Goal: Task Accomplishment & Management: Complete application form

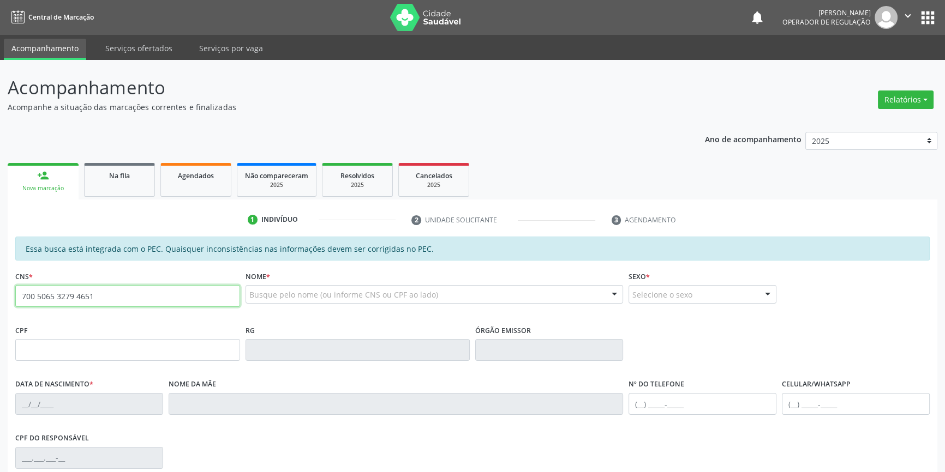
type input "700 5065 3279 4651"
type input "139.175.804-89"
type input "2[DATE]"
type input "[PERSON_NAME]"
type input "[PHONE_NUMBER]"
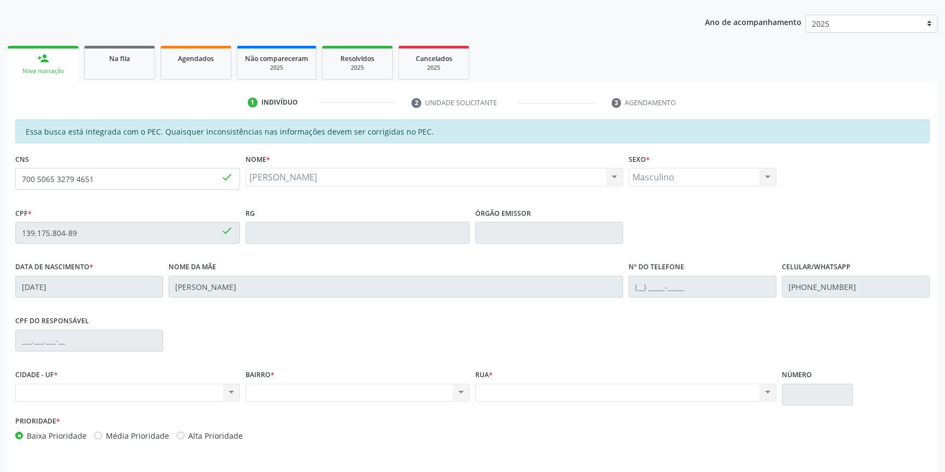
scroll to position [100, 0]
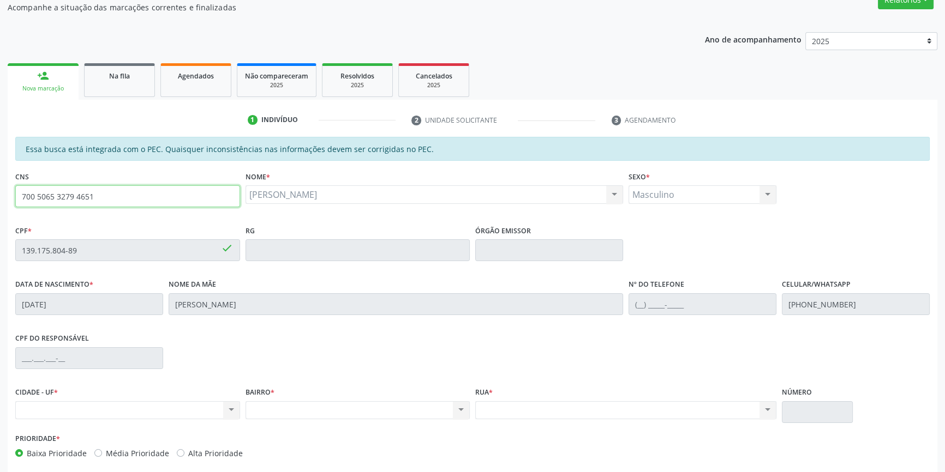
drag, startPoint x: 159, startPoint y: 197, endPoint x: 0, endPoint y: 193, distance: 158.8
click at [0, 193] on div "Acompanhamento Acompanhe a situação das marcações correntes e finalizadas Relat…" at bounding box center [472, 241] width 945 height 563
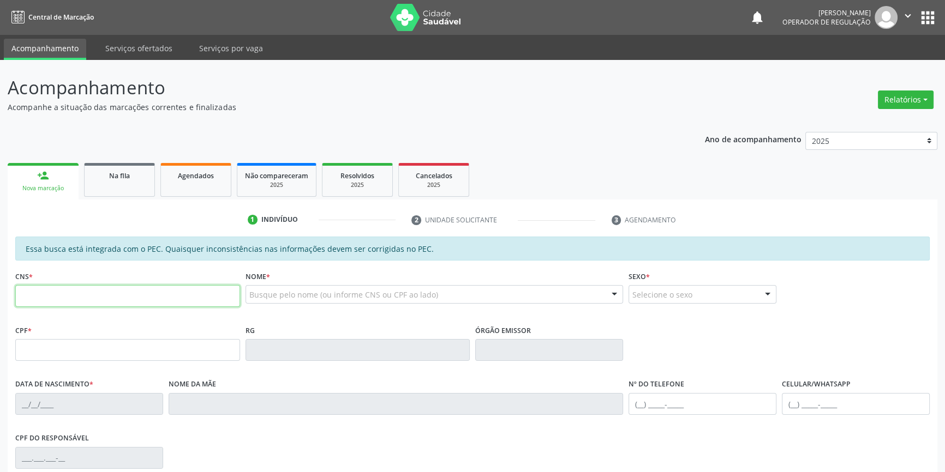
paste input "700 5065 3279 4651"
type input "700 5065 3279 4651"
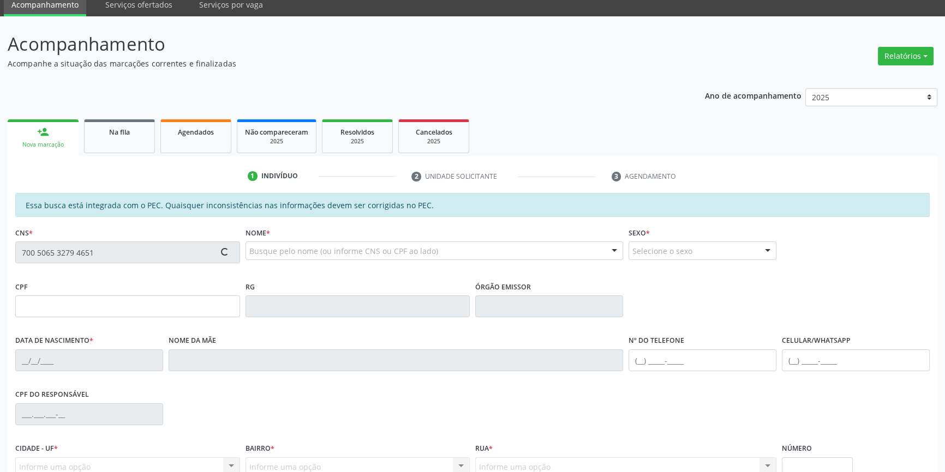
type input "139.175.804-89"
type input "25/01/2016"
type input "Gerlia Brito Santos"
type input "(87) 98841-6046"
type input "S/N"
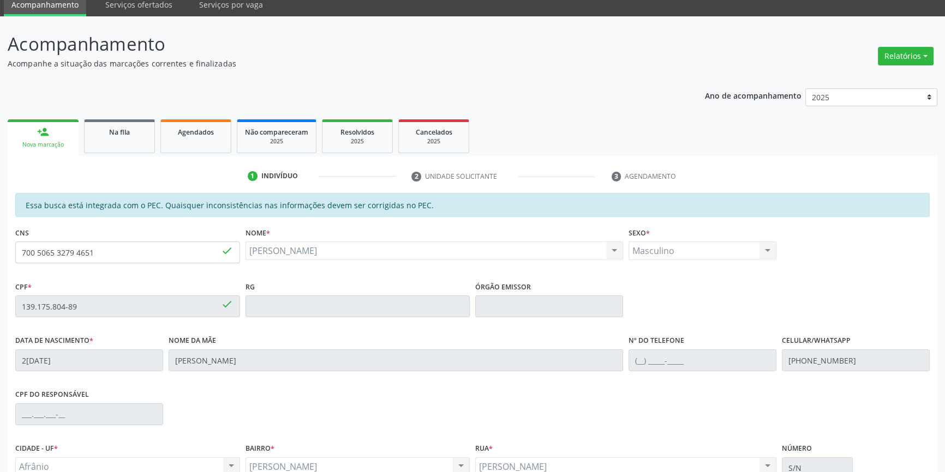
scroll to position [149, 0]
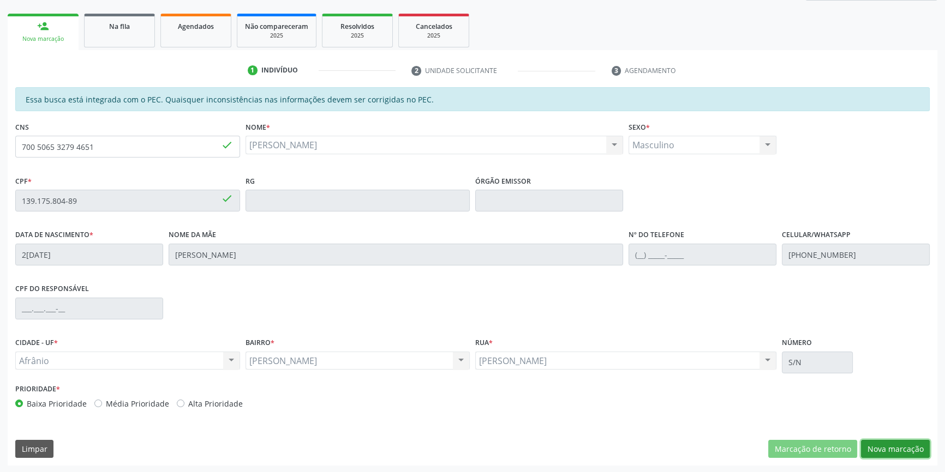
click at [904, 440] on button "Nova marcação" at bounding box center [895, 449] width 69 height 19
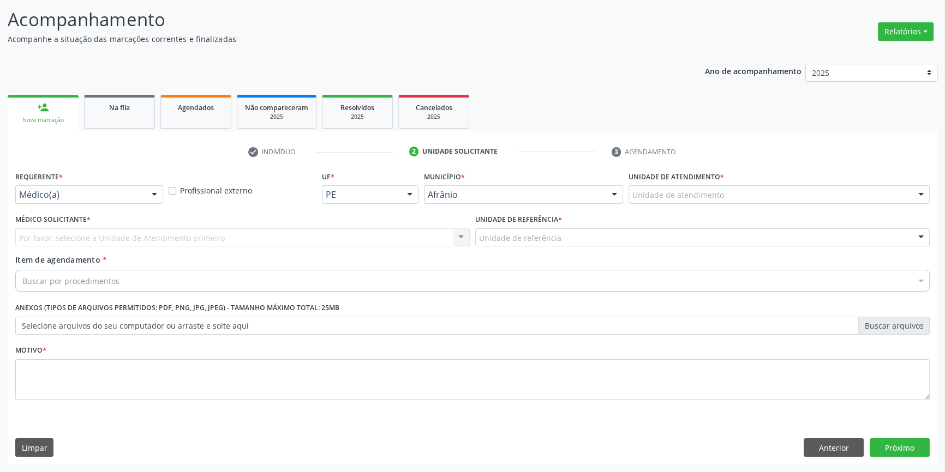
scroll to position [67, 0]
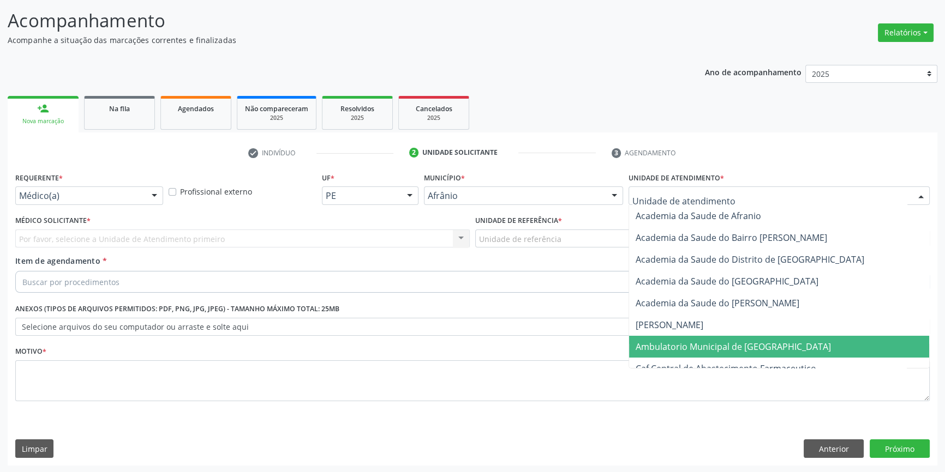
click at [712, 359] on span "Caf Central de Abastecimento Farmaceutico" at bounding box center [779, 369] width 300 height 22
click at [694, 338] on span "Ambulatorio Municipal de [GEOGRAPHIC_DATA]" at bounding box center [779, 347] width 300 height 22
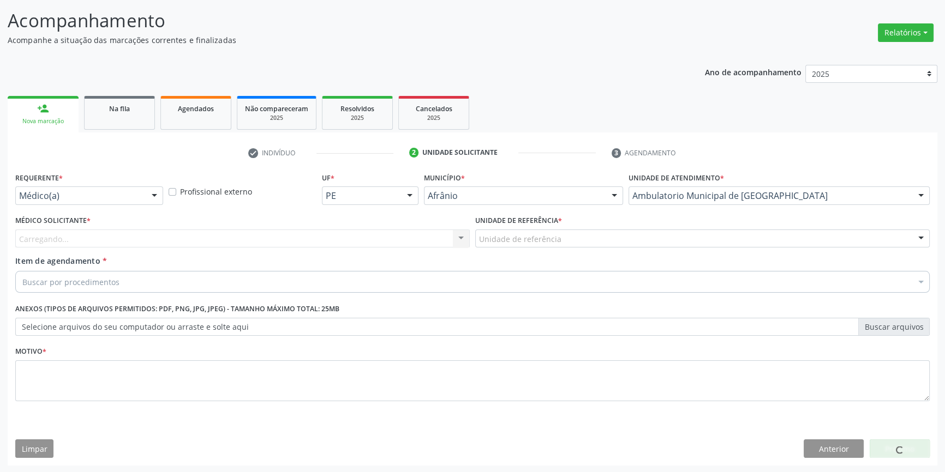
click at [558, 244] on div "Unidade de referência" at bounding box center [702, 239] width 454 height 19
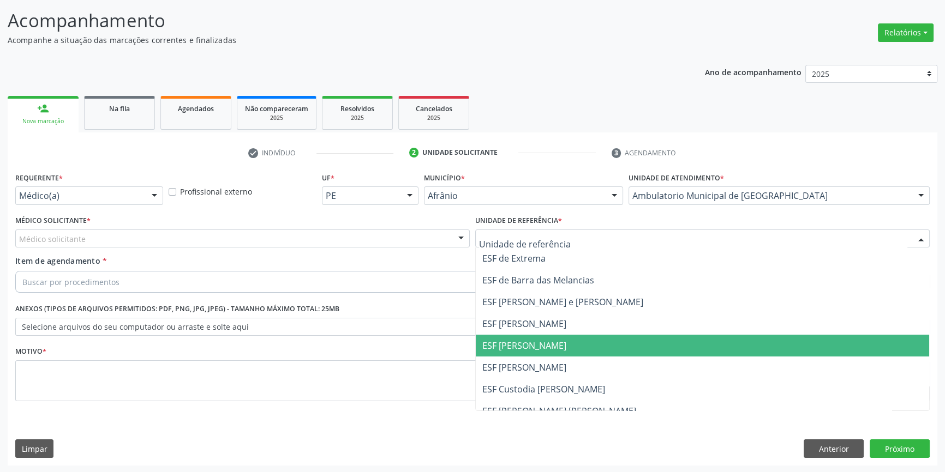
drag, startPoint x: 537, startPoint y: 351, endPoint x: 448, endPoint y: 305, distance: 100.0
click at [534, 350] on span "ESF [PERSON_NAME]" at bounding box center [702, 346] width 453 height 22
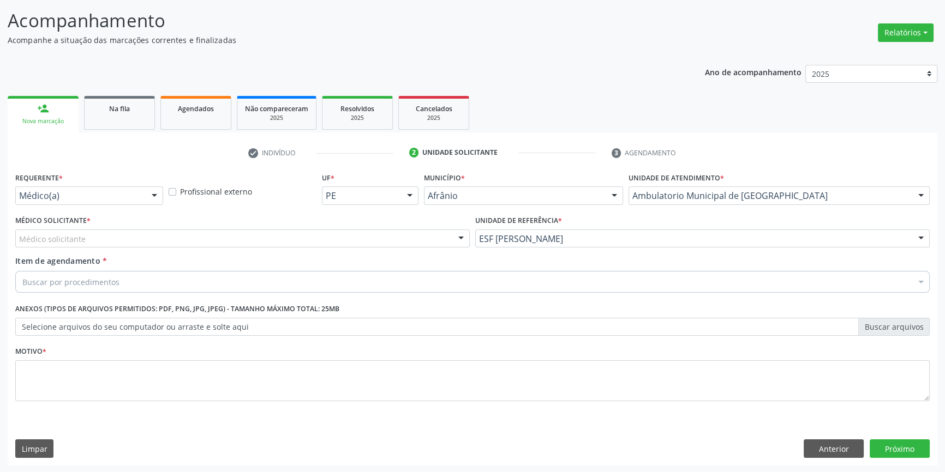
click at [346, 245] on div "Médico solicitante" at bounding box center [242, 239] width 454 height 19
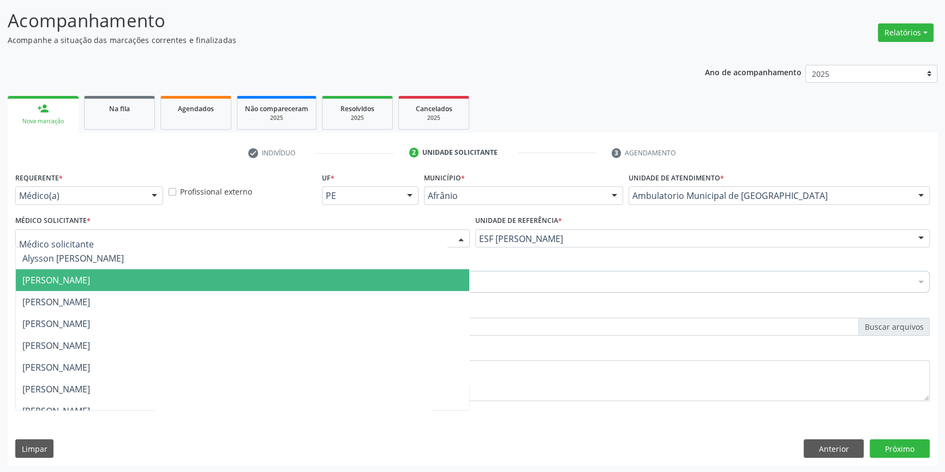
click at [172, 284] on span "[PERSON_NAME]" at bounding box center [242, 280] width 453 height 22
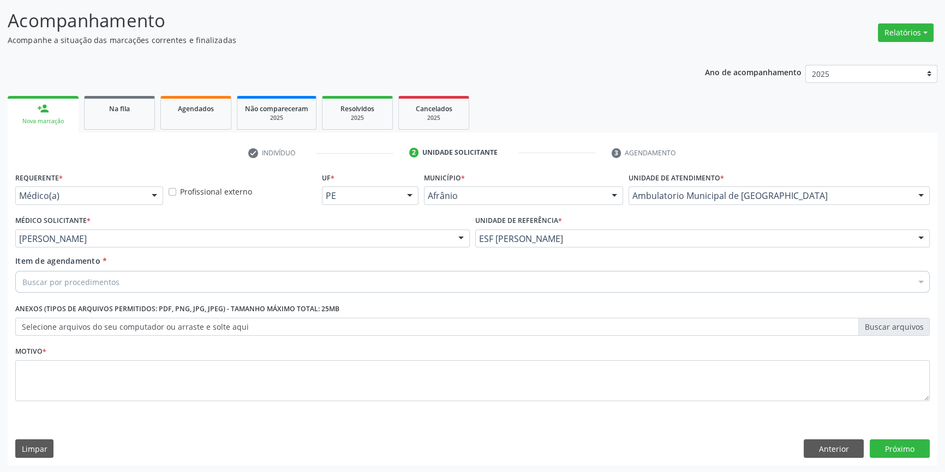
click at [155, 283] on div "Buscar por procedimentos" at bounding box center [472, 282] width 914 height 22
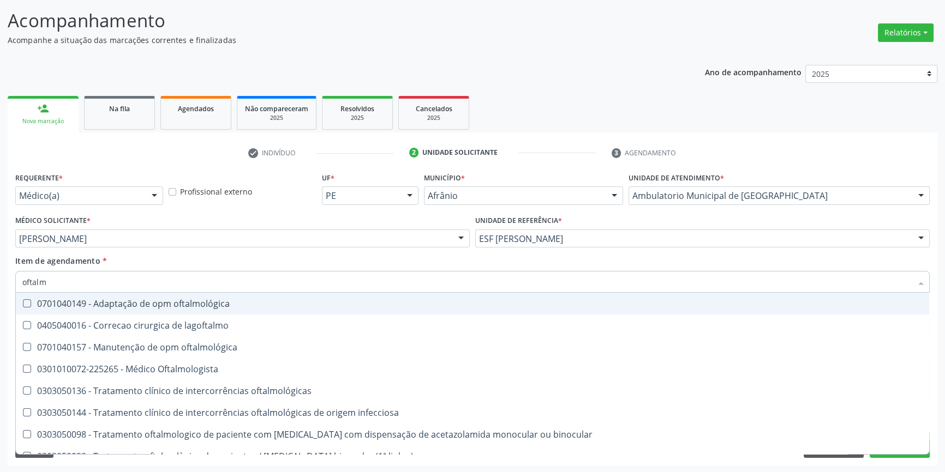
type input "oftalmo"
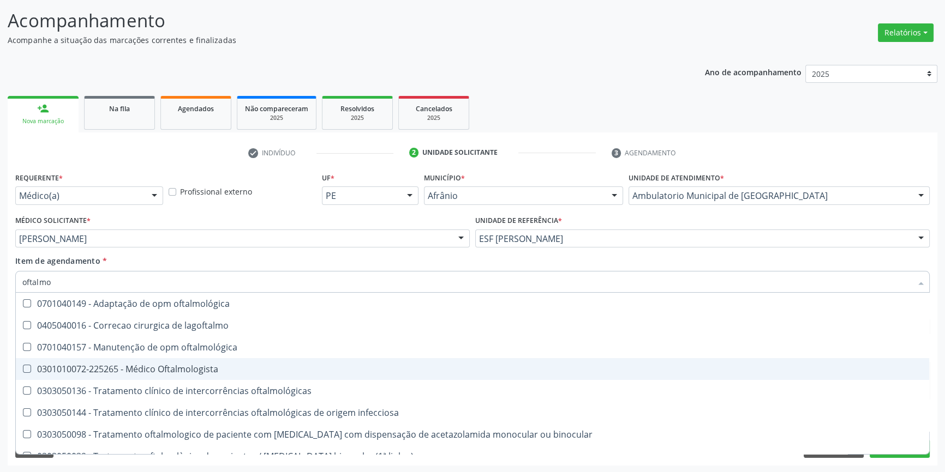
click at [173, 366] on div "0301010072-225265 - Médico Oftalmologista" at bounding box center [472, 369] width 900 height 9
checkbox Oftalmologista "true"
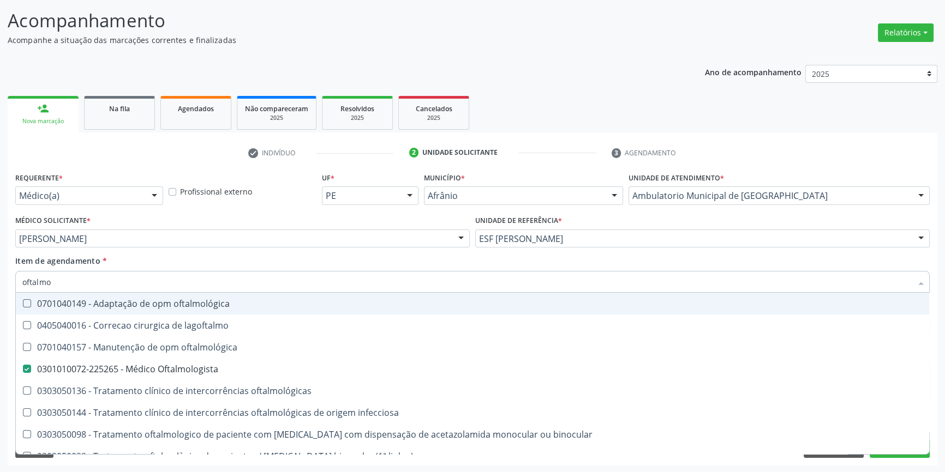
click at [173, 271] on input "oftalmo" at bounding box center [466, 282] width 889 height 22
click at [243, 262] on div "Item de agendamento * oftalmo Desfazer seleção 0701040149 - Adaptação de opm of…" at bounding box center [472, 272] width 914 height 34
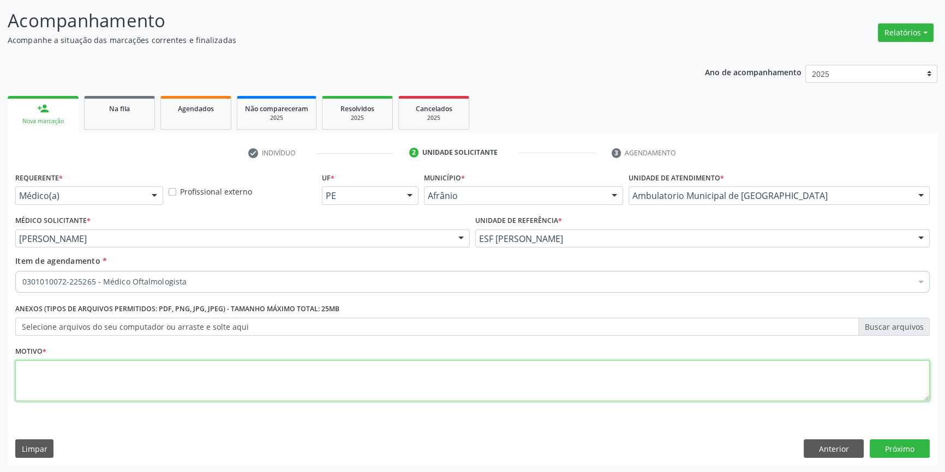
click at [149, 375] on textarea at bounding box center [472, 380] width 914 height 41
type textarea "retorno em setembro"
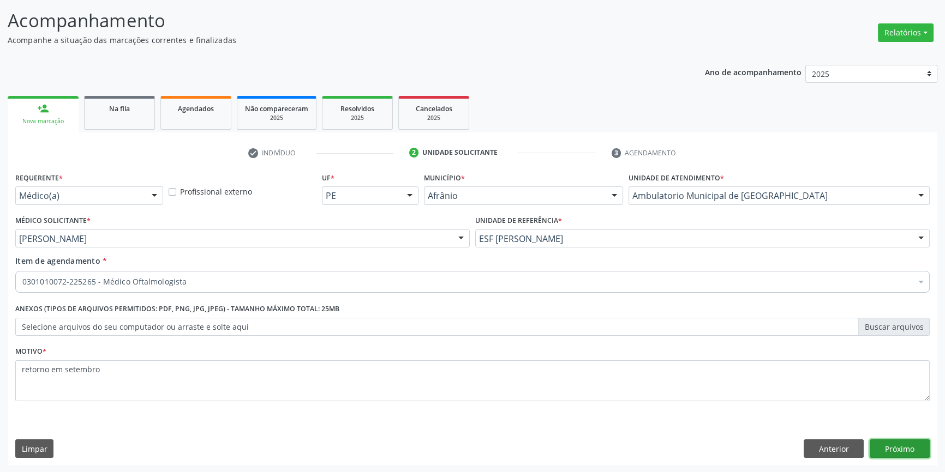
click at [903, 445] on button "Próximo" at bounding box center [899, 449] width 60 height 19
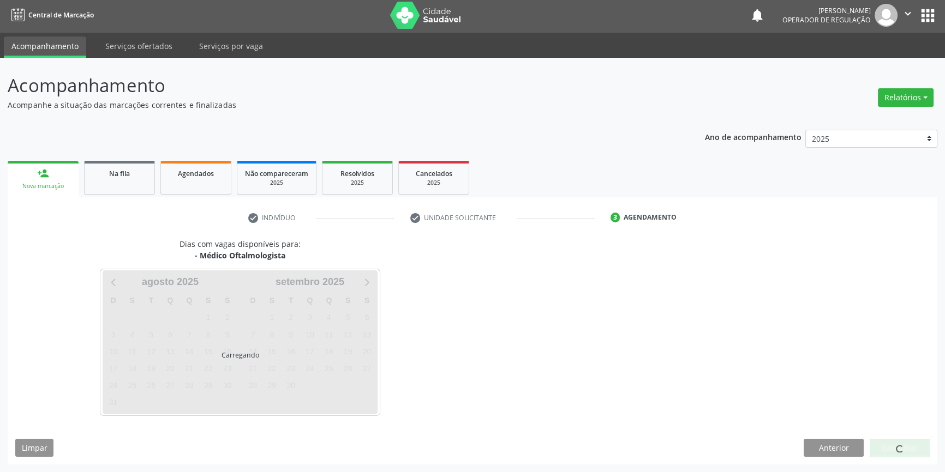
scroll to position [1, 0]
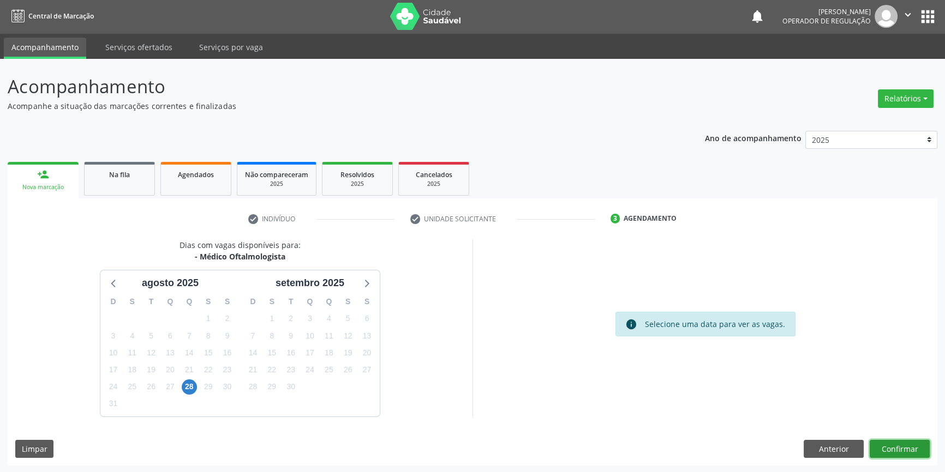
click at [895, 449] on button "Confirmar" at bounding box center [899, 449] width 60 height 19
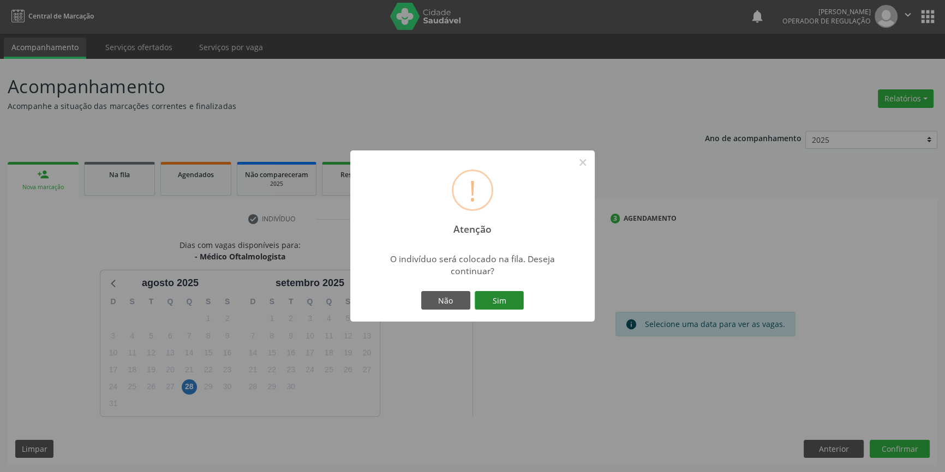
click at [495, 304] on button "Sim" at bounding box center [498, 300] width 49 height 19
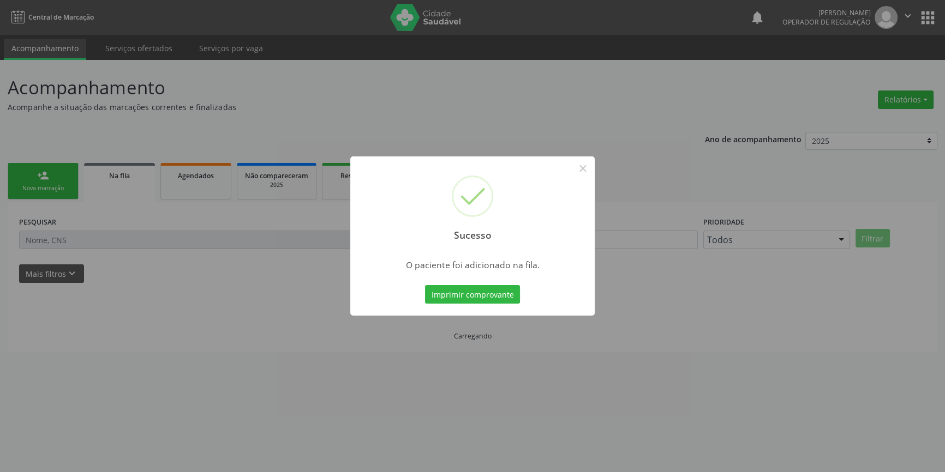
scroll to position [0, 0]
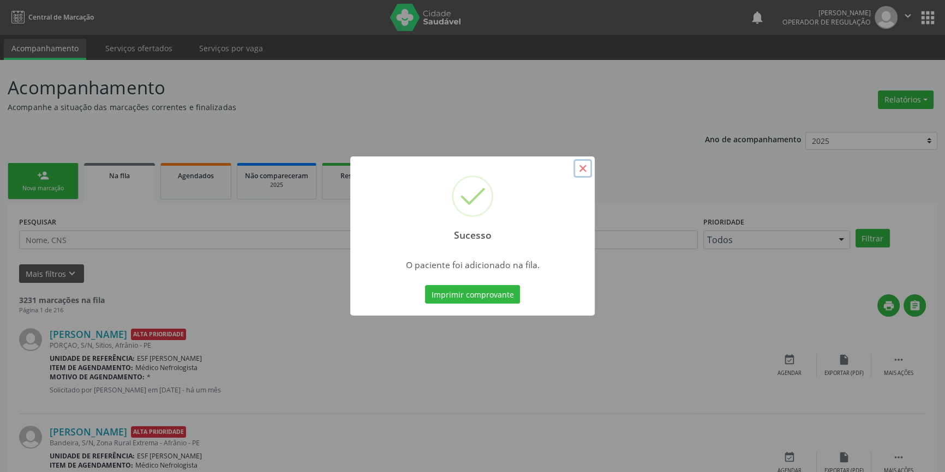
click at [577, 165] on button "×" at bounding box center [582, 168] width 19 height 19
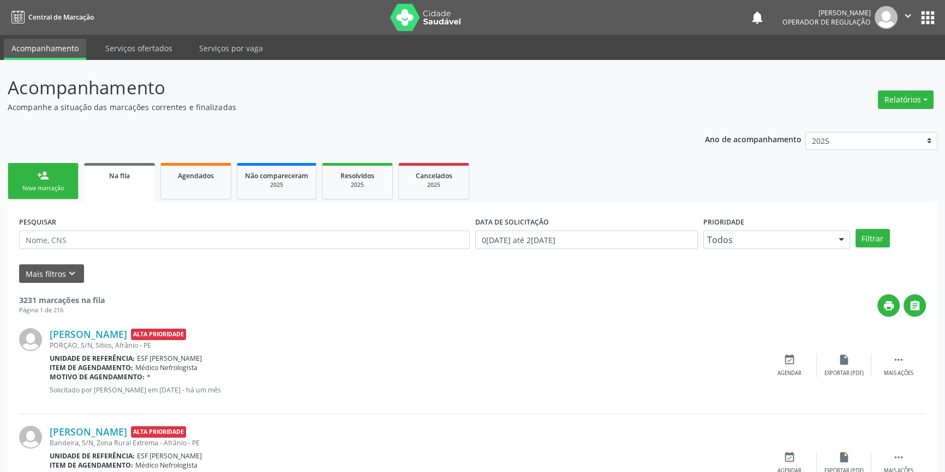
click at [49, 191] on div "Nova marcação" at bounding box center [43, 188] width 55 height 8
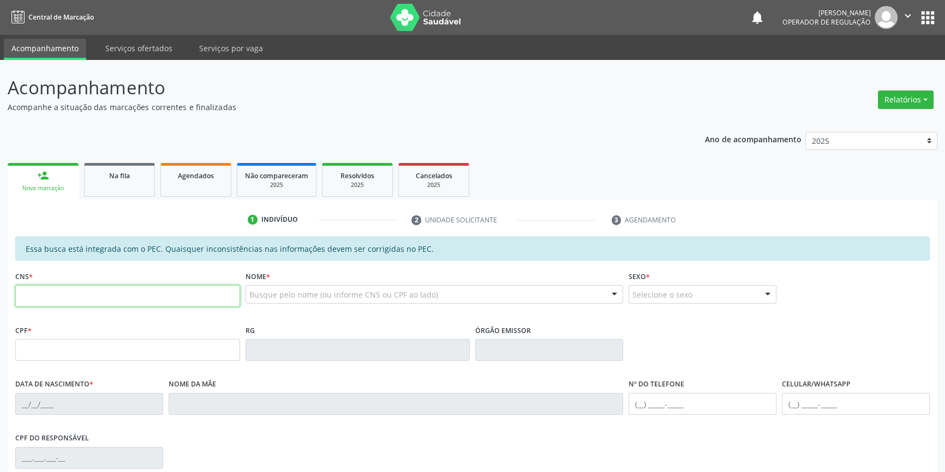
click at [50, 296] on input "text" at bounding box center [127, 296] width 225 height 22
type input "704 1021 5917 4471"
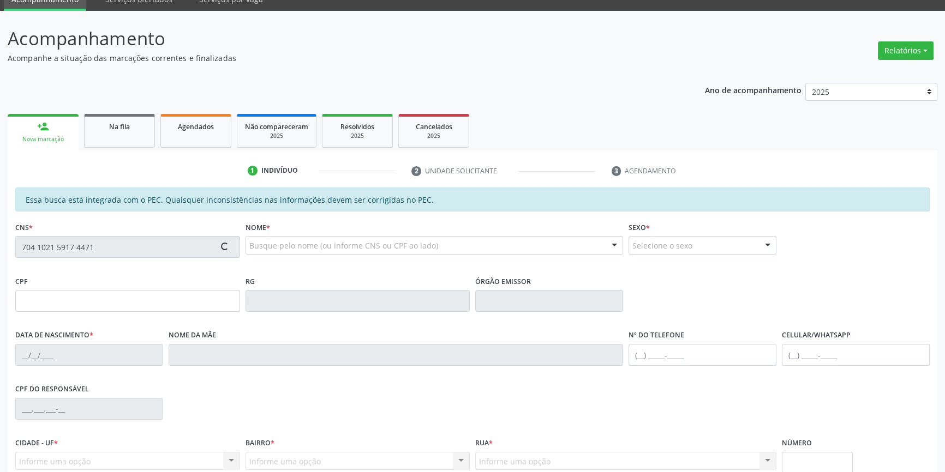
type input "13/09/2006"
type input "S/N"
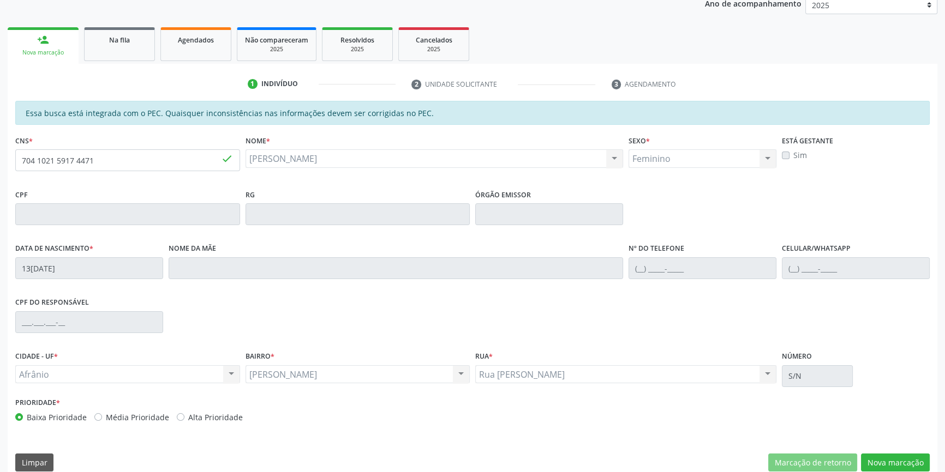
scroll to position [149, 0]
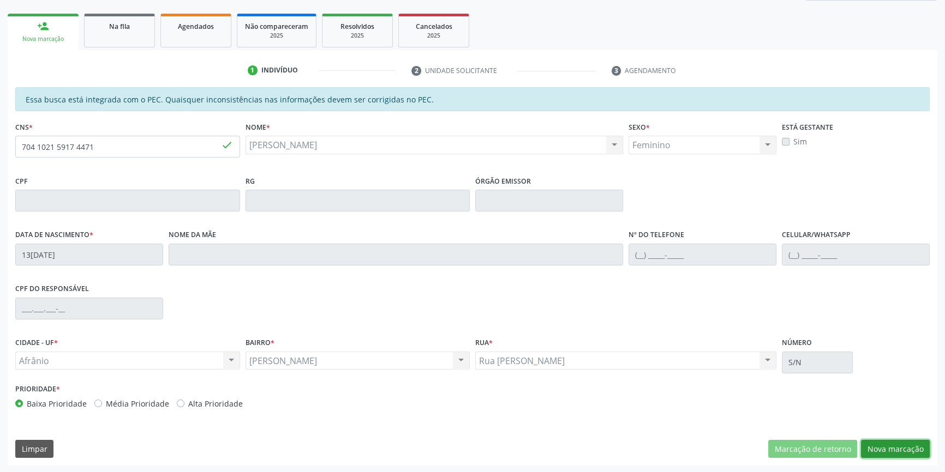
click at [888, 442] on button "Nova marcação" at bounding box center [895, 449] width 69 height 19
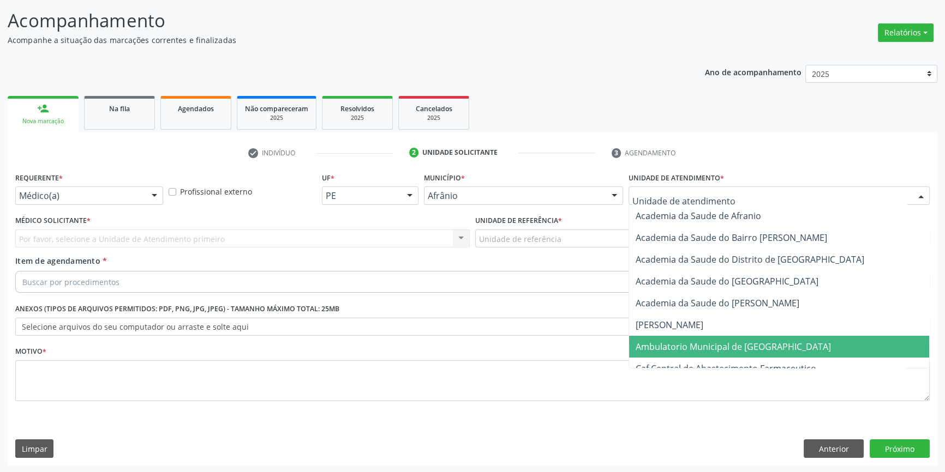
click at [705, 352] on span "Ambulatorio Municipal de [GEOGRAPHIC_DATA]" at bounding box center [779, 347] width 300 height 22
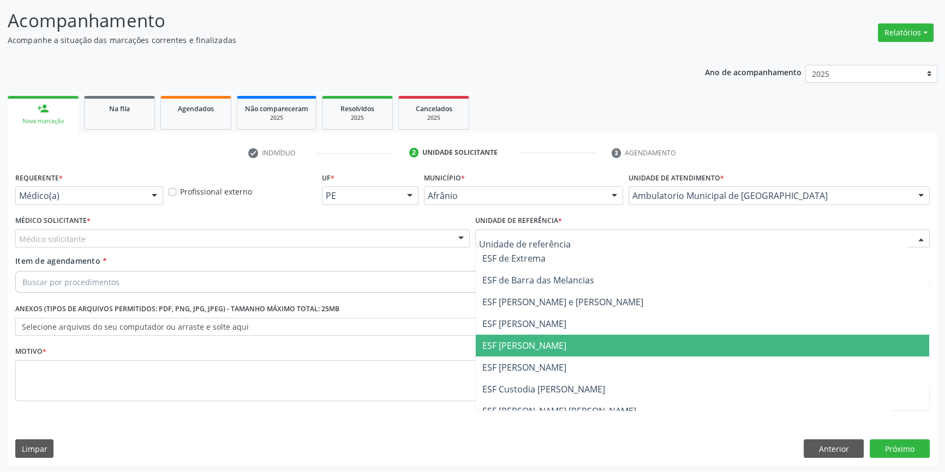
click at [545, 346] on span "ESF [PERSON_NAME]" at bounding box center [524, 346] width 84 height 12
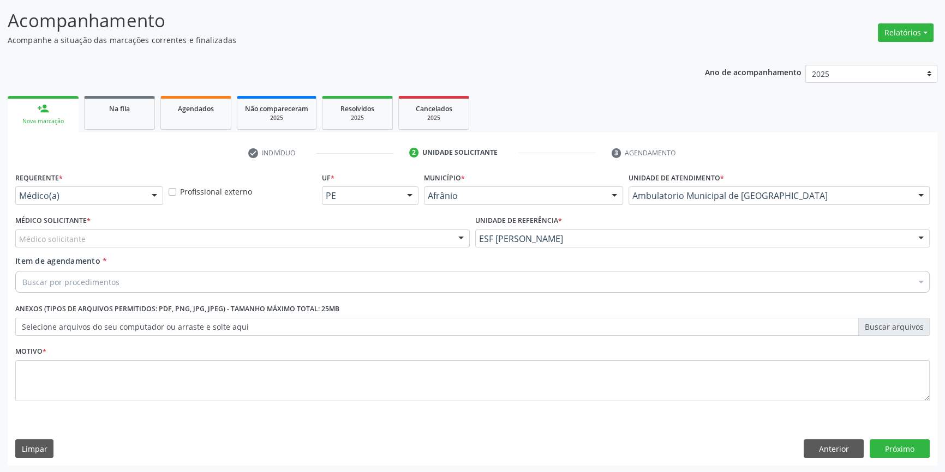
drag, startPoint x: 293, startPoint y: 242, endPoint x: 198, endPoint y: 279, distance: 102.1
click at [292, 242] on div "Médico solicitante" at bounding box center [242, 239] width 454 height 19
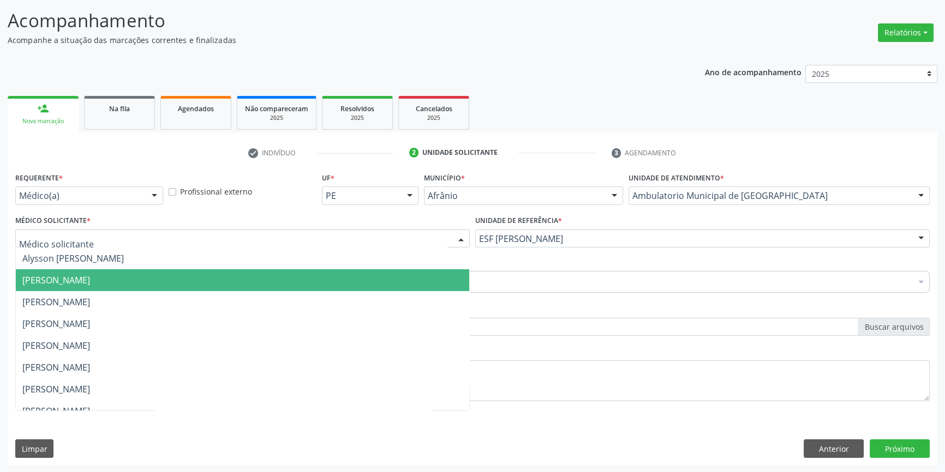
click at [173, 285] on span "[PERSON_NAME]" at bounding box center [242, 280] width 453 height 22
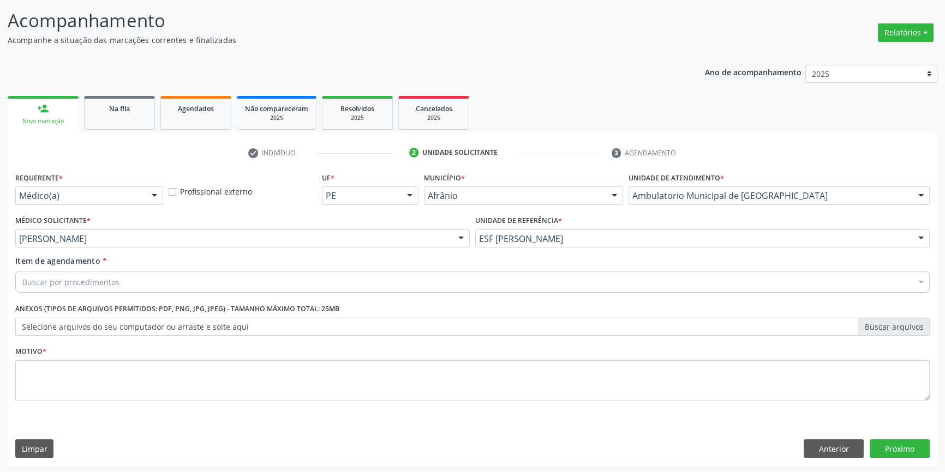
click at [130, 275] on div "Buscar por procedimentos" at bounding box center [472, 282] width 914 height 22
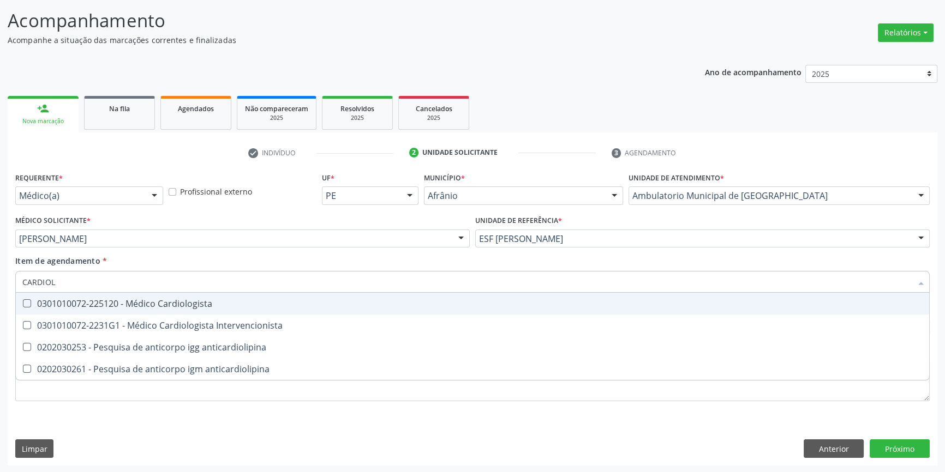
type input "CARDIOLO"
click at [168, 303] on div "0301010072-225120 - Médico Cardiologista" at bounding box center [472, 303] width 900 height 9
checkbox Cardiologista "true"
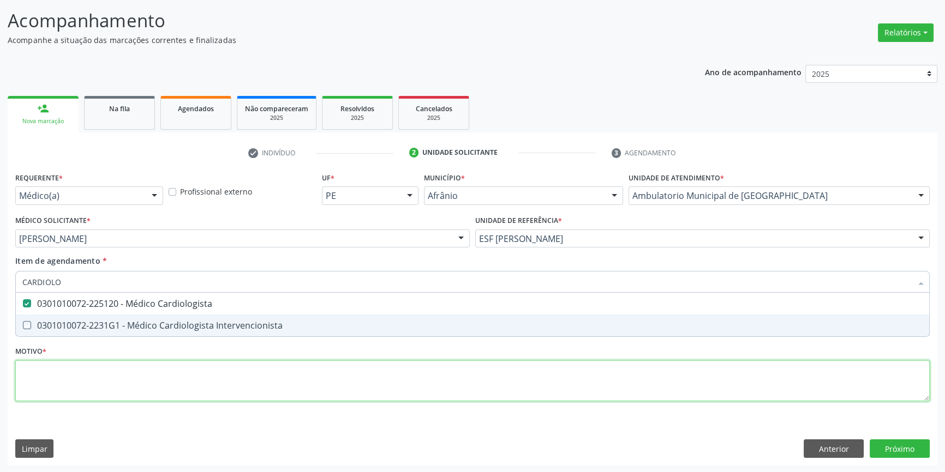
click at [167, 374] on div "Requerente * Médico(a) Médico(a) Enfermeiro(a) Paciente Nenhum resultado encont…" at bounding box center [472, 293] width 914 height 247
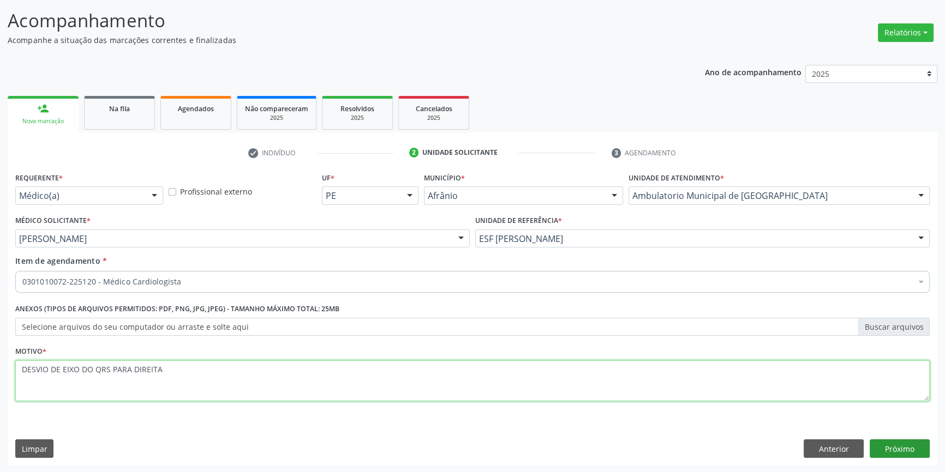
type textarea "DESVIO DE EIXO DO QRS PARA DIREITA"
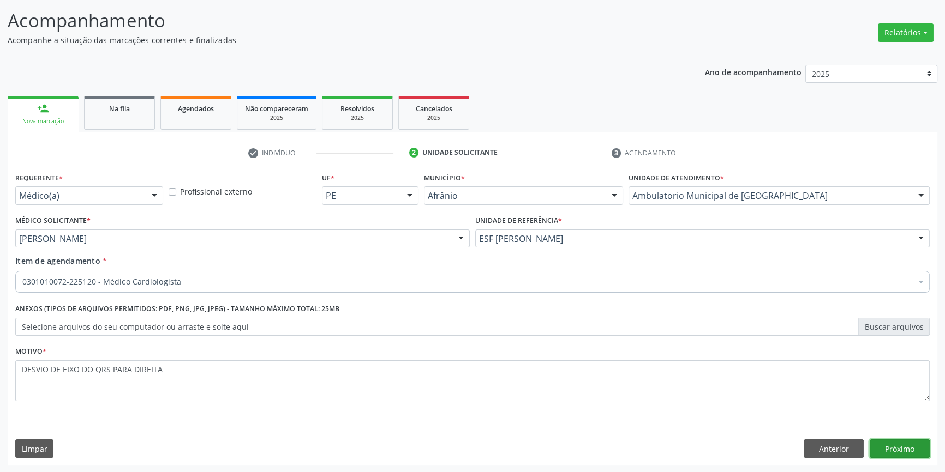
click at [913, 444] on button "Próximo" at bounding box center [899, 449] width 60 height 19
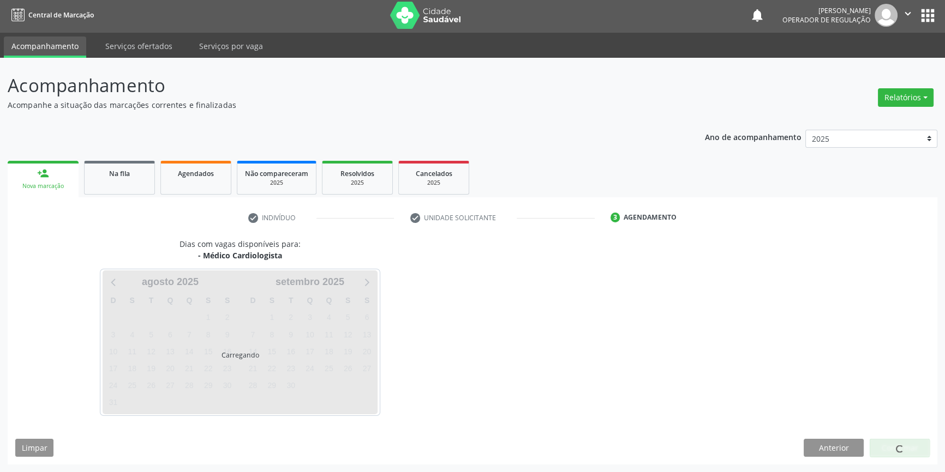
scroll to position [1, 0]
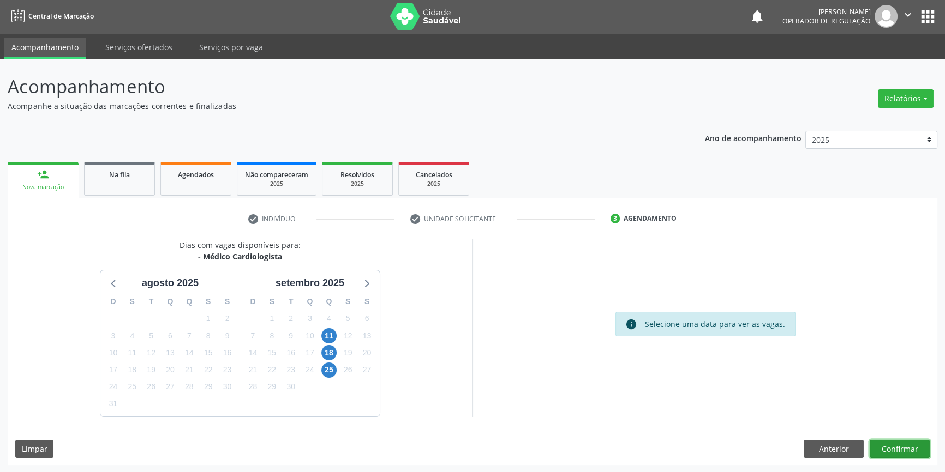
click at [902, 448] on button "Confirmar" at bounding box center [899, 449] width 60 height 19
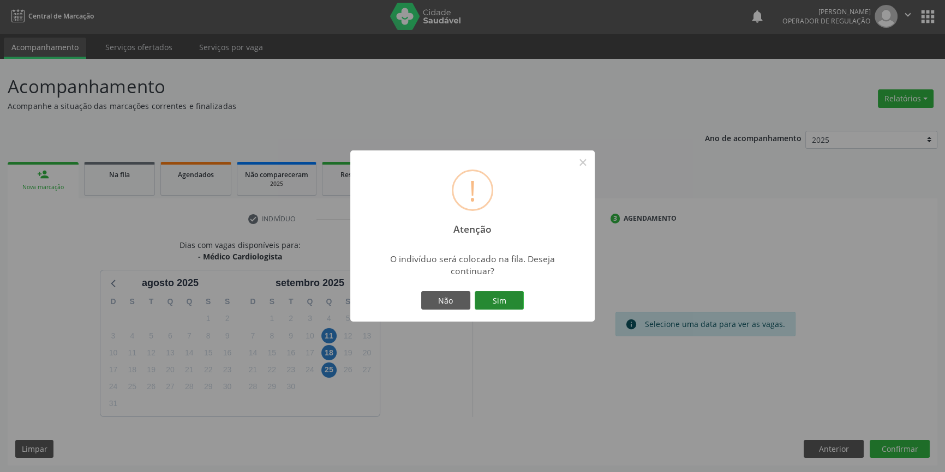
click at [496, 300] on button "Sim" at bounding box center [498, 300] width 49 height 19
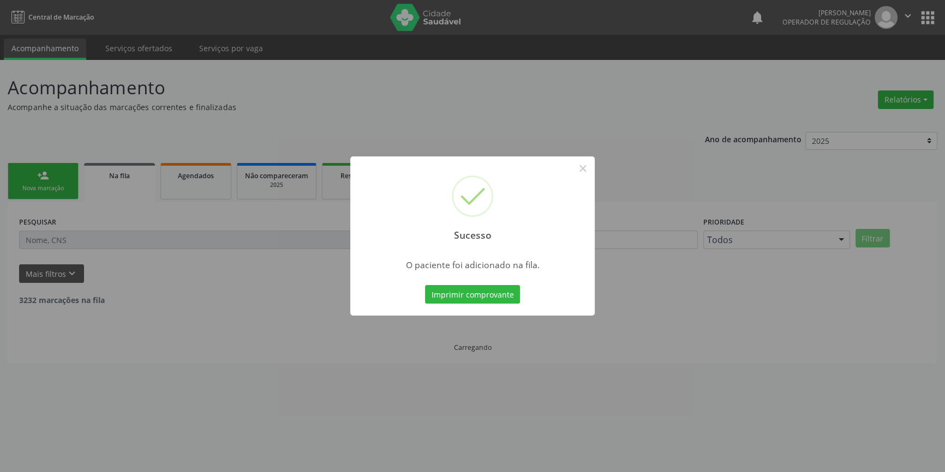
scroll to position [0, 0]
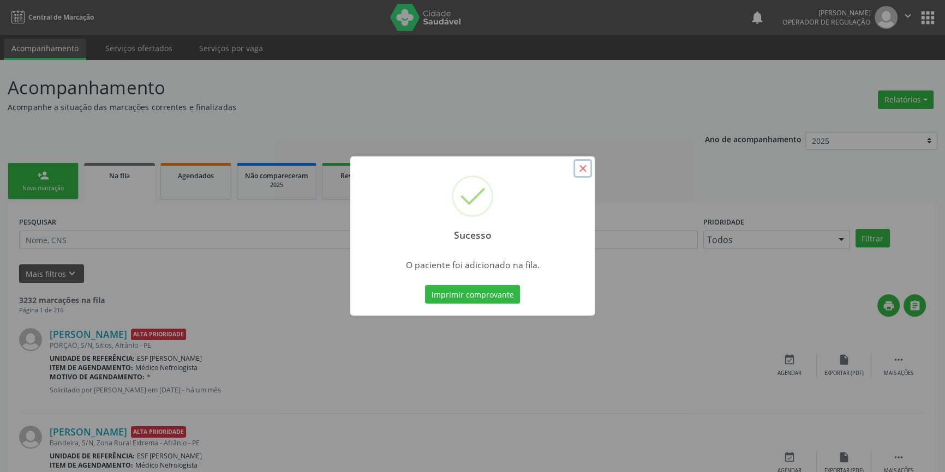
click at [584, 167] on button "×" at bounding box center [582, 168] width 19 height 19
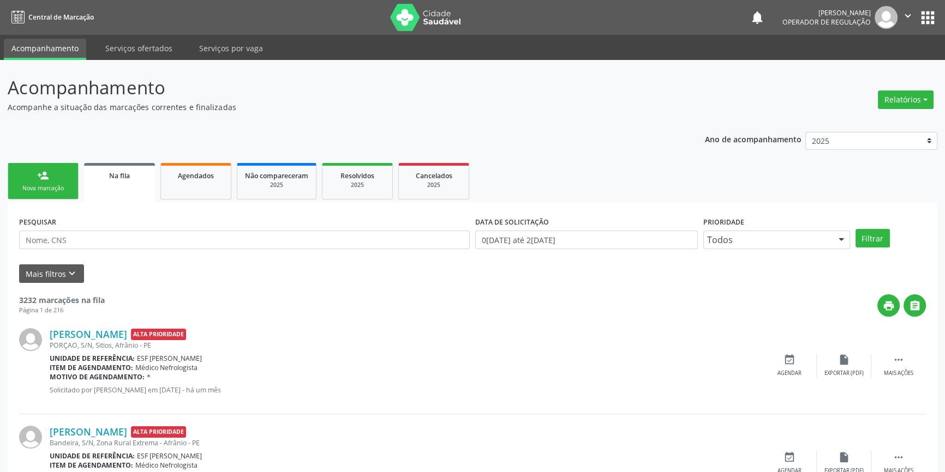
click at [68, 186] on div "Nova marcação" at bounding box center [43, 188] width 55 height 8
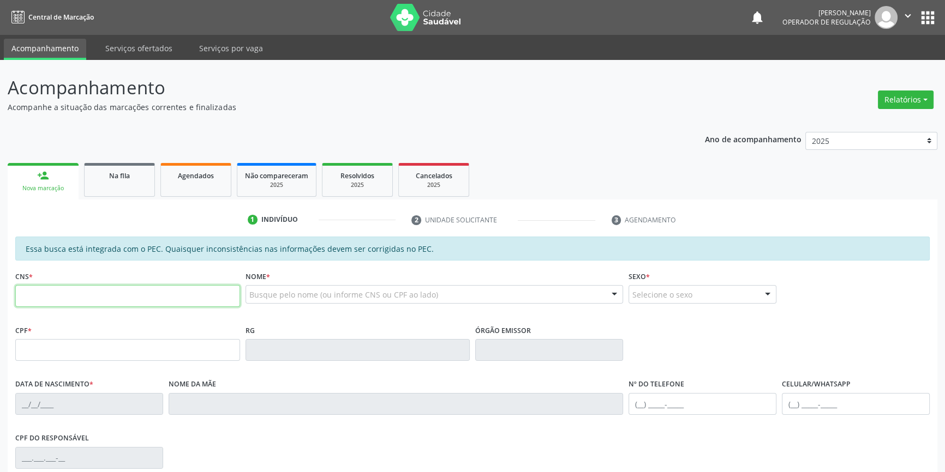
click at [82, 288] on input "text" at bounding box center [127, 296] width 225 height 22
type input "706 9051 3772 9731"
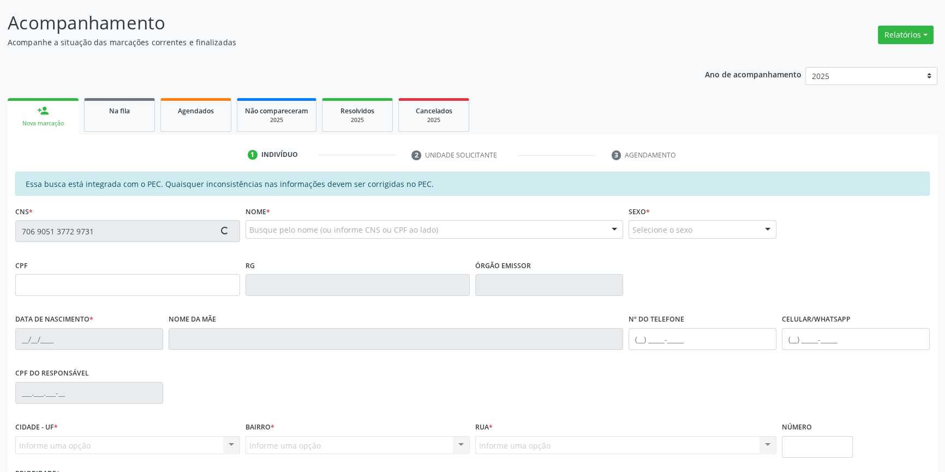
scroll to position [149, 0]
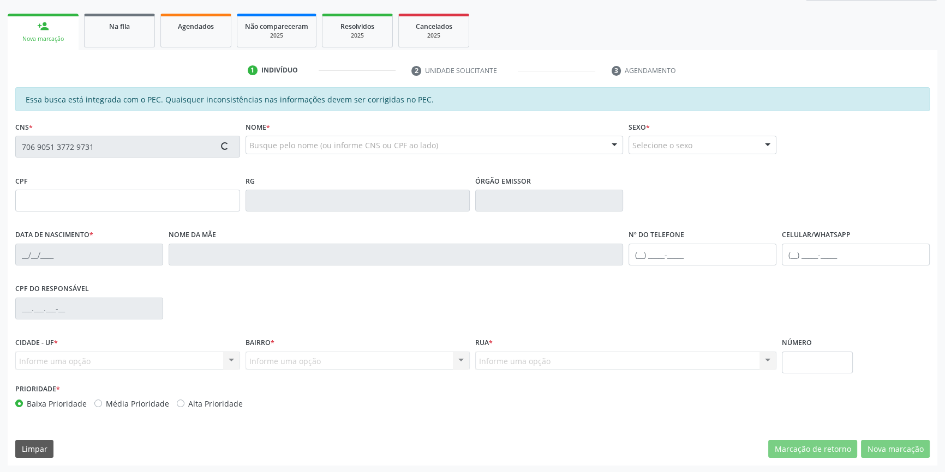
type input "044.196.204-12"
type input "28/04/1967"
type input "Margarida Sebastiana Soares"
type input "(87) 9130-5440"
type input "S/N"
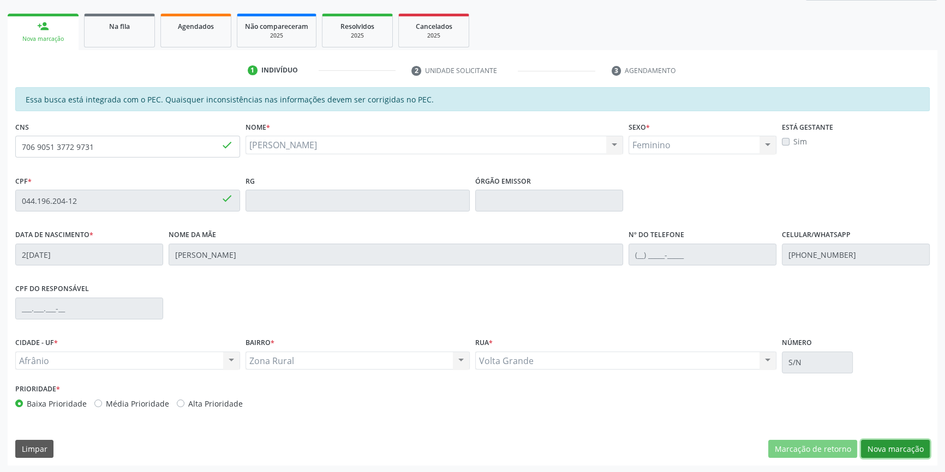
click at [895, 447] on button "Nova marcação" at bounding box center [895, 449] width 69 height 19
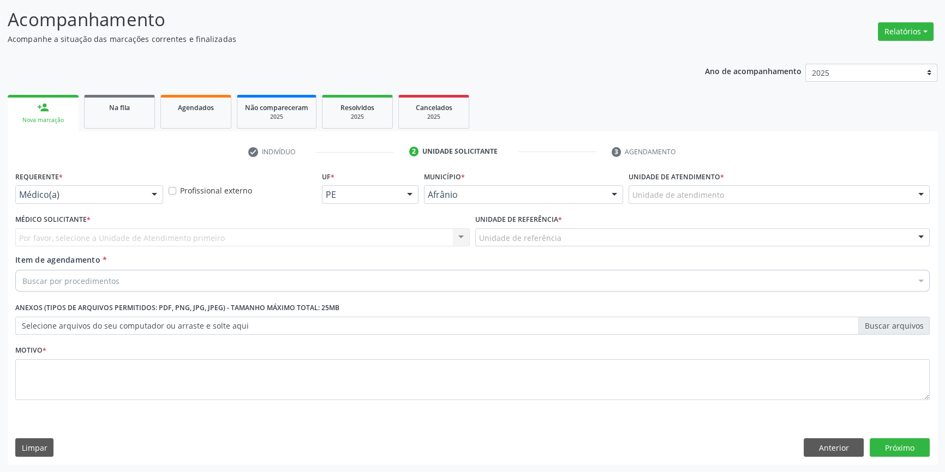
scroll to position [67, 0]
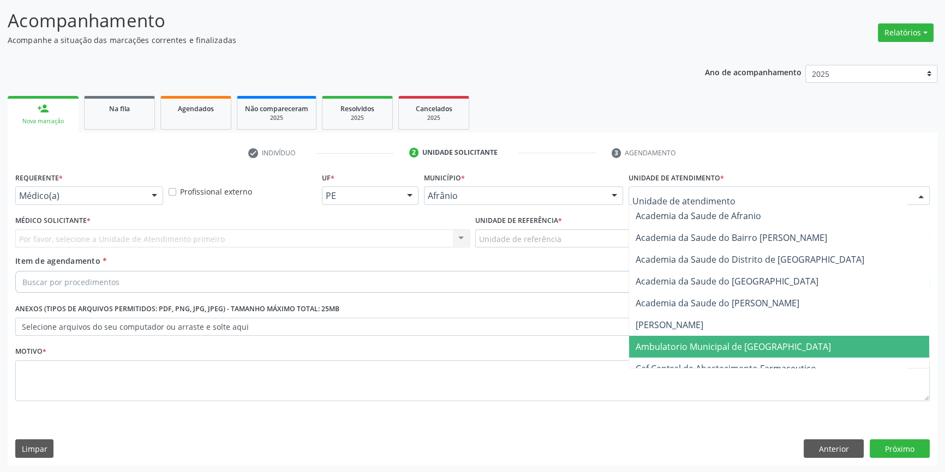
click at [689, 341] on span "Ambulatorio Municipal de [GEOGRAPHIC_DATA]" at bounding box center [732, 347] width 195 height 12
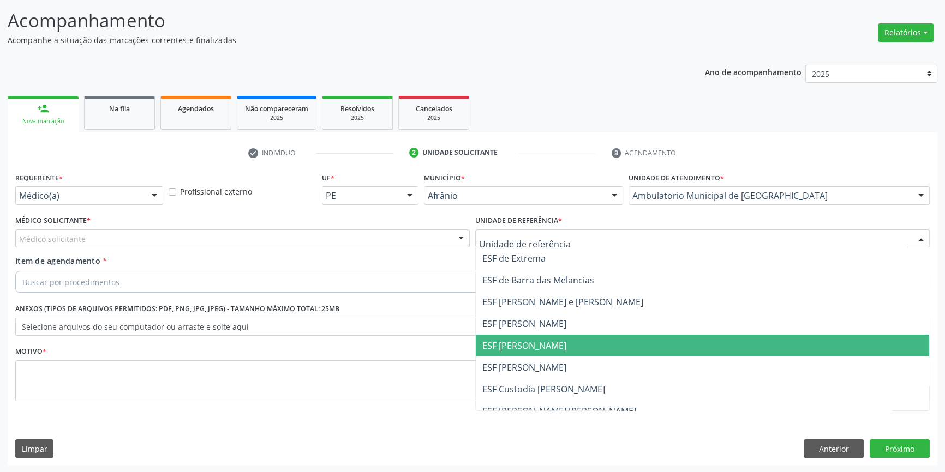
click at [543, 337] on span "ESF [PERSON_NAME]" at bounding box center [702, 346] width 453 height 22
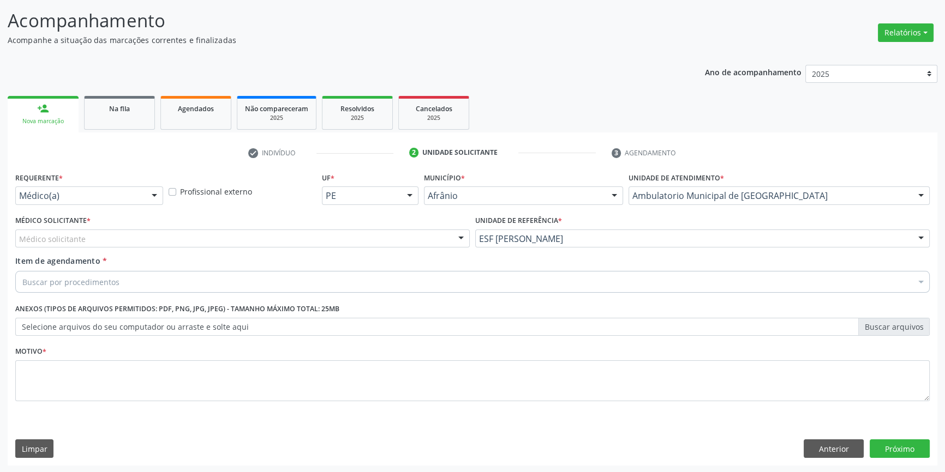
click at [249, 243] on div "Médico solicitante" at bounding box center [242, 239] width 454 height 19
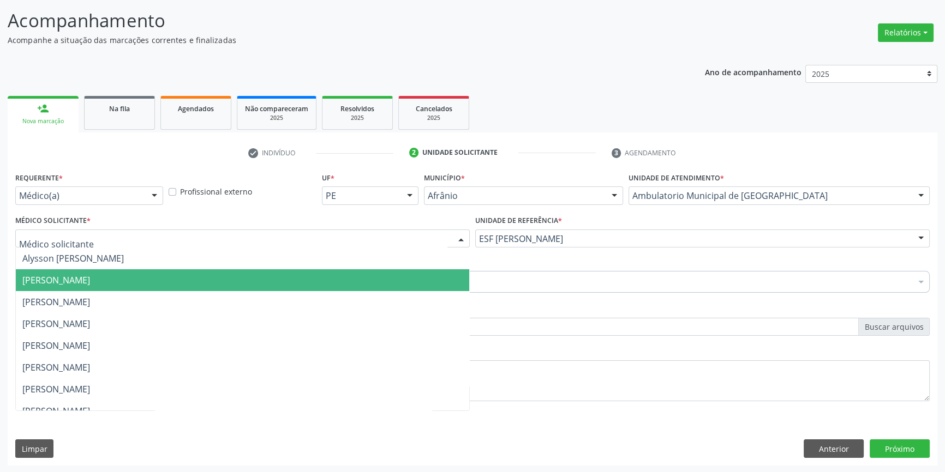
click at [134, 272] on span "Bruno Saraiva Bezerra Medrado" at bounding box center [242, 280] width 453 height 22
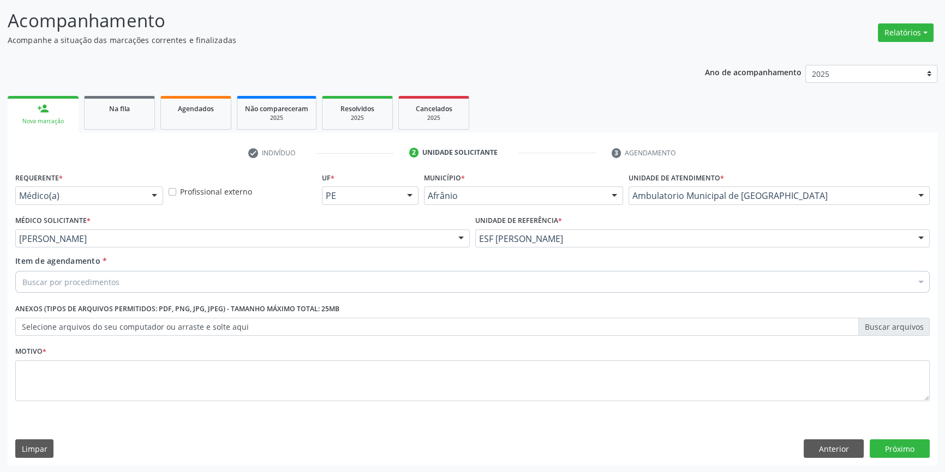
click at [125, 278] on div "Buscar por procedimentos" at bounding box center [472, 282] width 914 height 22
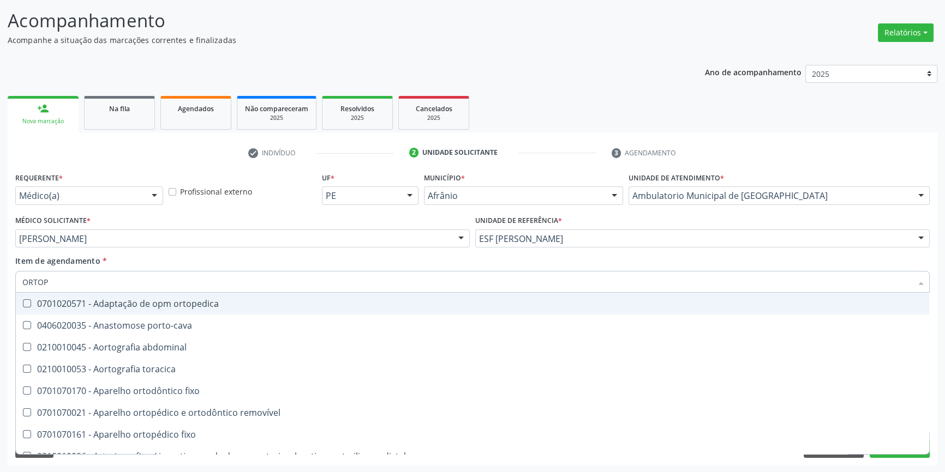
type input "ORTOPE"
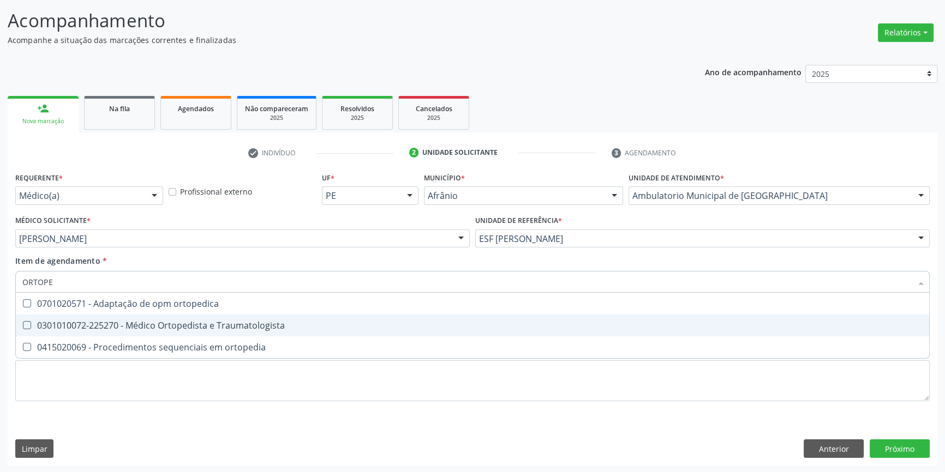
click at [199, 322] on div "0301010072-225270 - Médico Ortopedista e Traumatologista" at bounding box center [472, 325] width 900 height 9
checkbox Traumatologista "true"
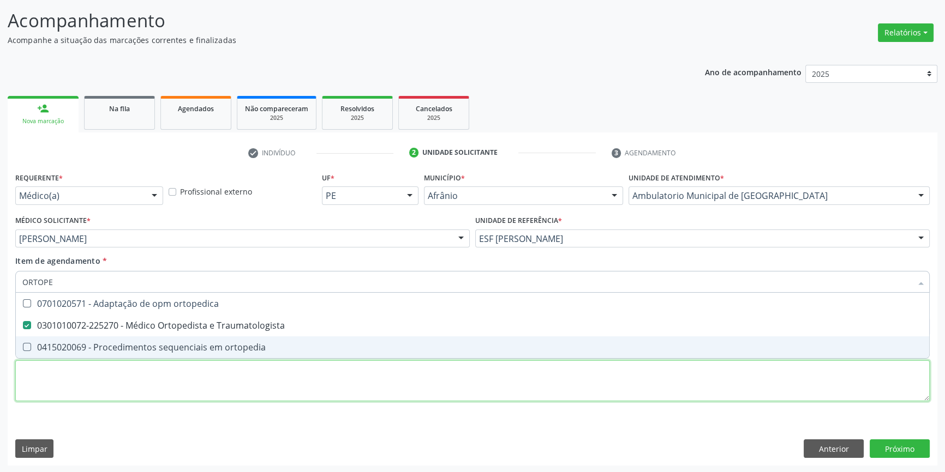
click at [170, 377] on div "Requerente * Médico(a) Médico(a) Enfermeiro(a) Paciente Nenhum resultado encont…" at bounding box center [472, 293] width 914 height 247
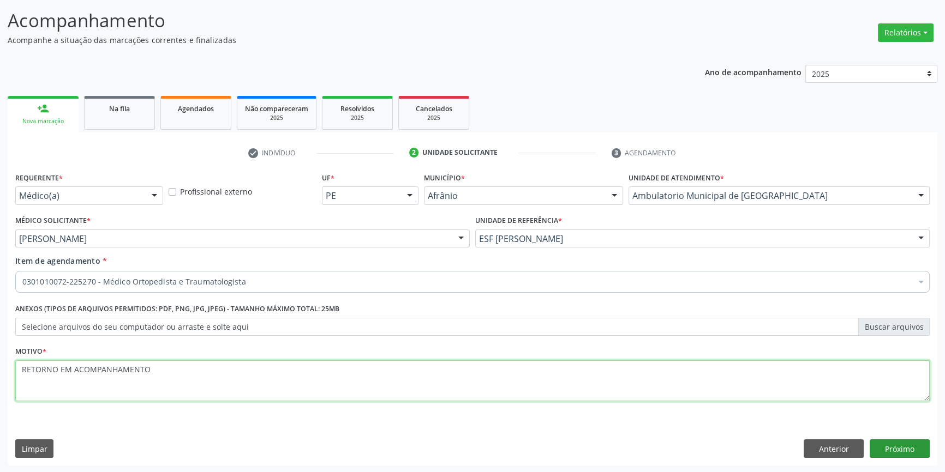
type textarea "RETORNO EM ACOMPANHAMENTO"
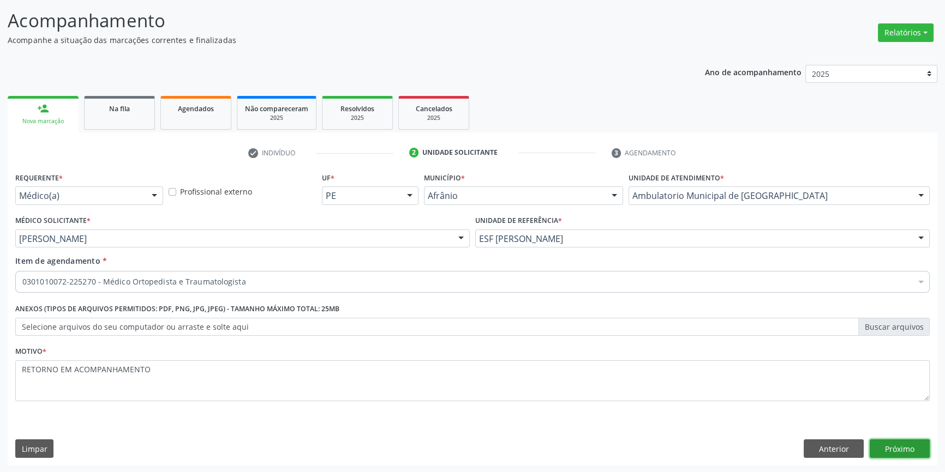
click at [889, 443] on button "Próximo" at bounding box center [899, 449] width 60 height 19
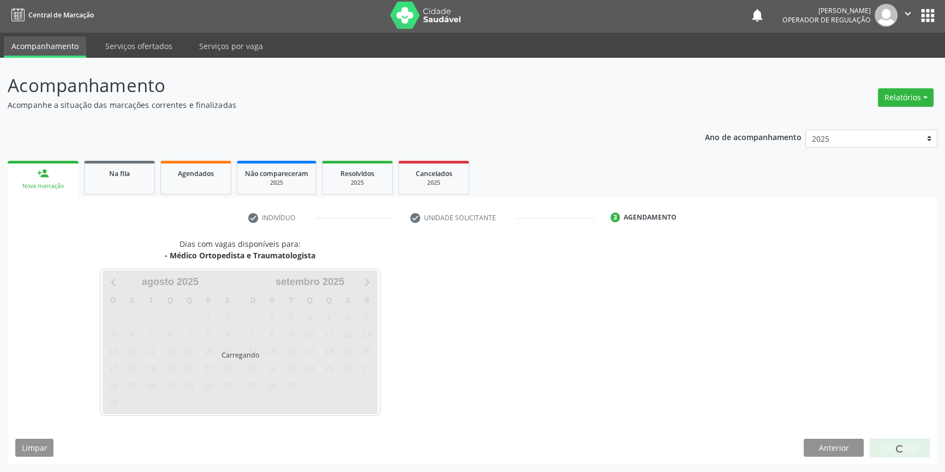
scroll to position [1, 0]
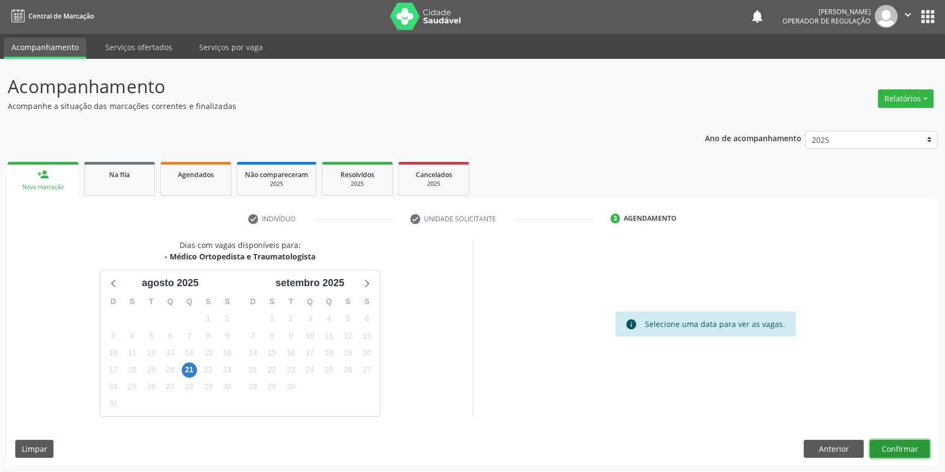
click at [907, 443] on button "Confirmar" at bounding box center [899, 449] width 60 height 19
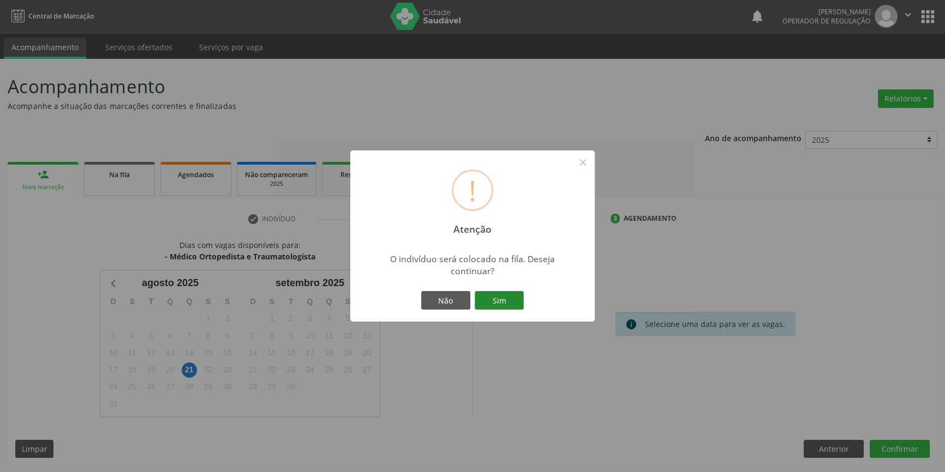
click at [505, 303] on button "Sim" at bounding box center [498, 300] width 49 height 19
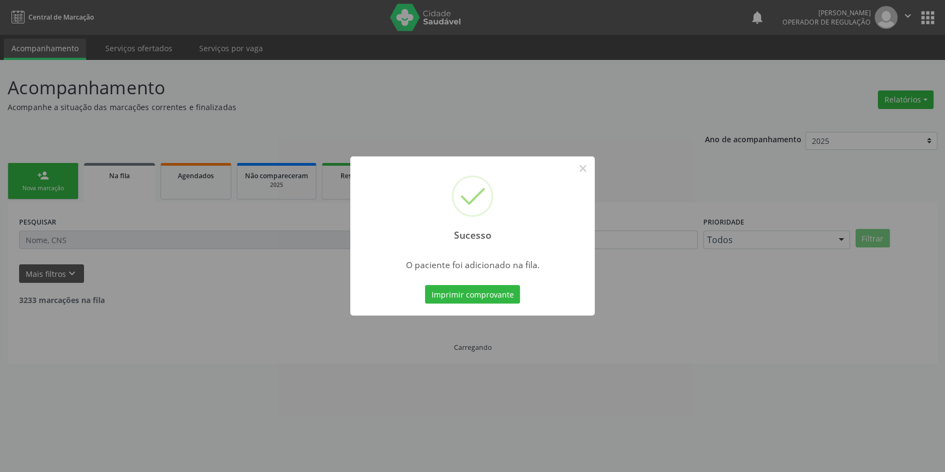
scroll to position [0, 0]
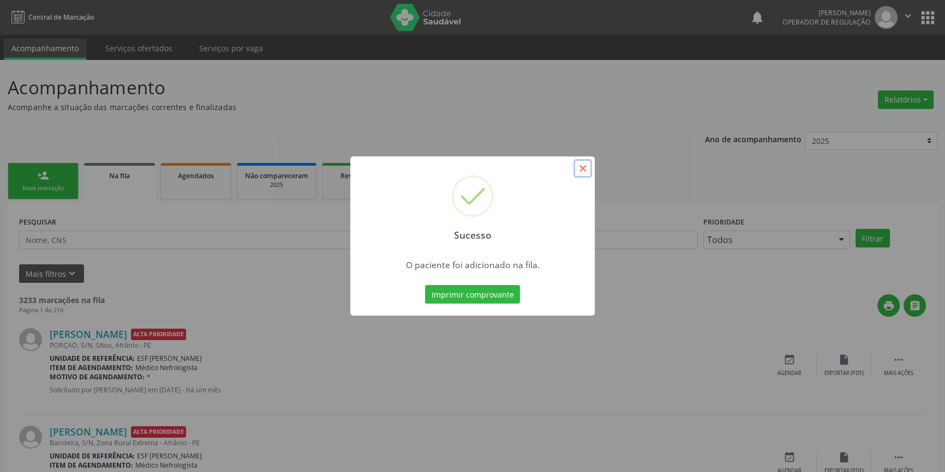
click at [581, 171] on button "×" at bounding box center [582, 168] width 19 height 19
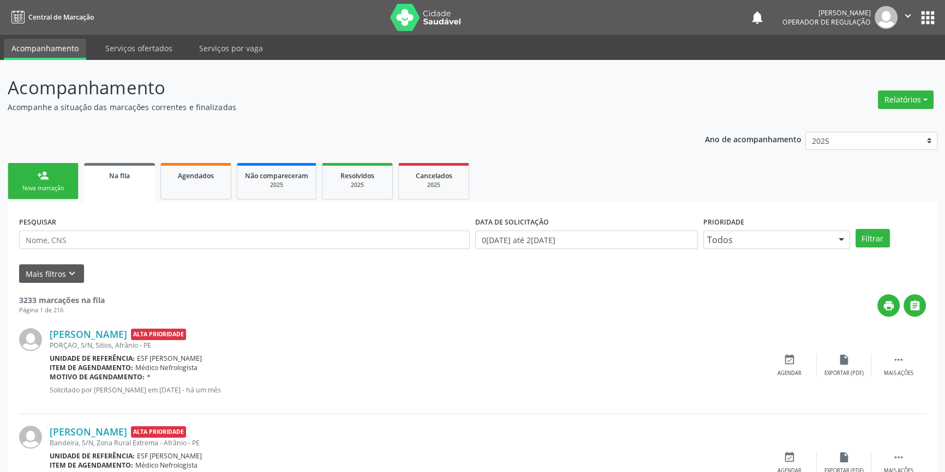
click at [37, 166] on link "person_add Nova marcação" at bounding box center [43, 181] width 71 height 37
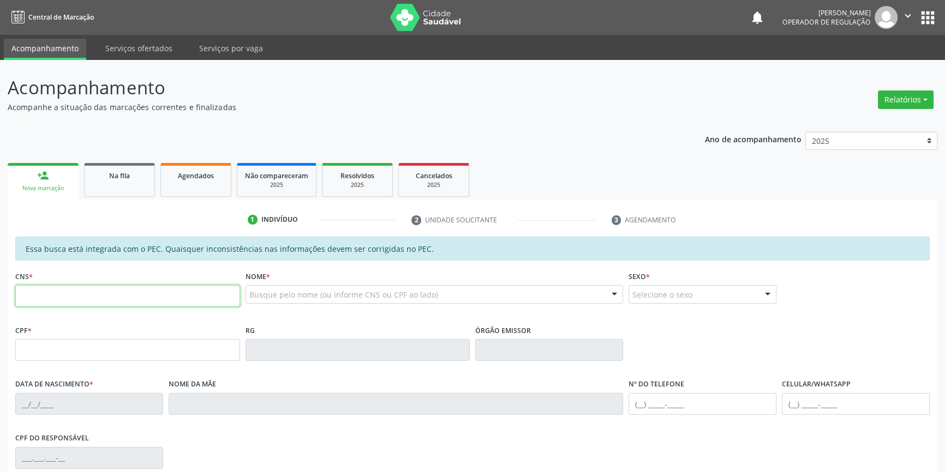
click at [58, 297] on input "text" at bounding box center [127, 296] width 225 height 22
type input "707 4050 0347 1678"
type input "037.569.664-45"
type input "15/06/1951"
type input "Noêmia Raimunda de Jesus"
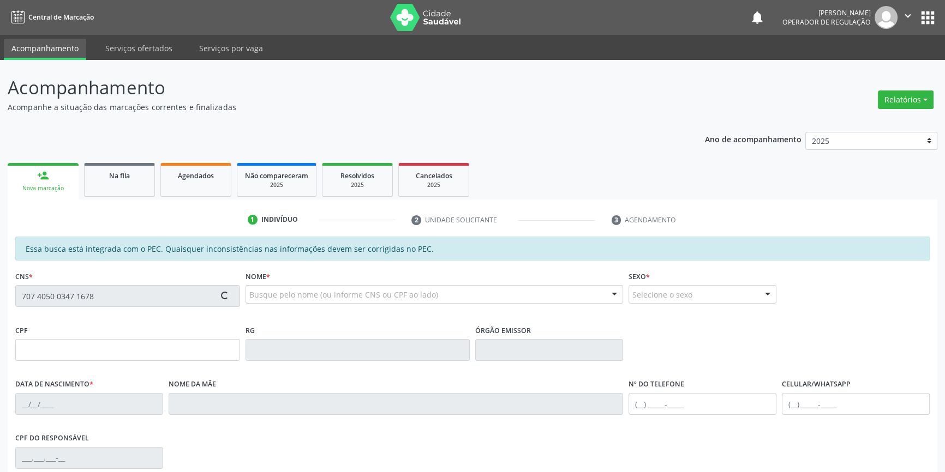
type input "(87) 98875-8655"
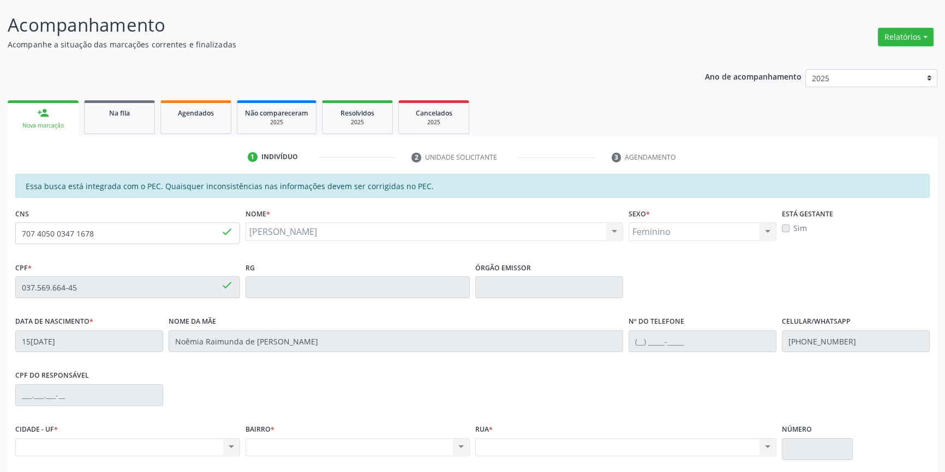
scroll to position [149, 0]
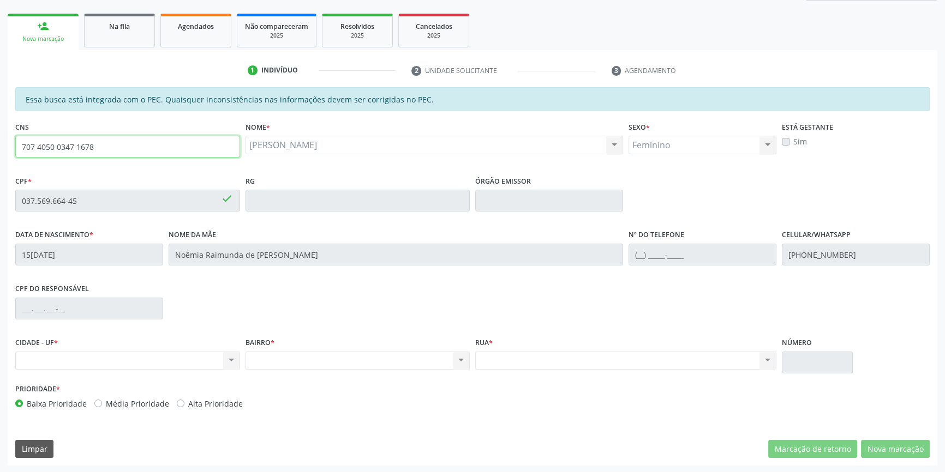
drag, startPoint x: 123, startPoint y: 142, endPoint x: 0, endPoint y: 131, distance: 123.2
click at [0, 131] on div "Acompanhamento Acompanhe a situação das marcações correntes e finalizadas Relat…" at bounding box center [472, 192] width 945 height 563
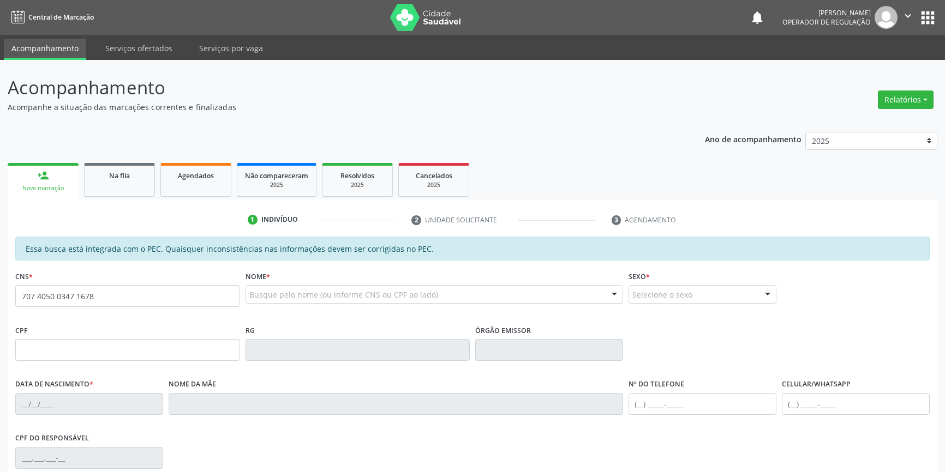
scroll to position [149, 0]
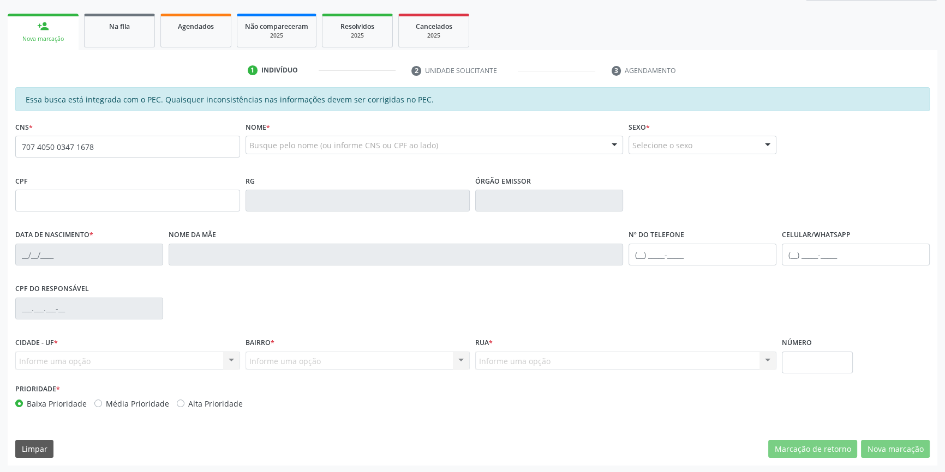
type input "707 4050 0347 1678"
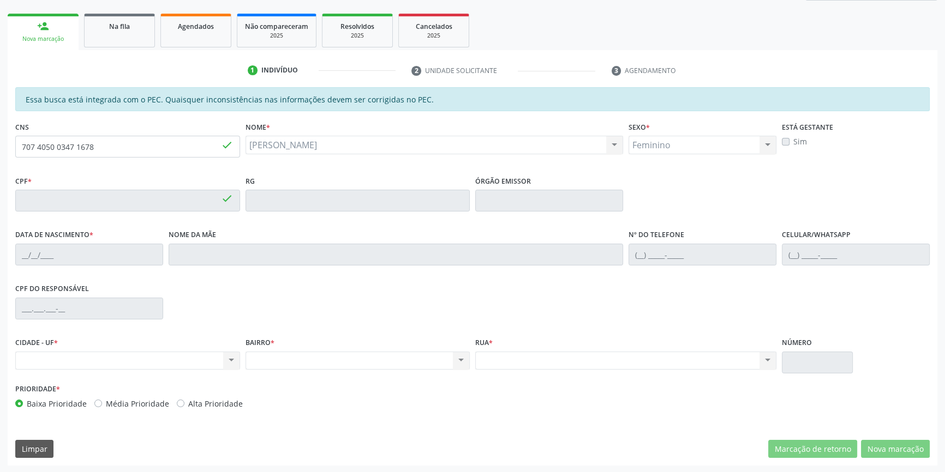
type input "037.569.664-45"
type input "15[DATE]"
type input "Noêmia Raimunda de [PERSON_NAME]"
type input "[PHONE_NUMBER]"
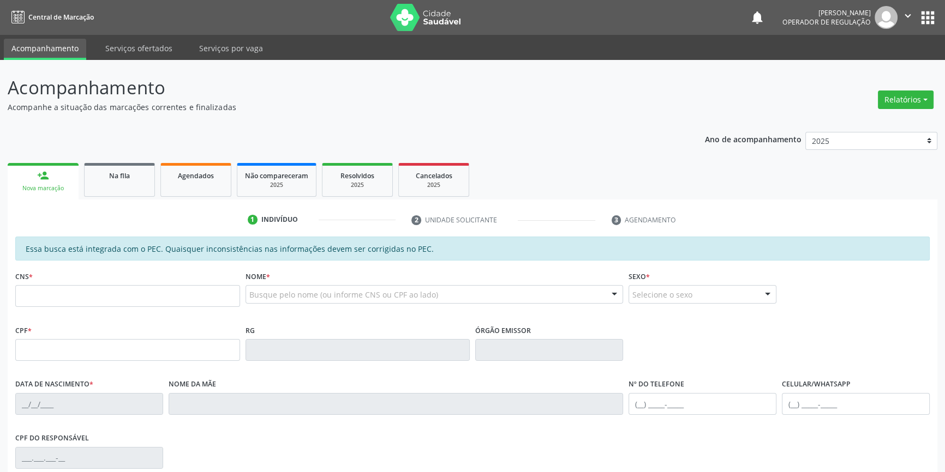
click at [545, 214] on li "2 Unidade solicitante" at bounding box center [503, 220] width 200 height 19
click at [69, 293] on input "text" at bounding box center [127, 296] width 225 height 22
paste input "707 4050 0347 1678"
type input "707 4050 0347 1678"
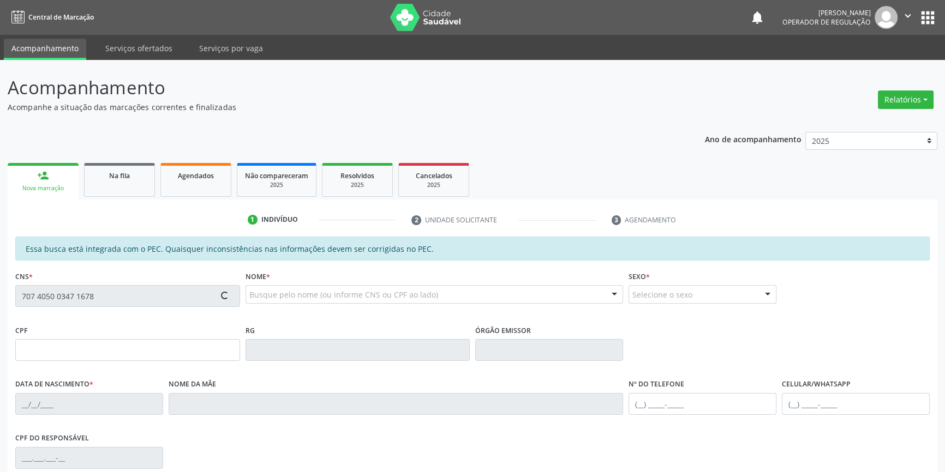
type input "037.569.664-45"
type input "15/06/1951"
type input "Noêmia Raimunda de Jesus"
type input "(87) 98875-8655"
type input "S/N"
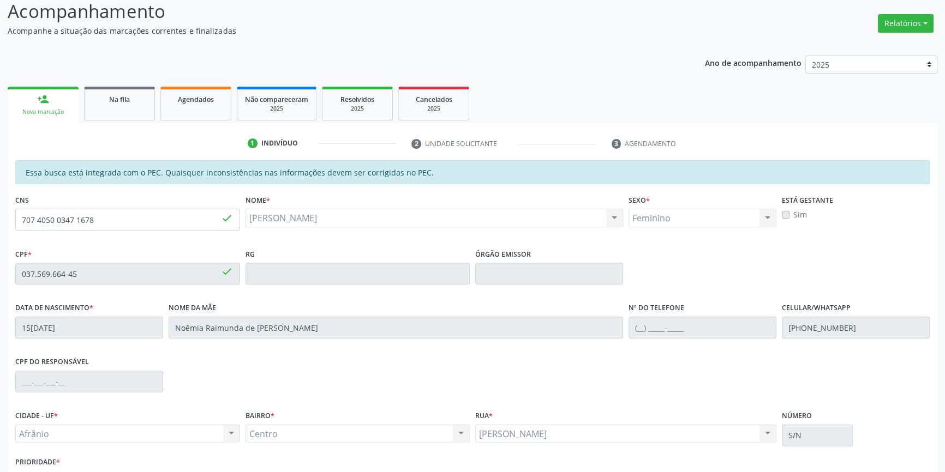
scroll to position [149, 0]
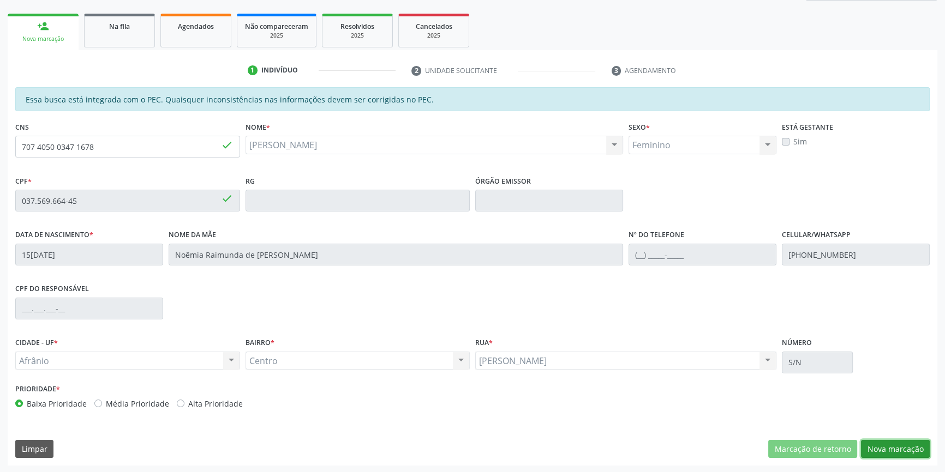
click at [881, 450] on button "Nova marcação" at bounding box center [895, 449] width 69 height 19
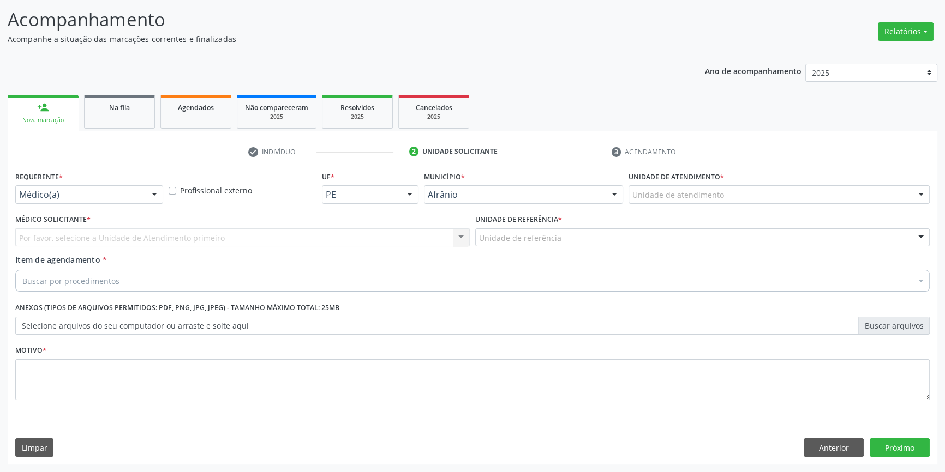
scroll to position [67, 0]
click at [849, 447] on button "Anterior" at bounding box center [833, 449] width 60 height 19
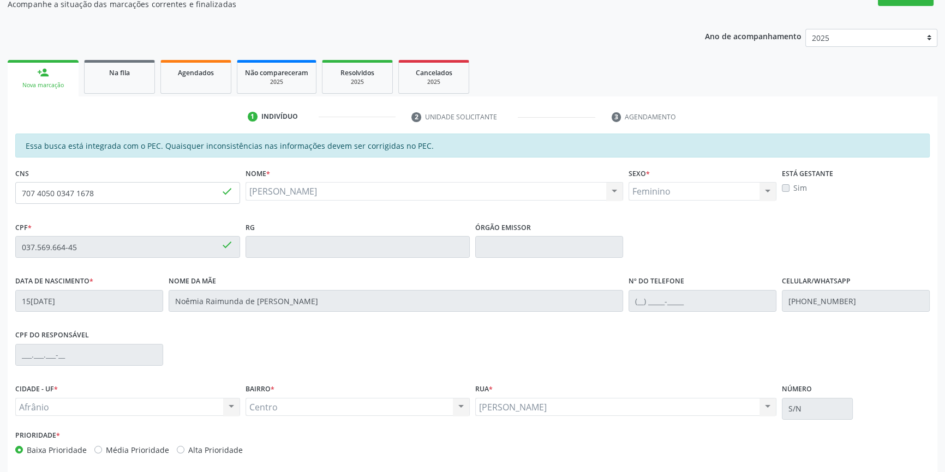
scroll to position [149, 0]
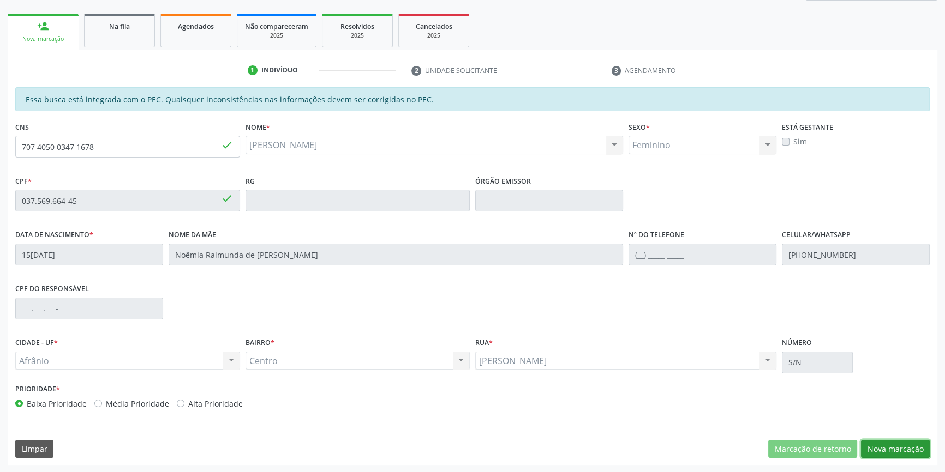
click at [922, 442] on button "Nova marcação" at bounding box center [895, 449] width 69 height 19
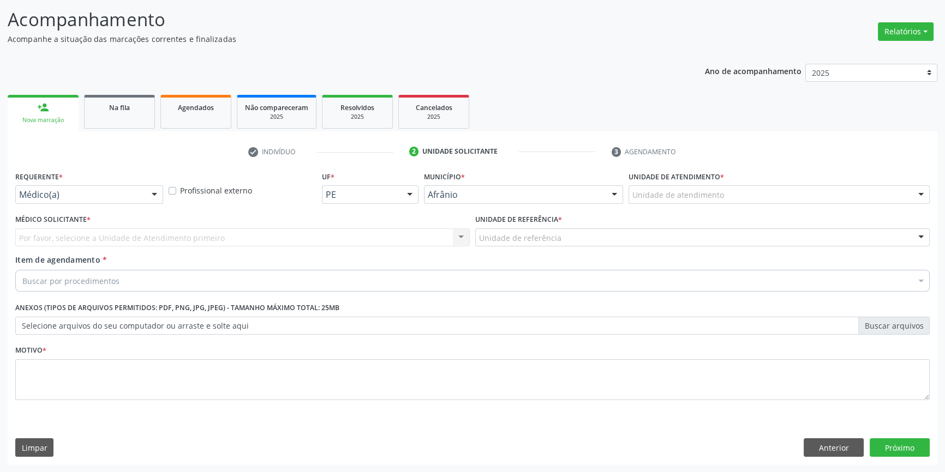
scroll to position [67, 0]
click at [684, 188] on div "Unidade de atendimento" at bounding box center [778, 196] width 301 height 19
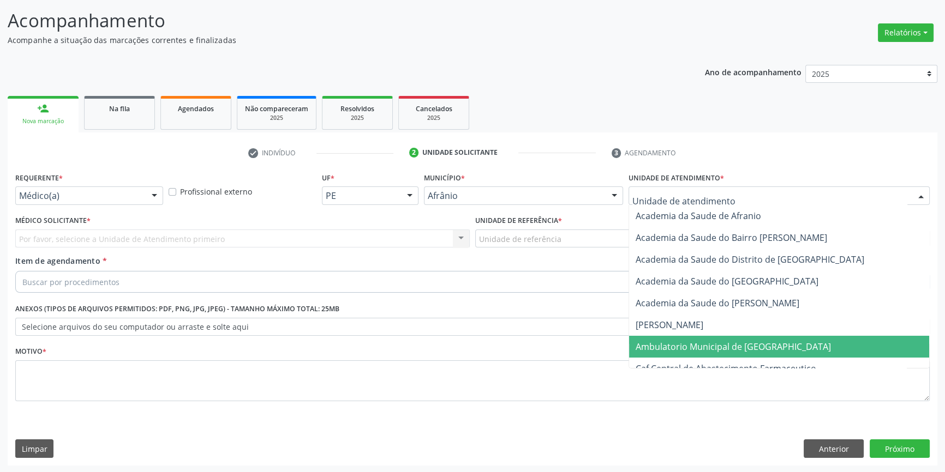
click at [695, 342] on span "Ambulatorio Municipal de [GEOGRAPHIC_DATA]" at bounding box center [732, 347] width 195 height 12
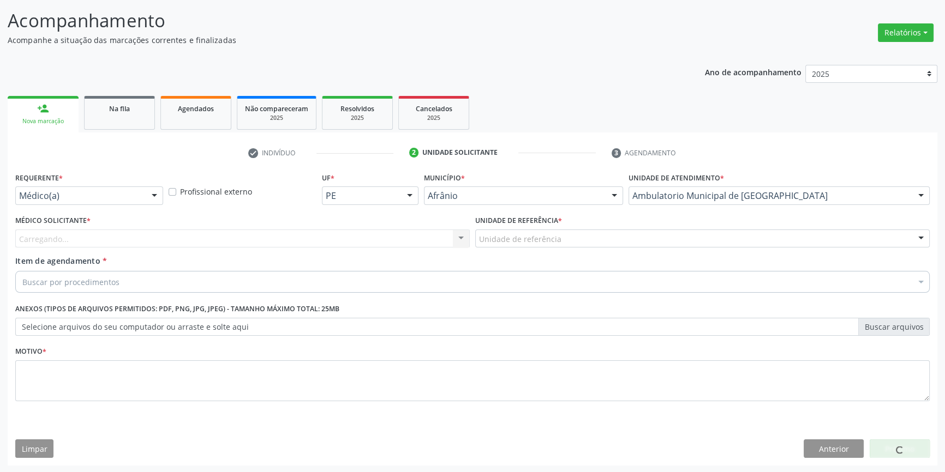
click at [560, 245] on div "Unidade de referência" at bounding box center [702, 239] width 454 height 19
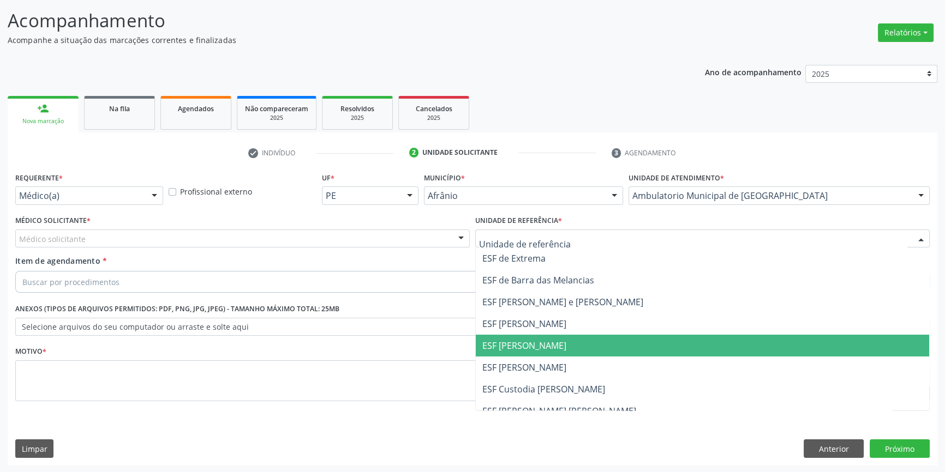
drag, startPoint x: 537, startPoint y: 339, endPoint x: 478, endPoint y: 318, distance: 61.7
click at [536, 340] on span "ESF [PERSON_NAME]" at bounding box center [524, 346] width 84 height 12
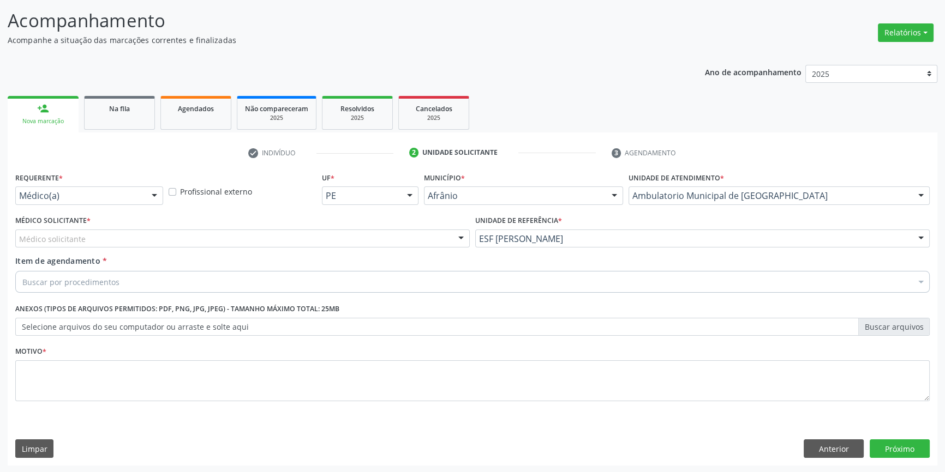
drag, startPoint x: 304, startPoint y: 242, endPoint x: 276, endPoint y: 250, distance: 29.0
click at [295, 244] on div "Médico solicitante" at bounding box center [242, 239] width 454 height 19
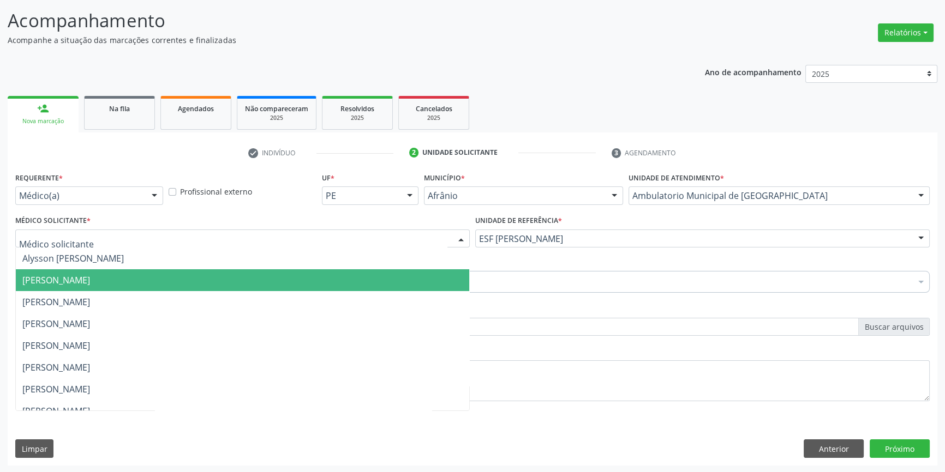
click at [177, 273] on span "[PERSON_NAME]" at bounding box center [242, 280] width 453 height 22
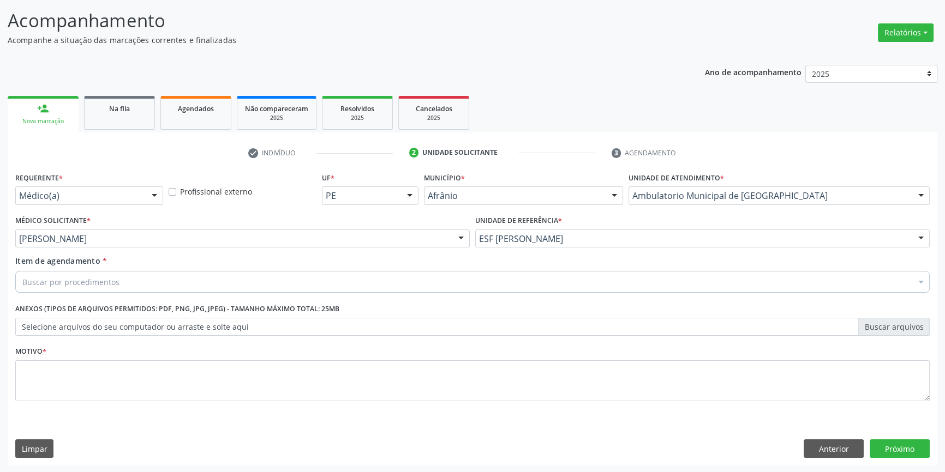
click at [166, 277] on div "Buscar por procedimentos" at bounding box center [472, 282] width 914 height 22
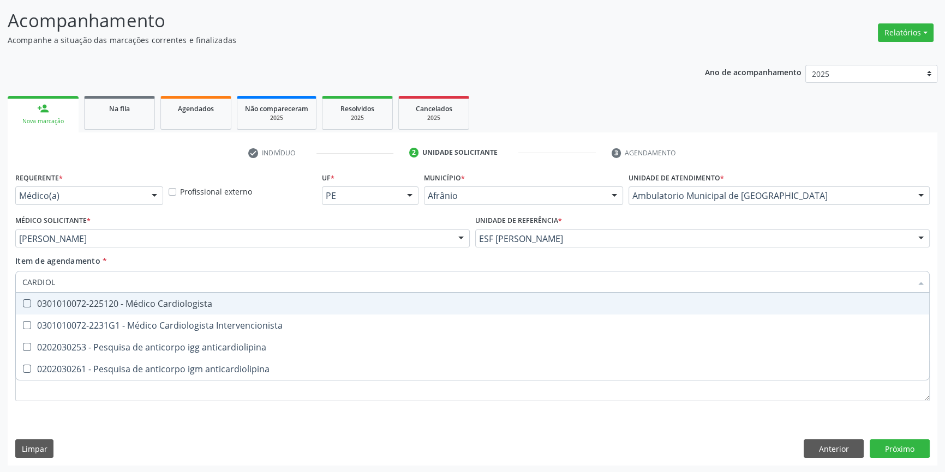
type input "CARDIOLO"
click at [195, 305] on div "0301010072-225120 - Médico Cardiologista" at bounding box center [472, 303] width 900 height 9
checkbox Cardiologista "true"
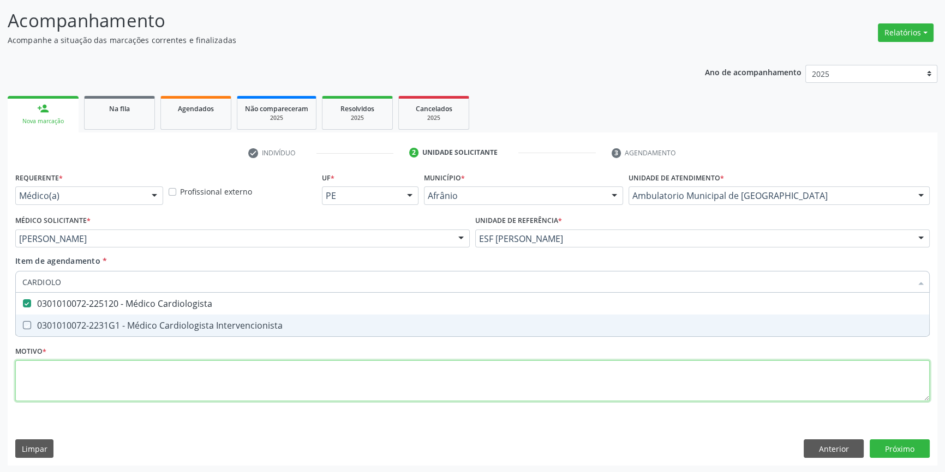
click at [180, 374] on div "Requerente * Médico(a) Médico(a) Enfermeiro(a) Paciente Nenhum resultado encont…" at bounding box center [472, 293] width 914 height 247
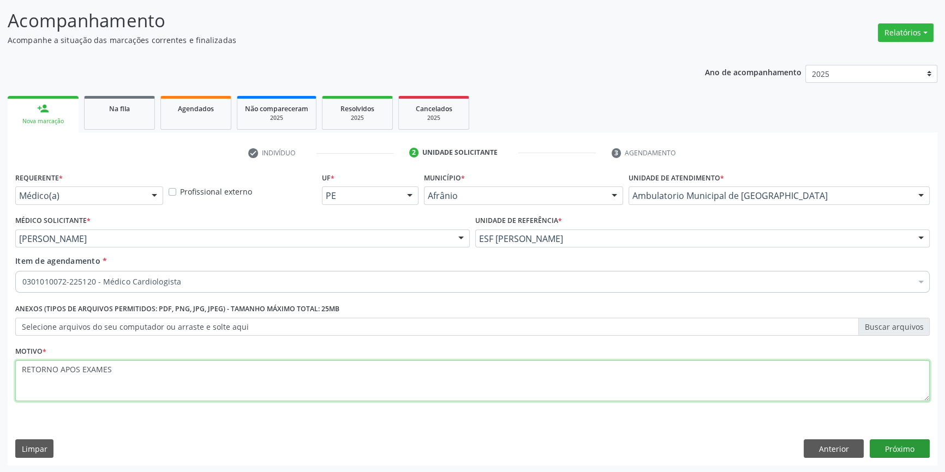
type textarea "RETORNO APOS EXAMES"
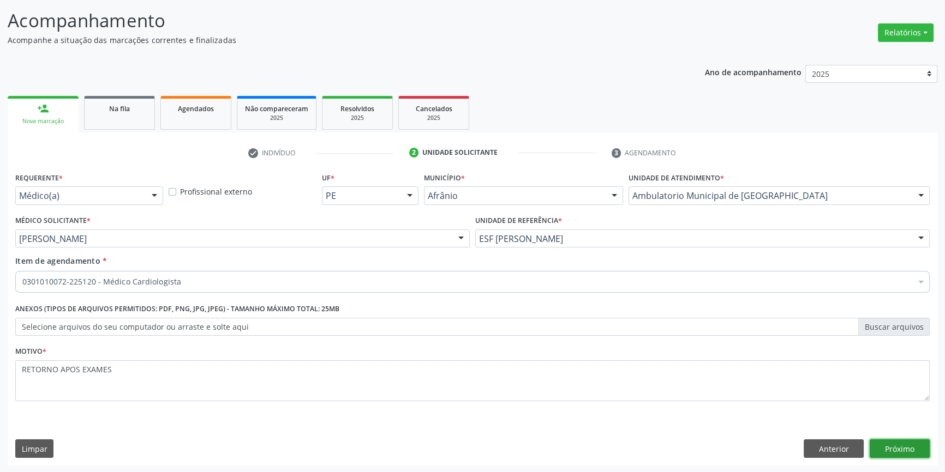
click at [900, 454] on button "Próximo" at bounding box center [899, 449] width 60 height 19
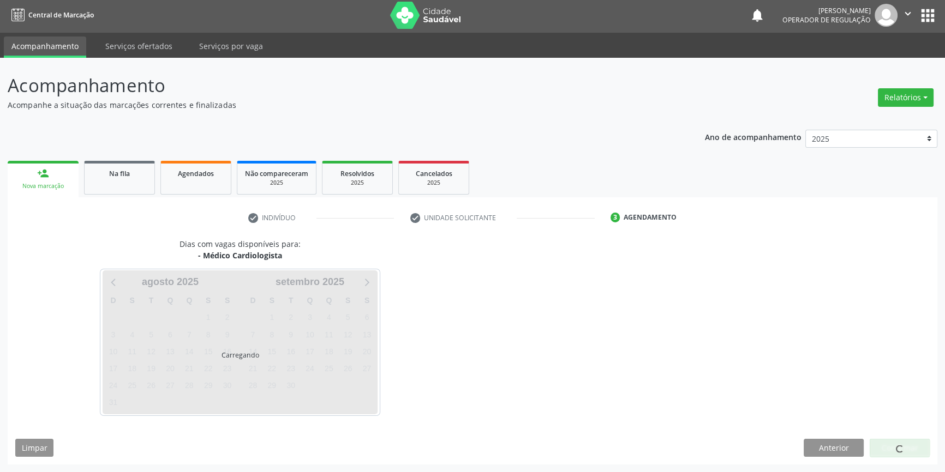
scroll to position [1, 0]
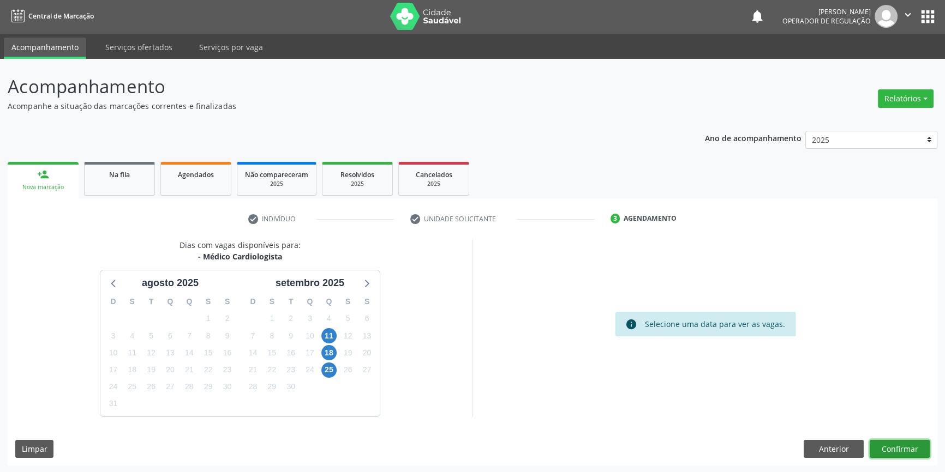
click at [889, 454] on button "Confirmar" at bounding box center [899, 449] width 60 height 19
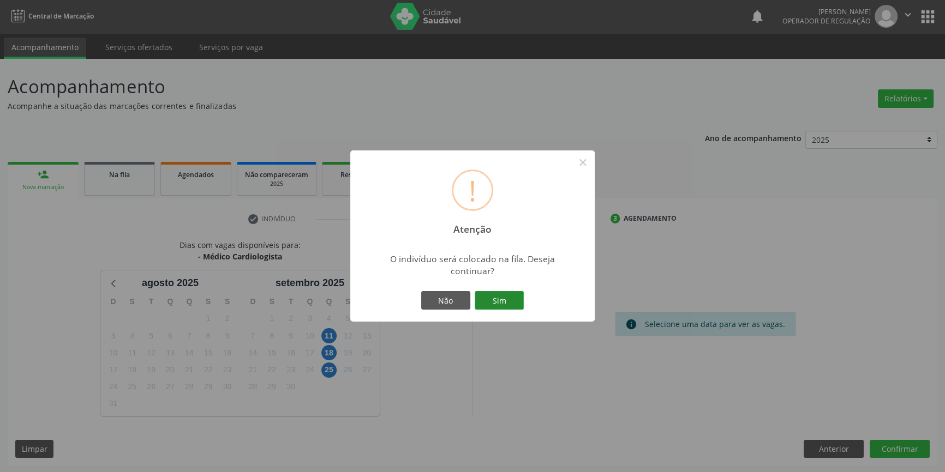
click at [510, 299] on button "Sim" at bounding box center [498, 300] width 49 height 19
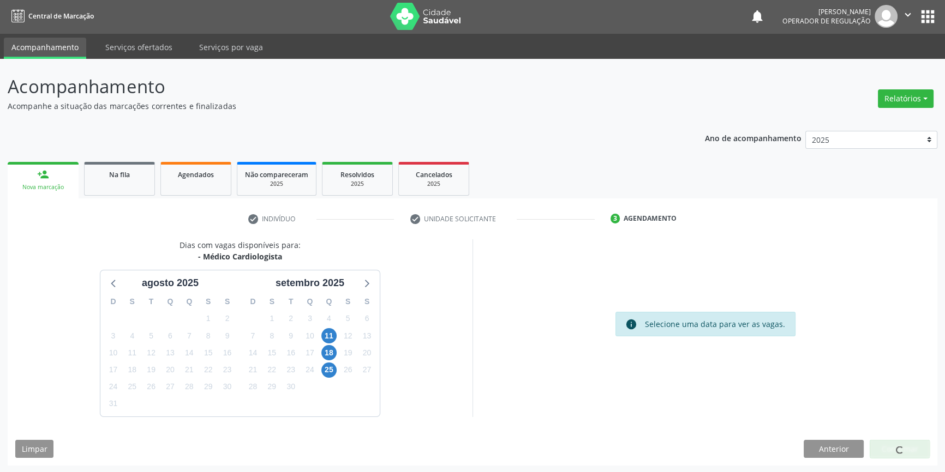
scroll to position [0, 0]
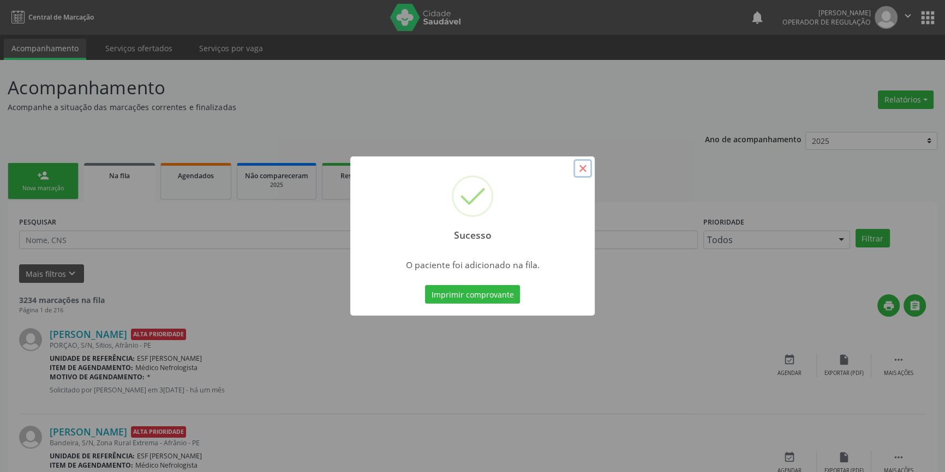
click at [578, 169] on button "×" at bounding box center [582, 168] width 19 height 19
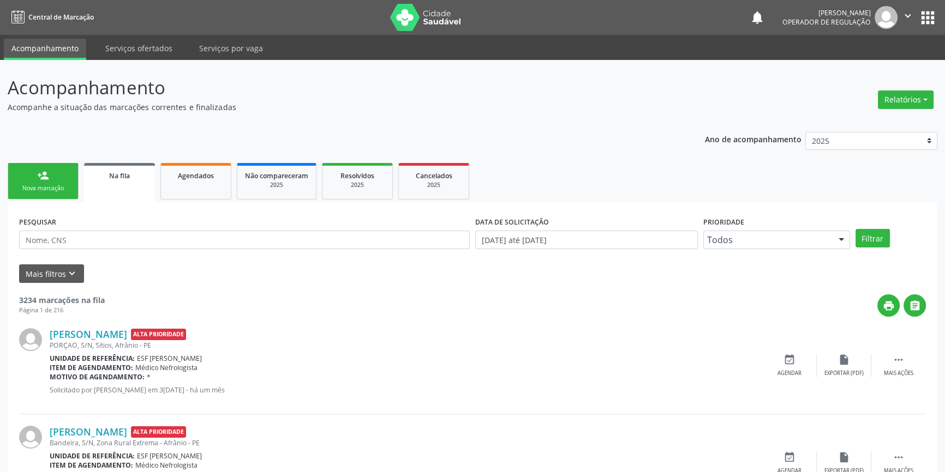
click at [71, 178] on link "person_add Nova marcação" at bounding box center [43, 181] width 71 height 37
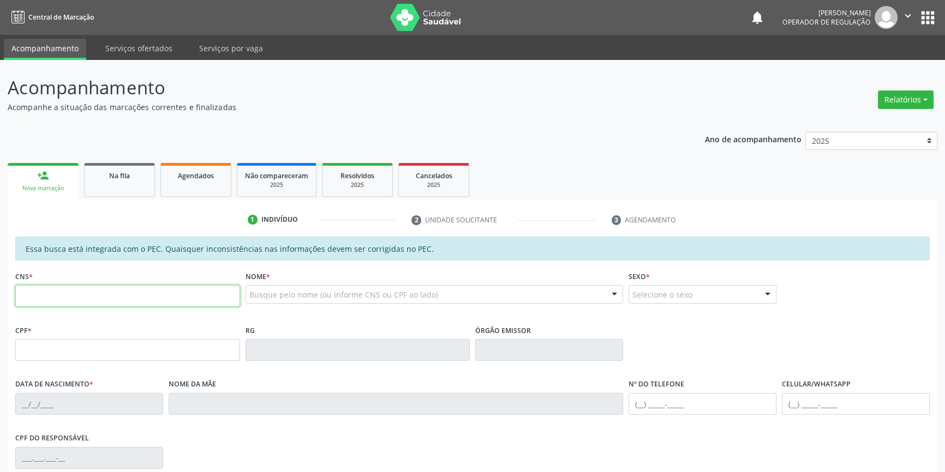
click at [105, 287] on input "text" at bounding box center [127, 296] width 225 height 22
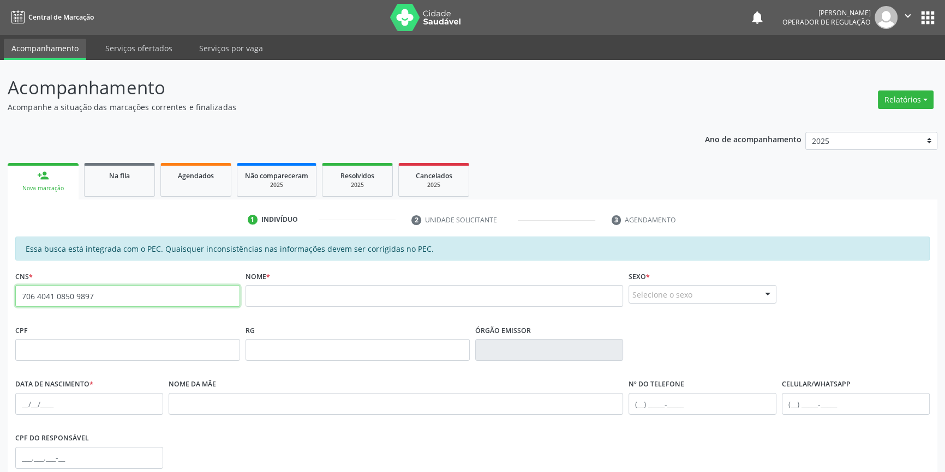
click at [82, 295] on input "706 4041 0850 9897" at bounding box center [127, 296] width 225 height 22
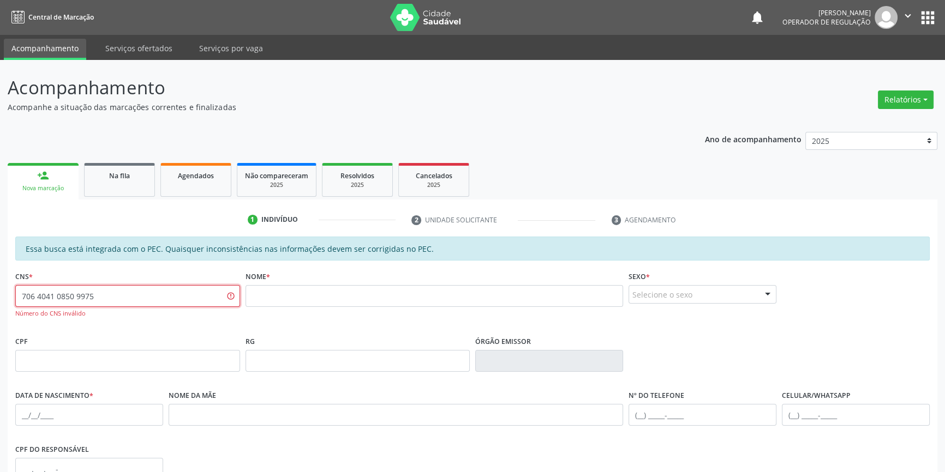
drag, startPoint x: 106, startPoint y: 303, endPoint x: 47, endPoint y: 261, distance: 71.6
click at [0, 295] on div "Acompanhamento Acompanhe a situação das marcações correntes e finalizadas Relat…" at bounding box center [472, 347] width 945 height 574
type input "706 4041 6850 9597"
click at [124, 297] on input "text" at bounding box center [127, 296] width 225 height 22
paste input "006 7401 3417"
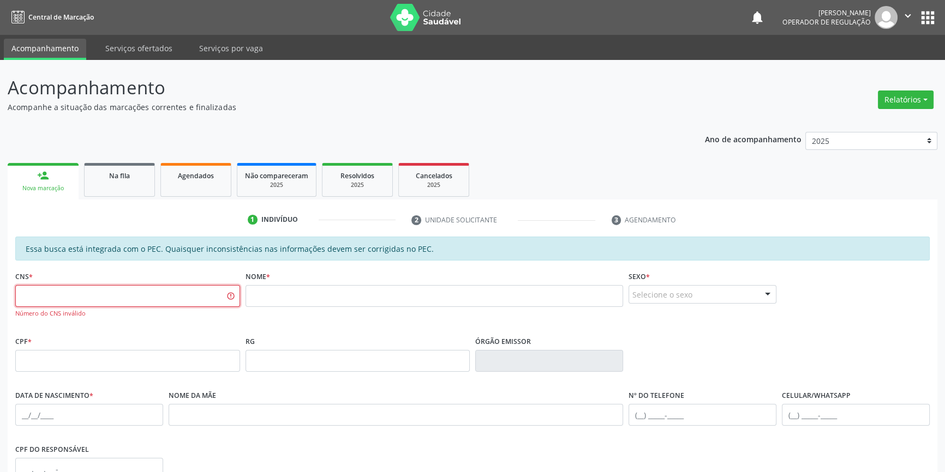
type input "006 7401 3417"
drag, startPoint x: 124, startPoint y: 297, endPoint x: 0, endPoint y: 279, distance: 125.6
click at [0, 279] on div "Acompanhamento Acompanhe a situação das marcações correntes e finalizadas Relat…" at bounding box center [472, 347] width 945 height 574
type input "f"
click at [33, 302] on input "text" at bounding box center [127, 296] width 225 height 22
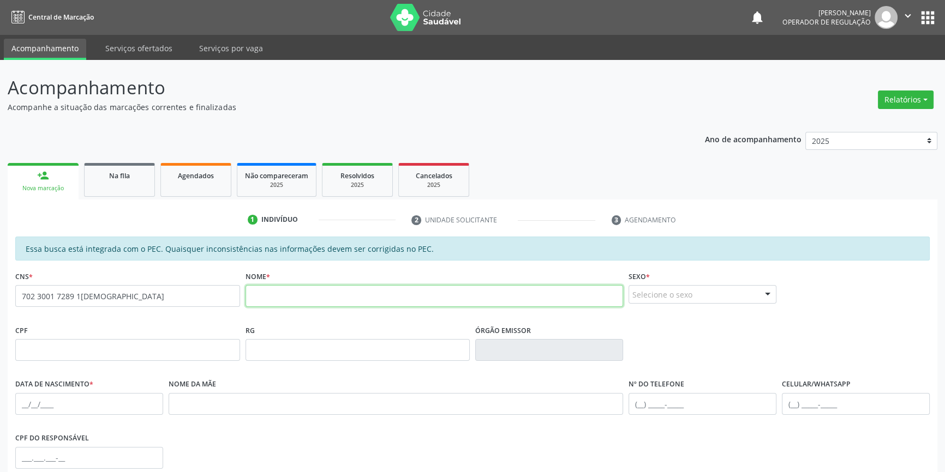
click at [286, 295] on input "text" at bounding box center [434, 296] width 378 height 22
drag, startPoint x: 55, startPoint y: 291, endPoint x: 0, endPoint y: 279, distance: 55.8
click at [0, 284] on div "Acompanhamento Acompanhe a situação das marcações correntes e finalizadas Relat…" at bounding box center [472, 341] width 945 height 563
type input "700 7089 7653 6272"
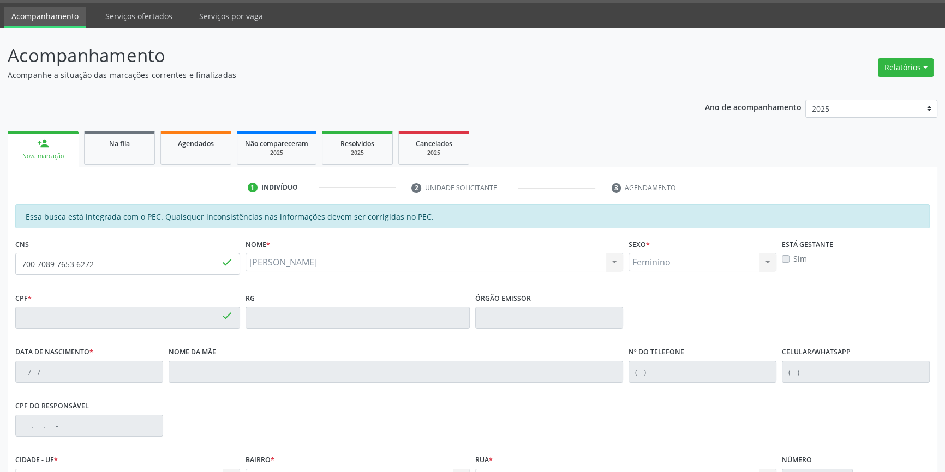
type input "047.256.834-50"
type input "31/07/1977"
type input "Porfia Maria da Silva Lucas"
type input "(87) 98827-0405"
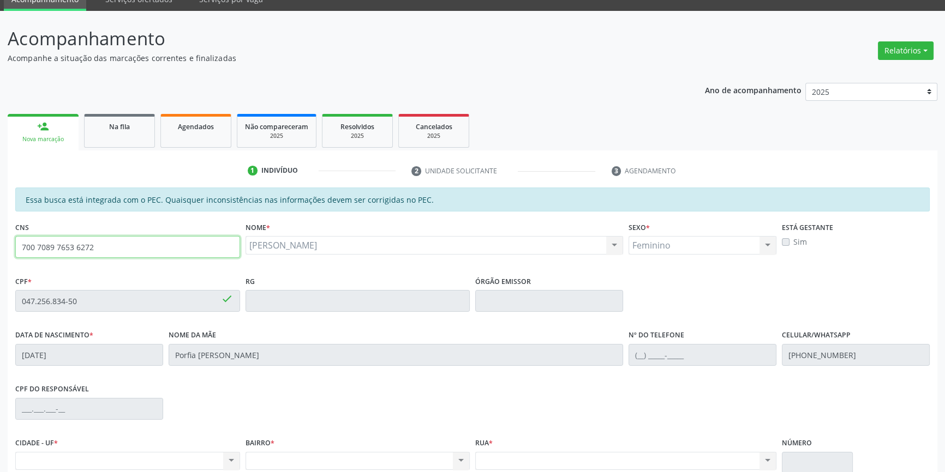
drag, startPoint x: 132, startPoint y: 245, endPoint x: 0, endPoint y: 245, distance: 132.0
click at [0, 245] on div "Acompanhamento Acompanhe a situação das marcações correntes e finalizadas Relat…" at bounding box center [472, 292] width 945 height 563
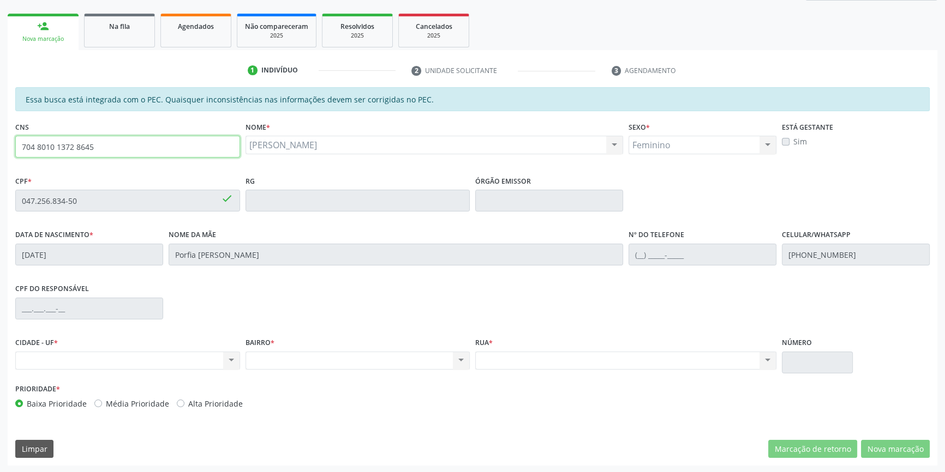
type input "704 8010 1372 8645"
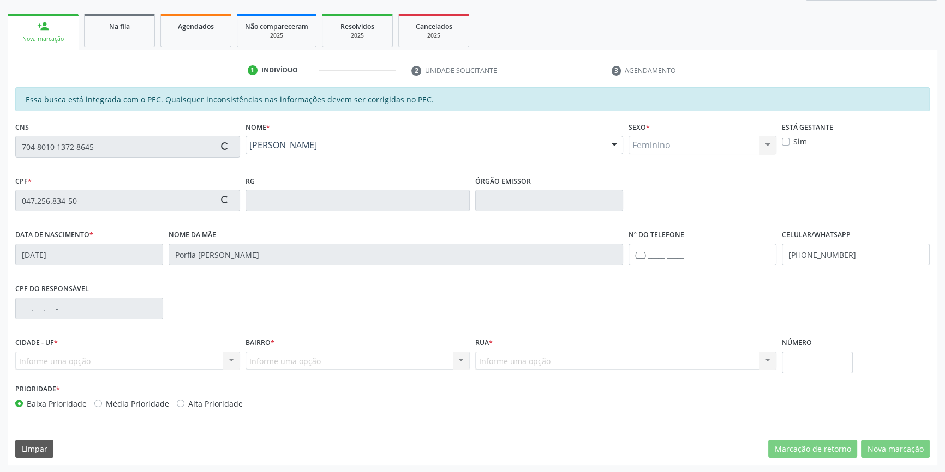
type input "20/06/1988"
type input "Silvia Maria de Souza"
type input "(87) 98851-0483"
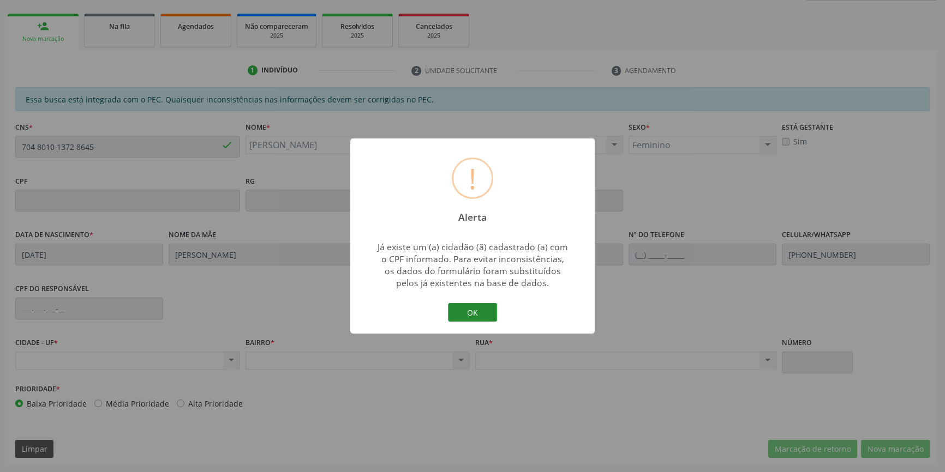
click at [471, 303] on button "OK" at bounding box center [472, 312] width 49 height 19
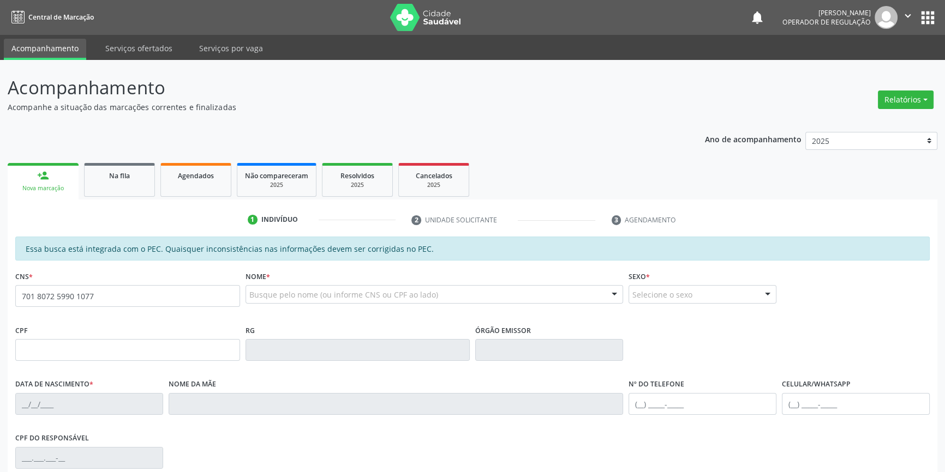
type input "701 8072 5990 1077"
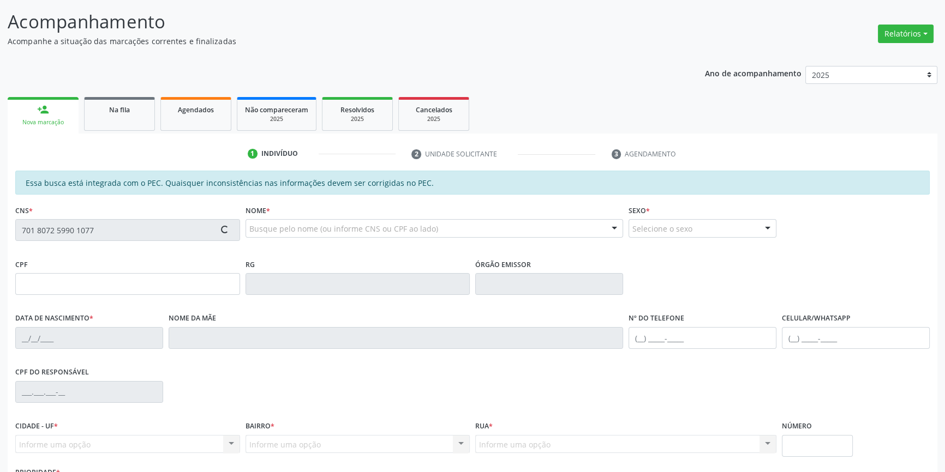
type input "050.055.484-67"
type input "[DATE]"
type input "Delmira [PERSON_NAME] da Conceicao"
type input "[PHONE_NUMBER]"
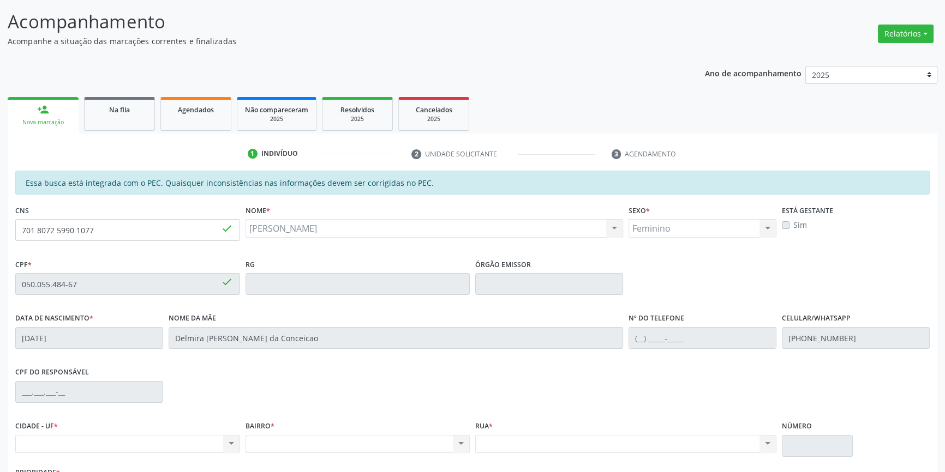
scroll to position [148, 0]
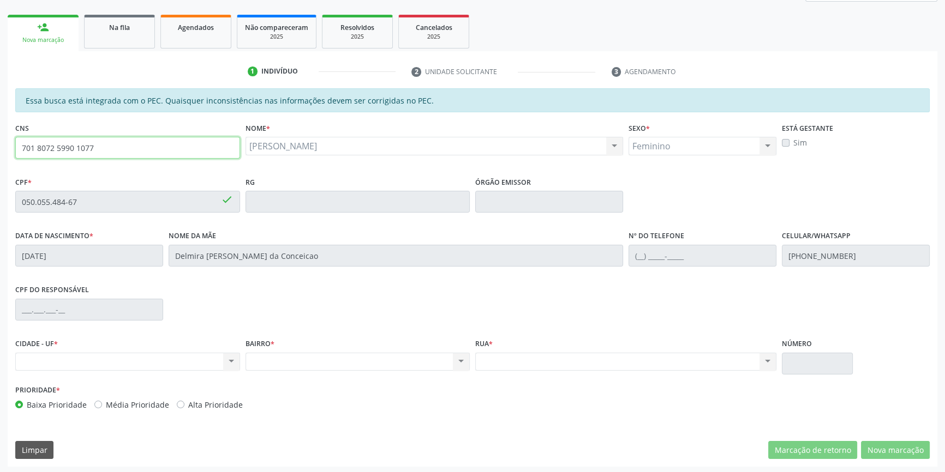
drag, startPoint x: 109, startPoint y: 149, endPoint x: 0, endPoint y: 155, distance: 109.2
click at [0, 155] on div "Acompanhamento Acompanhe a situação das marcações correntes e finalizadas Relat…" at bounding box center [472, 193] width 945 height 563
type input "708 0078 3151 3329"
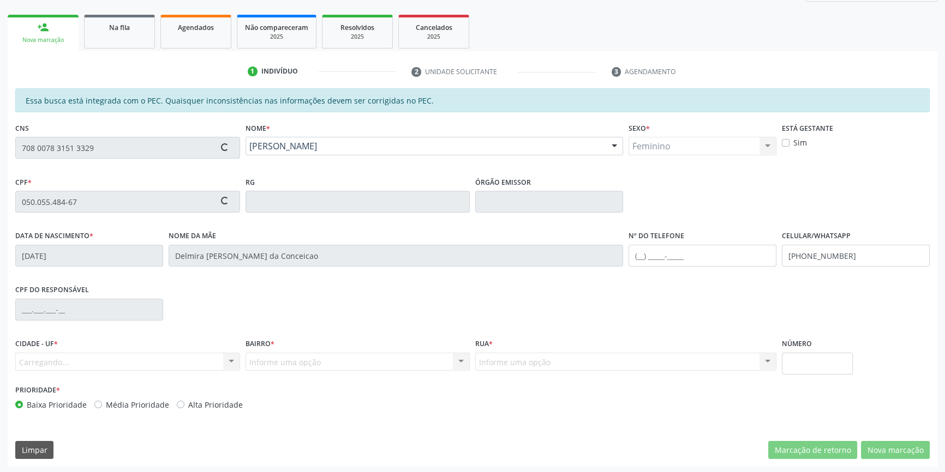
type input "040.127.514-09"
type input "[DATE]"
type input "[PERSON_NAME]"
type input "[PHONE_NUMBER]"
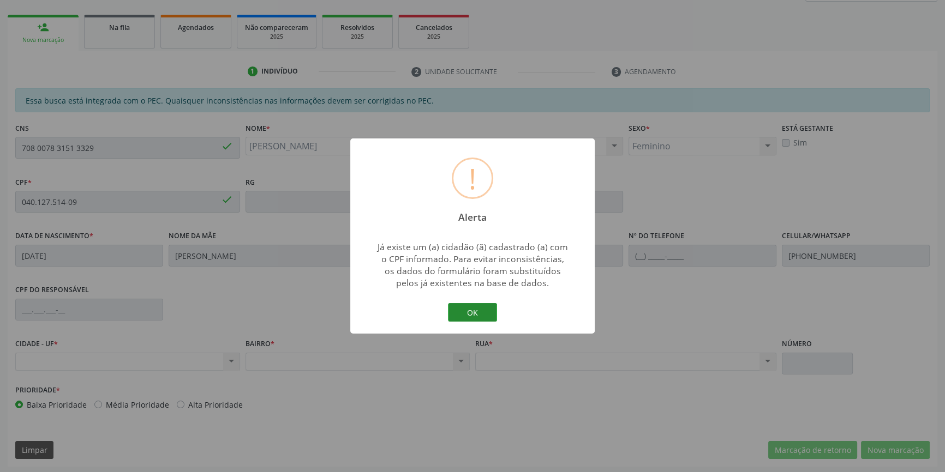
click at [472, 317] on button "OK" at bounding box center [472, 312] width 49 height 19
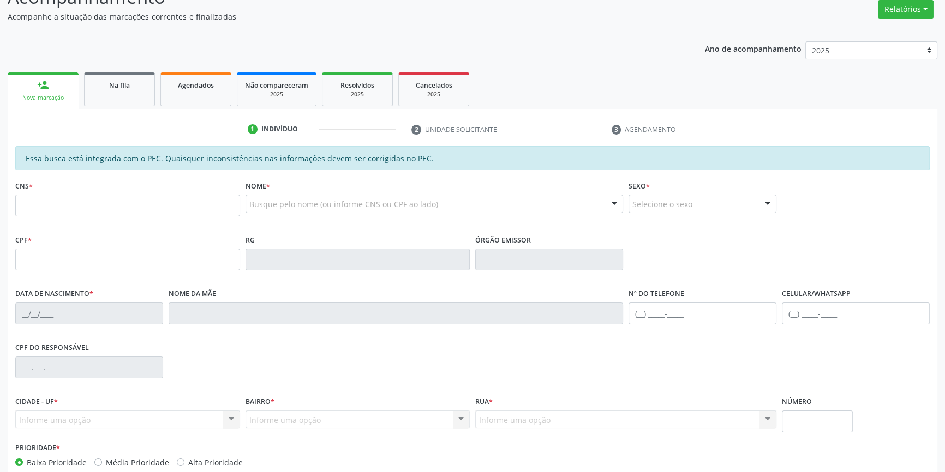
scroll to position [99, 0]
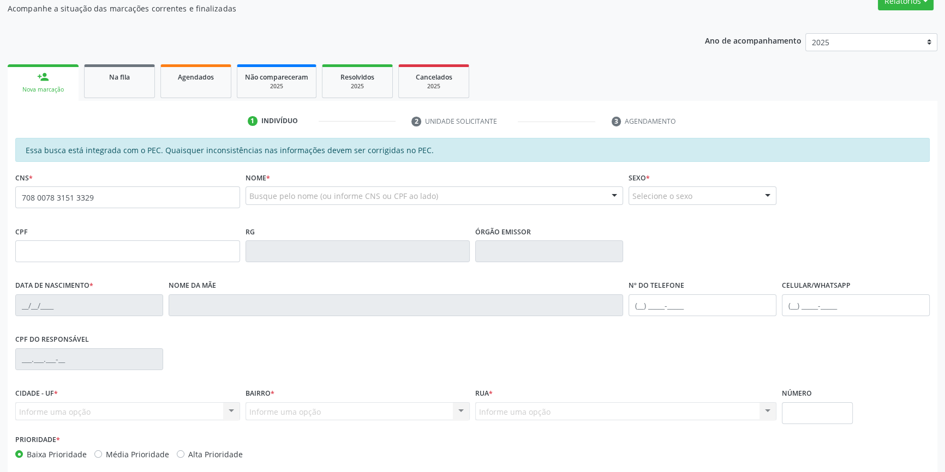
type input "708 0078 3151 3329"
type input "040.127.514-09"
type input "[DATE]"
type input "[PERSON_NAME]"
type input "[PHONE_NUMBER]"
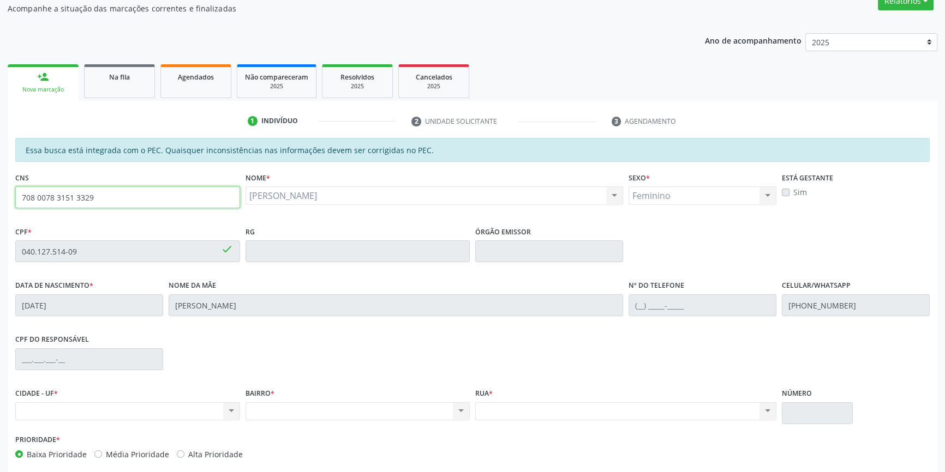
drag, startPoint x: 151, startPoint y: 205, endPoint x: 136, endPoint y: 201, distance: 15.7
click at [136, 201] on input "708 0078 3151 3329" at bounding box center [127, 198] width 225 height 22
drag, startPoint x: 113, startPoint y: 201, endPoint x: 0, endPoint y: 193, distance: 113.7
click at [0, 193] on div "Acompanhamento Acompanhe a situação das marcações correntes e finalizadas Relat…" at bounding box center [472, 242] width 945 height 563
type input "703 0048 5791 3878"
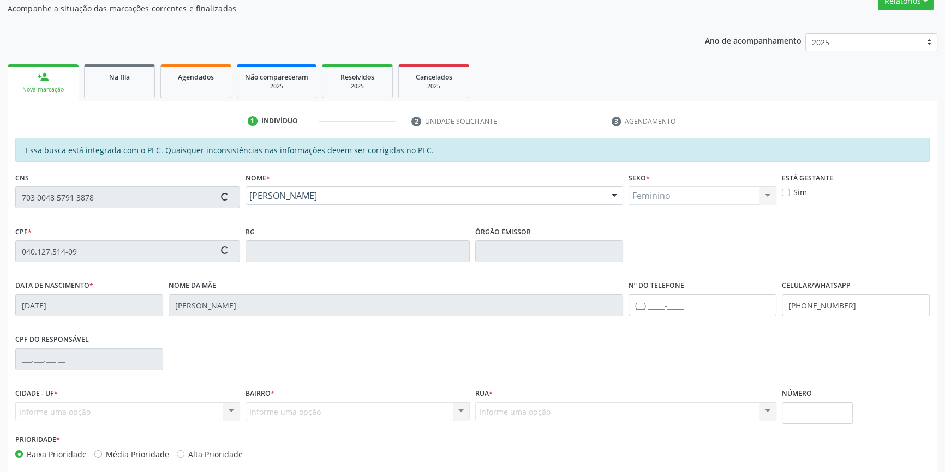
type input "985.269.444-87"
type input "[DATE]"
type input "[PERSON_NAME]"
type input "(87) 98803-1742"
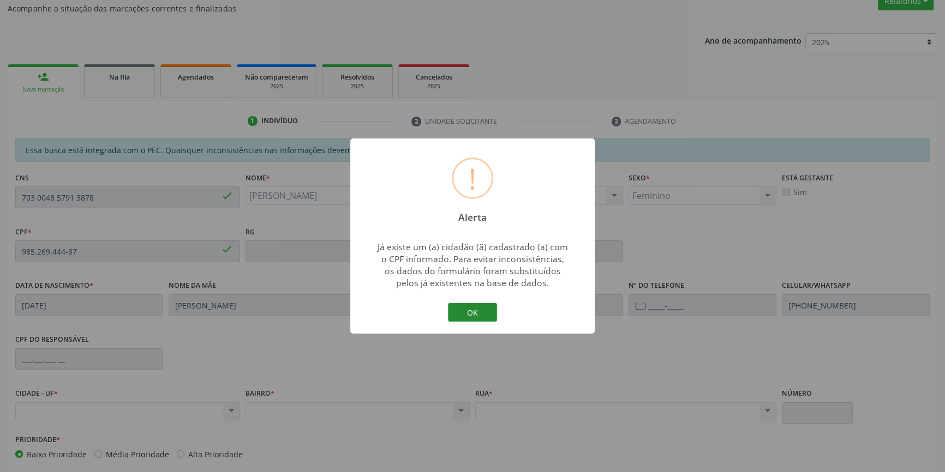
click at [482, 308] on button "OK" at bounding box center [472, 312] width 49 height 19
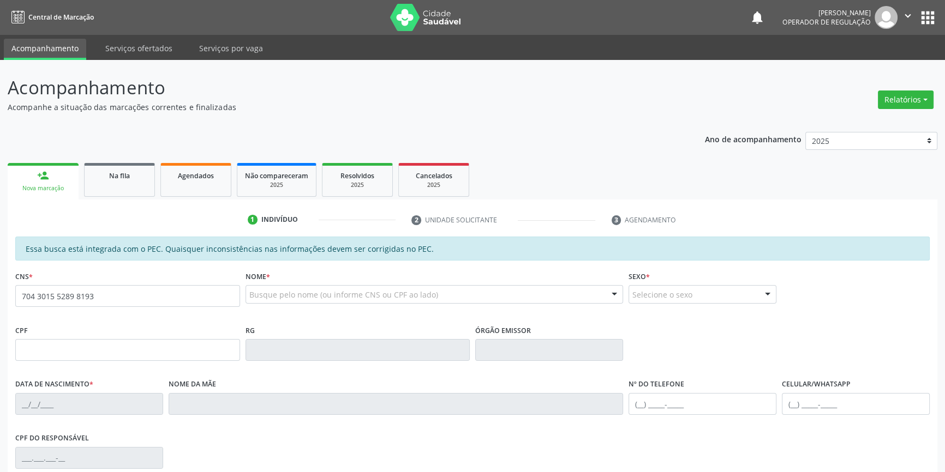
type input "704 3015 5289 8193"
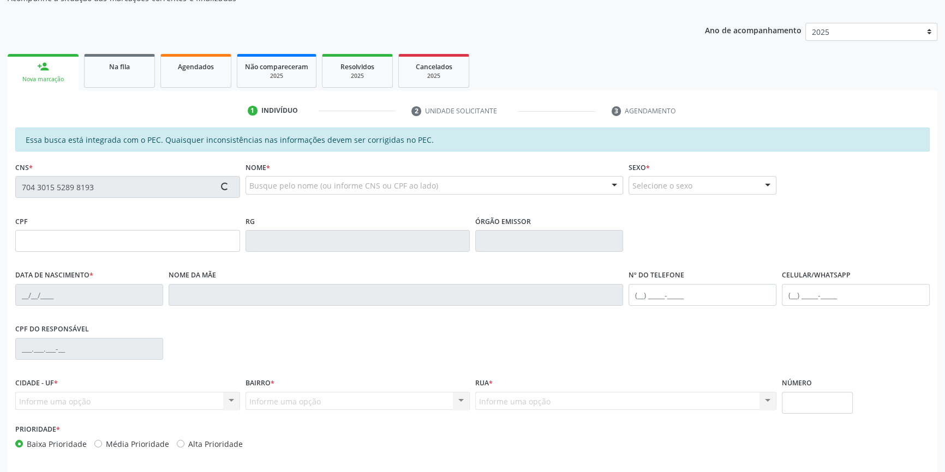
scroll to position [149, 0]
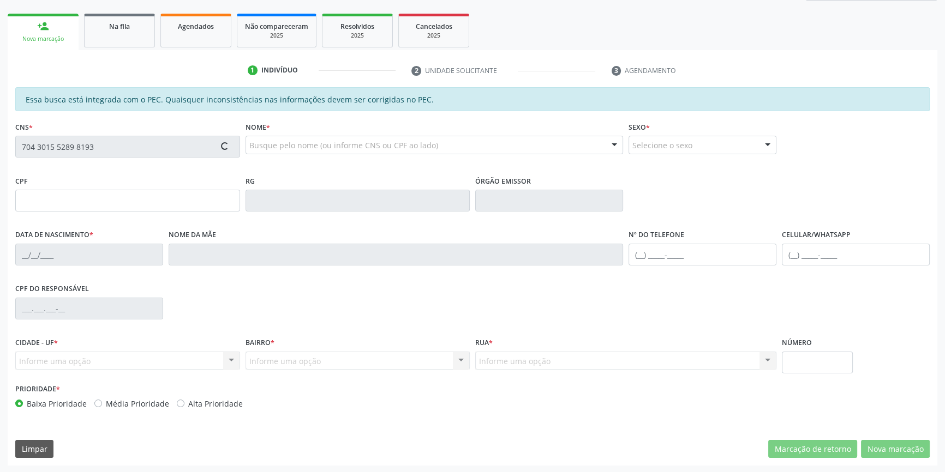
type input "060.089.604-83"
type input "[DATE]"
type input "[PERSON_NAME]"
type input "[PHONE_NUMBER]"
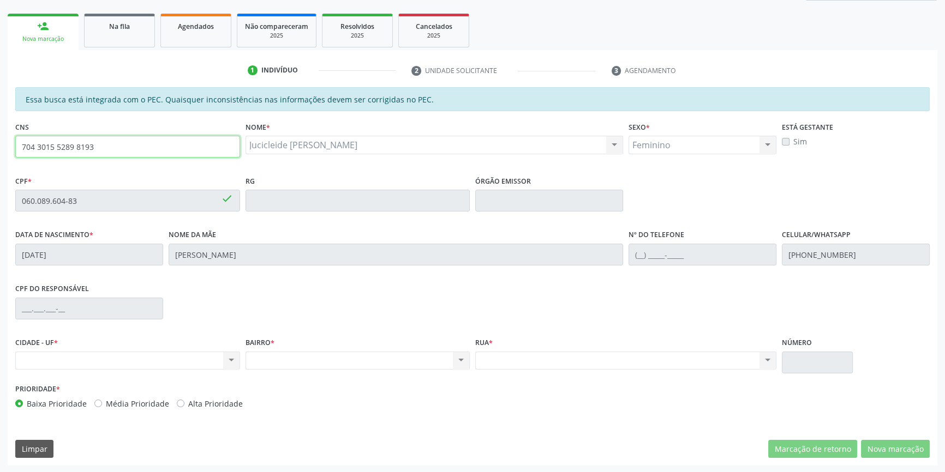
drag, startPoint x: 77, startPoint y: 147, endPoint x: 3, endPoint y: 144, distance: 74.2
click at [0, 145] on div "Acompanhamento Acompanhe a situação das marcações correntes e finalizadas Relat…" at bounding box center [472, 192] width 945 height 563
type input "707 4050 3782 6274"
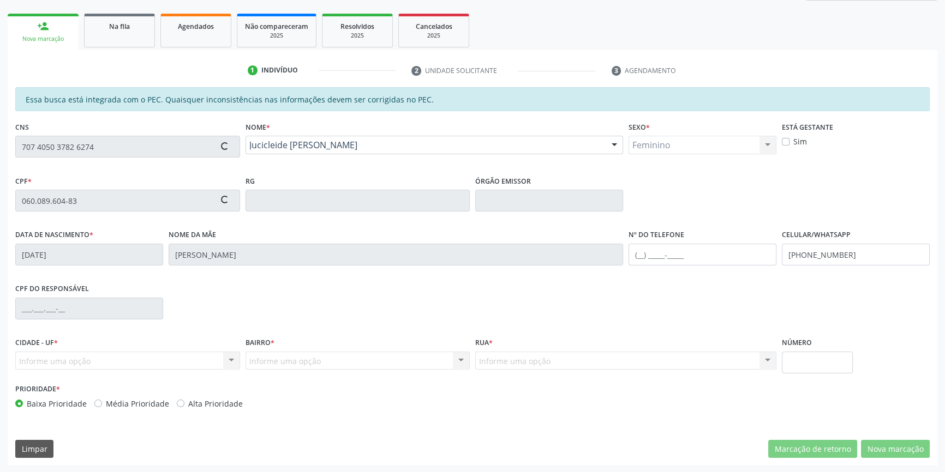
type input "259.275.168-82"
type input "08/11/1972"
type input "Luzia Alves Rossi"
type input "(87) 98134-1451"
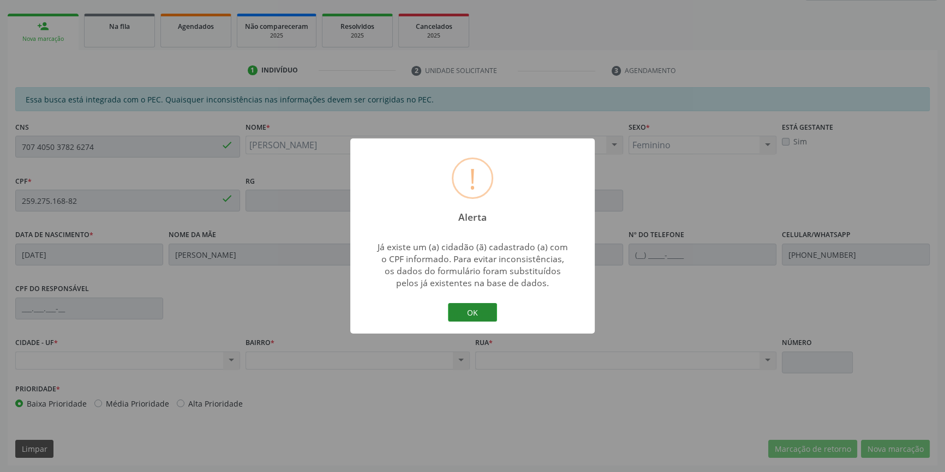
click at [468, 312] on button "OK" at bounding box center [472, 312] width 49 height 19
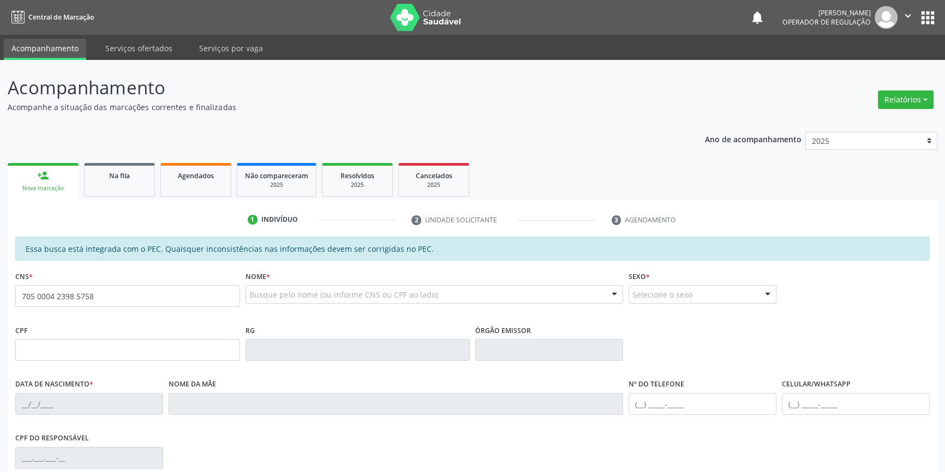
type input "705 0004 2398 5758"
type input "[DATE]"
type input "[PERSON_NAME]"
type input "[PHONE_NUMBER]"
type input "200"
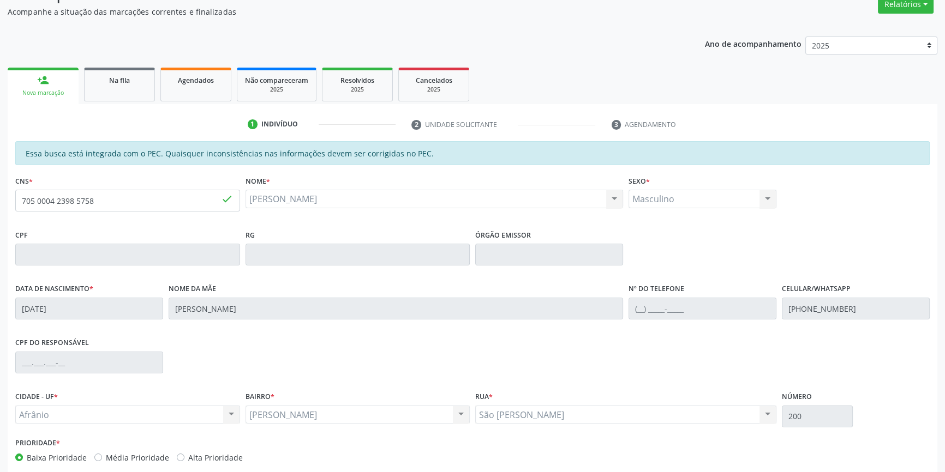
scroll to position [149, 0]
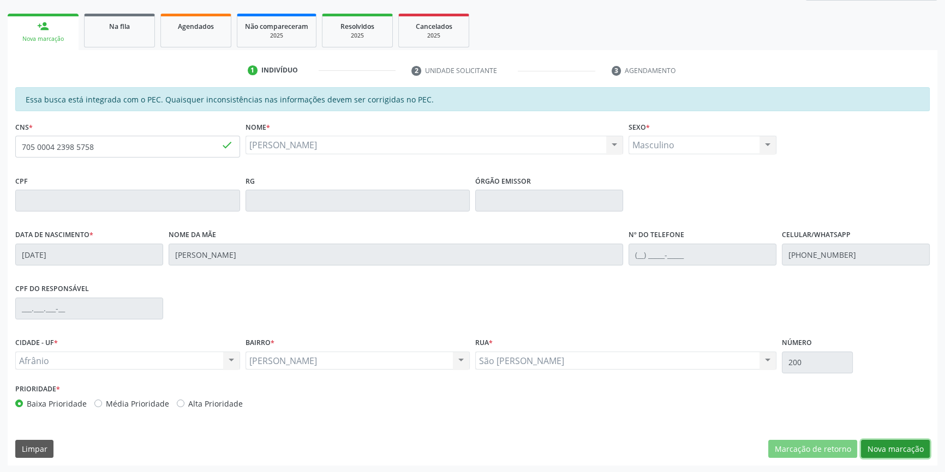
click at [881, 446] on button "Nova marcação" at bounding box center [895, 449] width 69 height 19
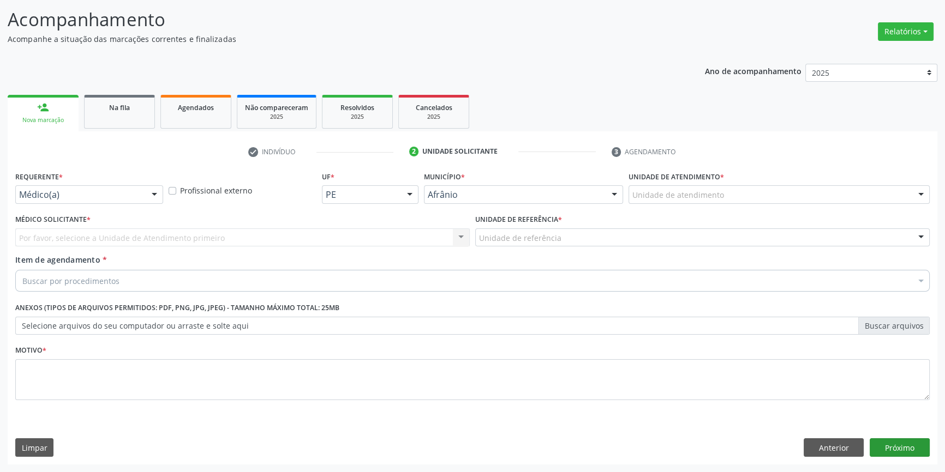
scroll to position [67, 0]
click at [660, 202] on div "Unidade de atendimento" at bounding box center [778, 196] width 301 height 19
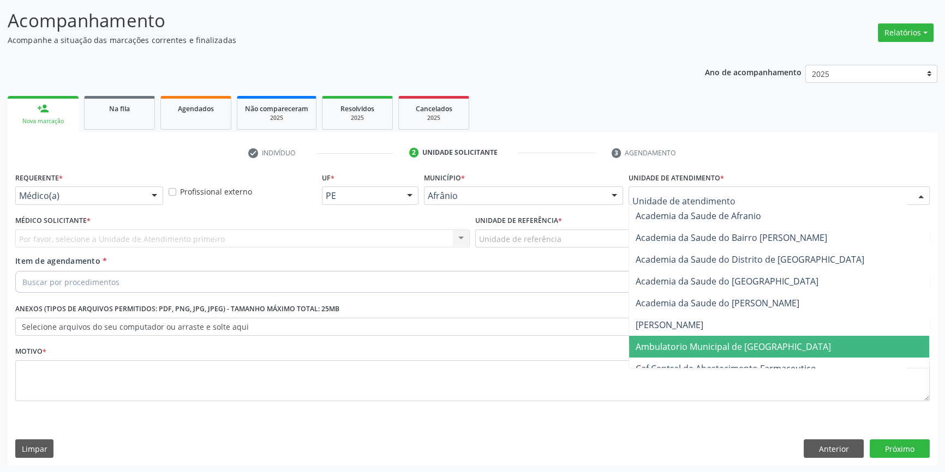
click at [693, 341] on span "Ambulatorio Municipal de [GEOGRAPHIC_DATA]" at bounding box center [732, 347] width 195 height 12
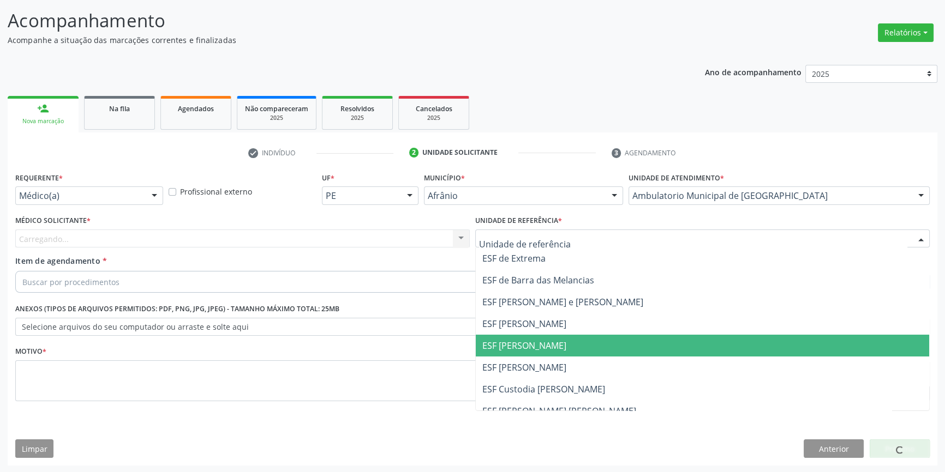
click at [539, 338] on span "ESF [PERSON_NAME]" at bounding box center [702, 346] width 453 height 22
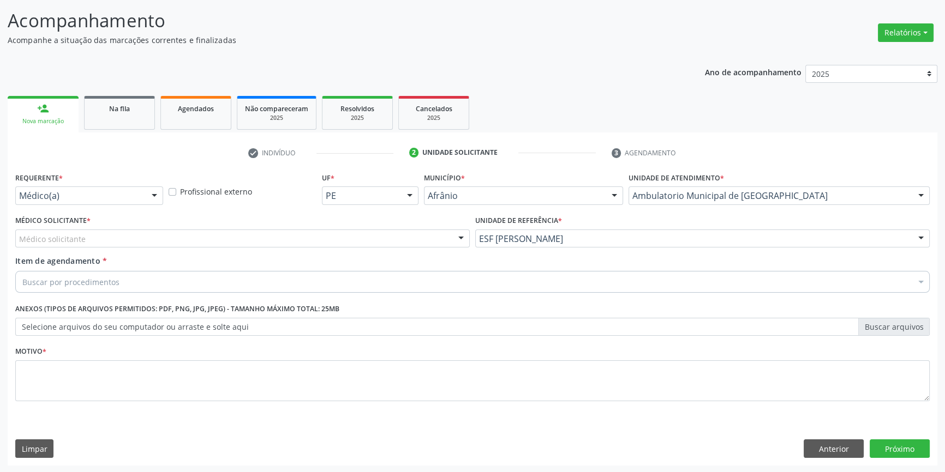
click at [294, 244] on div "Médico solicitante" at bounding box center [242, 239] width 454 height 19
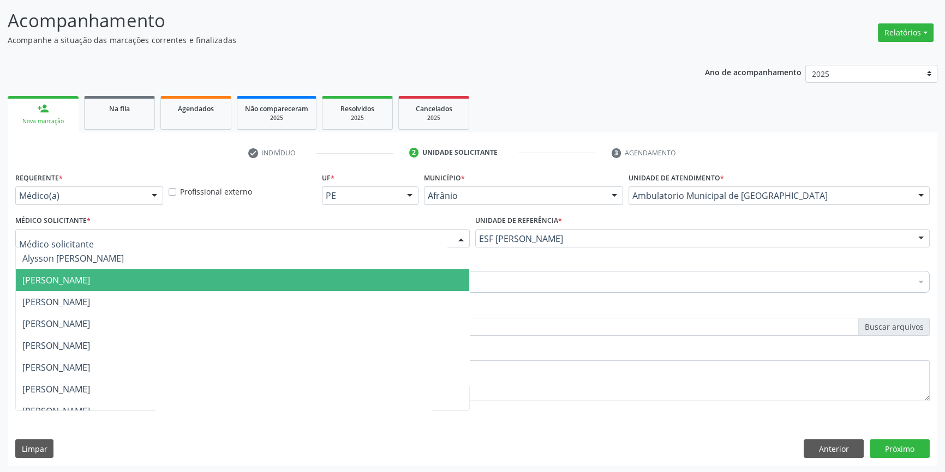
click at [159, 278] on span "[PERSON_NAME]" at bounding box center [242, 280] width 453 height 22
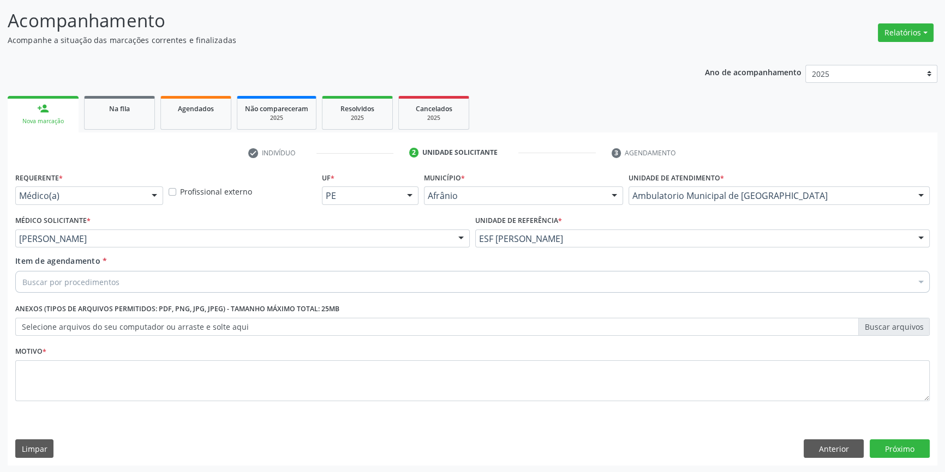
click at [139, 283] on div "Buscar por procedimentos" at bounding box center [472, 282] width 914 height 22
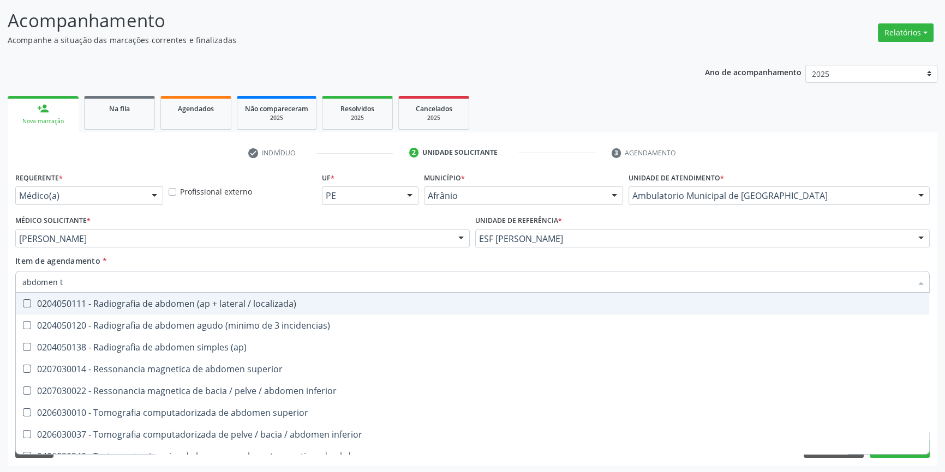
type input "abdomen to"
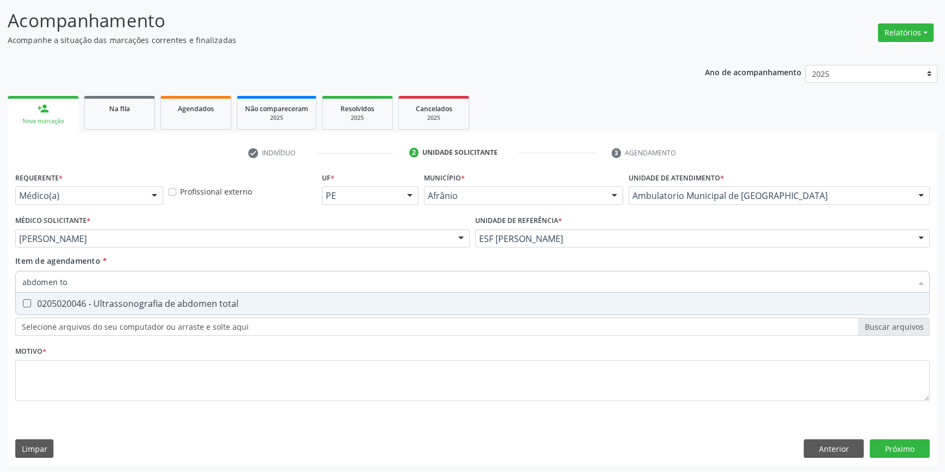
click at [162, 299] on div "0205020046 - Ultrassonografia de abdomen total" at bounding box center [472, 303] width 900 height 9
checkbox total "true"
click at [151, 406] on div "Requerente * Médico(a) Médico(a) Enfermeiro(a) Paciente Nenhum resultado encont…" at bounding box center [472, 293] width 914 height 247
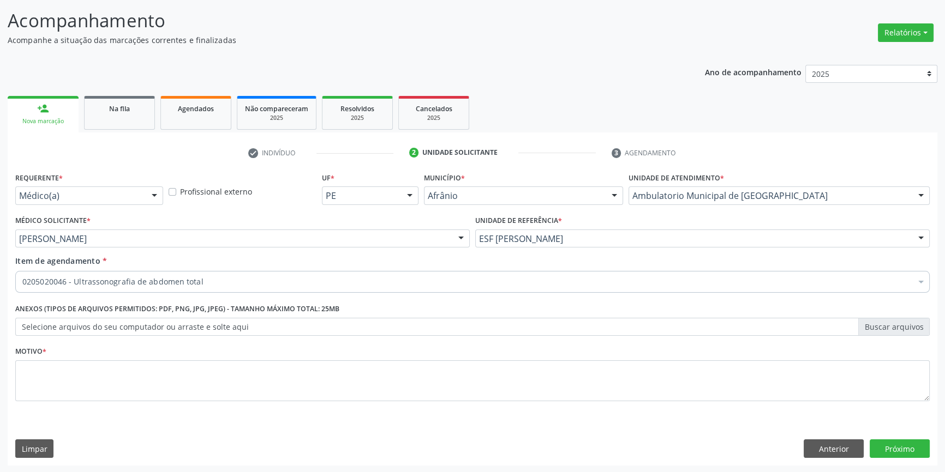
drag, startPoint x: 151, startPoint y: 406, endPoint x: 152, endPoint y: 383, distance: 23.5
click at [152, 383] on li "Não selecionados" at bounding box center [472, 387] width 913 height 29
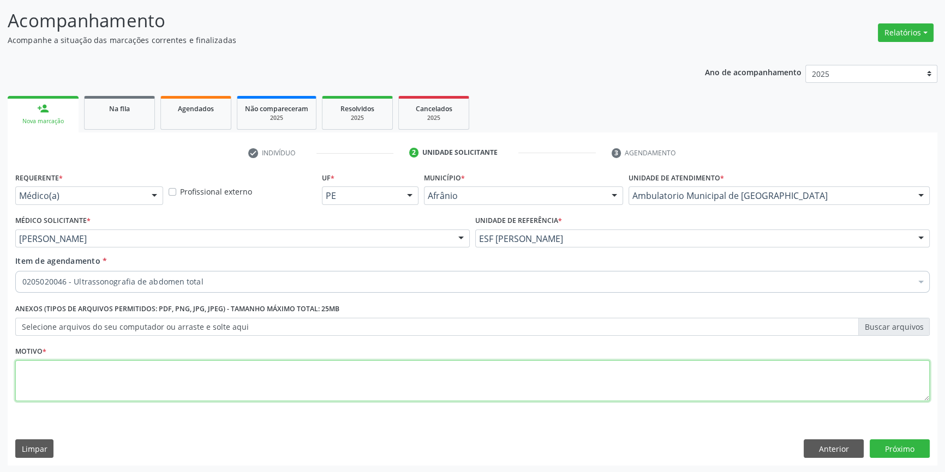
click at [152, 383] on textarea at bounding box center [472, 380] width 914 height 41
type textarea "dor abdominal"
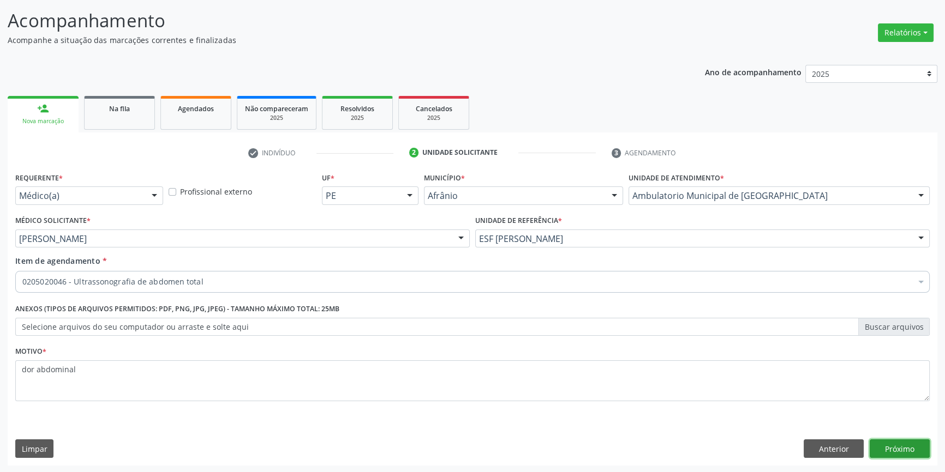
click at [886, 443] on button "Próximo" at bounding box center [899, 449] width 60 height 19
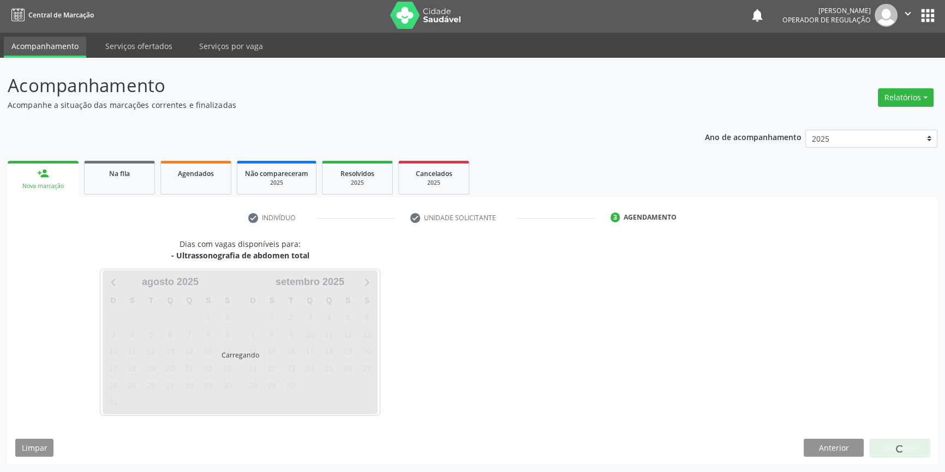
scroll to position [1, 0]
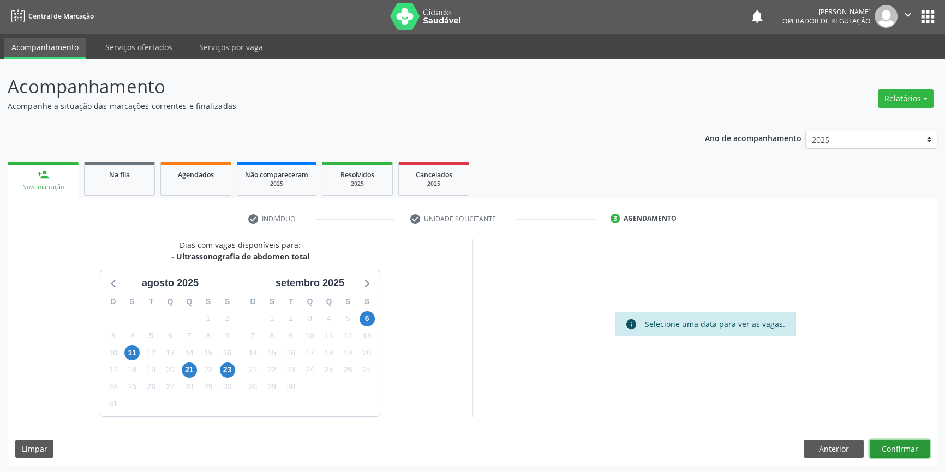
click at [905, 452] on button "Confirmar" at bounding box center [899, 449] width 60 height 19
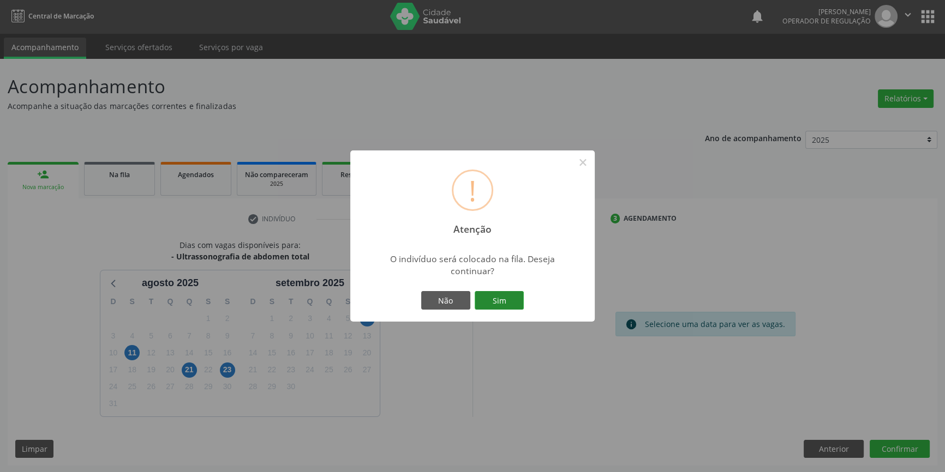
click at [508, 298] on button "Sim" at bounding box center [498, 300] width 49 height 19
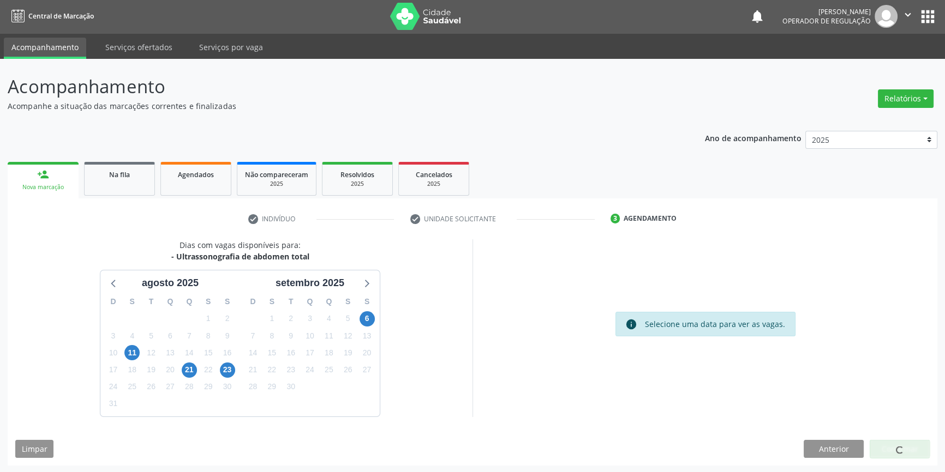
scroll to position [0, 0]
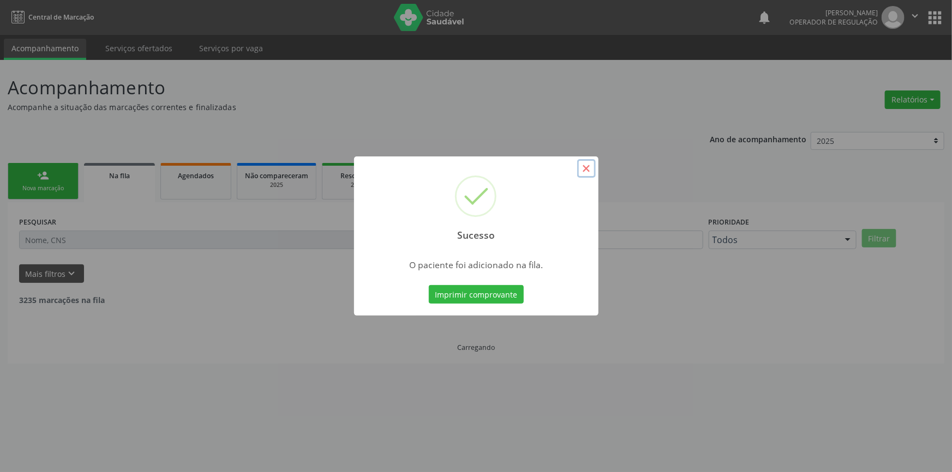
click at [589, 169] on button "×" at bounding box center [586, 168] width 19 height 19
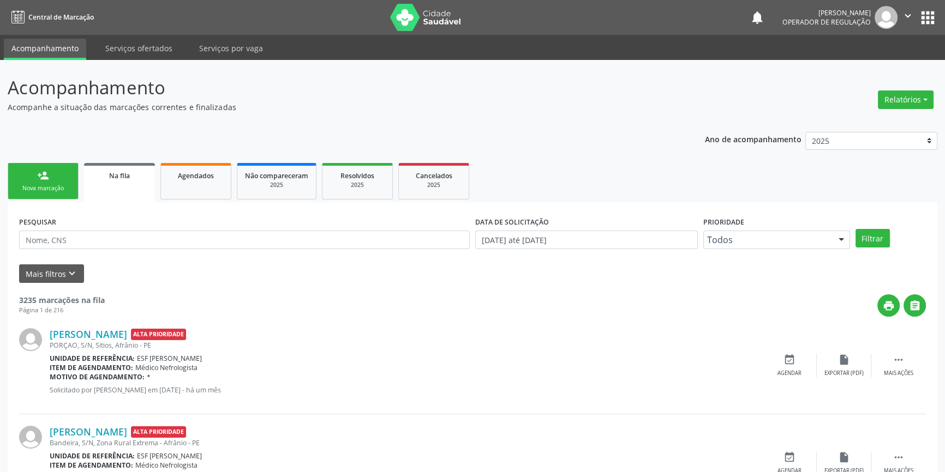
click at [18, 178] on link "person_add Nova marcação" at bounding box center [43, 181] width 71 height 37
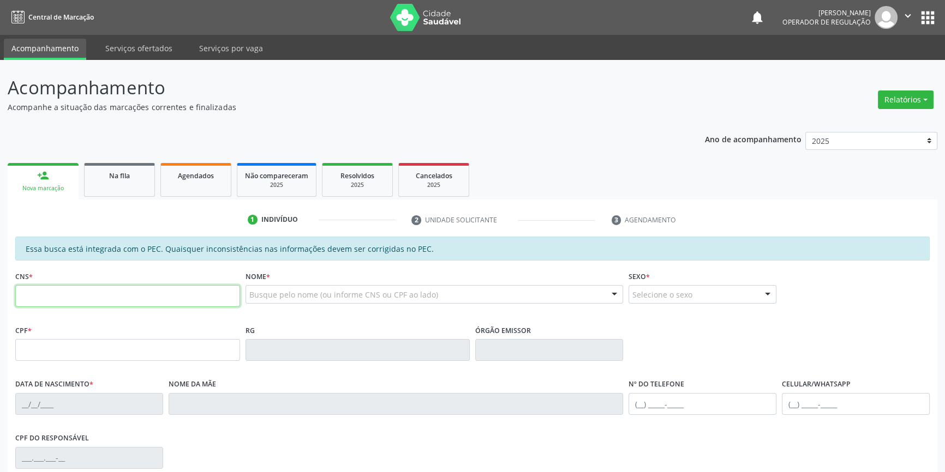
click at [80, 296] on input "text" at bounding box center [127, 296] width 225 height 22
type input "704 2057 3639 7787"
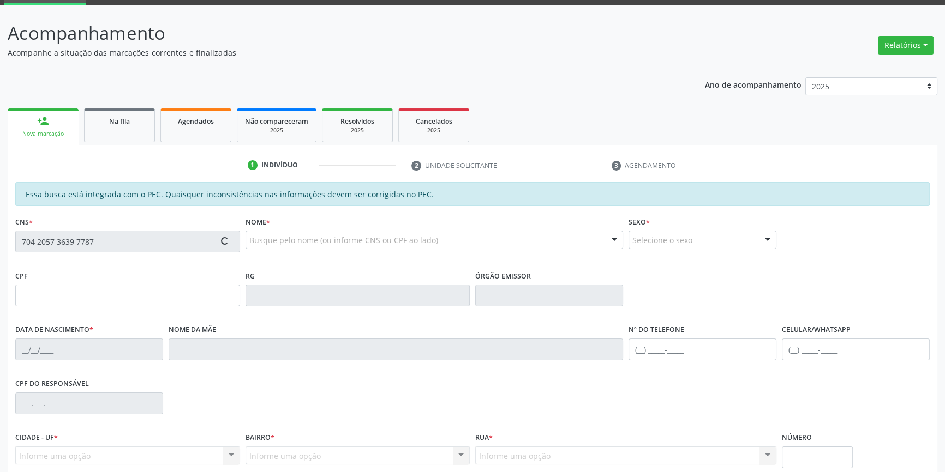
scroll to position [99, 0]
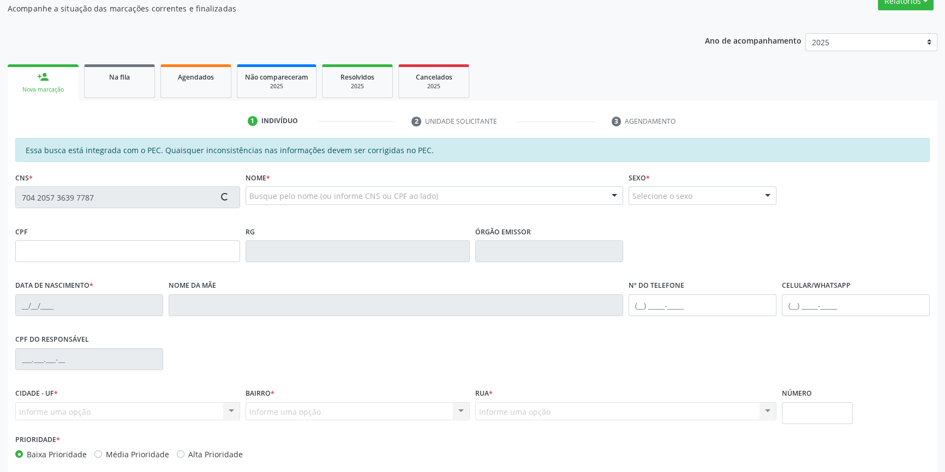
type input "120.840.604-35"
type input "23/03/2011"
type input "Isabel Cristina Sousa Silva"
type input "(87) 98831-9647"
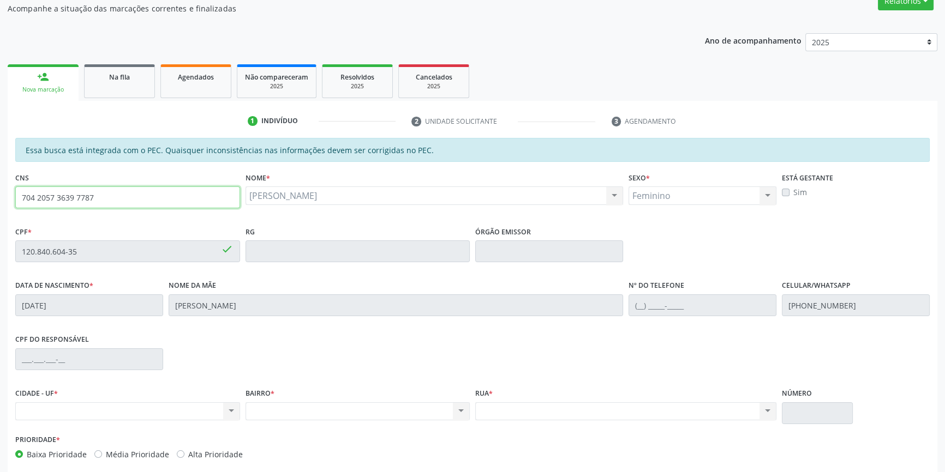
drag, startPoint x: 147, startPoint y: 202, endPoint x: 146, endPoint y: 100, distance: 101.5
click at [0, 202] on div "Acompanhamento Acompanhe a situação das marcações correntes e finalizadas Relat…" at bounding box center [472, 242] width 945 height 563
type input "704 0063 6053 1167"
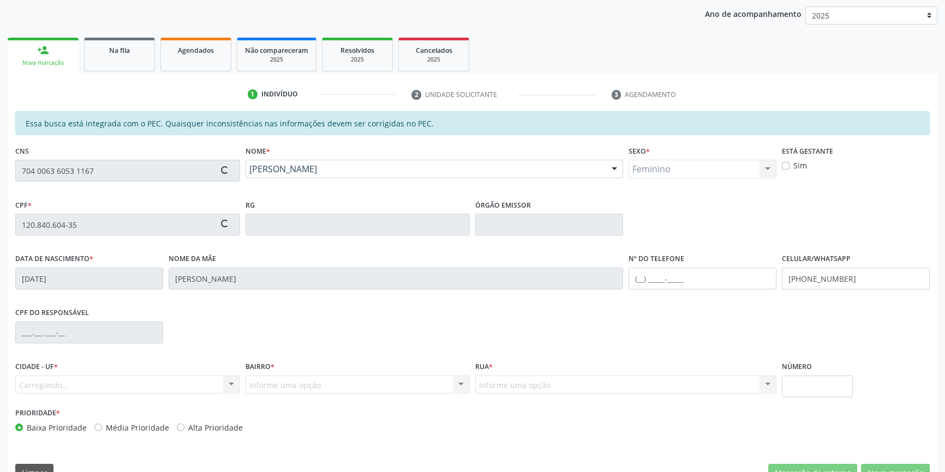
scroll to position [149, 0]
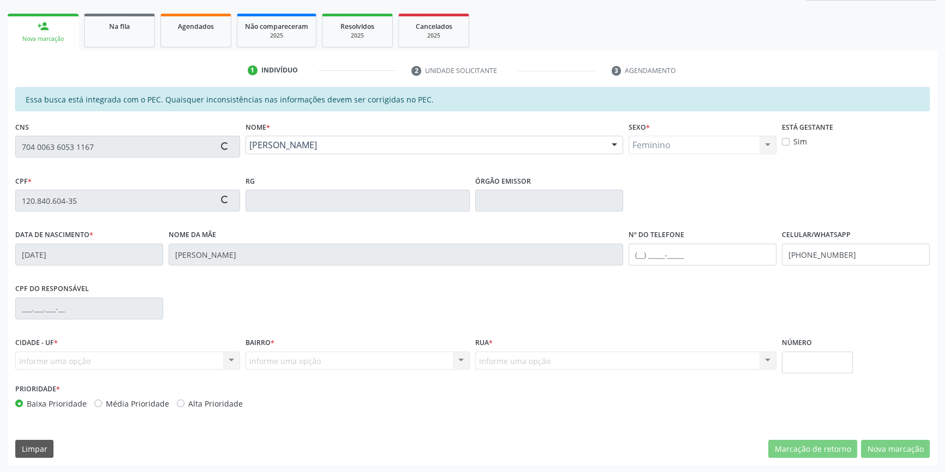
click at [0, 148] on div "Acompanhamento Acompanhe a situação das marcações correntes e finalizadas Relat…" at bounding box center [472, 192] width 945 height 563
type input "19/06/1987"
type input "Altair Maria dos Santos"
type input "(87) 98825-7776"
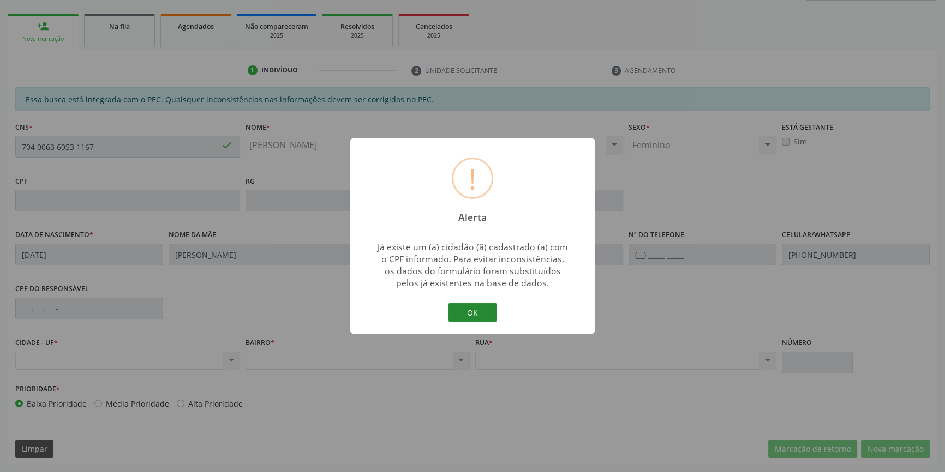
click at [460, 310] on button "OK" at bounding box center [472, 312] width 49 height 19
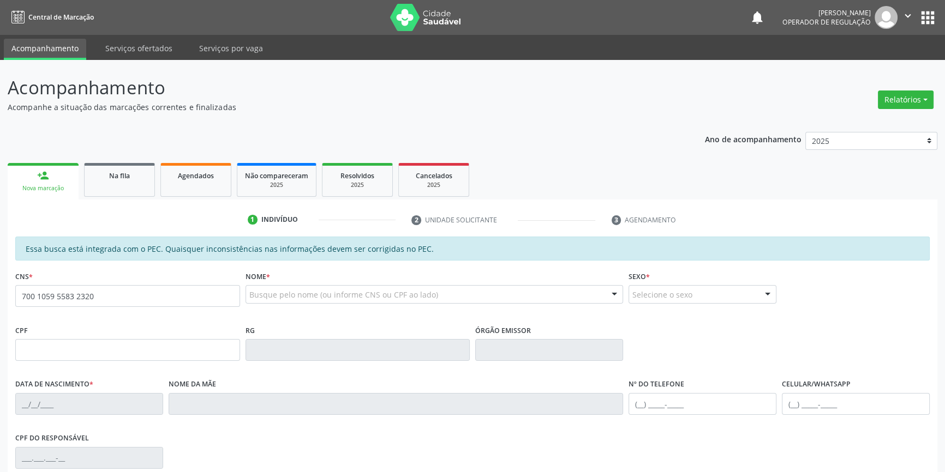
type input "700 1059 5583 2320"
type input "985.271.774-04"
type input "[DATE]"
type input "[PERSON_NAME]"
type input "[PHONE_NUMBER]"
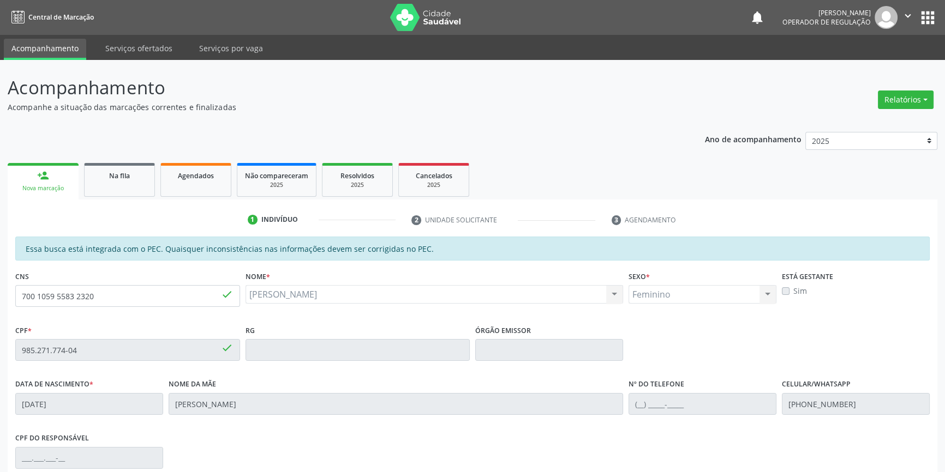
scroll to position [148, 0]
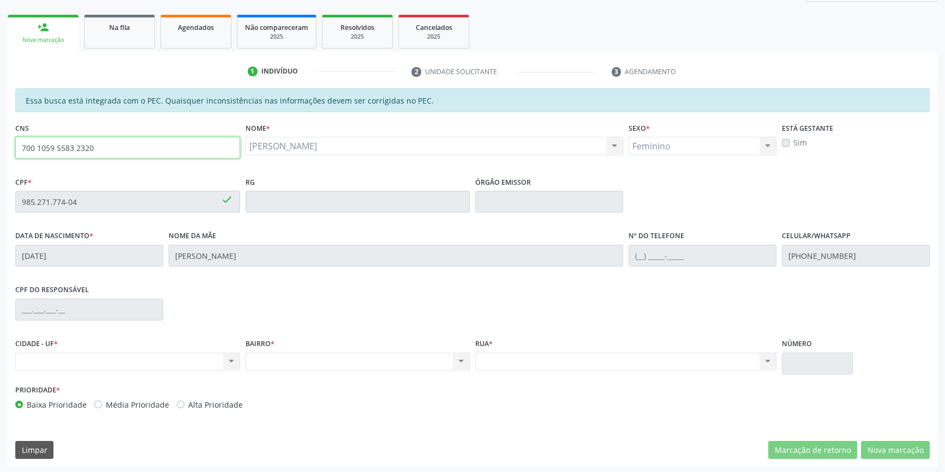
drag, startPoint x: 147, startPoint y: 156, endPoint x: 0, endPoint y: 120, distance: 151.1
click at [0, 120] on div "Acompanhamento Acompanhe a situação das marcações correntes e finalizadas Relat…" at bounding box center [472, 193] width 945 height 563
type input "704 8070 1160 1643"
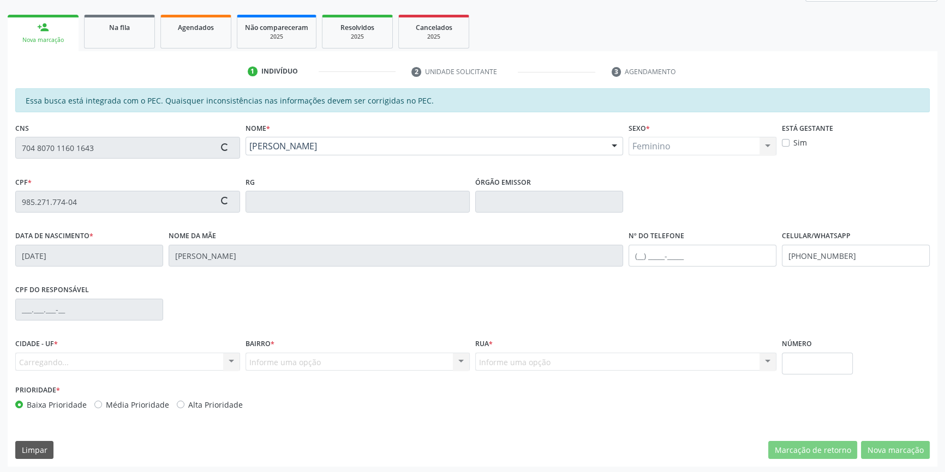
type input "[DATE]"
type input "[PERSON_NAME] de [PERSON_NAME]"
type input "[PHONE_NUMBER]"
type input "S/N"
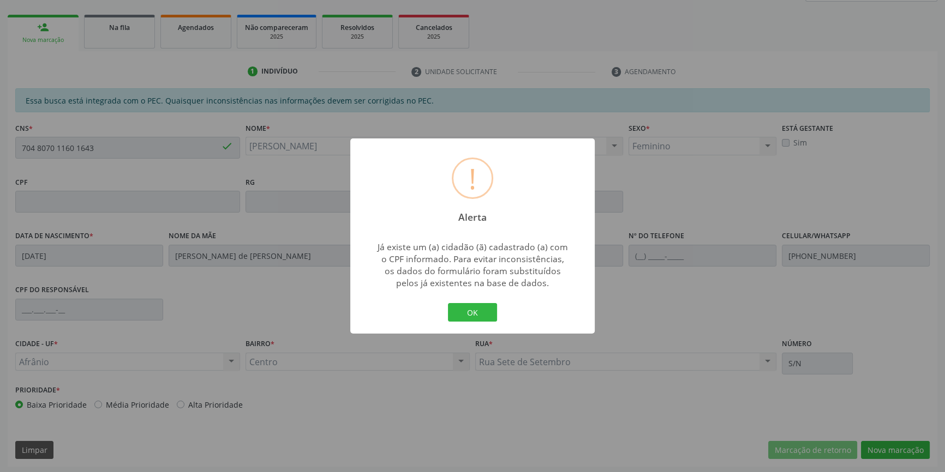
click at [484, 316] on button "OK" at bounding box center [472, 312] width 49 height 19
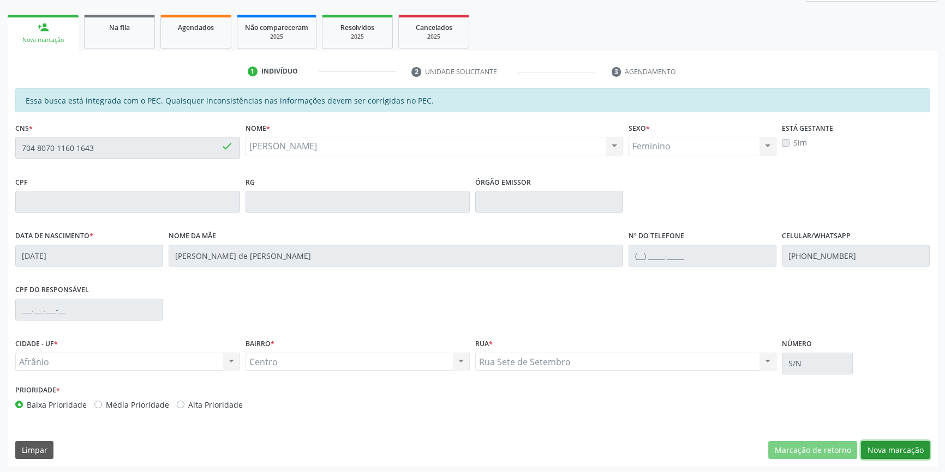
click at [899, 453] on button "Nova marcação" at bounding box center [895, 450] width 69 height 19
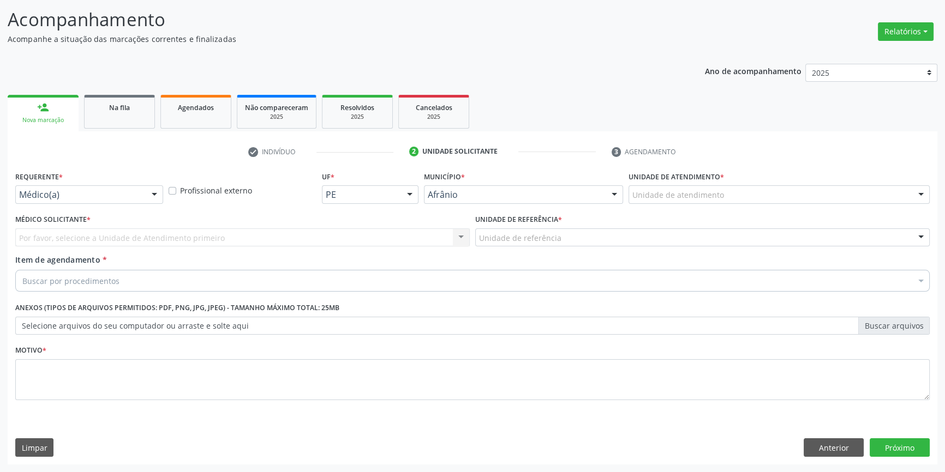
scroll to position [67, 0]
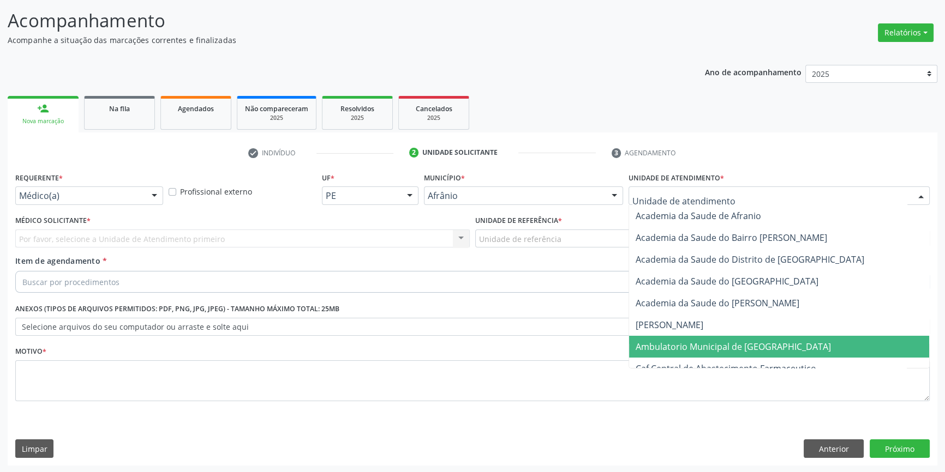
click at [681, 345] on span "Ambulatorio Municipal de [GEOGRAPHIC_DATA]" at bounding box center [732, 347] width 195 height 12
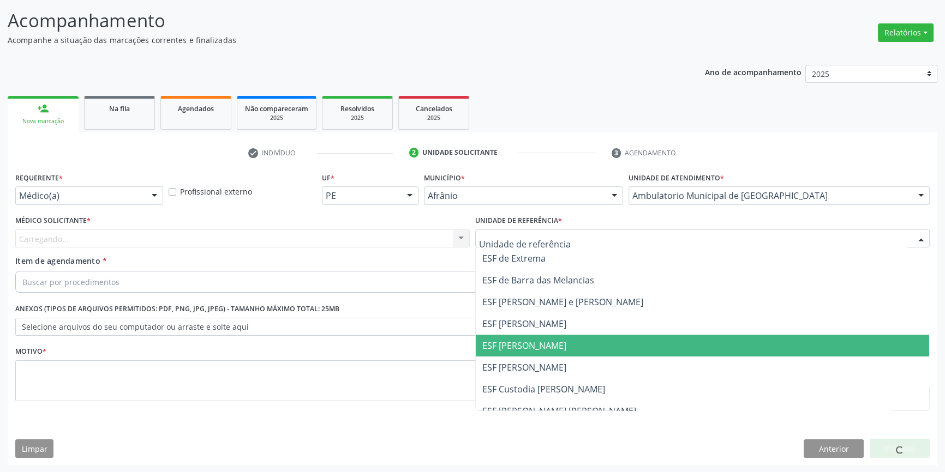
click at [551, 349] on span "ESF [PERSON_NAME]" at bounding box center [524, 346] width 84 height 12
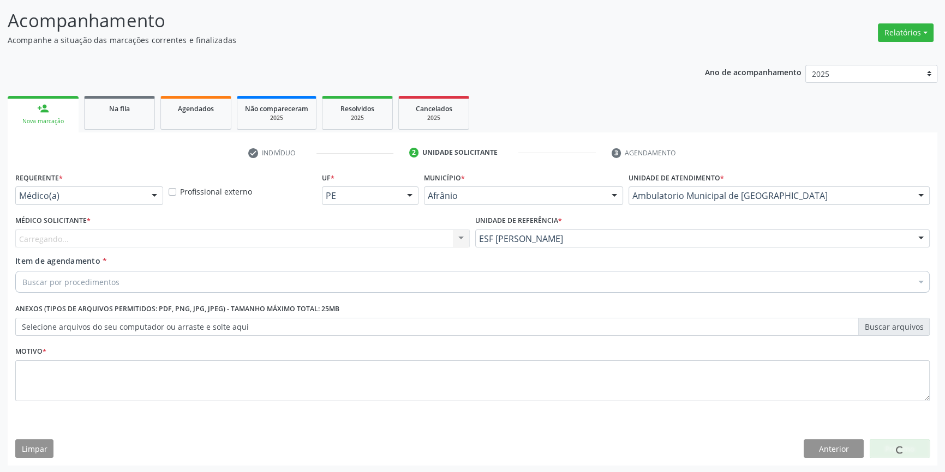
click at [266, 233] on div "Carregando..." at bounding box center [242, 239] width 454 height 19
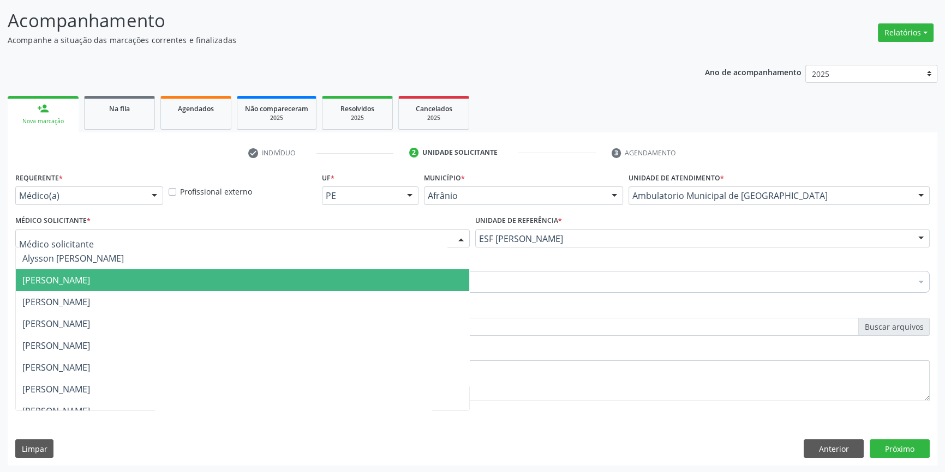
click at [160, 271] on span "[PERSON_NAME]" at bounding box center [242, 280] width 453 height 22
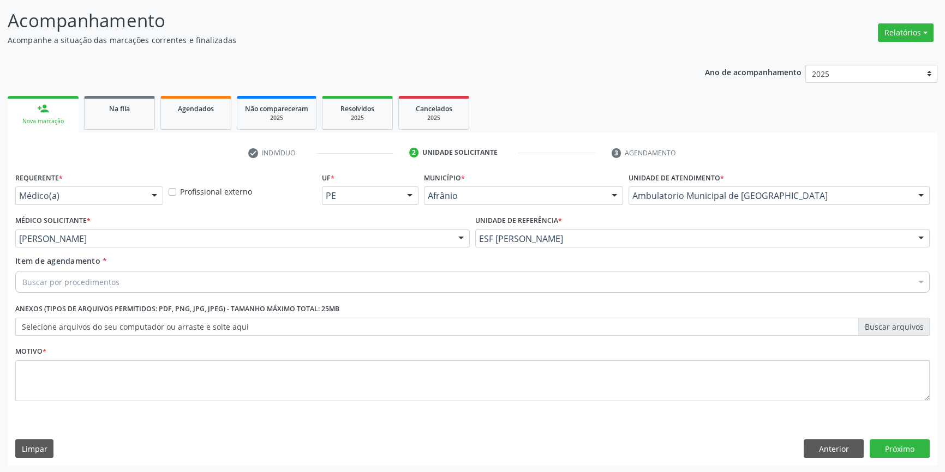
click at [141, 277] on div "Buscar por procedimentos" at bounding box center [472, 282] width 914 height 22
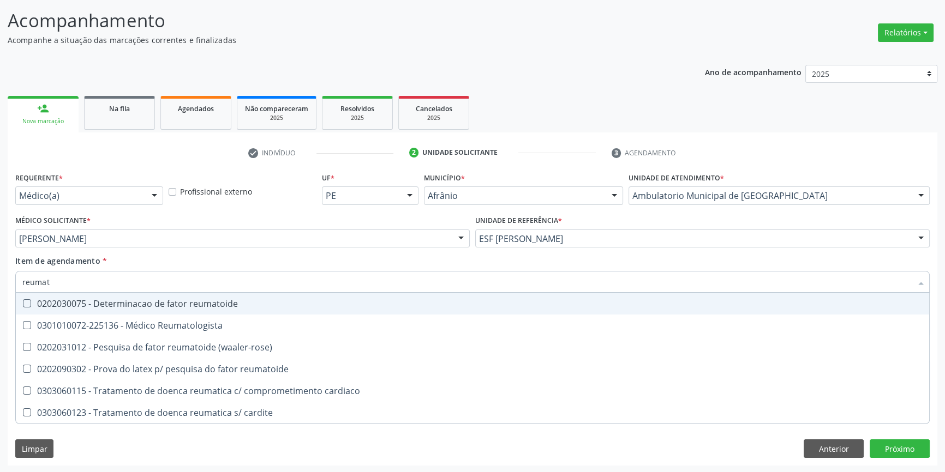
type input "reumato"
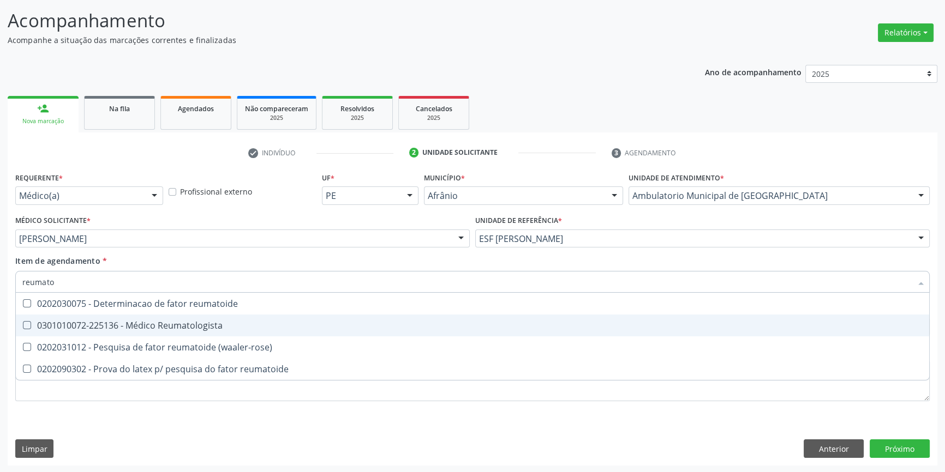
click at [168, 333] on span "0301010072-225136 - Médico Reumatologista" at bounding box center [472, 326] width 913 height 22
checkbox Reumatologista "true"
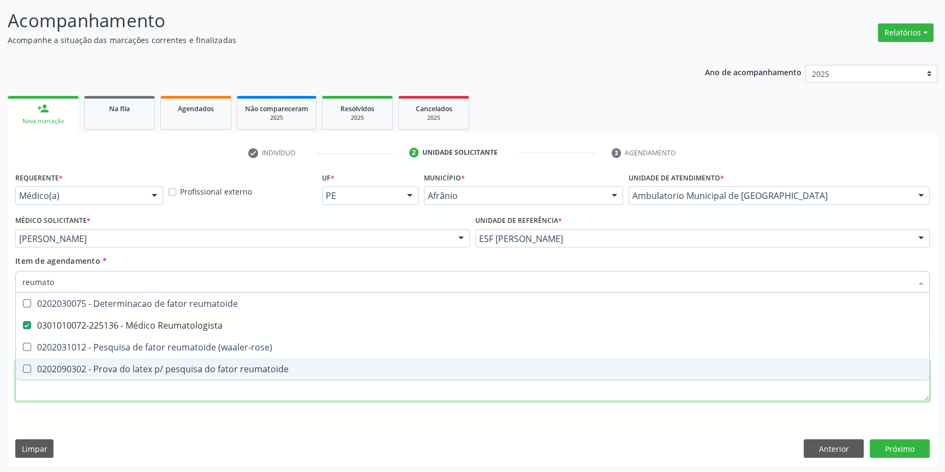
click at [151, 394] on div "Requerente * Médico(a) Médico(a) Enfermeiro(a) Paciente Nenhum resultado encont…" at bounding box center [472, 293] width 914 height 247
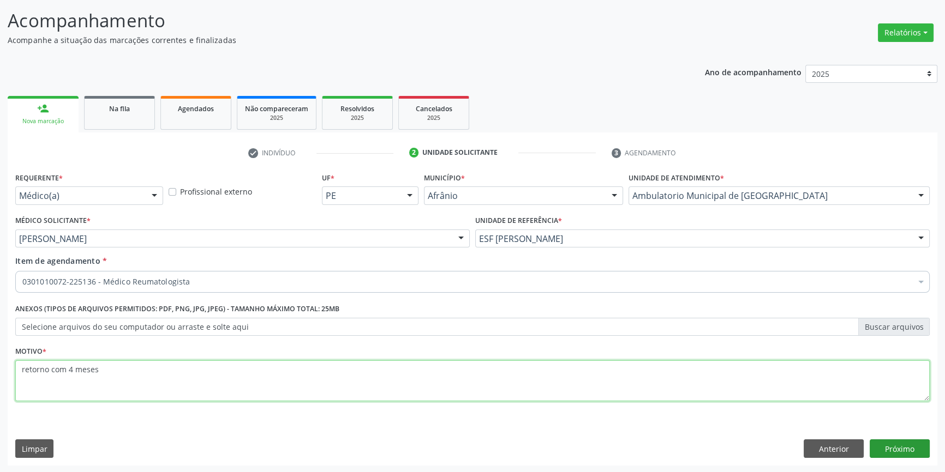
type textarea "retorno com 4 meses"
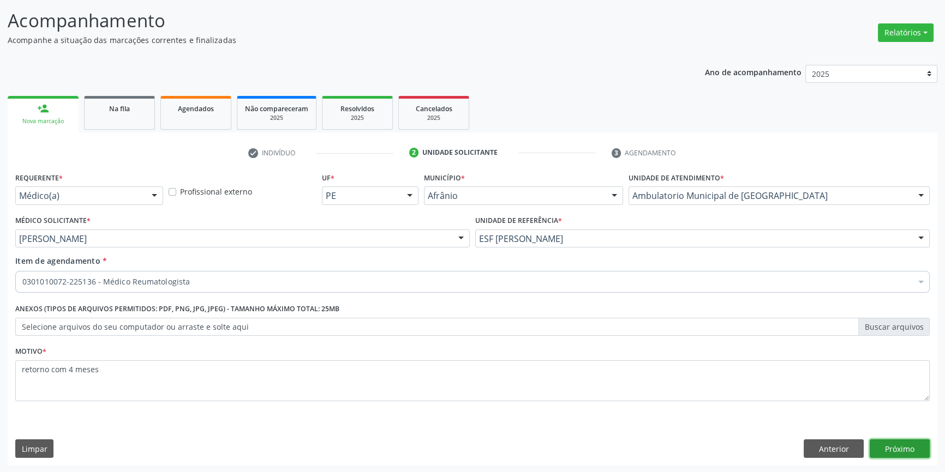
click at [885, 446] on button "Próximo" at bounding box center [899, 449] width 60 height 19
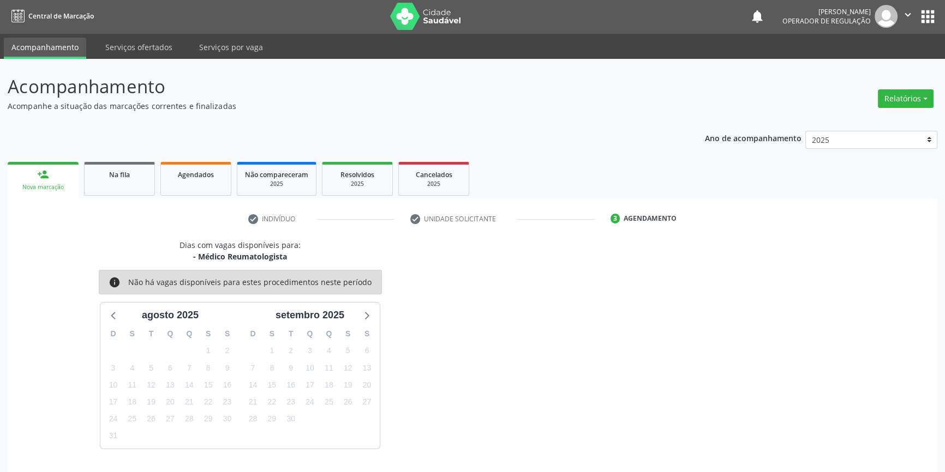
scroll to position [33, 0]
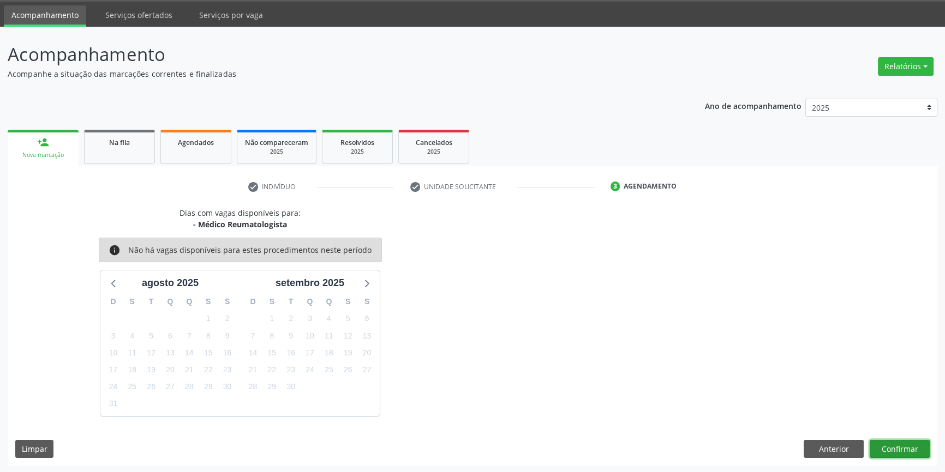
click at [919, 440] on button "Confirmar" at bounding box center [899, 449] width 60 height 19
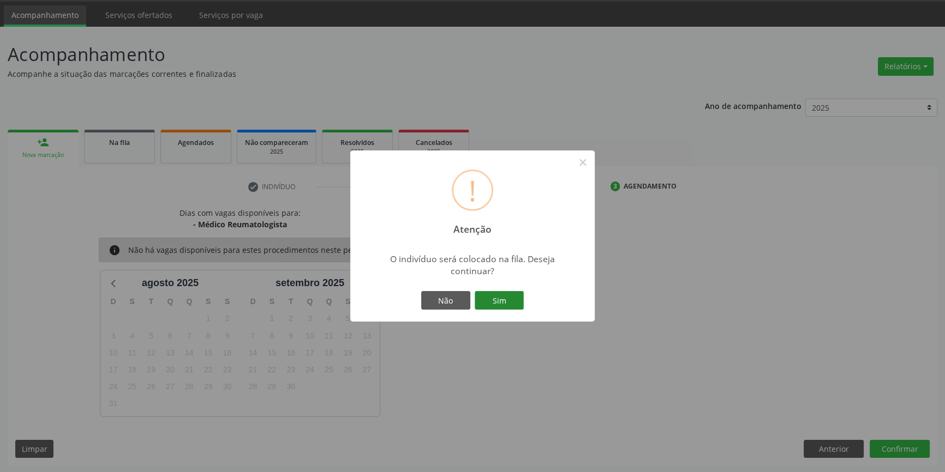
click at [511, 301] on button "Sim" at bounding box center [498, 300] width 49 height 19
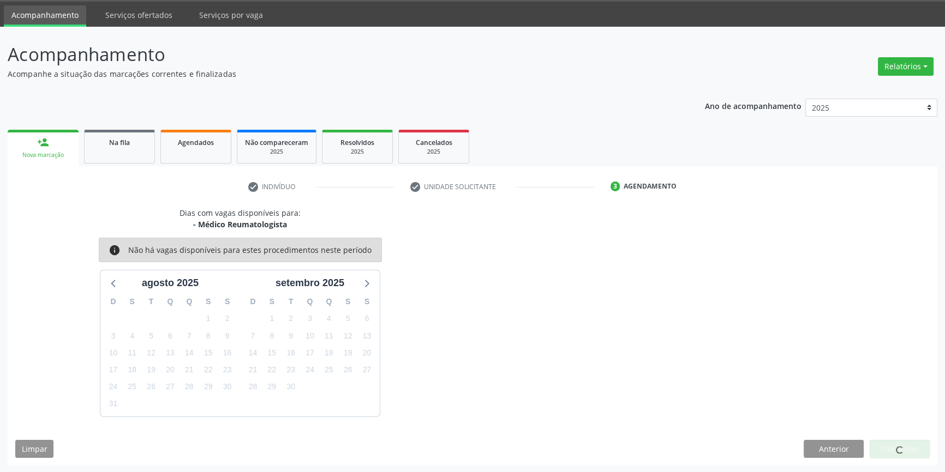
scroll to position [0, 0]
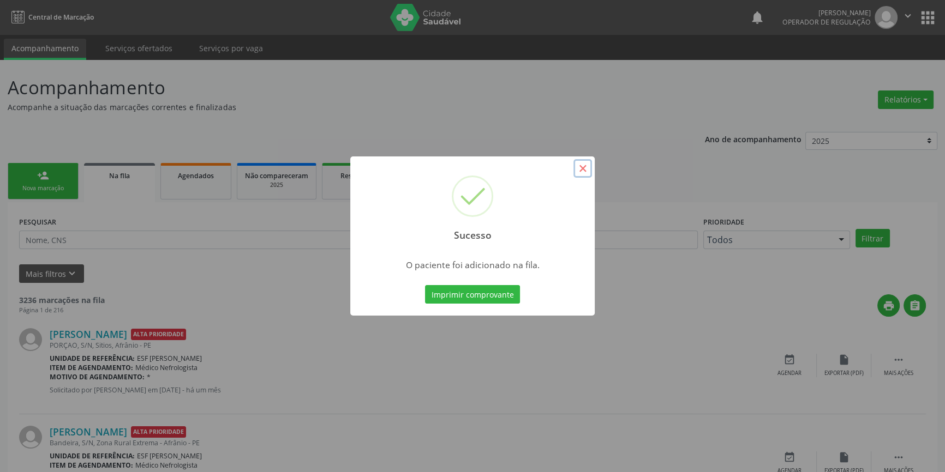
click at [582, 170] on button "×" at bounding box center [582, 168] width 19 height 19
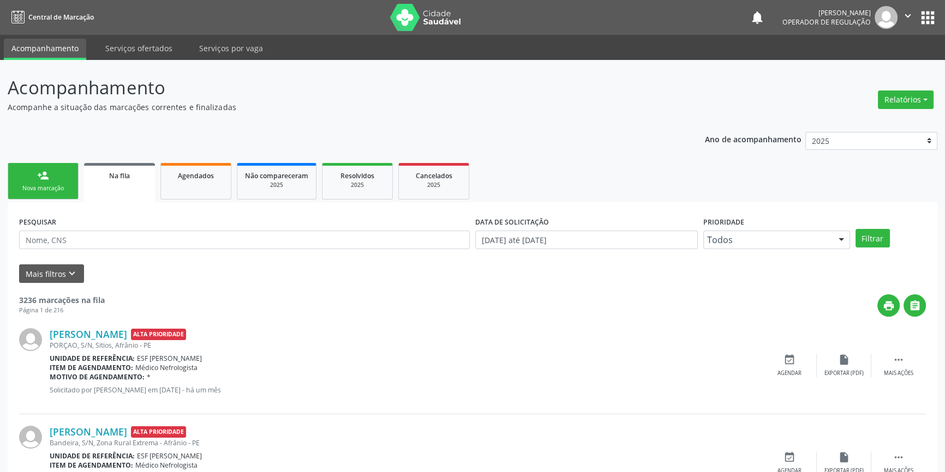
click at [46, 184] on div "Nova marcação" at bounding box center [43, 188] width 55 height 8
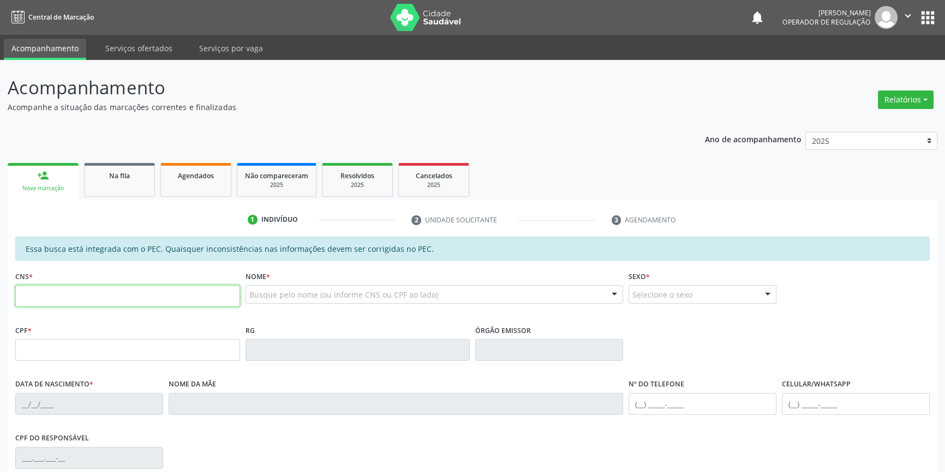
click at [73, 288] on input "text" at bounding box center [127, 296] width 225 height 22
type input "703 4081 8934 5600"
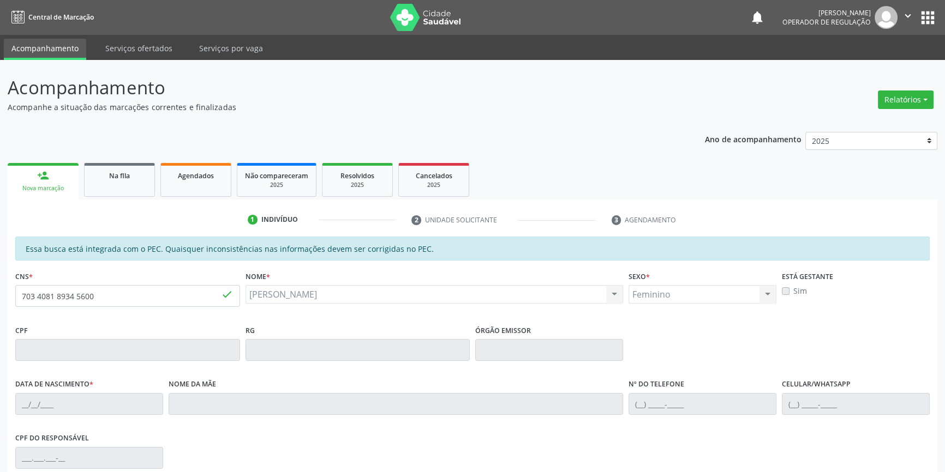
type input "[DATE]"
type input "Antônia Mônica Conceião"
type input "[PHONE_NUMBER]"
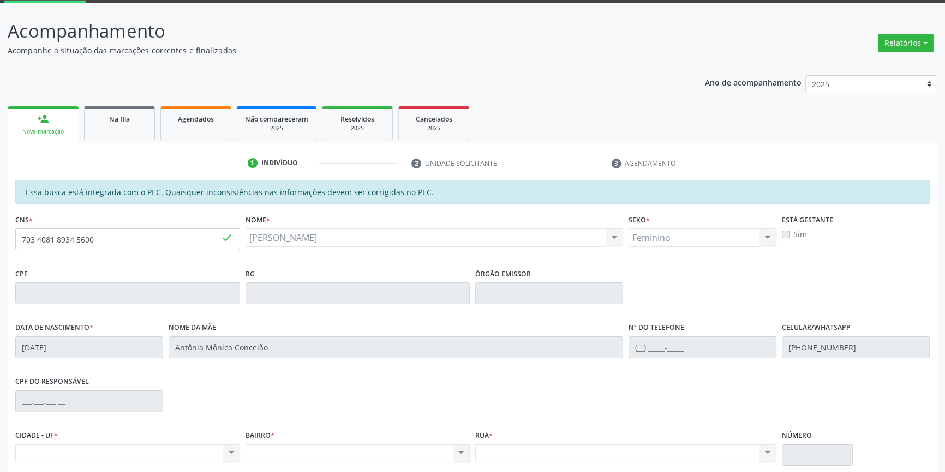
scroll to position [149, 0]
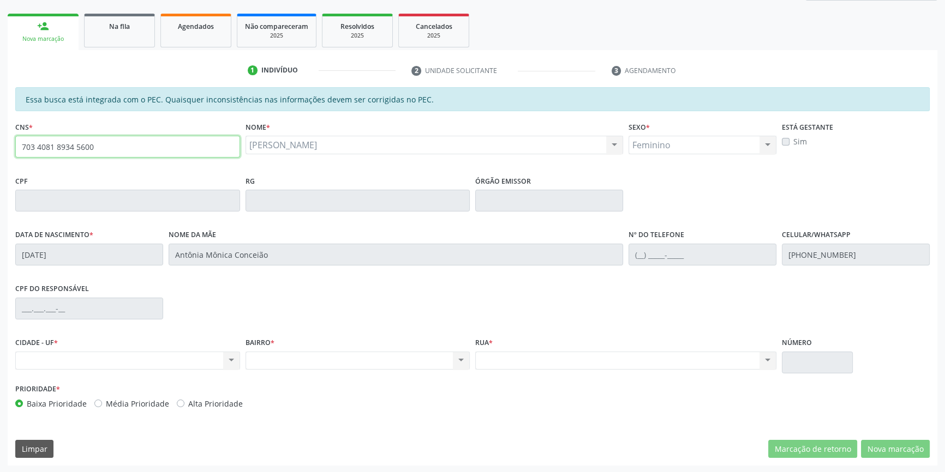
drag, startPoint x: 109, startPoint y: 147, endPoint x: 0, endPoint y: 149, distance: 109.1
click at [0, 149] on div "Acompanhamento Acompanhe a situação das marcações correntes e finalizadas Relat…" at bounding box center [472, 192] width 945 height 563
type input "703 4081 8934 5600"
click at [289, 89] on div "Essa busca está integrada com o PEC. Quaisquer inconsistências nas informações …" at bounding box center [472, 99] width 914 height 24
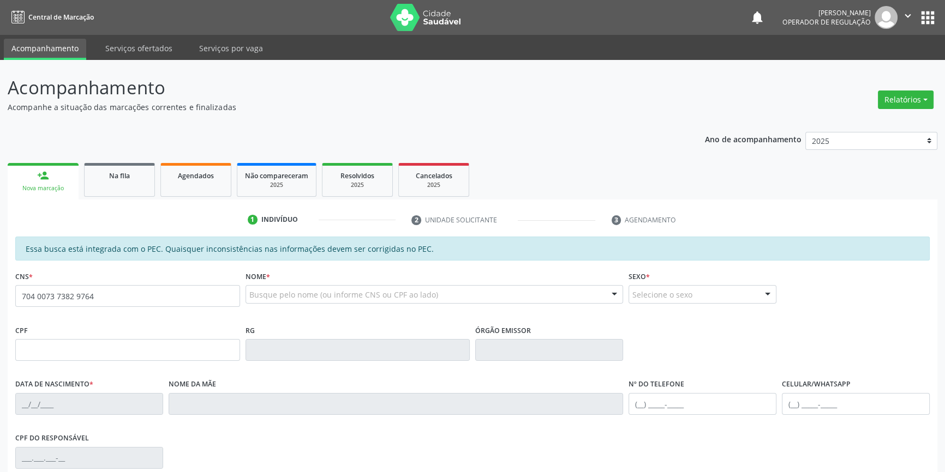
type input "704 0073 7382 9764"
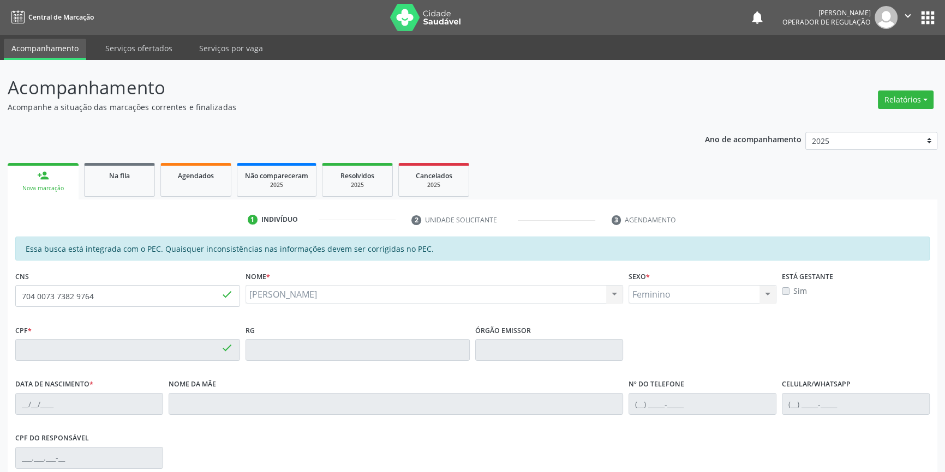
type input "063.496.404-62"
type input "[DATE]"
type input "[PERSON_NAME]"
type input "(87) 98878-0422"
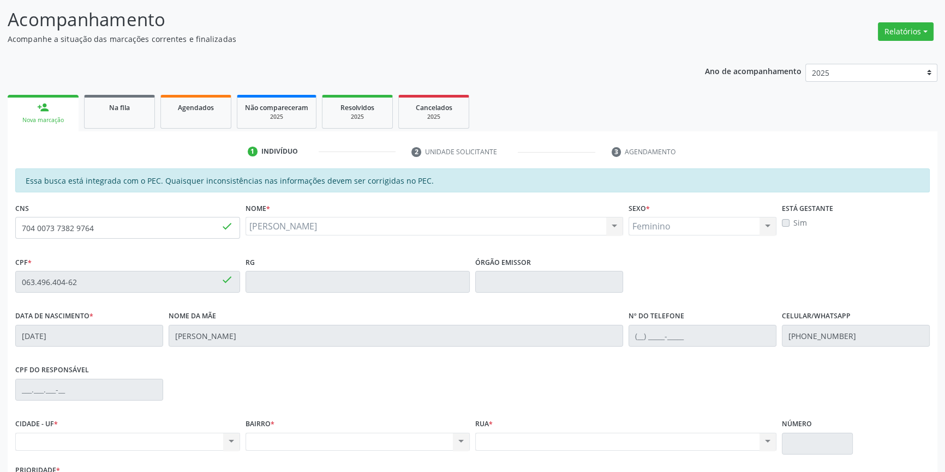
scroll to position [149, 0]
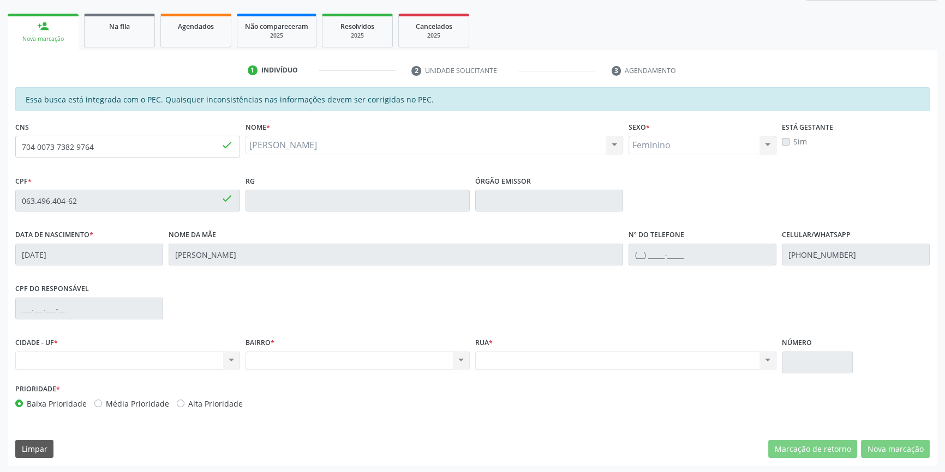
drag, startPoint x: 195, startPoint y: 158, endPoint x: 0, endPoint y: 134, distance: 196.2
click at [0, 134] on div "Acompanhamento Acompanhe a situação das marcações correntes e finalizadas Relat…" at bounding box center [472, 192] width 945 height 563
click at [97, 152] on input "704 0073 7382 9764" at bounding box center [127, 147] width 225 height 22
drag, startPoint x: 10, startPoint y: 145, endPoint x: 0, endPoint y: 142, distance: 10.7
click at [0, 142] on div "Acompanhamento Acompanhe a situação das marcações correntes e finalizadas Relat…" at bounding box center [472, 192] width 945 height 563
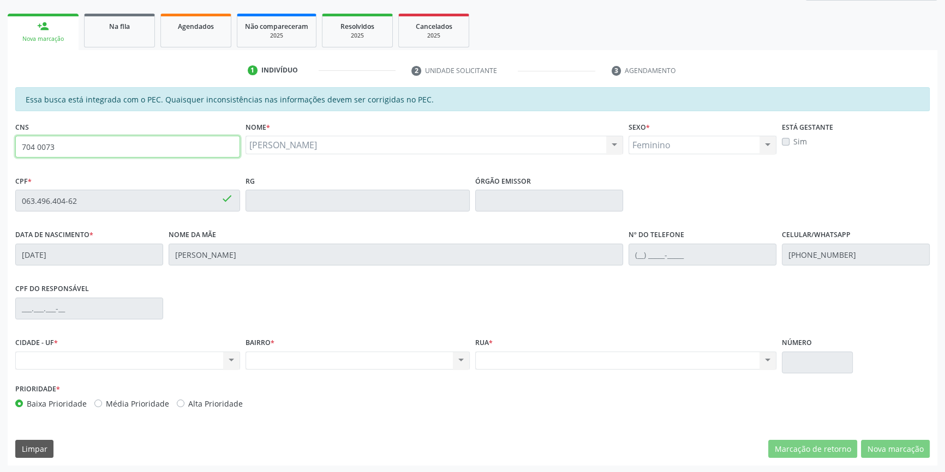
drag, startPoint x: 96, startPoint y: 141, endPoint x: 3, endPoint y: 145, distance: 93.3
click at [3, 145] on div "Acompanhamento Acompanhe a situação das marcações correntes e finalizadas Relat…" at bounding box center [472, 192] width 945 height 563
type input "708 4082 3658 7068"
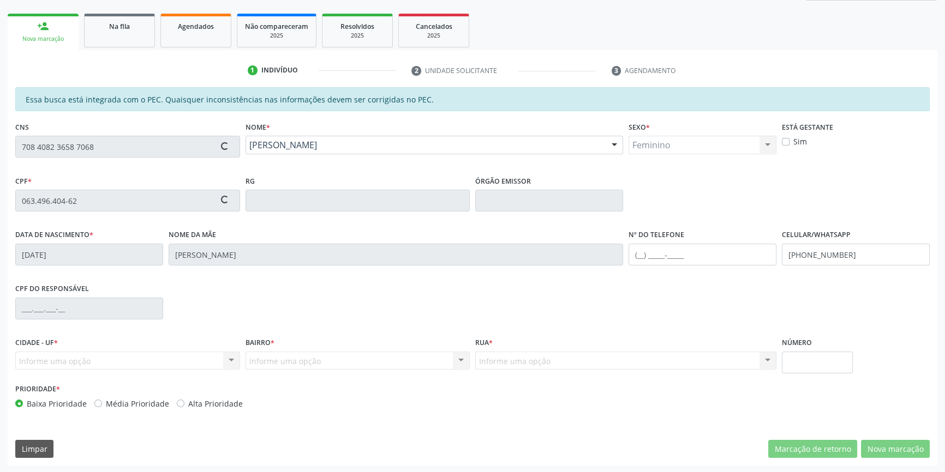
type input "046.403.884-70"
type input "23/09/1951"
type input "Maria da Paixao"
type input "(87) 98826-4294"
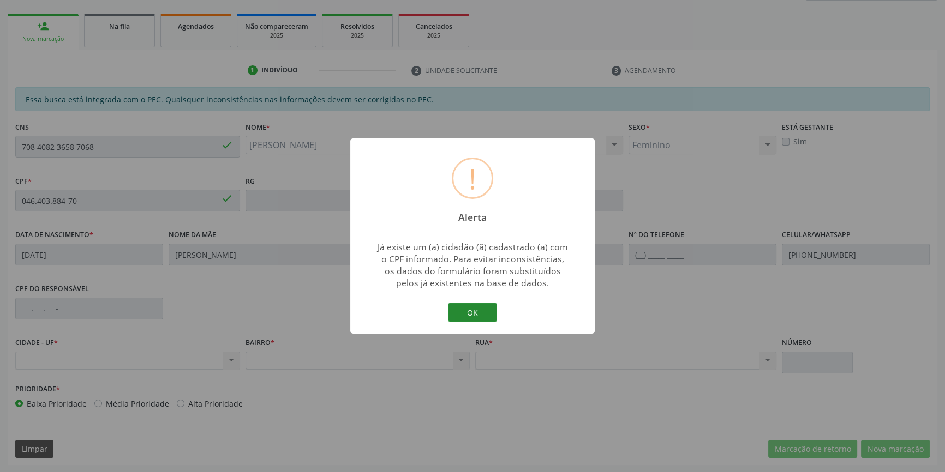
click at [482, 311] on button "OK" at bounding box center [472, 312] width 49 height 19
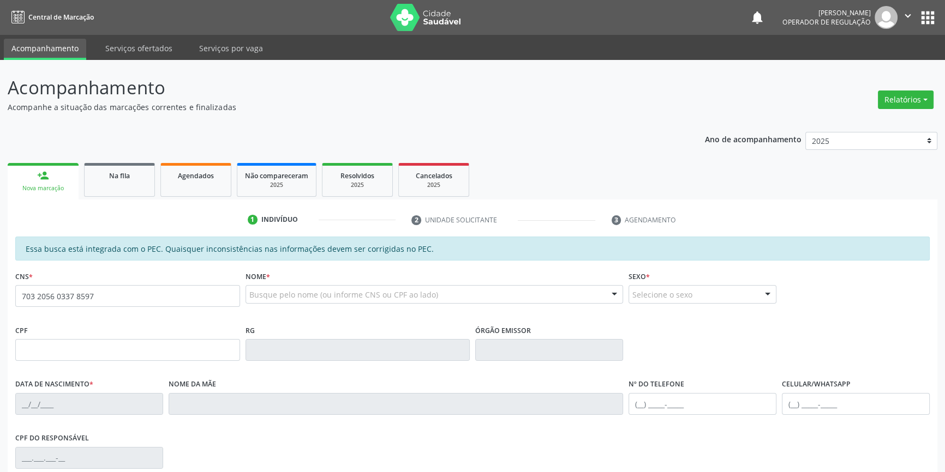
type input "703 2056 0337 8597"
type input "269.503.674-49"
type input "[DATE]"
type input "Durvalina Emídia de [DEMOGRAPHIC_DATA]"
type input "[PHONE_NUMBER]"
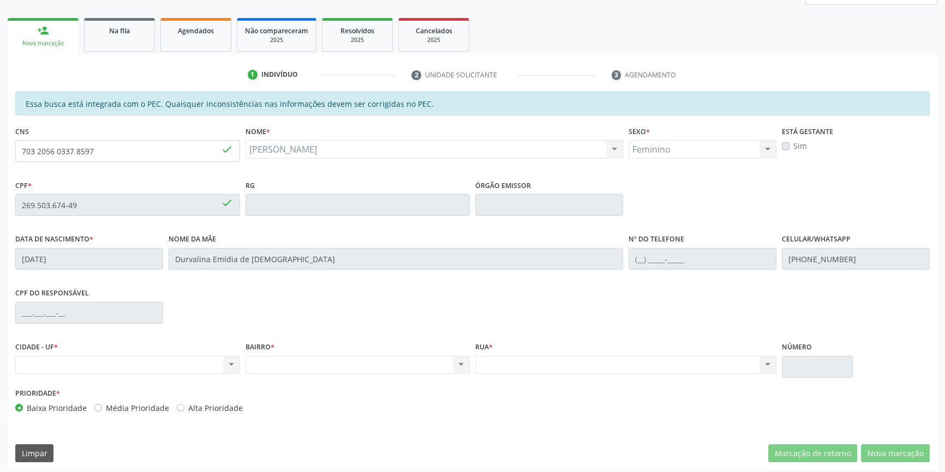
scroll to position [149, 0]
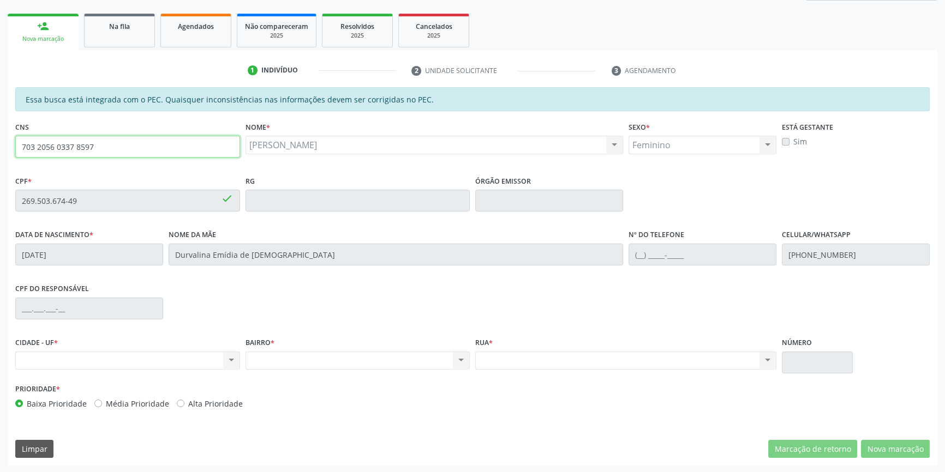
drag, startPoint x: 146, startPoint y: 145, endPoint x: 0, endPoint y: 104, distance: 151.9
click at [0, 104] on div "Acompanhamento Acompanhe a situação das marcações correntes e finalizadas Relat…" at bounding box center [472, 192] width 945 height 563
drag, startPoint x: 93, startPoint y: 146, endPoint x: 87, endPoint y: 148, distance: 6.6
click at [88, 147] on input "703" at bounding box center [127, 147] width 225 height 22
type input "708 5063 1793 0673"
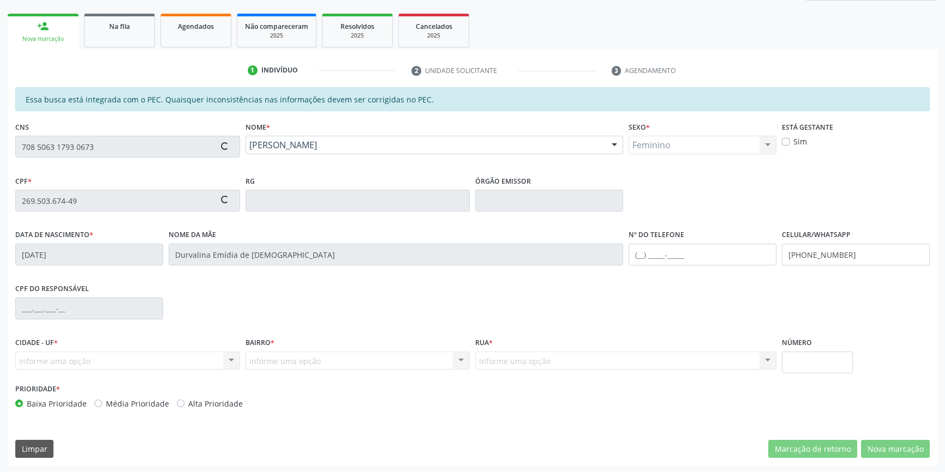
type input "032.010.924-01"
type input "05/12/1950"
type input "Ana Maria de Sousa"
type input "(98) 7880-9167"
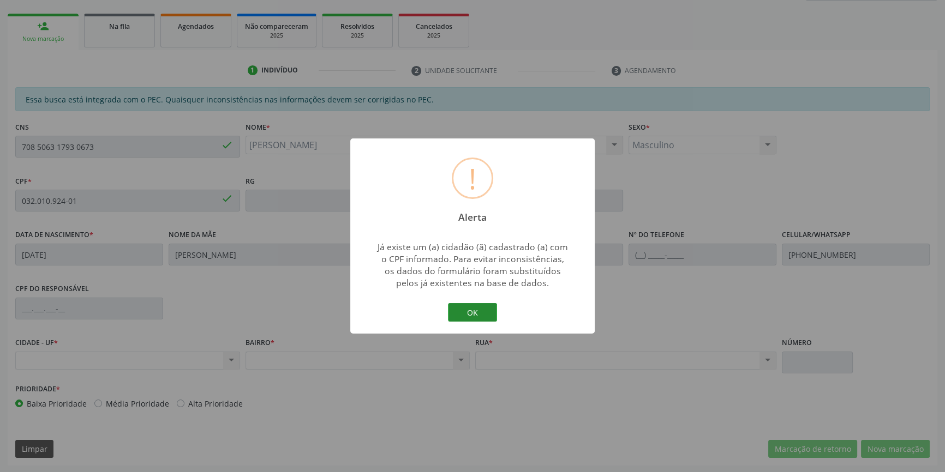
click at [455, 308] on button "OK" at bounding box center [472, 312] width 49 height 19
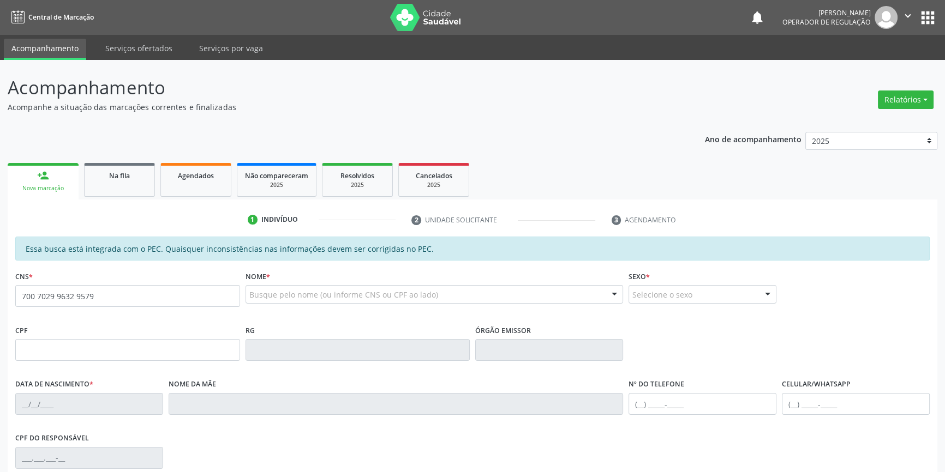
type input "700 7029 9632 9579"
type input "271.891.298-71"
type input "[DATE]"
type input "[PERSON_NAME]"
type input "[PHONE_NUMBER]"
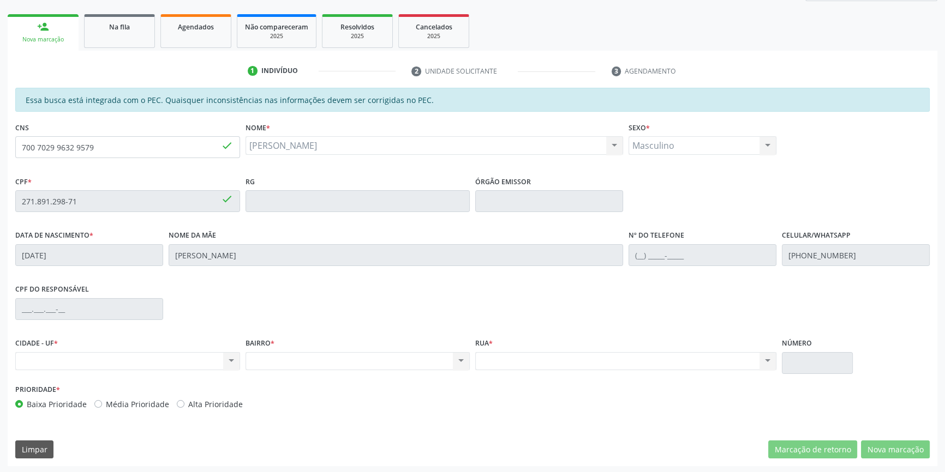
scroll to position [149, 0]
drag, startPoint x: 123, startPoint y: 147, endPoint x: 0, endPoint y: 143, distance: 122.8
click at [0, 143] on div "Acompanhamento Acompanhe a situação das marcações correntes e finalizadas Relat…" at bounding box center [472, 192] width 945 height 563
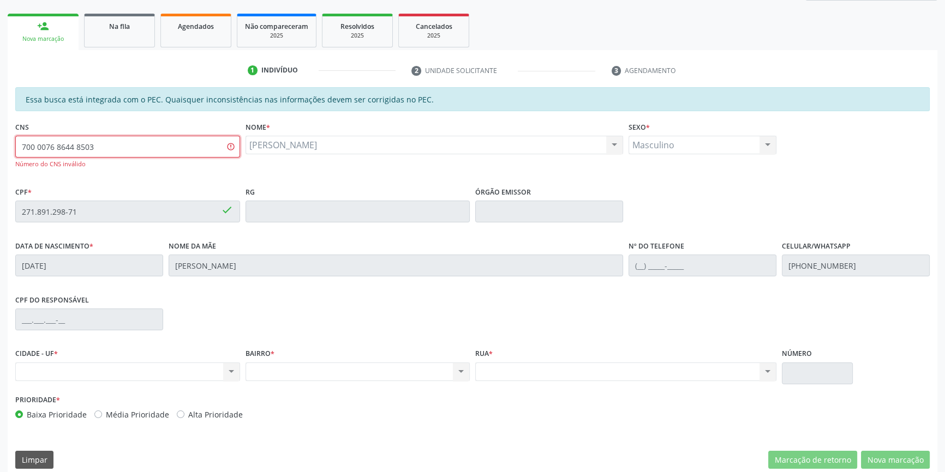
type input "700 0076 8644 8503"
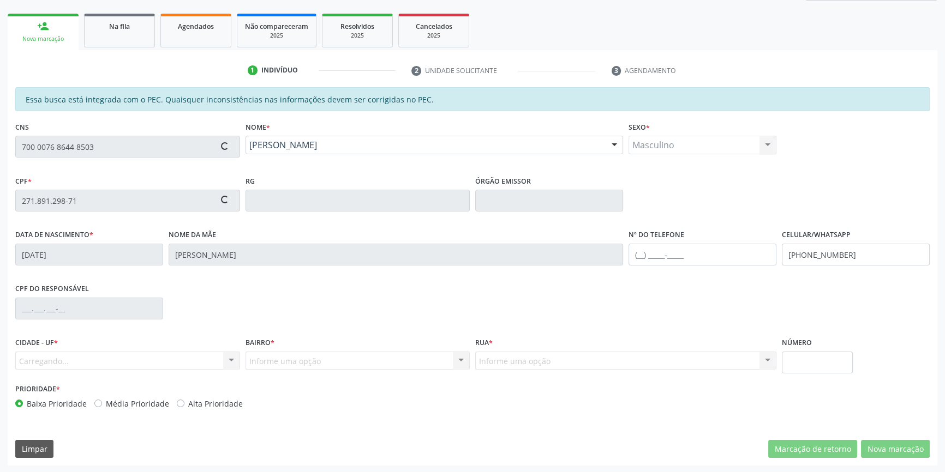
type input "062.119.884-60"
type input "25/11/1986"
type input "Raimunda Vieira Rodrigues de Lima"
type input "(87) 99201-4299"
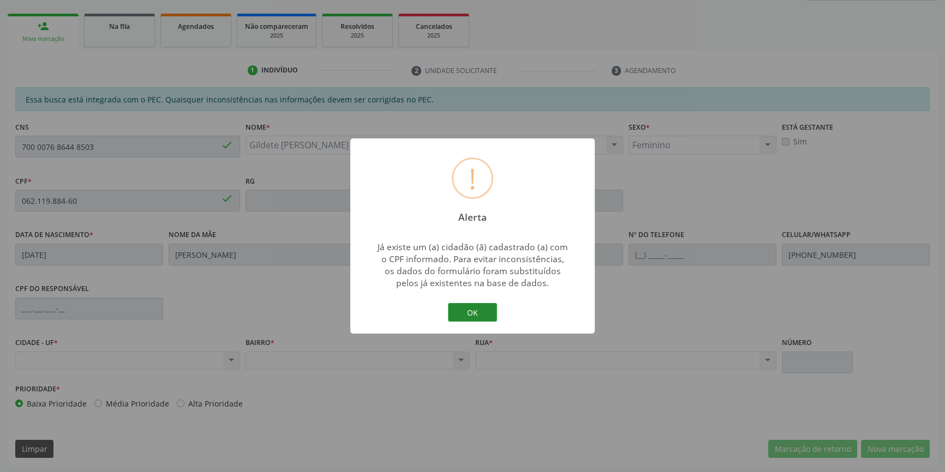
click at [468, 317] on button "OK" at bounding box center [472, 312] width 49 height 19
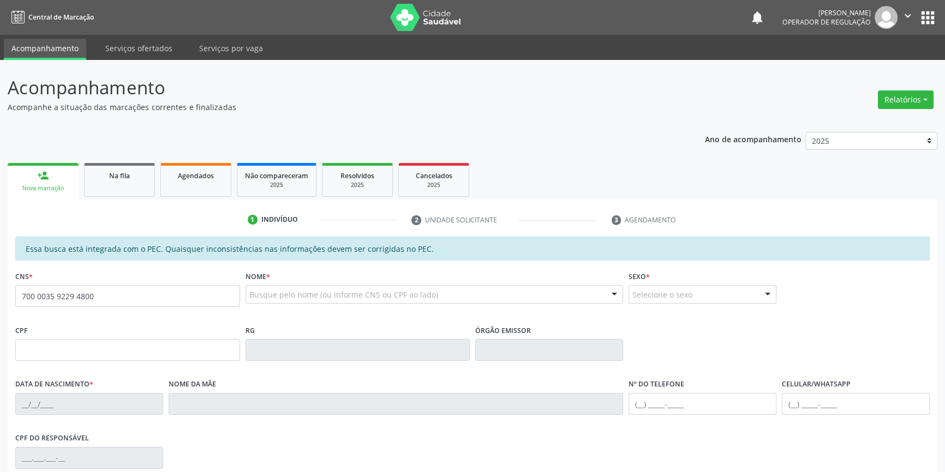
type input "700 0035 9229 4800"
type input "133.486.624-43"
type input "01/06/2003"
type input "Gildete de Lima Rodrigues"
type input "(87) 98833-3479"
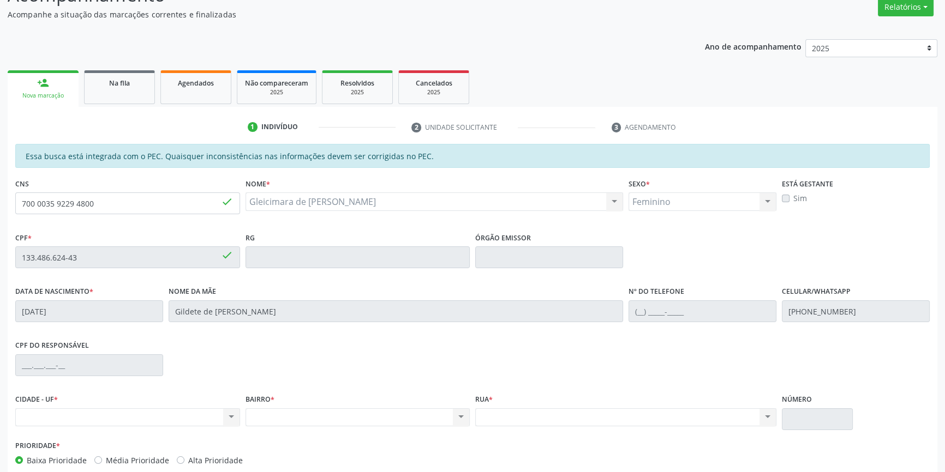
scroll to position [148, 0]
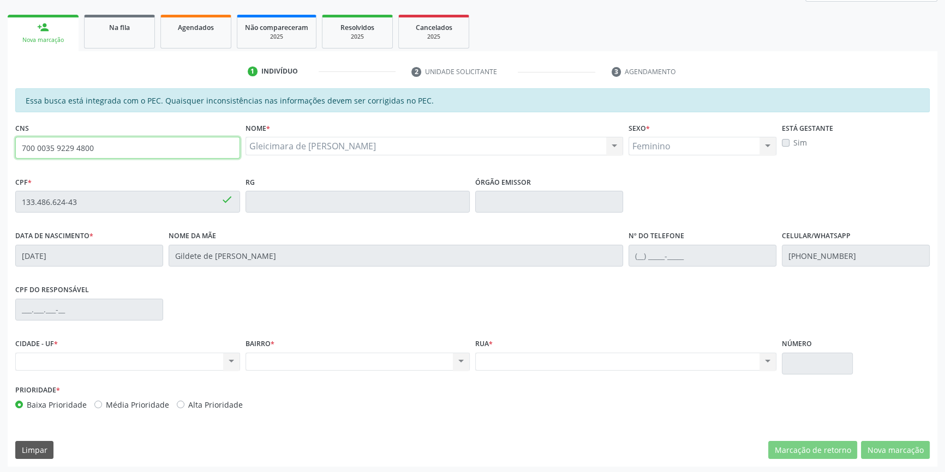
drag, startPoint x: 89, startPoint y: 145, endPoint x: 0, endPoint y: 100, distance: 100.0
click at [0, 100] on div "Acompanhamento Acompanhe a situação das marcações correntes e finalizadas Relat…" at bounding box center [472, 193] width 945 height 563
type input "700 5071 9230 1450"
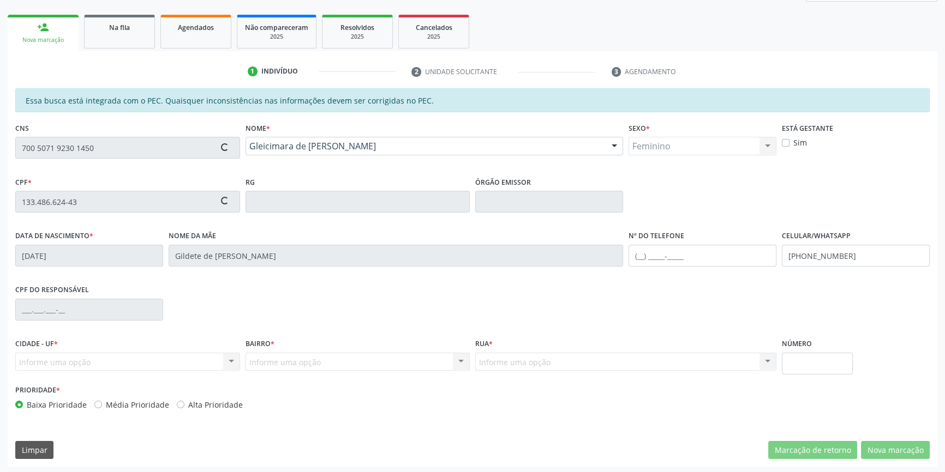
type input "667.273.834-72"
type input "16/10/1960"
type input "Maria Iracema dos Santos"
type input "(87) 98861-6420"
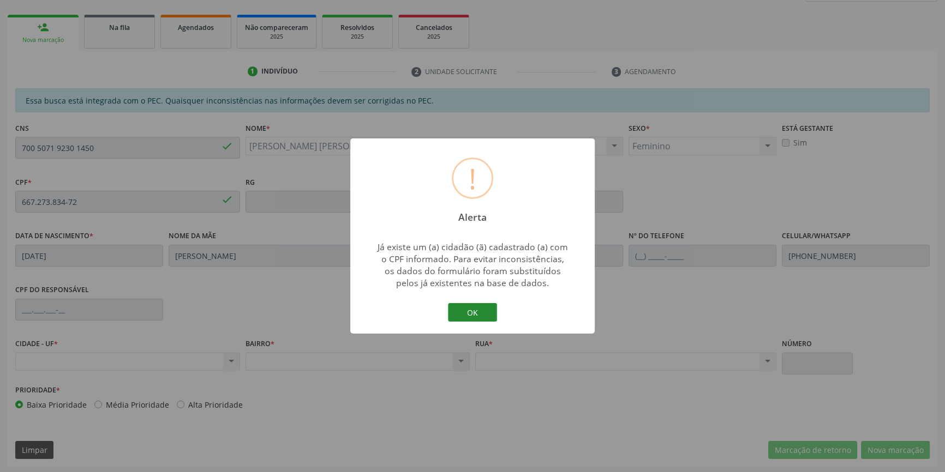
click at [481, 305] on button "OK" at bounding box center [472, 312] width 49 height 19
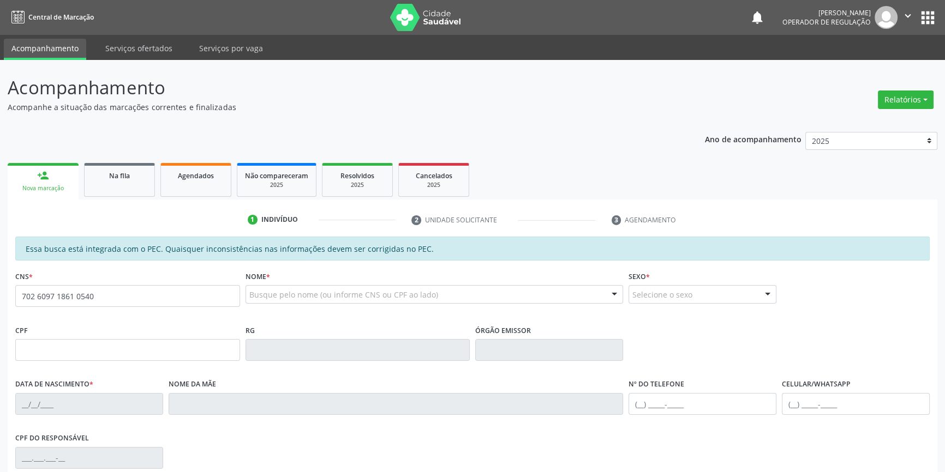
type input "702 6097 1861 0540"
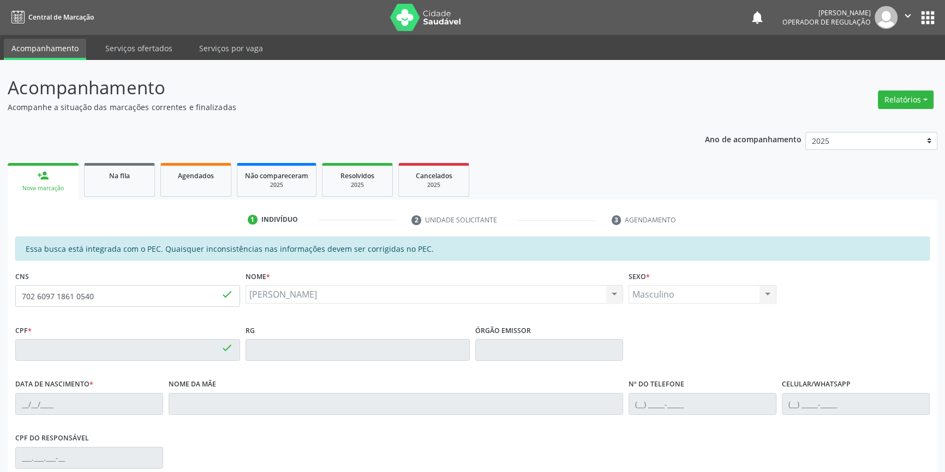
type input "100.536.704-34"
type input "04/12/1941"
type input "Prezilina Maria Rodrgues"
type input "(87) 98824-8620"
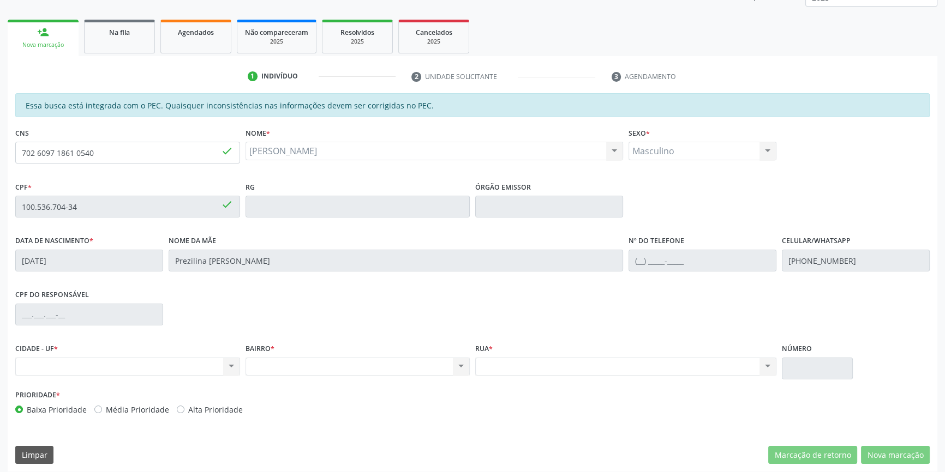
scroll to position [148, 0]
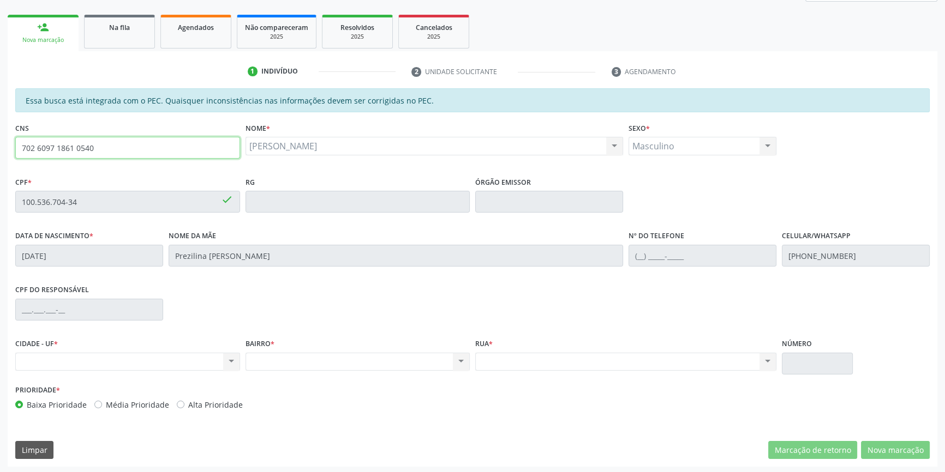
drag, startPoint x: 106, startPoint y: 146, endPoint x: 0, endPoint y: 158, distance: 107.0
click at [0, 158] on div "Acompanhamento Acompanhe a situação das marcações correntes e finalizadas Relat…" at bounding box center [472, 193] width 945 height 563
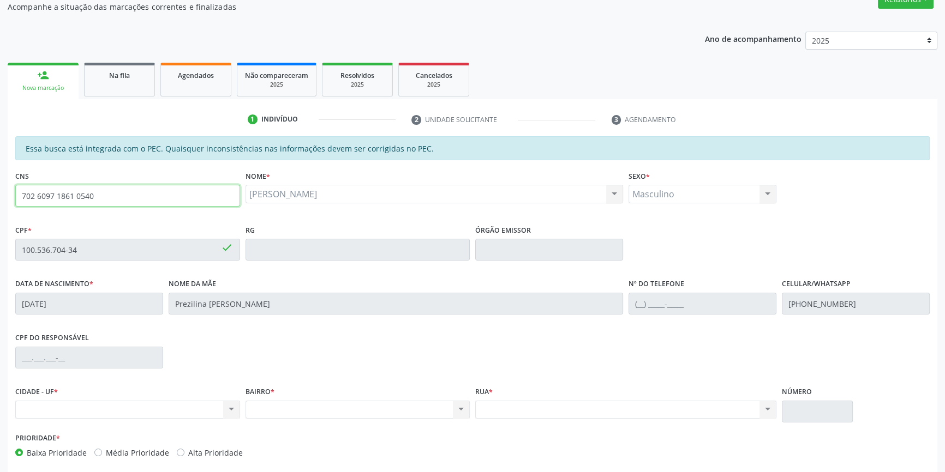
scroll to position [49, 0]
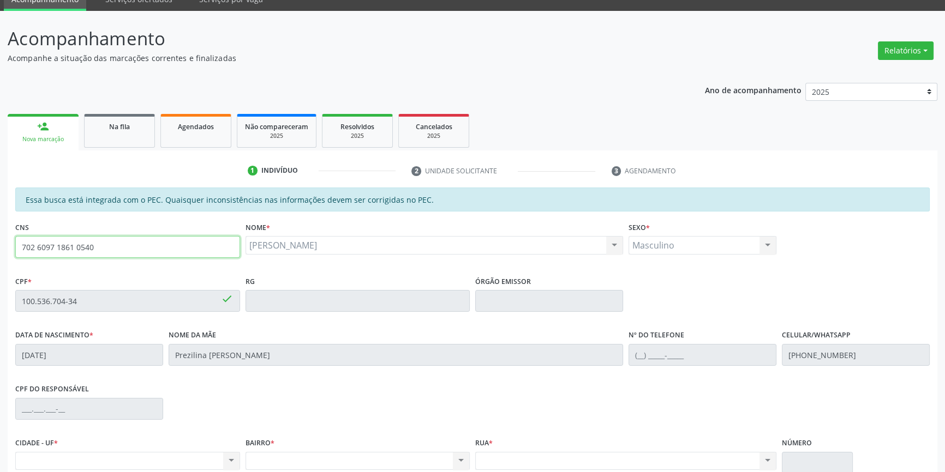
paste input "8 2016 6499 2942"
type input "708 2016 6499 2942"
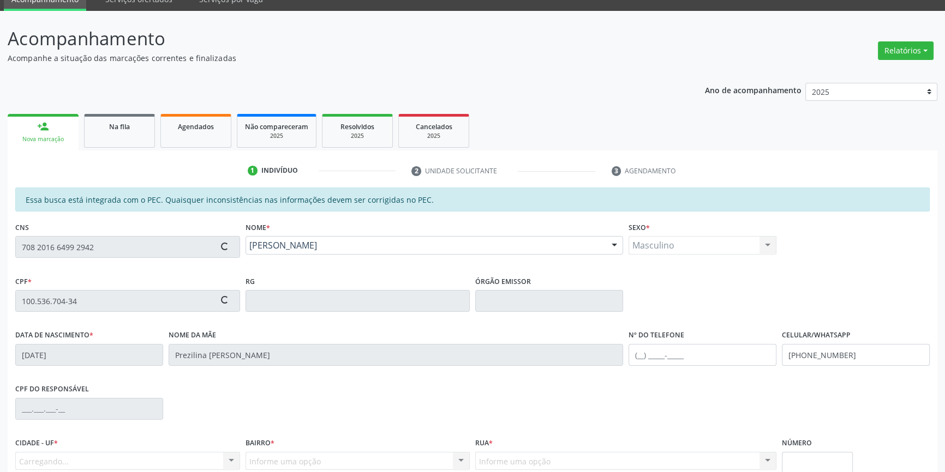
type input "114.538.404-86"
type input "21/11/1996"
type input "Sildete Cavalcanti de Lima"
type input "(87) 98804-9044"
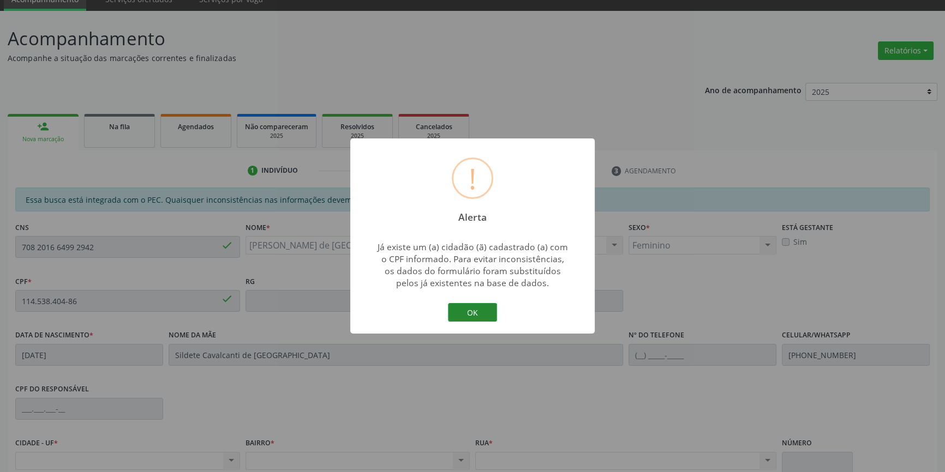
click at [458, 313] on button "OK" at bounding box center [472, 312] width 49 height 19
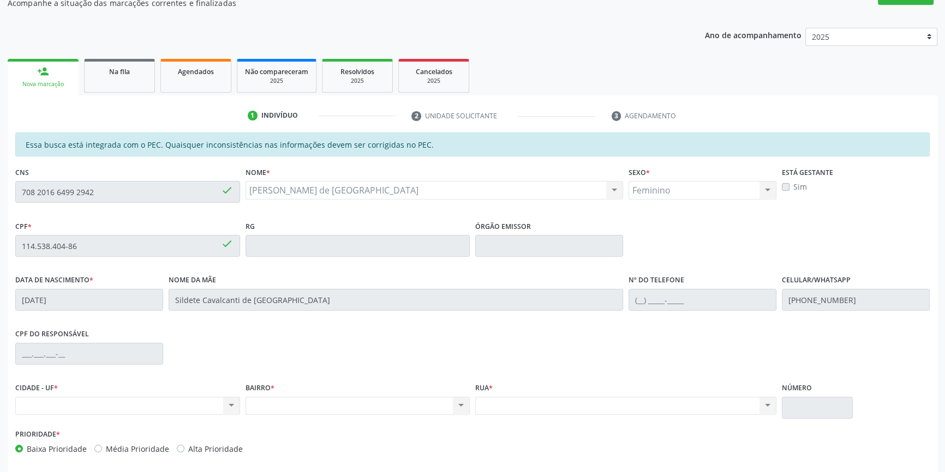
scroll to position [149, 0]
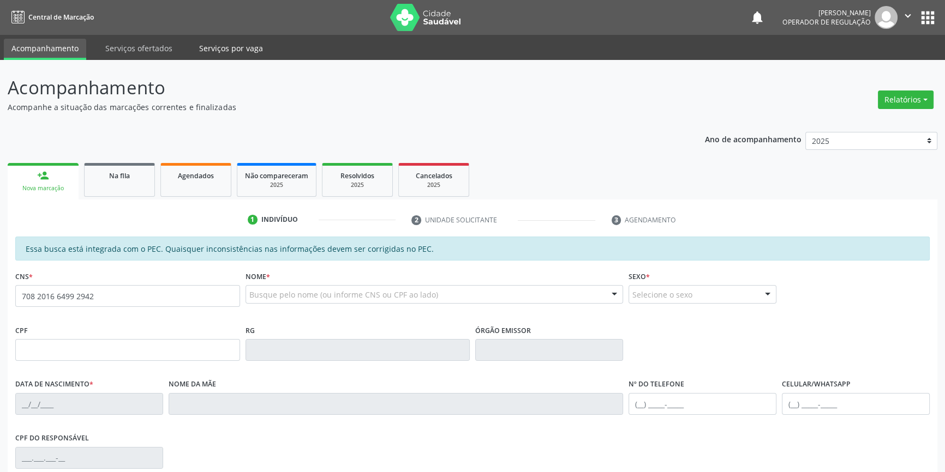
type input "708 2016 6499 2942"
type input "114.538.404-86"
type input "[DATE]"
type input "Sildete Cavalcanti de [GEOGRAPHIC_DATA]"
type input "[PHONE_NUMBER]"
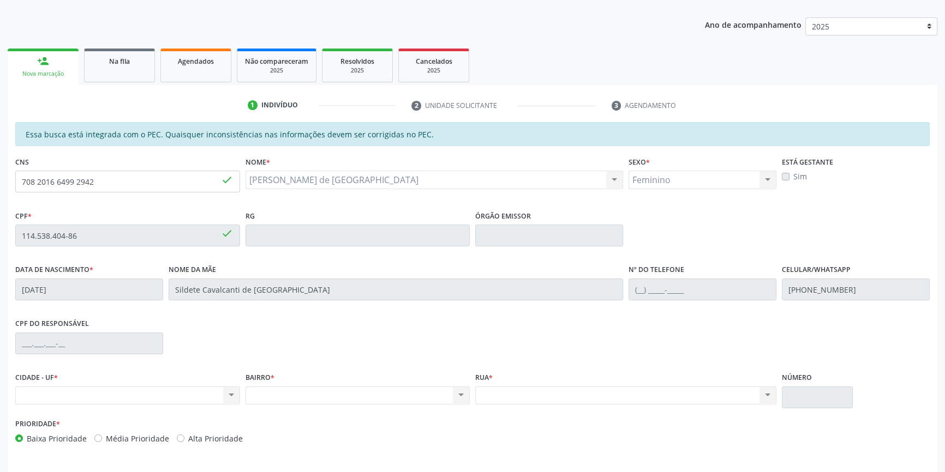
scroll to position [149, 0]
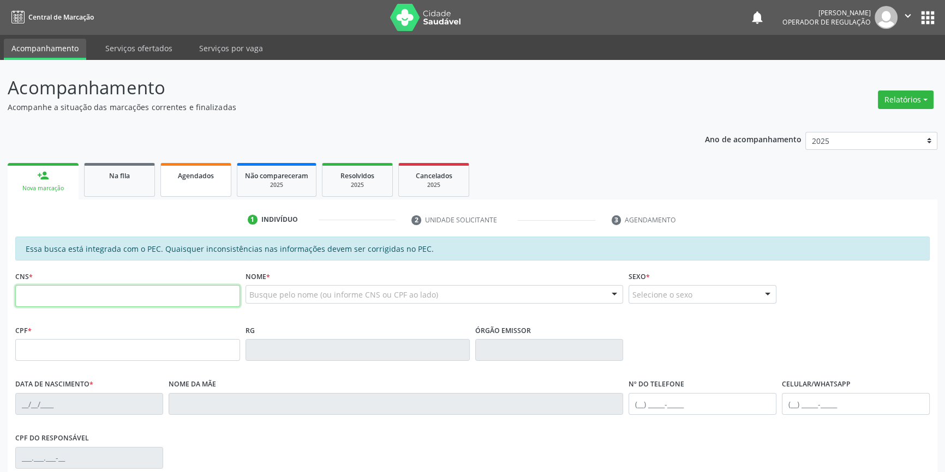
paste input "708 2016 6499 2942"
type input "708 2016 6499 2942"
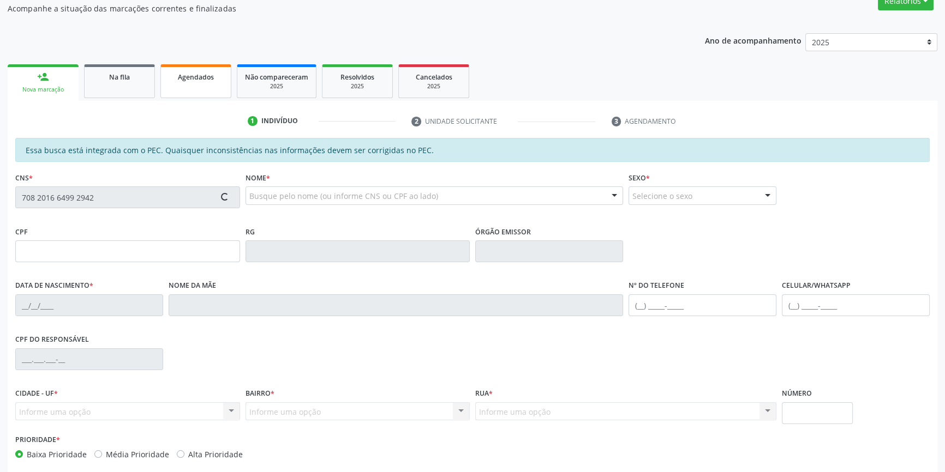
type input "114.538.404-86"
type input "[DATE]"
type input "Sildete Cavalcanti de [GEOGRAPHIC_DATA]"
type input "[PHONE_NUMBER]"
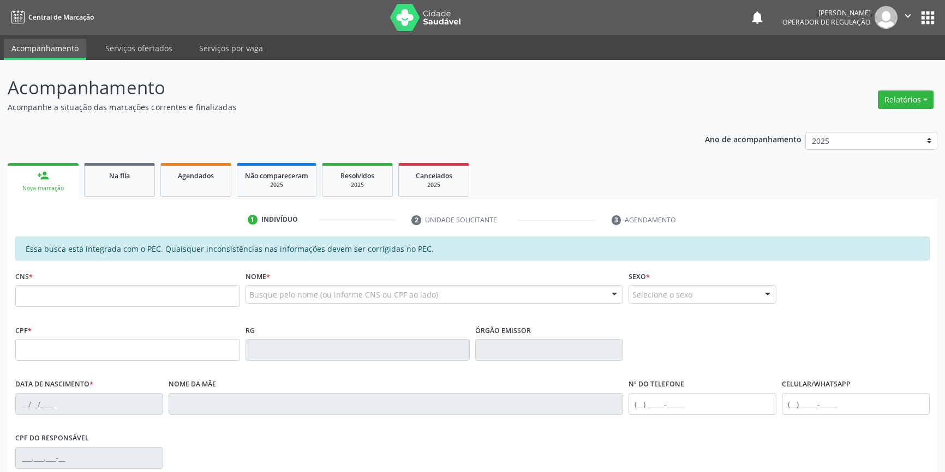
scroll to position [149, 0]
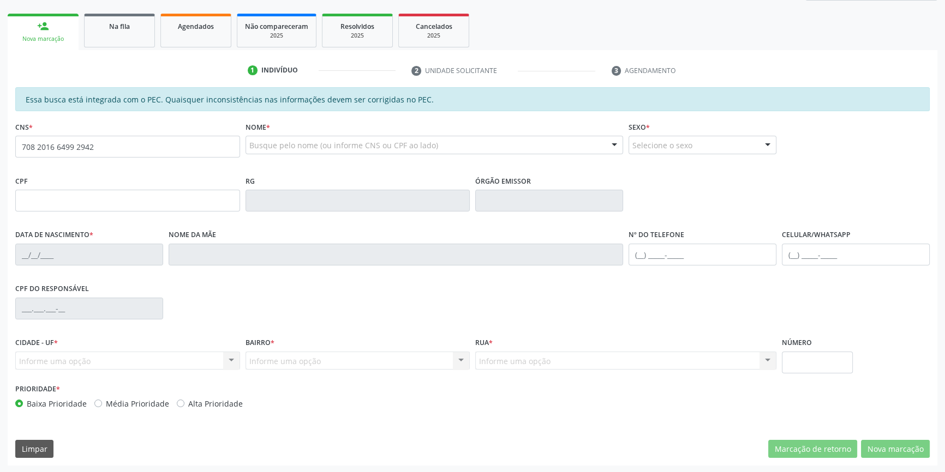
type input "708 2016 6499 2942"
type input "114.538.404-86"
type input "[DATE]"
type input "Sildete Cavalcanti de [GEOGRAPHIC_DATA]"
type input "[PHONE_NUMBER]"
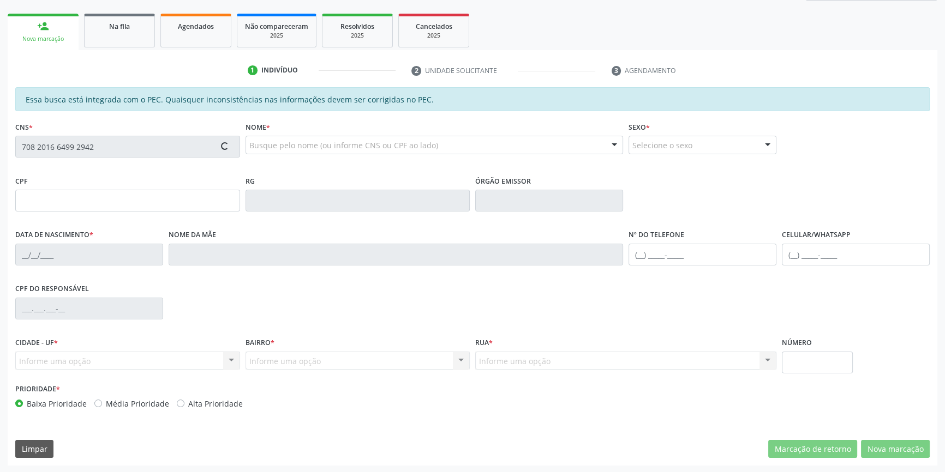
type input "[PHONE_NUMBER]"
type input "75"
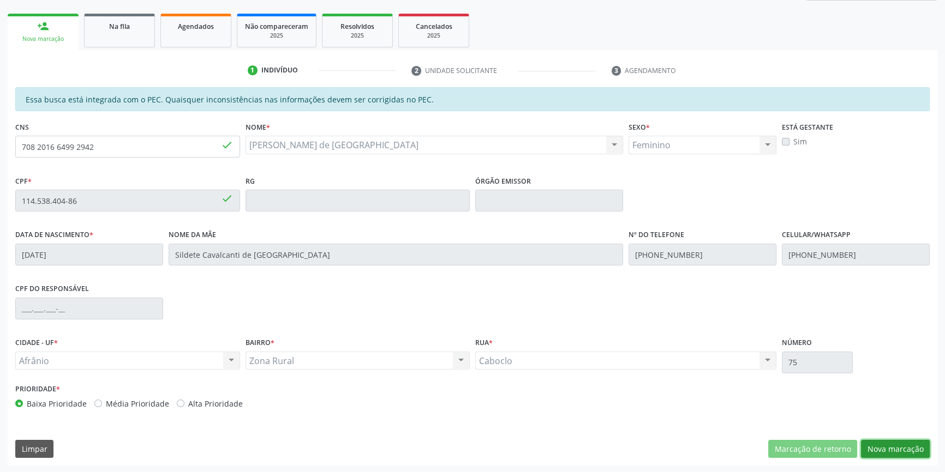
click at [868, 448] on button "Nova marcação" at bounding box center [895, 449] width 69 height 19
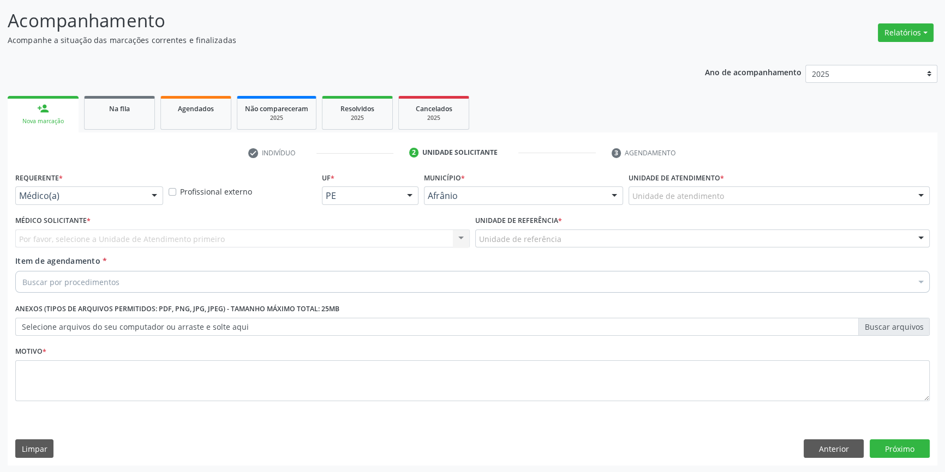
click at [749, 190] on div "Unidade de atendimento" at bounding box center [778, 196] width 301 height 19
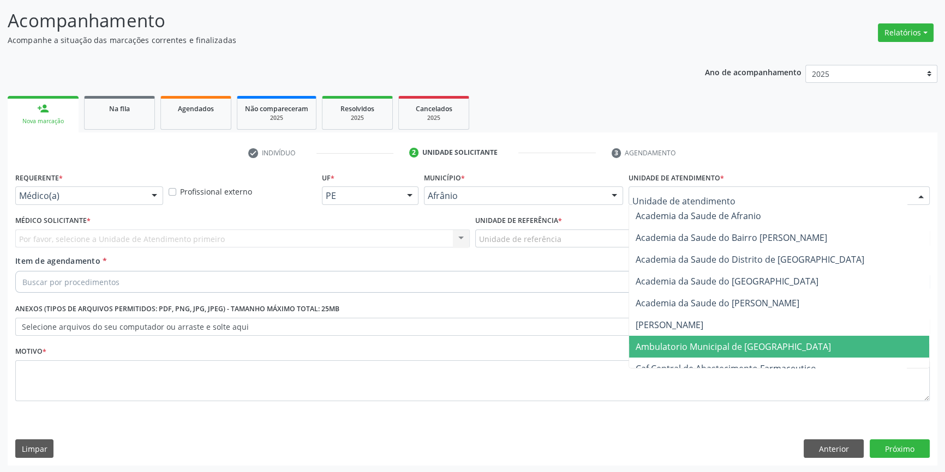
click at [710, 346] on span "Ambulatorio Municipal de [GEOGRAPHIC_DATA]" at bounding box center [732, 347] width 195 height 12
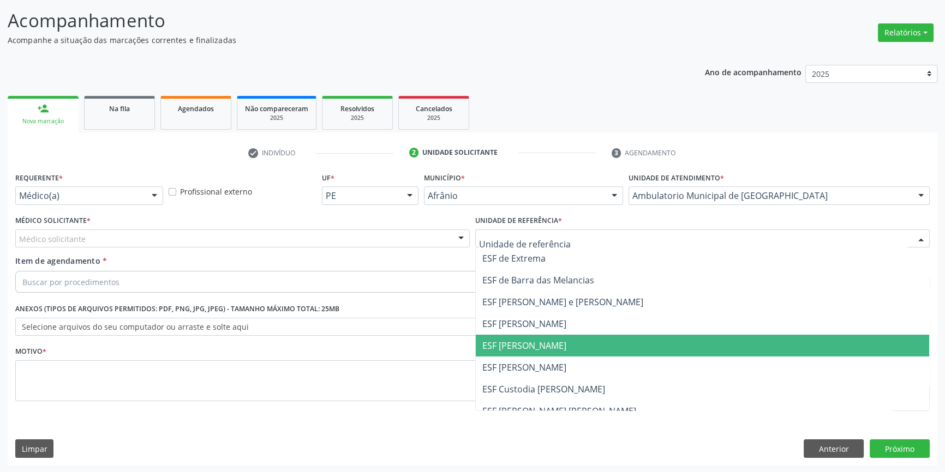
click at [525, 341] on span "ESF [PERSON_NAME]" at bounding box center [524, 346] width 84 height 12
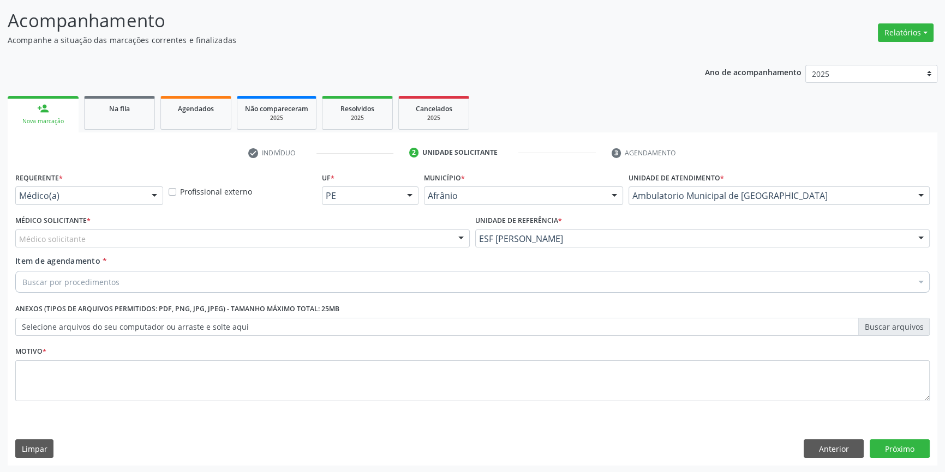
click at [285, 242] on div "Médico solicitante" at bounding box center [242, 239] width 454 height 19
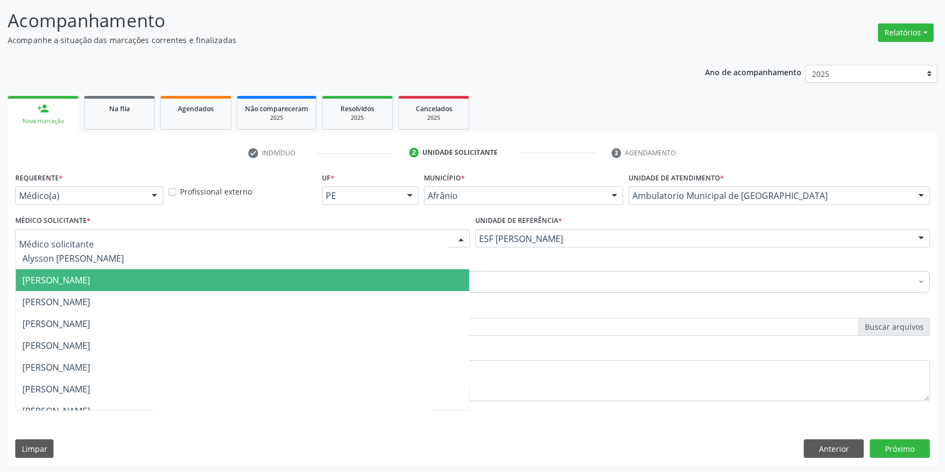
click at [155, 280] on span "Bruno Saraiva Bezerra Medrado" at bounding box center [242, 280] width 453 height 22
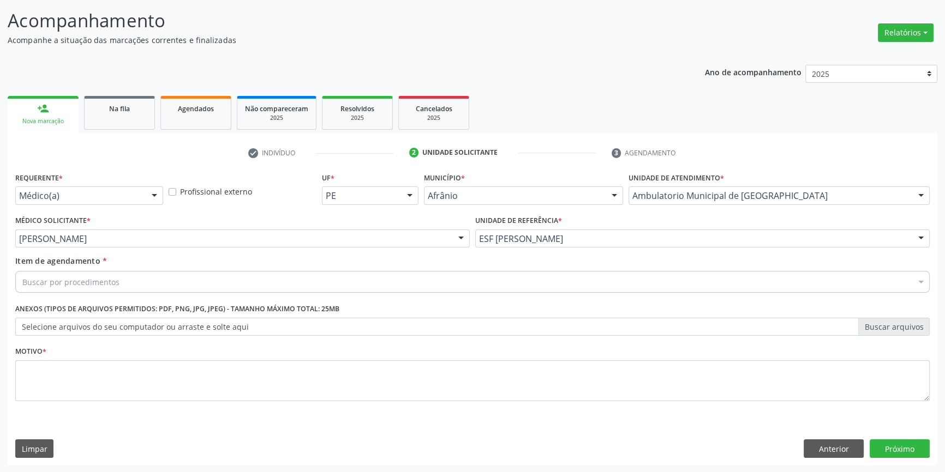
click at [155, 280] on div "Buscar por procedimentos" at bounding box center [472, 282] width 914 height 22
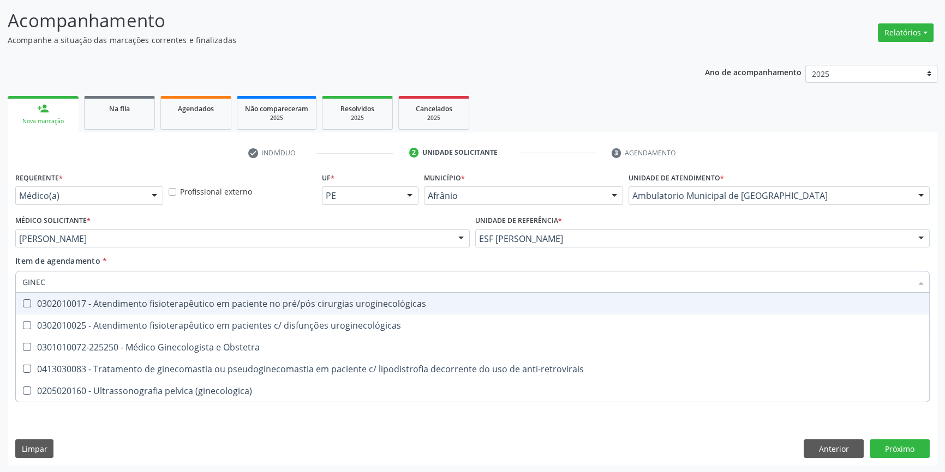
type input "GINECO"
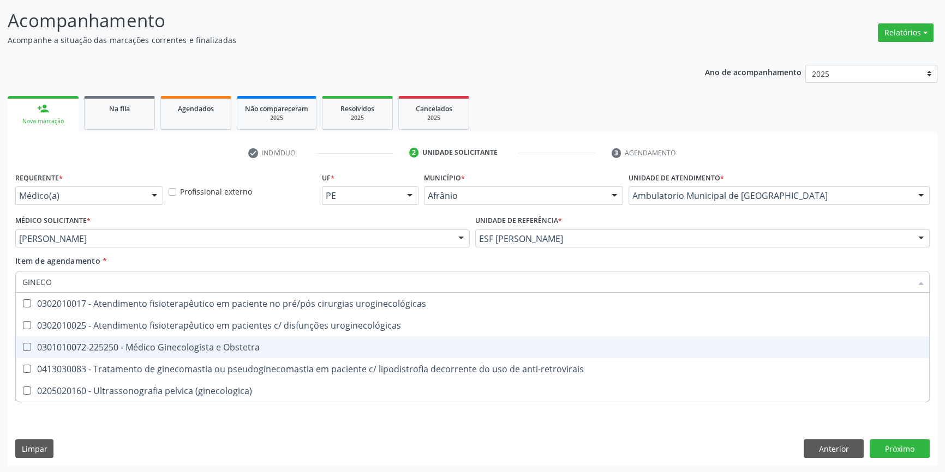
click at [196, 345] on div "0301010072-225250 - Médico Ginecologista e Obstetra" at bounding box center [472, 347] width 900 height 9
checkbox Obstetra "true"
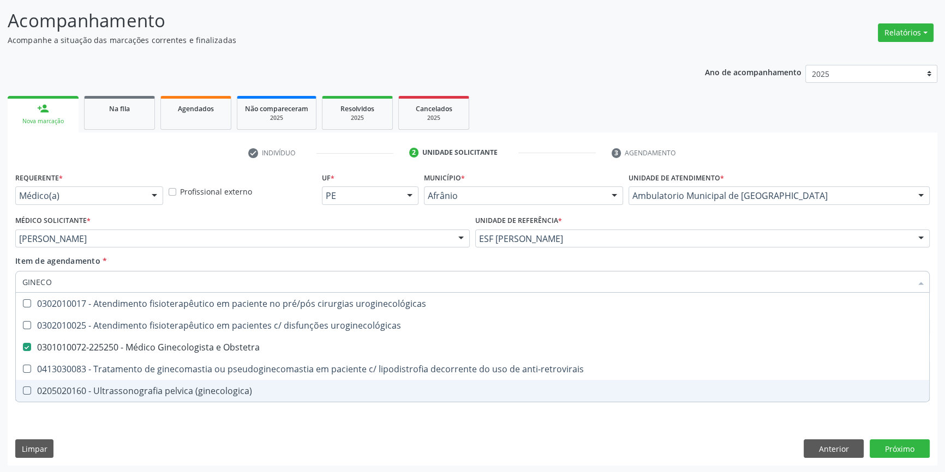
click at [215, 436] on div "Requerente * Médico(a) Médico(a) Enfermeiro(a) Paciente Nenhum resultado encont…" at bounding box center [472, 318] width 929 height 296
checkbox uroginecológicas "true"
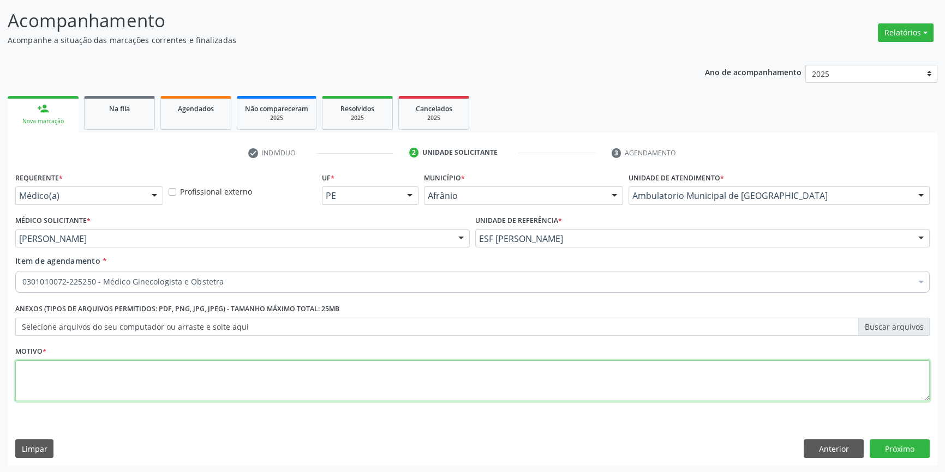
click at [199, 372] on textarea at bounding box center [472, 380] width 914 height 41
type textarea "'"
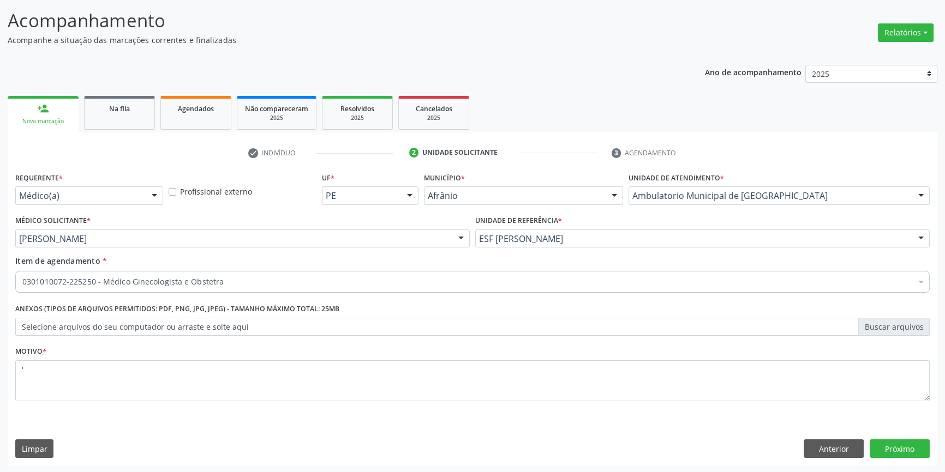
click at [881, 438] on div "Requerente * Médico(a) Médico(a) Enfermeiro(a) Paciente Nenhum resultado encont…" at bounding box center [472, 318] width 929 height 296
click at [882, 443] on button "Próximo" at bounding box center [899, 449] width 60 height 19
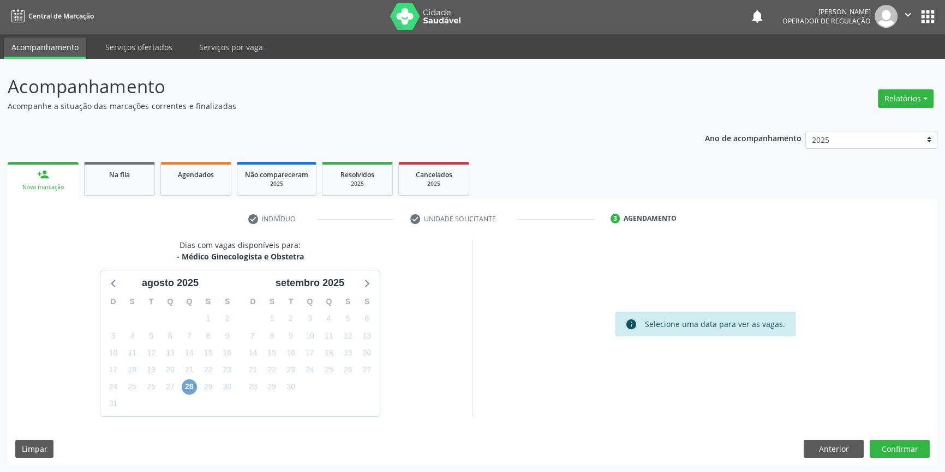
click at [189, 382] on span "28" at bounding box center [189, 387] width 15 height 15
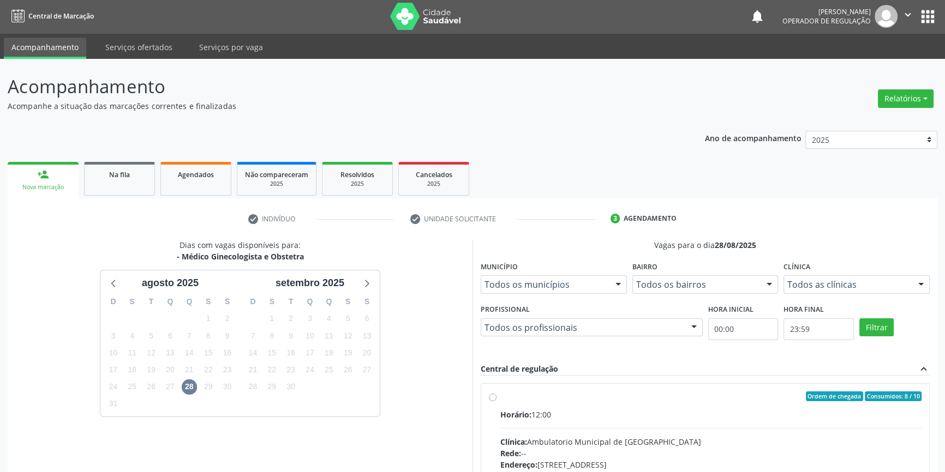
click at [500, 394] on label "Ordem de chegada Consumidos: 8 / 10 Horário: 12:00 Clínica: Ambulatorio Municip…" at bounding box center [710, 475] width 421 height 167
click at [490, 394] on input "Ordem de chegada Consumidos: 8 / 10 Horário: 12:00 Clínica: Ambulatorio Municip…" at bounding box center [493, 397] width 8 height 10
radio input "true"
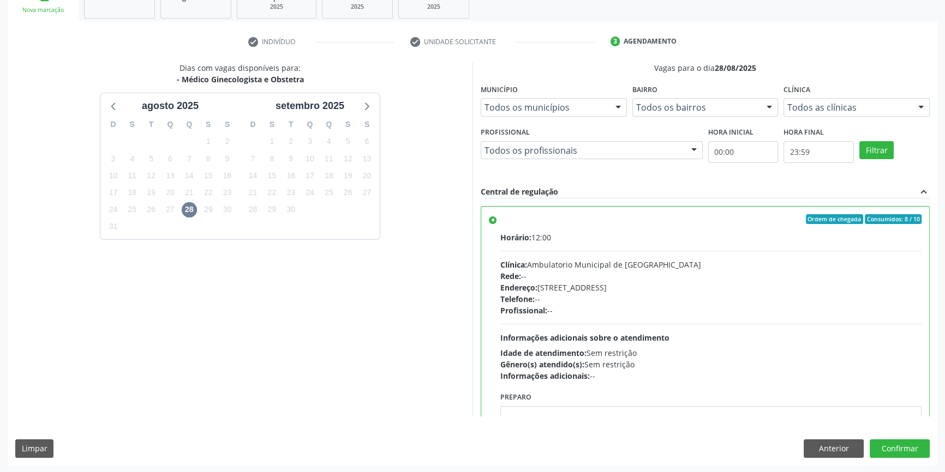
click at [897, 458] on div "Dias com vagas disponíveis para: - Médico Ginecologista e Obstetra agosto 2025 …" at bounding box center [472, 263] width 929 height 403
click at [895, 449] on button "Confirmar" at bounding box center [899, 449] width 60 height 19
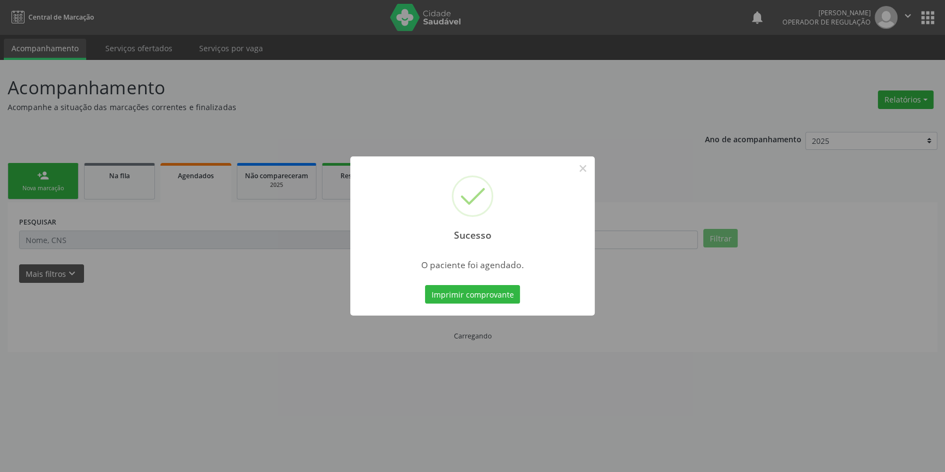
scroll to position [0, 0]
click at [485, 299] on button "Imprimir comprovante" at bounding box center [476, 294] width 95 height 19
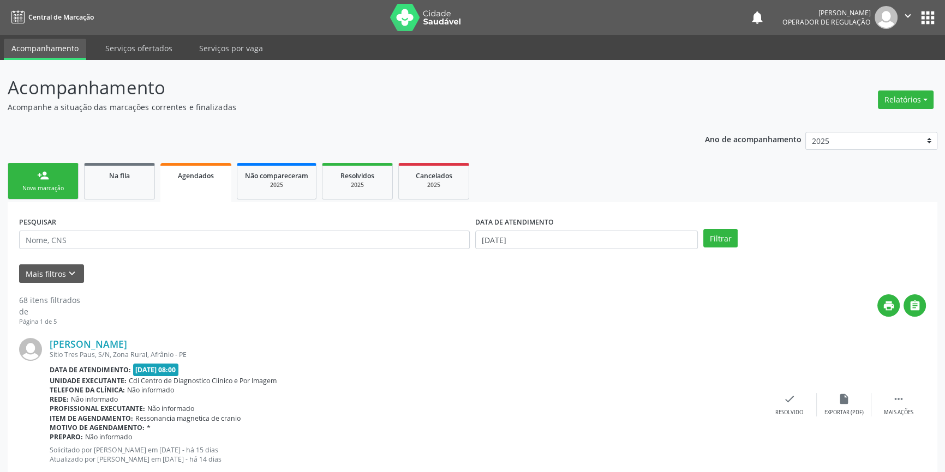
click at [42, 173] on div "person_add" at bounding box center [43, 176] width 12 height 12
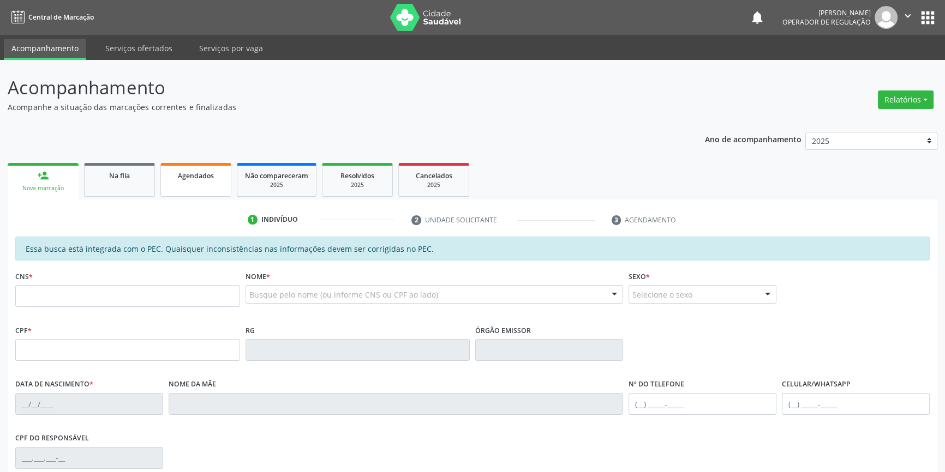
click at [206, 187] on link "Agendados" at bounding box center [195, 180] width 71 height 34
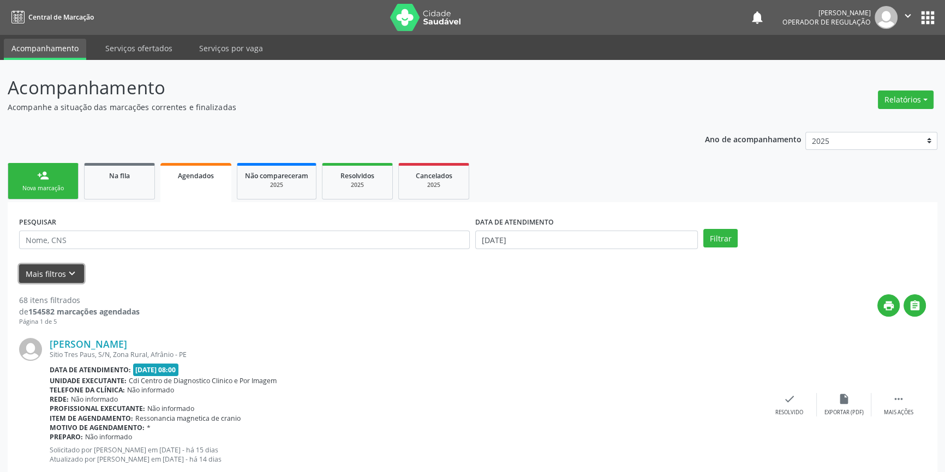
click at [73, 277] on icon "keyboard_arrow_down" at bounding box center [72, 274] width 12 height 12
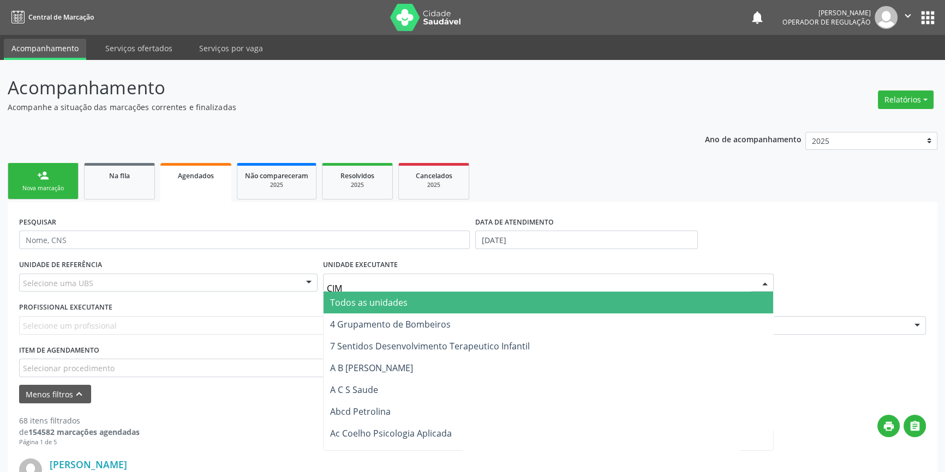
type input "CIME"
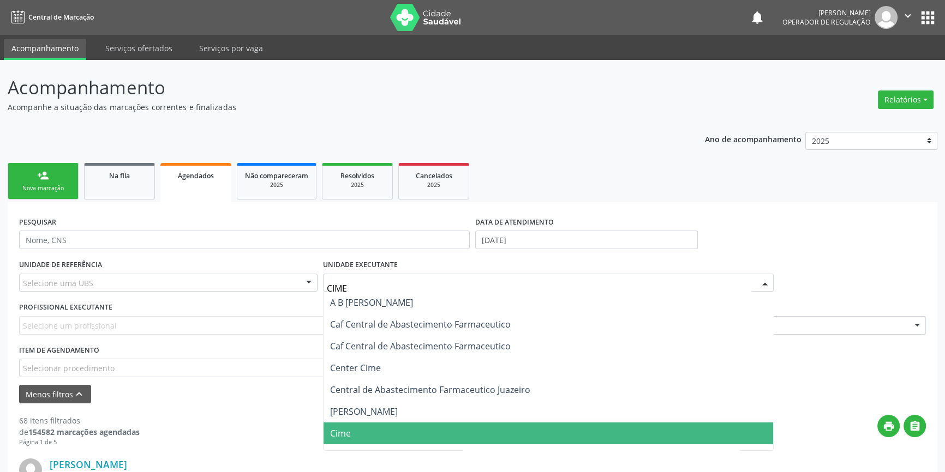
click at [342, 432] on span "Cime" at bounding box center [340, 434] width 21 height 12
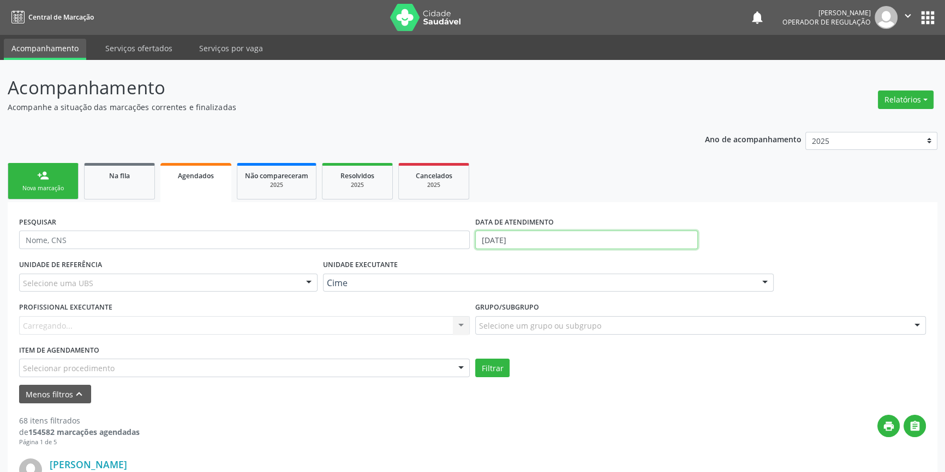
click at [549, 235] on input "[DATE]" at bounding box center [586, 240] width 223 height 19
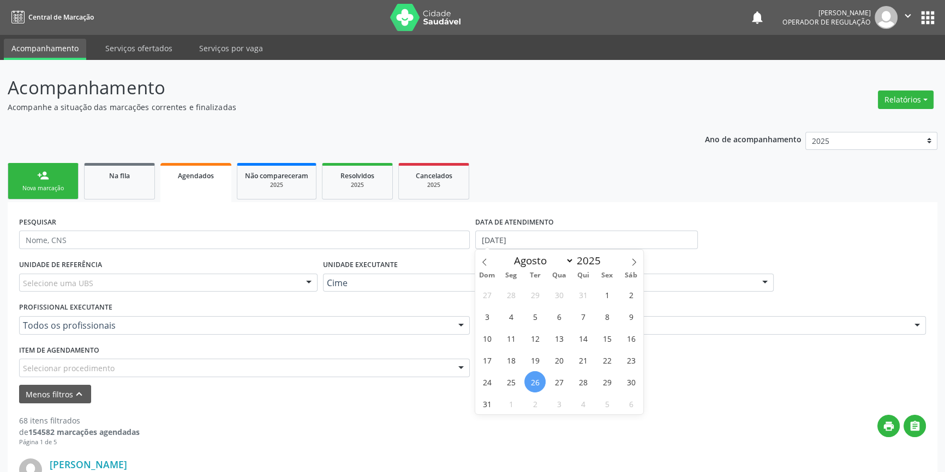
click at [539, 376] on span "26" at bounding box center [534, 381] width 21 height 21
type input "[DATE]"
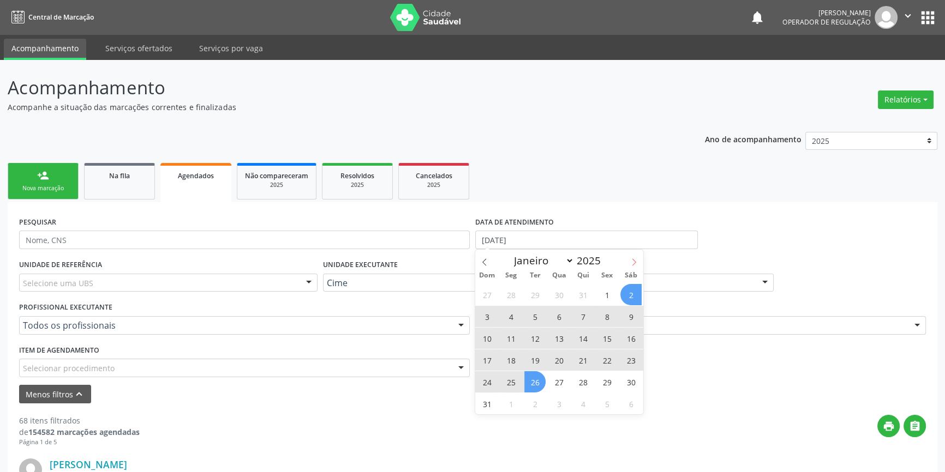
click at [634, 259] on icon at bounding box center [634, 263] width 8 height 8
select select "8"
click at [531, 381] on span "30" at bounding box center [534, 381] width 21 height 21
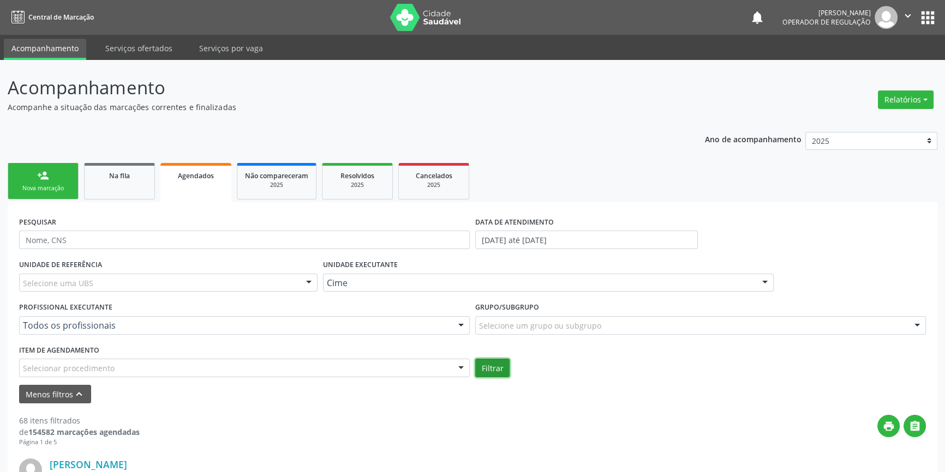
click at [482, 371] on button "Filtrar" at bounding box center [492, 368] width 34 height 19
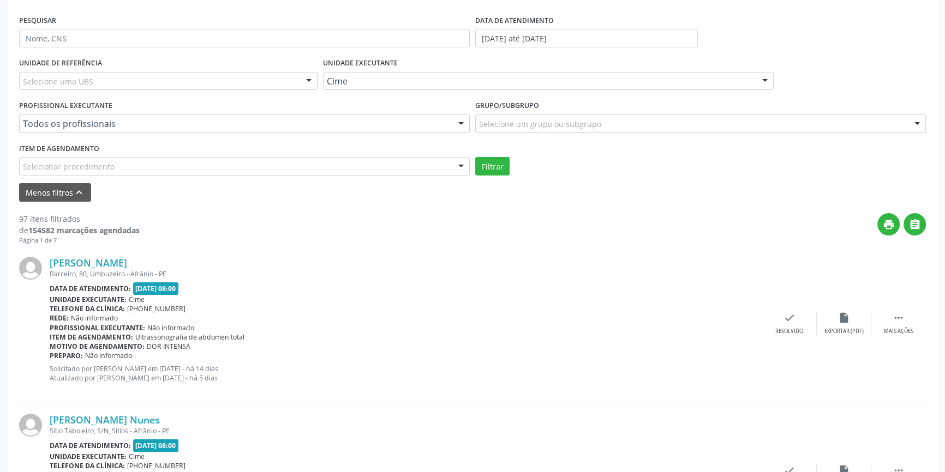
scroll to position [248, 0]
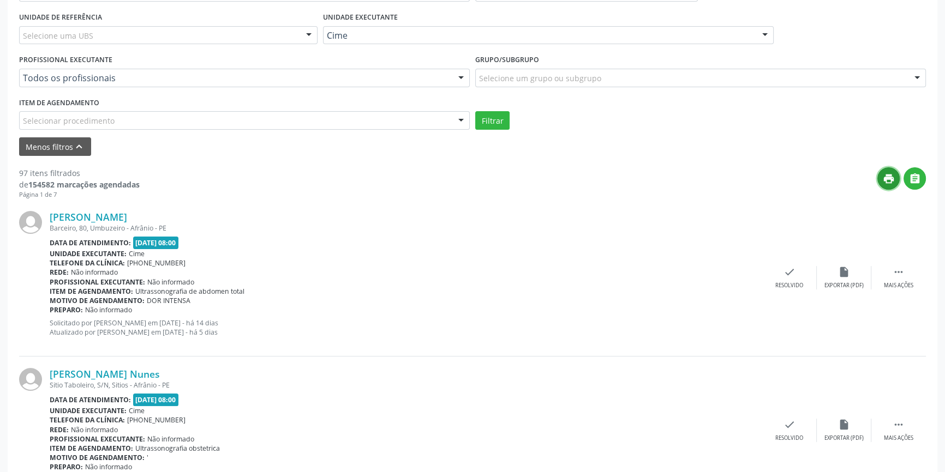
click at [885, 178] on icon "print" at bounding box center [888, 179] width 12 height 12
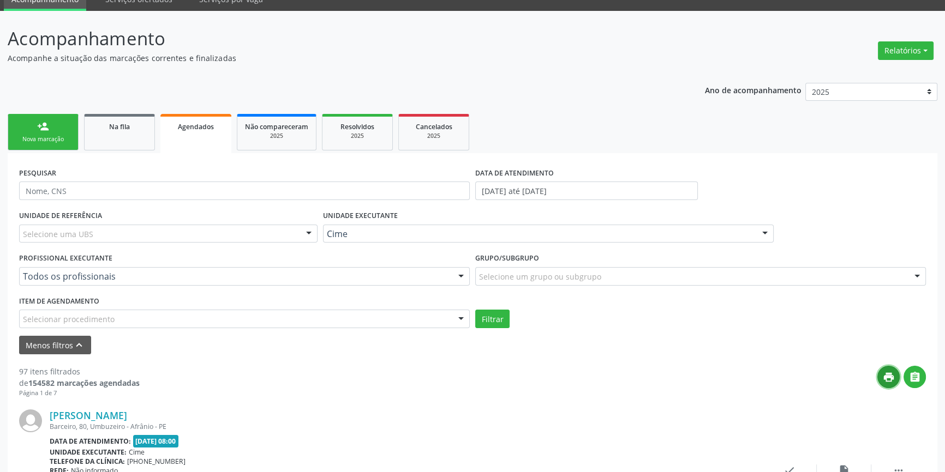
scroll to position [0, 0]
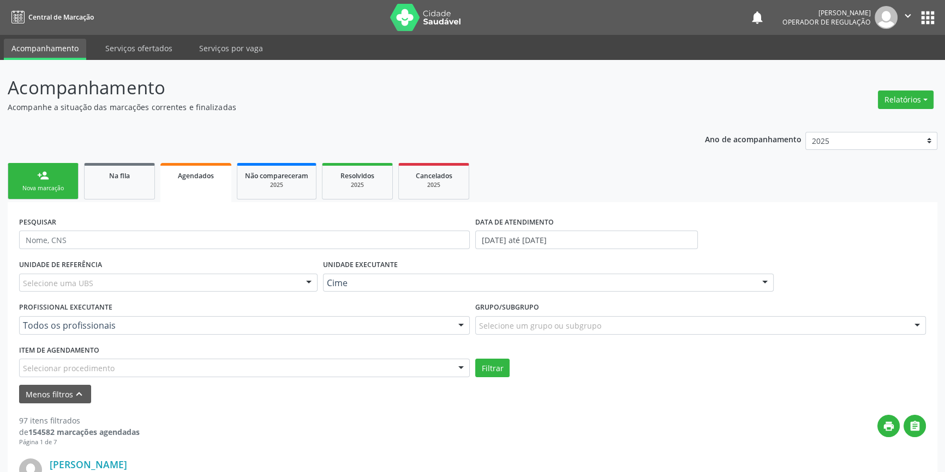
click at [41, 177] on div "person_add" at bounding box center [43, 176] width 12 height 12
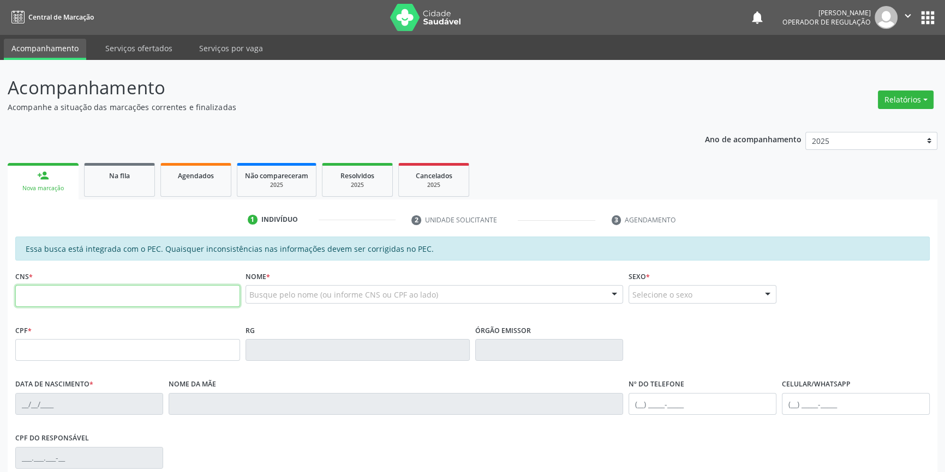
click at [119, 299] on input "text" at bounding box center [127, 296] width 225 height 22
type input "700 4044 9015 1749"
type input "657.217.484-00"
type input "06/10/1942"
type input "Zumira Idalina Rodrigues"
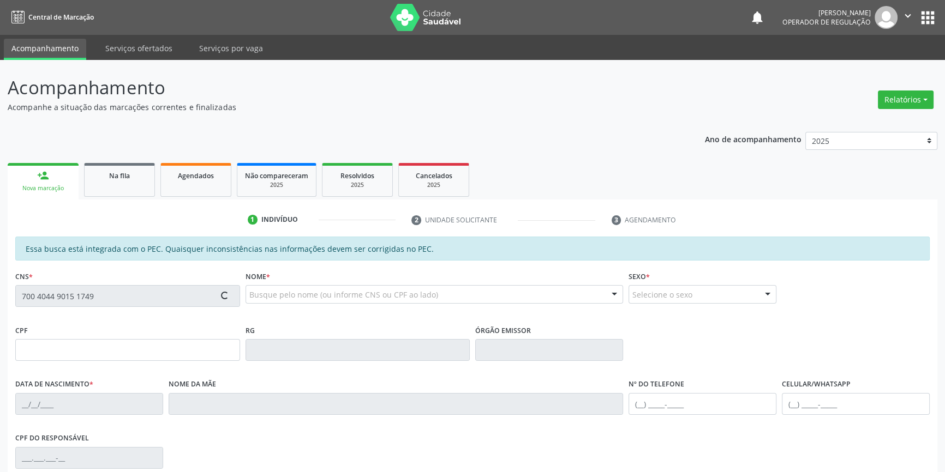
type input "(87) 9999-9999"
type input "S/N"
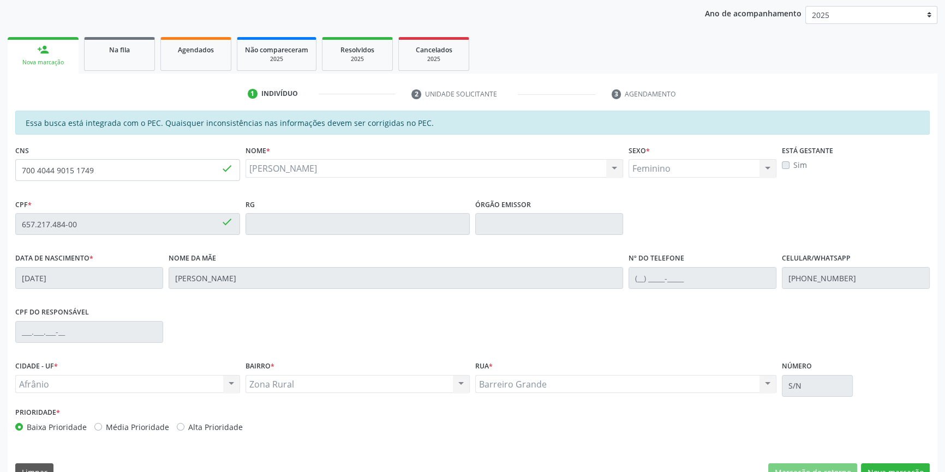
scroll to position [149, 0]
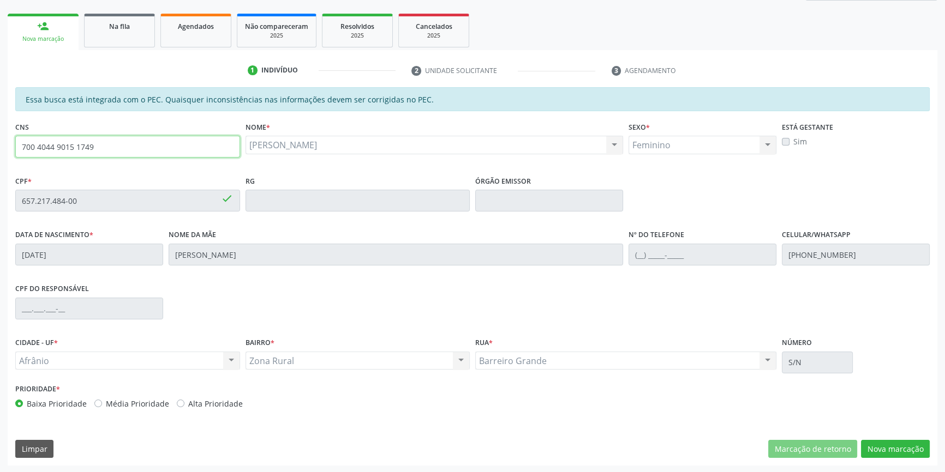
drag, startPoint x: 98, startPoint y: 142, endPoint x: 0, endPoint y: 136, distance: 98.3
click at [0, 136] on div "Acompanhamento Acompanhe a situação das marcações correntes e finalizadas Relat…" at bounding box center [472, 192] width 945 height 563
type input "708 6050 6589 9287"
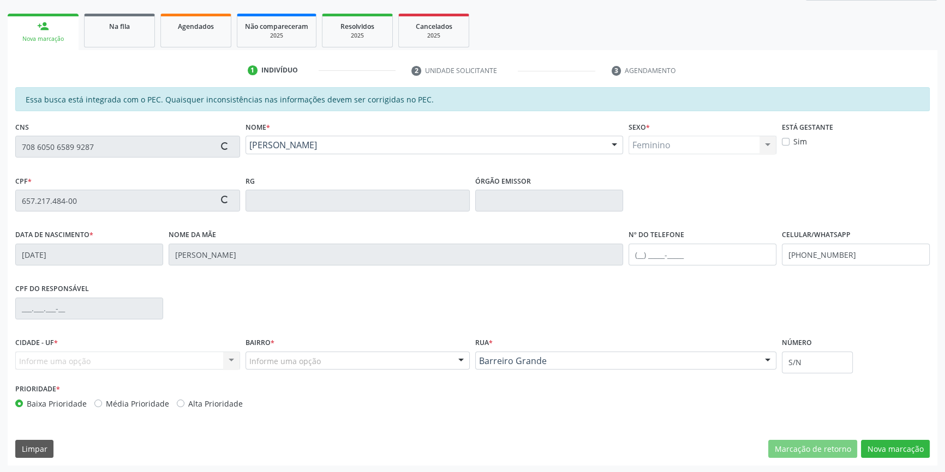
type input "984.527.545-15"
type input "15/05/1979"
type input "Verônica Ramos de Brito Mattos"
type input "(87) 98861-5506"
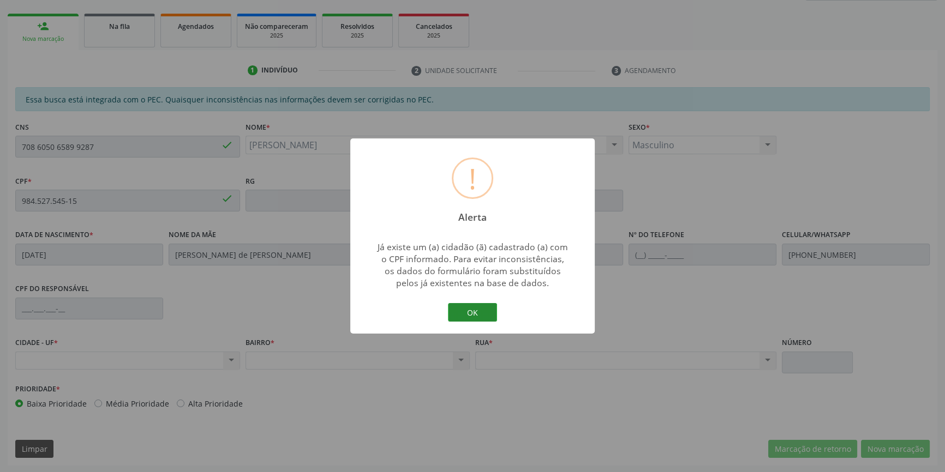
click at [479, 316] on button "OK" at bounding box center [472, 312] width 49 height 19
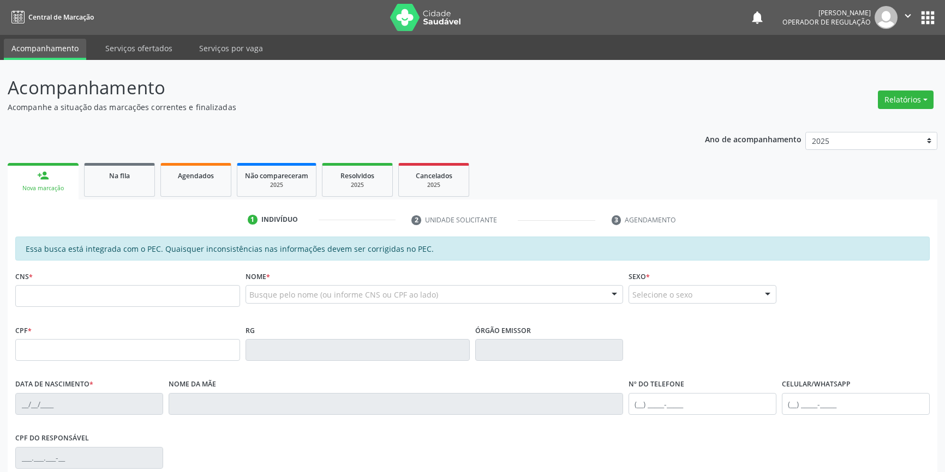
scroll to position [149, 0]
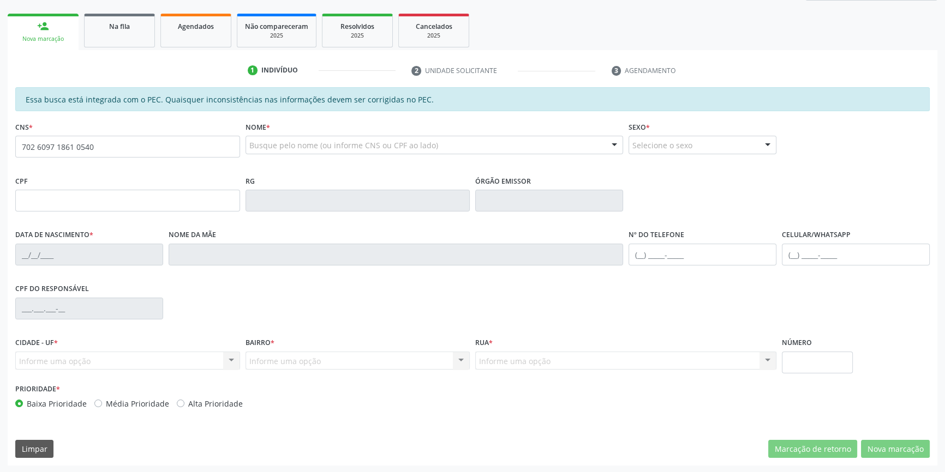
type input "702 6097 1861 0540"
type input "100.536.704-34"
type input "[DATE]"
type input "Prezilina [PERSON_NAME]"
type input "[PHONE_NUMBER]"
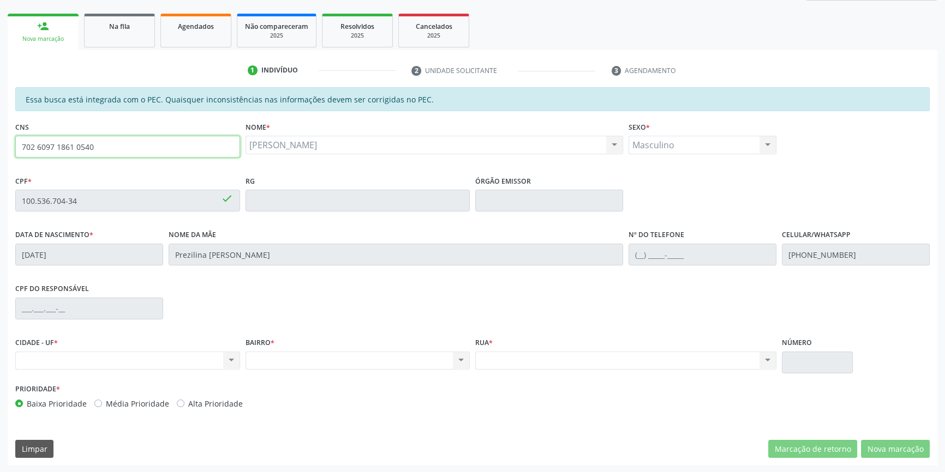
drag, startPoint x: 131, startPoint y: 147, endPoint x: 0, endPoint y: 136, distance: 131.3
click at [0, 136] on div "Acompanhamento Acompanhe a situação das marcações correntes e finalizadas Relat…" at bounding box center [472, 192] width 945 height 563
type input "708 6050 6589 9287"
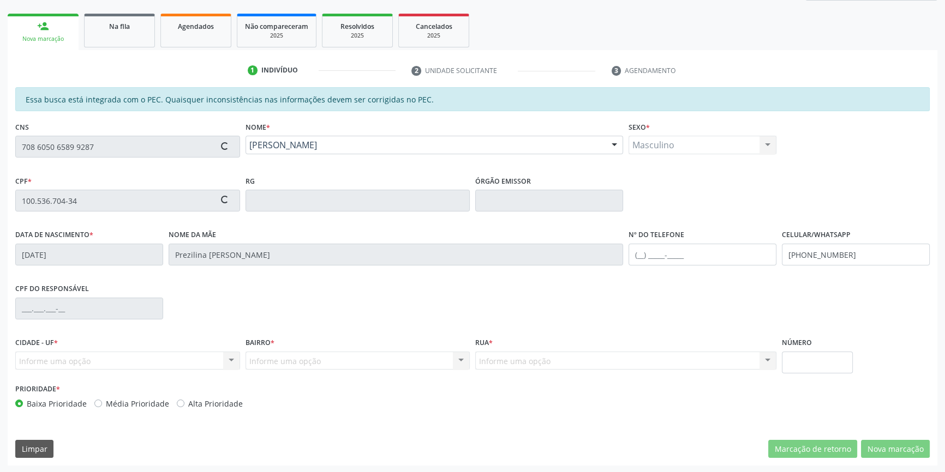
type input "984.527.545-15"
type input "15/05/1979"
type input "Verônica Ramos de Brito Mattos"
type input "(87) 98861-5506"
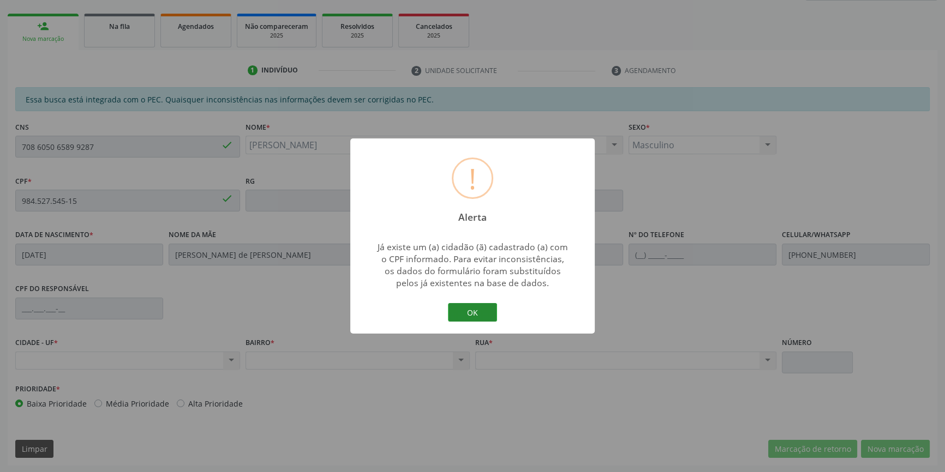
click at [471, 311] on button "OK" at bounding box center [472, 312] width 49 height 19
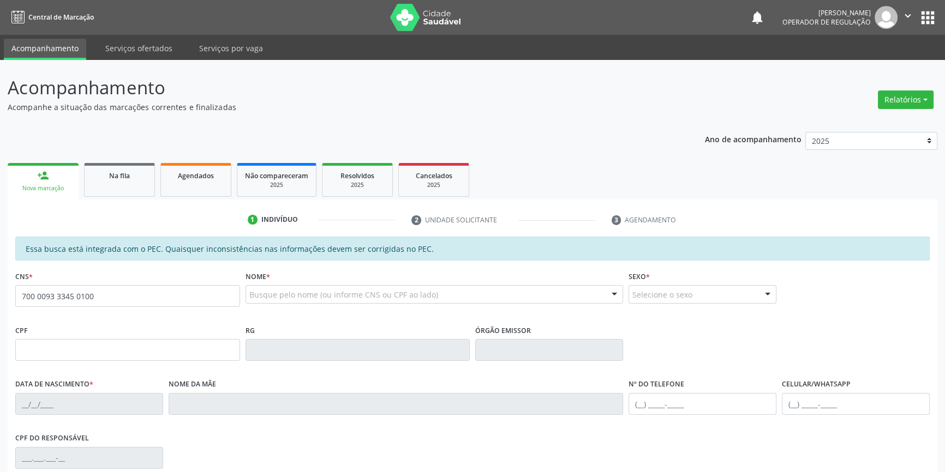
type input "700 0093 3345 0100"
type input "034.857.704-42"
type input "[DATE]"
type input "[PERSON_NAME]"
type input "[PHONE_NUMBER]"
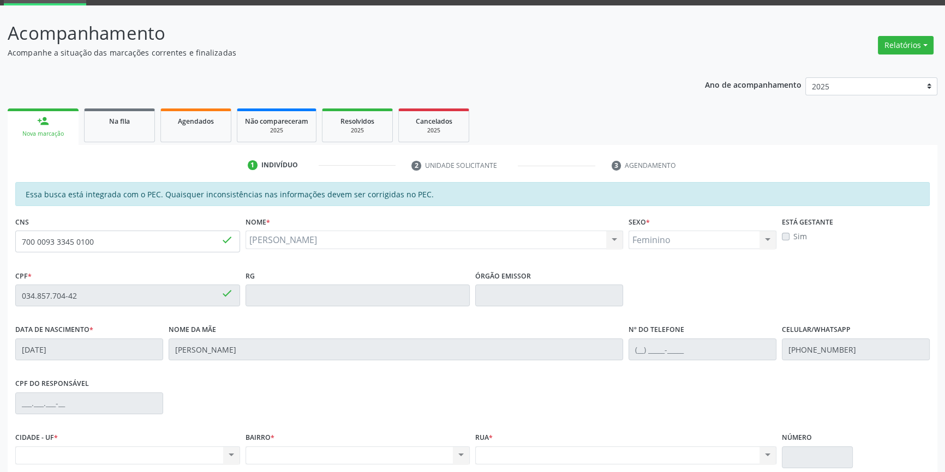
scroll to position [148, 0]
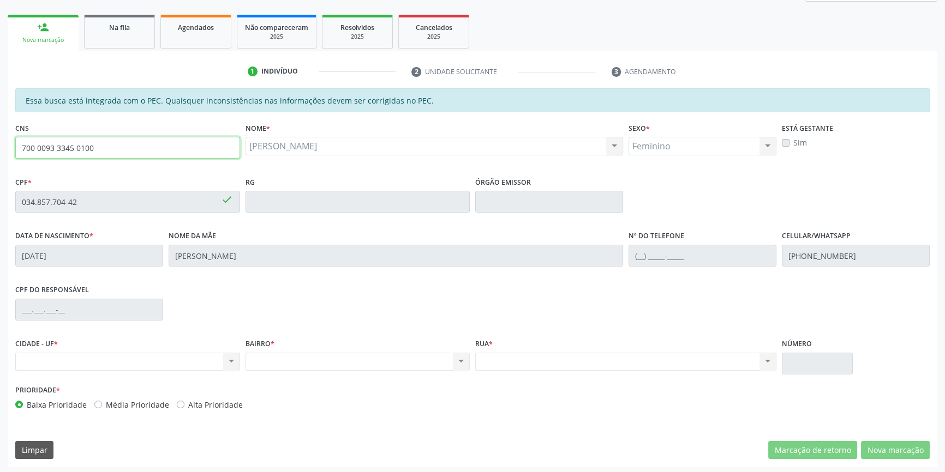
drag, startPoint x: 119, startPoint y: 150, endPoint x: 0, endPoint y: 143, distance: 119.6
click at [0, 143] on div "Acompanhamento Acompanhe a situação das marcações correntes e finalizadas Relat…" at bounding box center [472, 193] width 945 height 563
drag, startPoint x: 119, startPoint y: 148, endPoint x: 57, endPoint y: 126, distance: 65.9
click at [0, 150] on div "Acompanhamento Acompanhe a situação das marcações correntes e finalizadas Relat…" at bounding box center [472, 193] width 945 height 563
type input "700 5095 2272 1557"
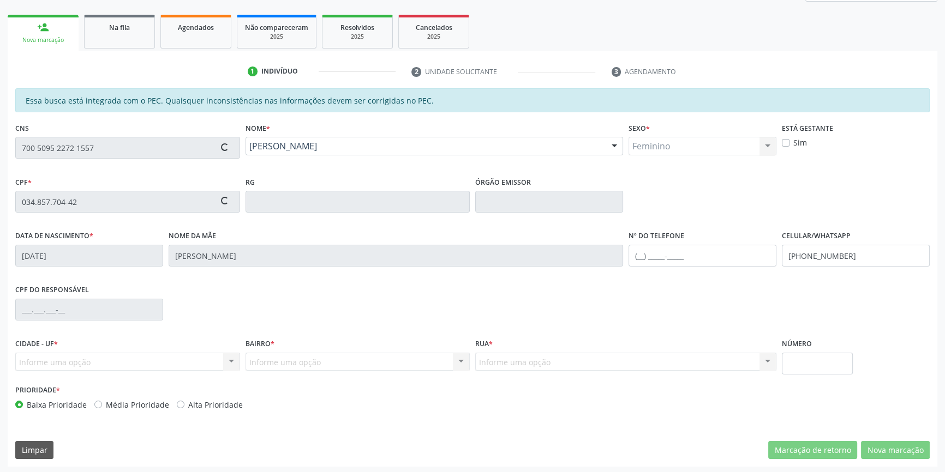
type input "053.343.014-37"
type input "17/01/1981"
type input "Teresa Raimunda de Macedo"
type input "(87) 98861-7923"
type input "S/N"
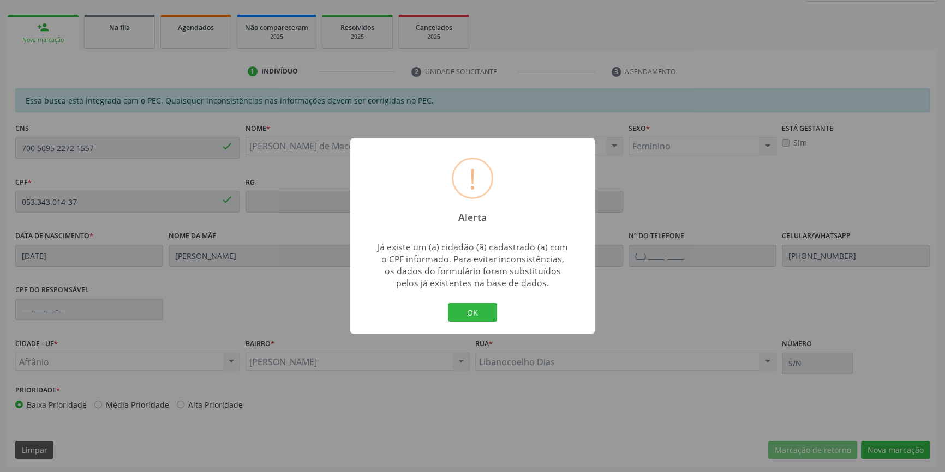
click at [448, 303] on button "OK" at bounding box center [472, 312] width 49 height 19
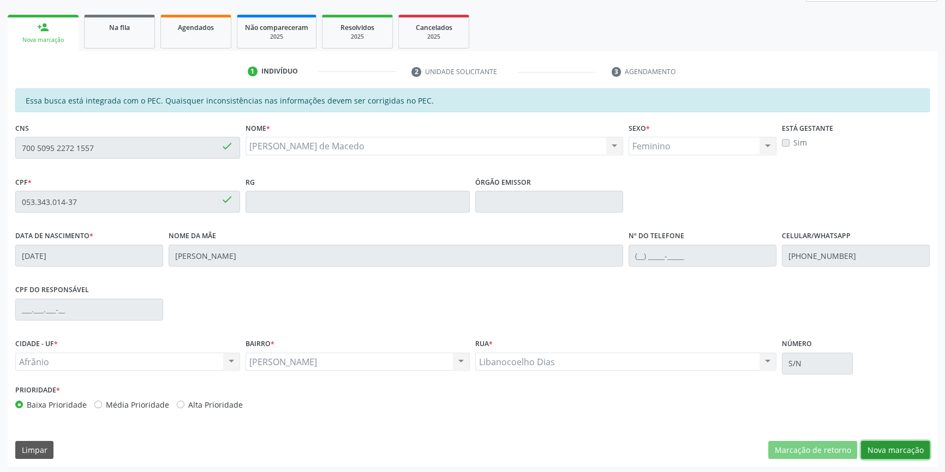
click at [910, 446] on button "Nova marcação" at bounding box center [895, 450] width 69 height 19
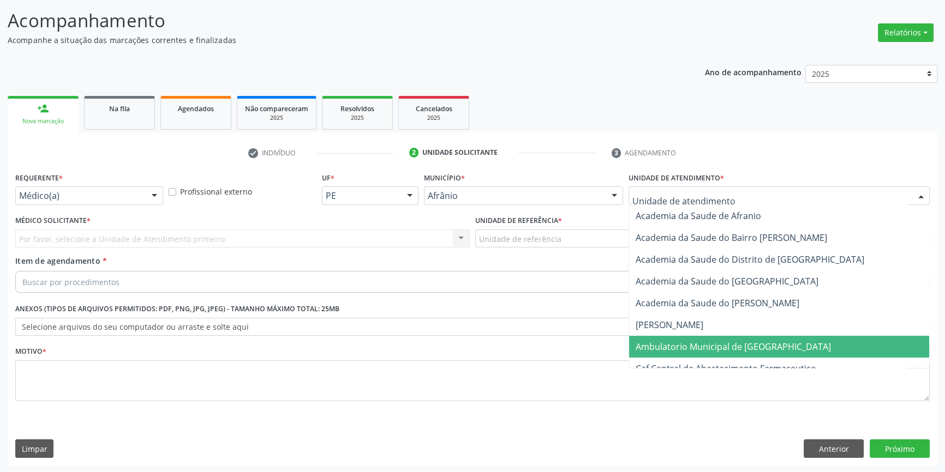
click at [687, 341] on span "Ambulatorio Municipal de [GEOGRAPHIC_DATA]" at bounding box center [732, 347] width 195 height 12
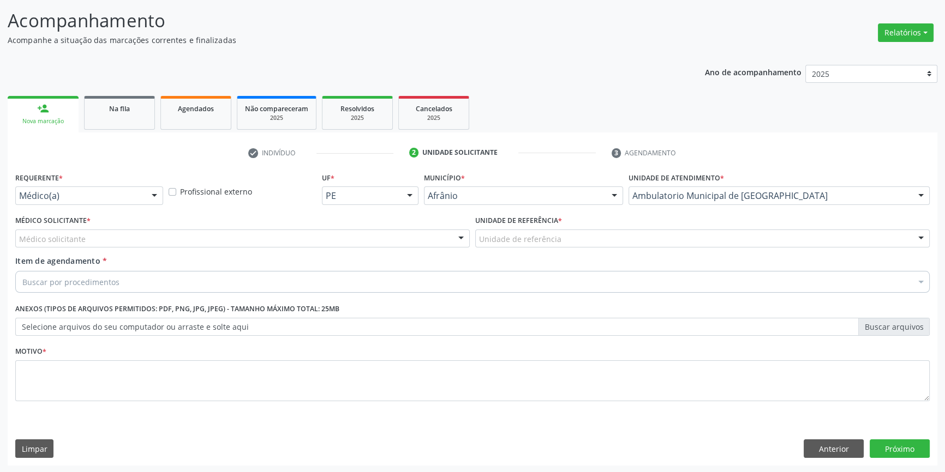
click at [596, 236] on div "Unidade de referência" at bounding box center [702, 239] width 454 height 19
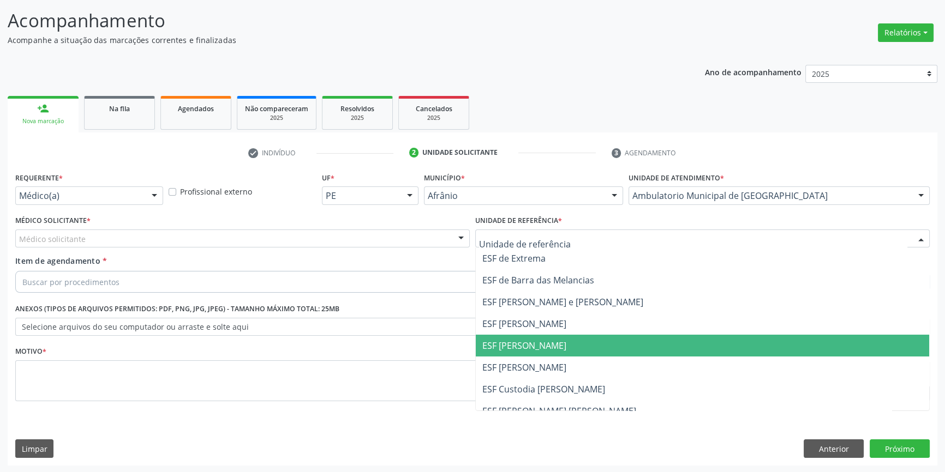
click at [528, 338] on span "ESF [PERSON_NAME]" at bounding box center [702, 346] width 453 height 22
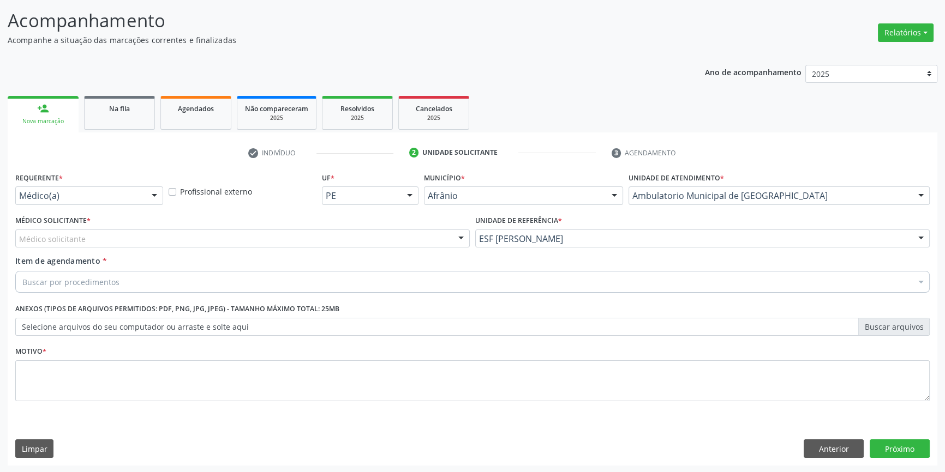
click at [346, 238] on div "Médico solicitante" at bounding box center [242, 239] width 454 height 19
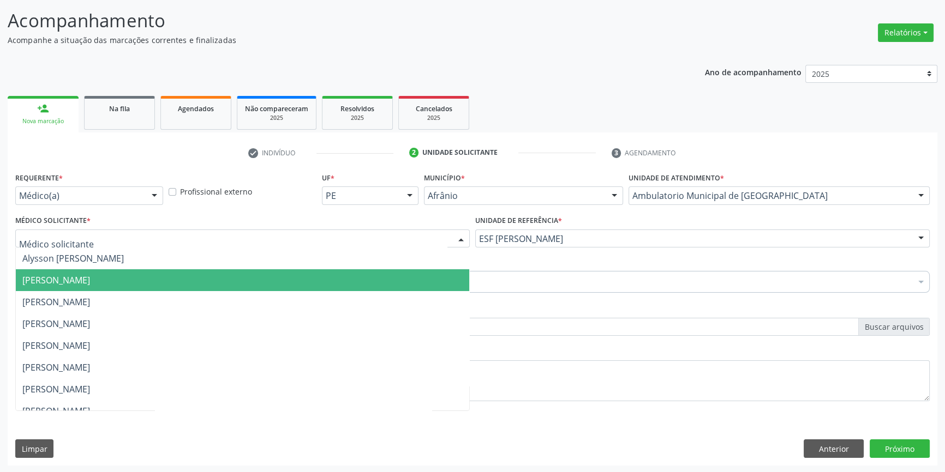
click at [127, 286] on span "Bruno Saraiva Bezerra Medrado" at bounding box center [242, 280] width 453 height 22
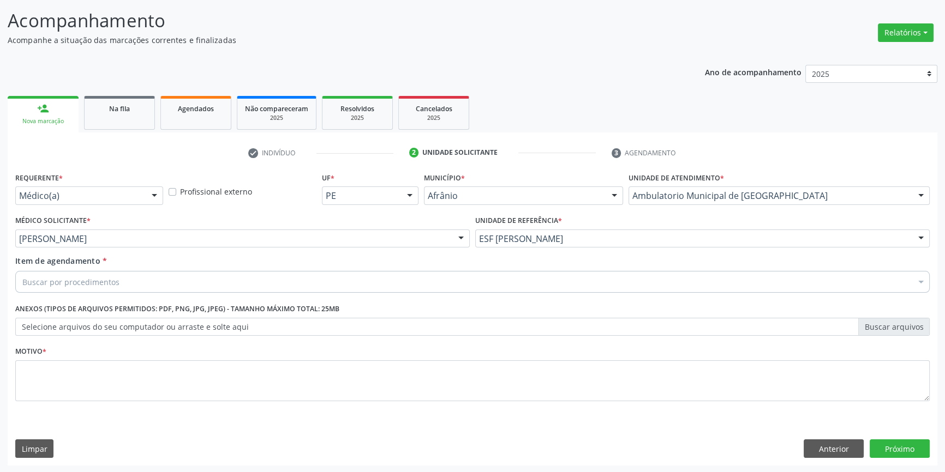
click at [119, 286] on div "Buscar por procedimentos" at bounding box center [472, 282] width 914 height 22
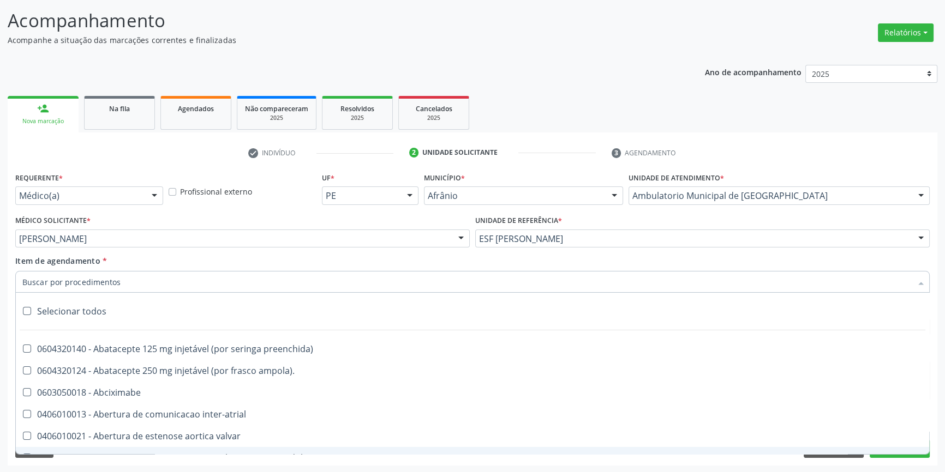
click at [327, 471] on div "Acompanhamento Acompanhe a situação das marcações correntes e finalizadas Relat…" at bounding box center [472, 233] width 945 height 480
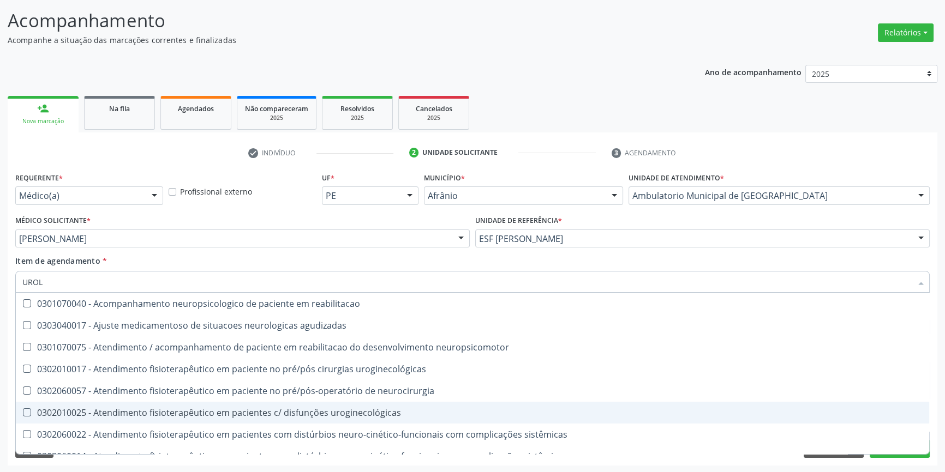
type input "UROLO"
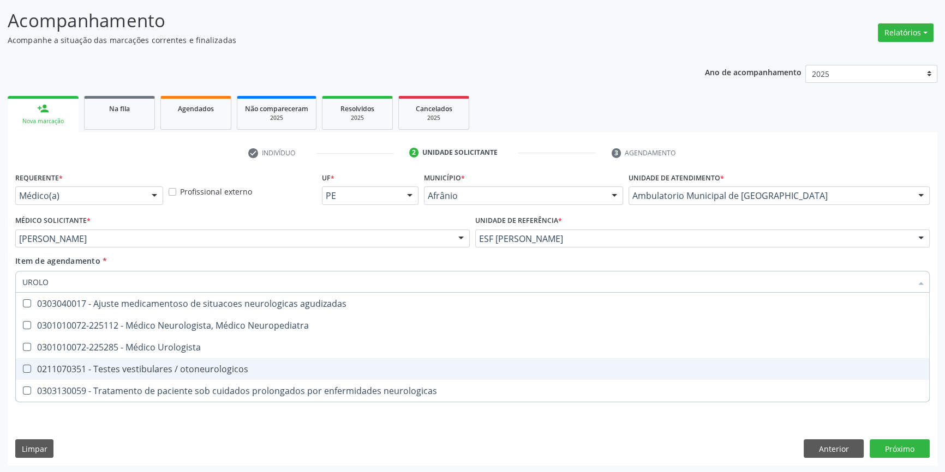
click at [168, 355] on span "0301010072-225285 - Médico Urologista" at bounding box center [472, 347] width 913 height 22
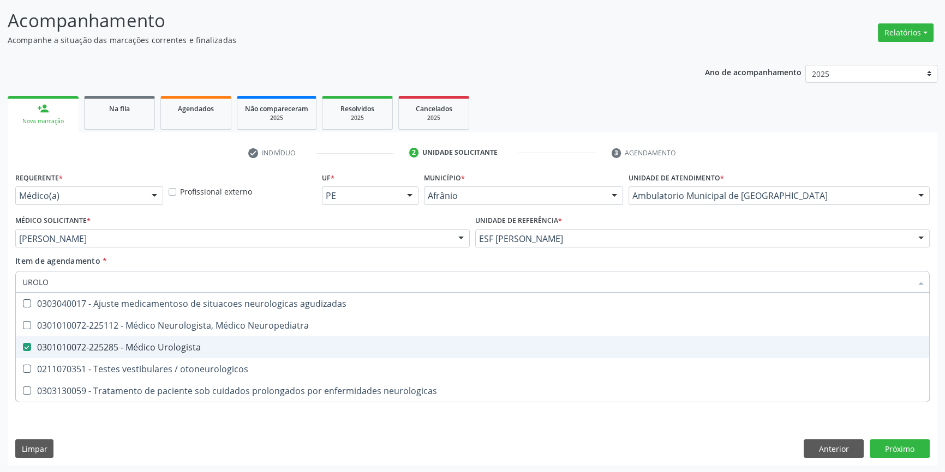
checkbox Urologista "true"
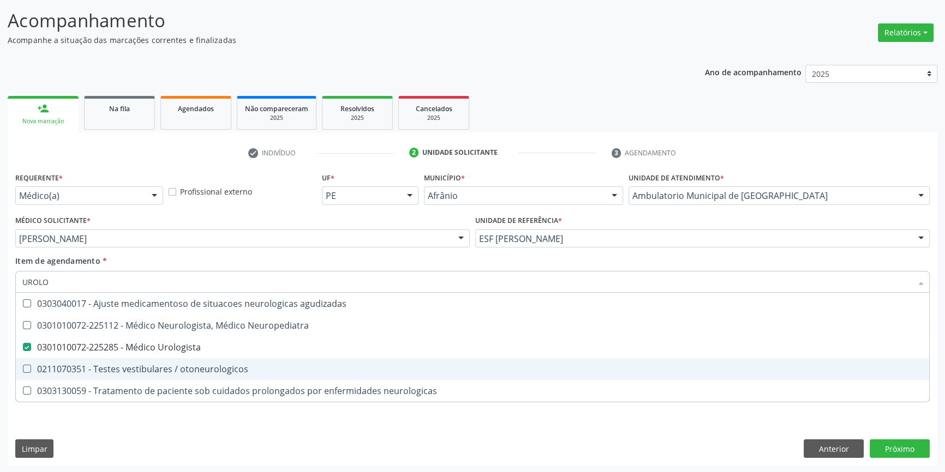
click at [141, 424] on div "Requerente * Médico(a) Médico(a) Enfermeiro(a) Paciente Nenhum resultado encont…" at bounding box center [472, 318] width 929 height 296
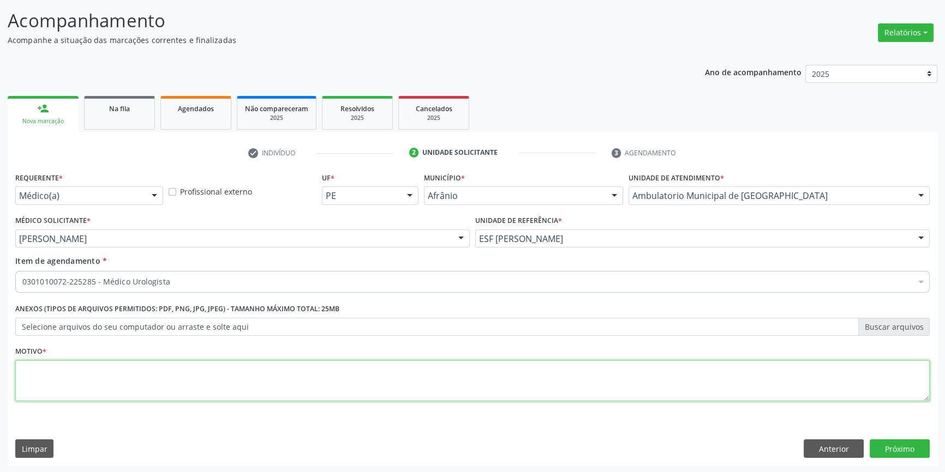
click at [117, 383] on textarea at bounding box center [472, 380] width 914 height 41
type textarea "COLELITIOS"
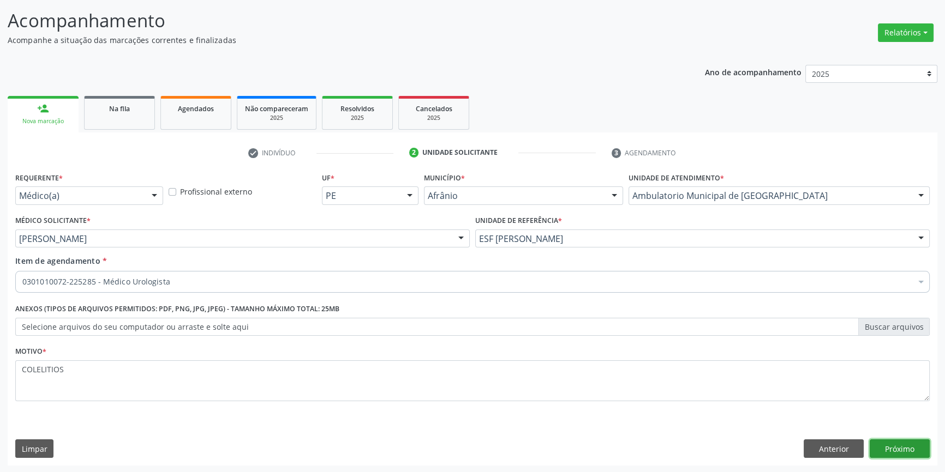
click at [888, 448] on button "Próximo" at bounding box center [899, 449] width 60 height 19
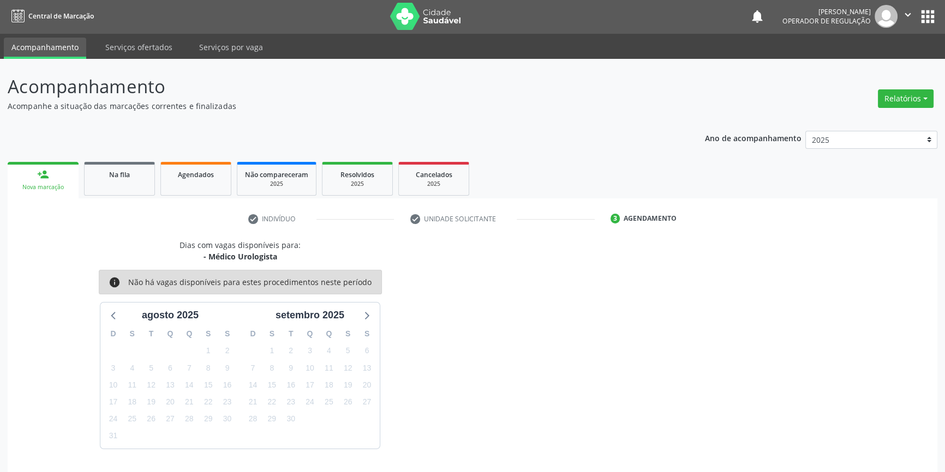
scroll to position [33, 0]
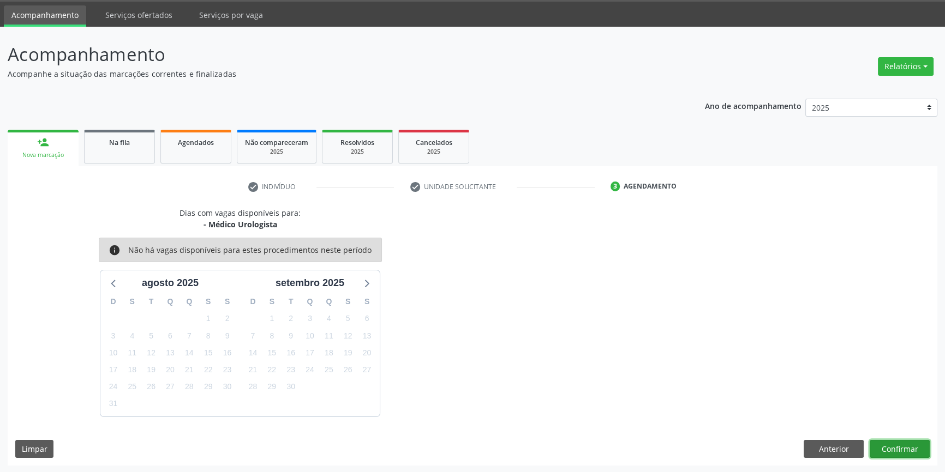
click at [913, 452] on button "Confirmar" at bounding box center [899, 449] width 60 height 19
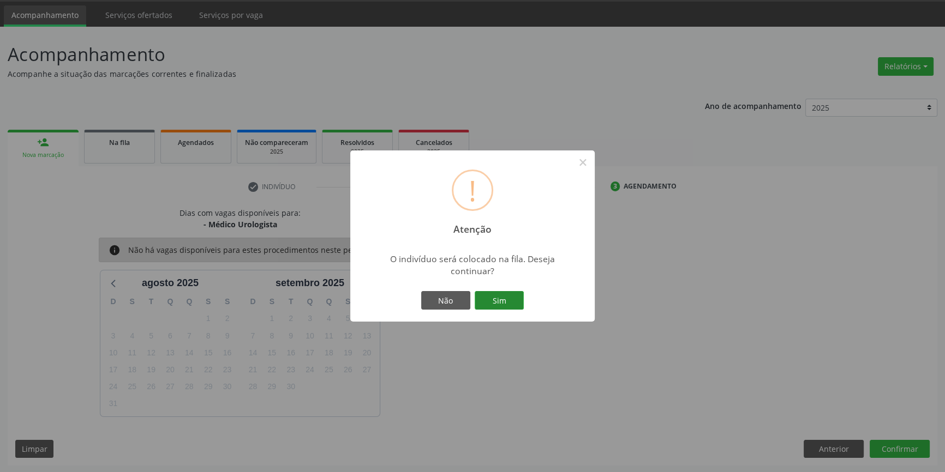
click at [513, 305] on button "Sim" at bounding box center [498, 300] width 49 height 19
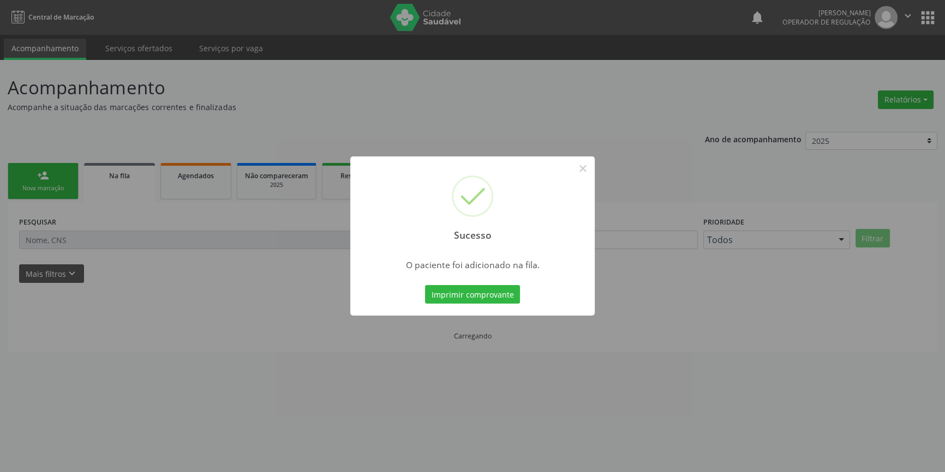
scroll to position [0, 0]
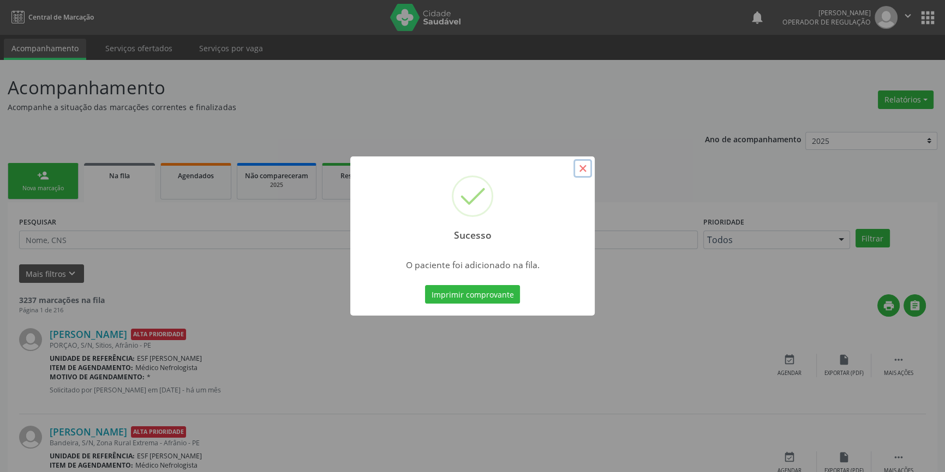
click at [584, 167] on button "×" at bounding box center [582, 168] width 19 height 19
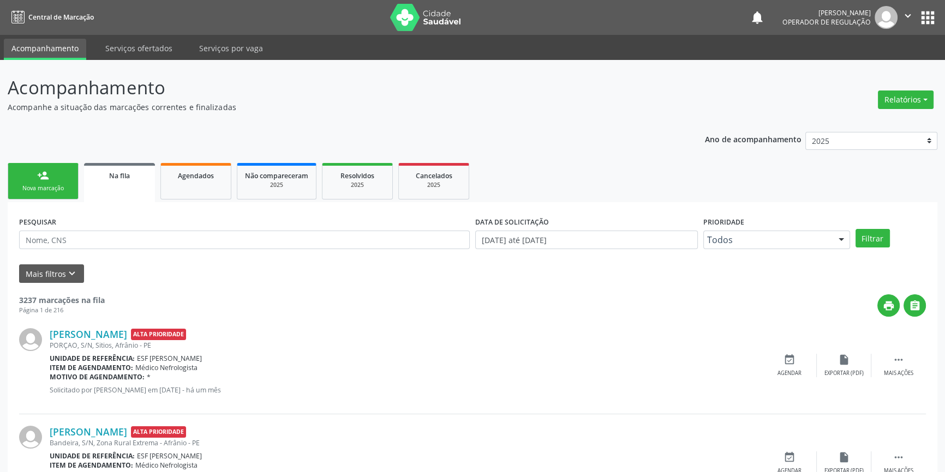
click at [43, 194] on link "person_add Nova marcação" at bounding box center [43, 181] width 71 height 37
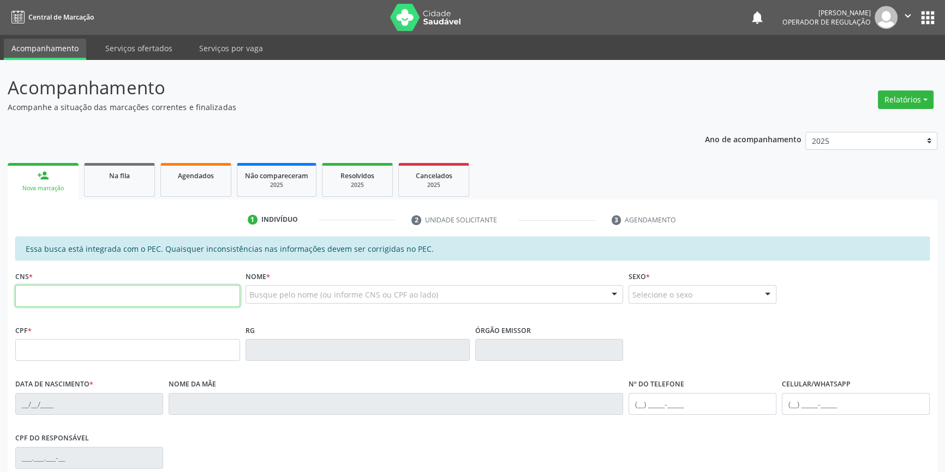
click at [113, 298] on input "text" at bounding box center [127, 296] width 225 height 22
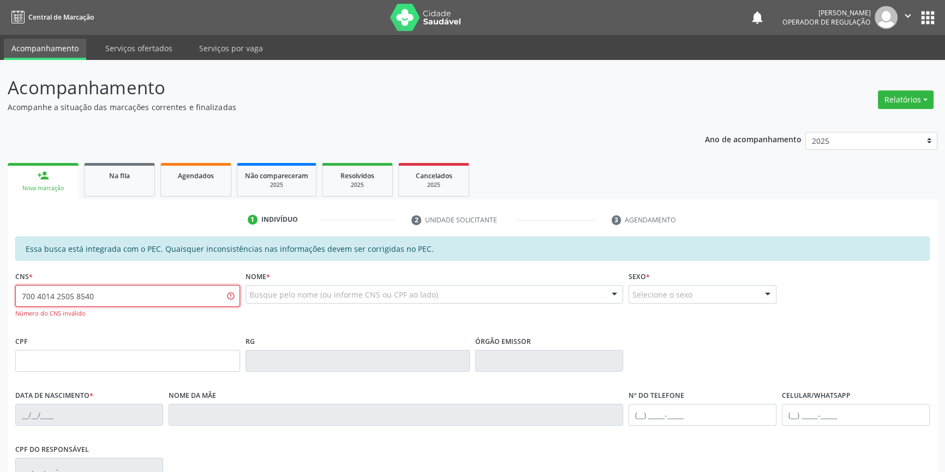
type input "700 4014 2505 8540"
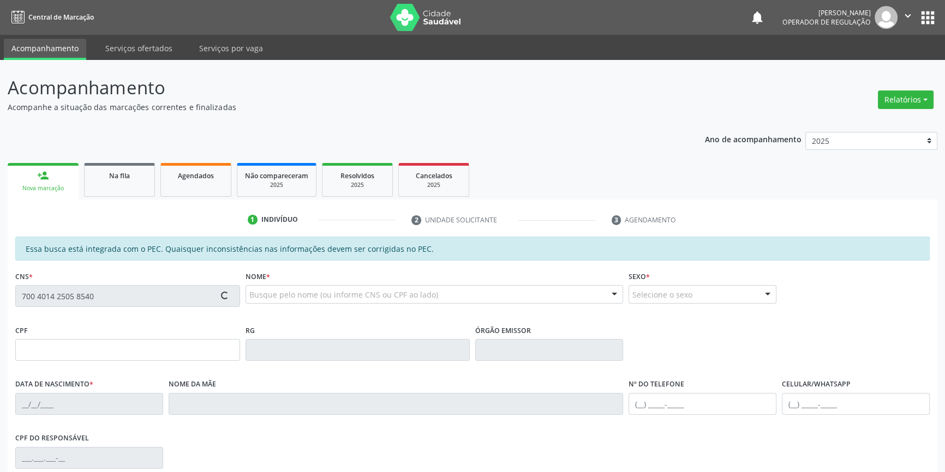
type input "30/11/1979"
type input "(87) 98808-2453"
type input "S/N"
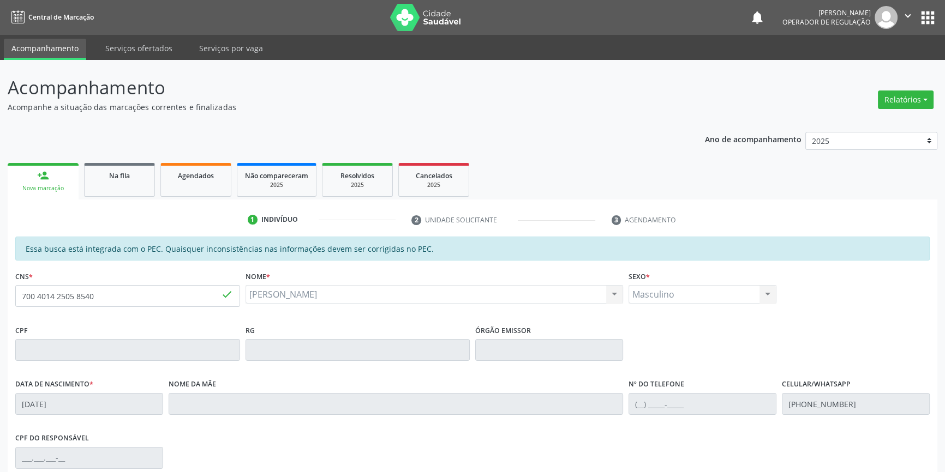
scroll to position [149, 0]
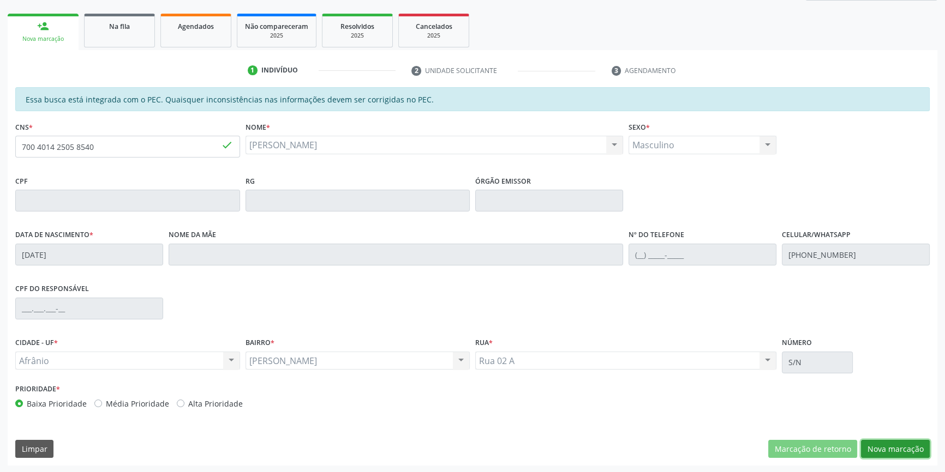
click at [889, 447] on button "Nova marcação" at bounding box center [895, 449] width 69 height 19
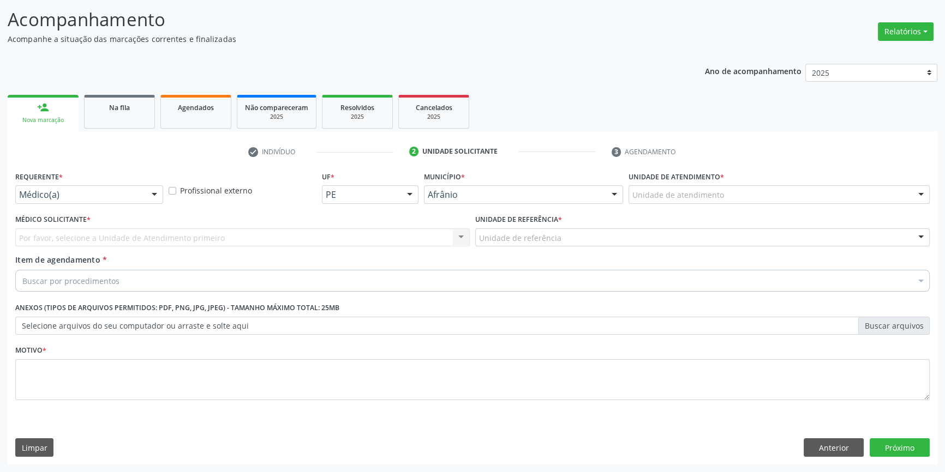
scroll to position [67, 0]
click at [656, 203] on div "Unidade de atendimento" at bounding box center [778, 196] width 301 height 19
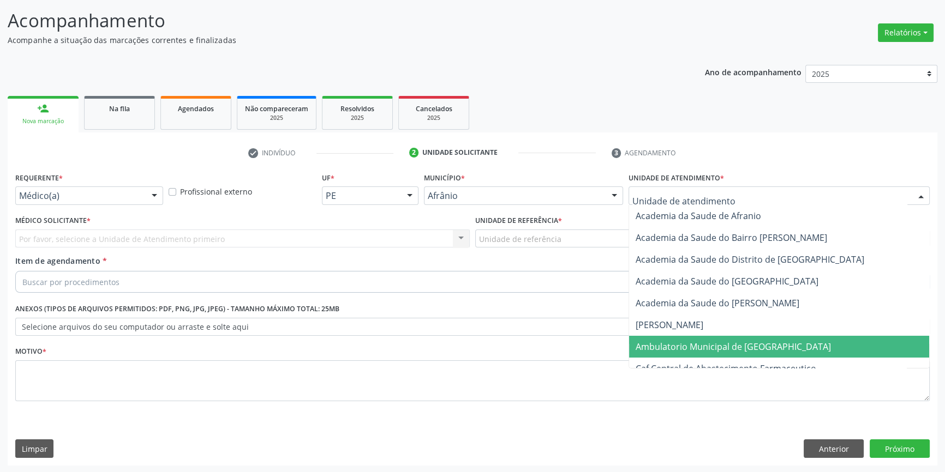
click at [698, 342] on span "Ambulatorio Municipal de [GEOGRAPHIC_DATA]" at bounding box center [732, 347] width 195 height 12
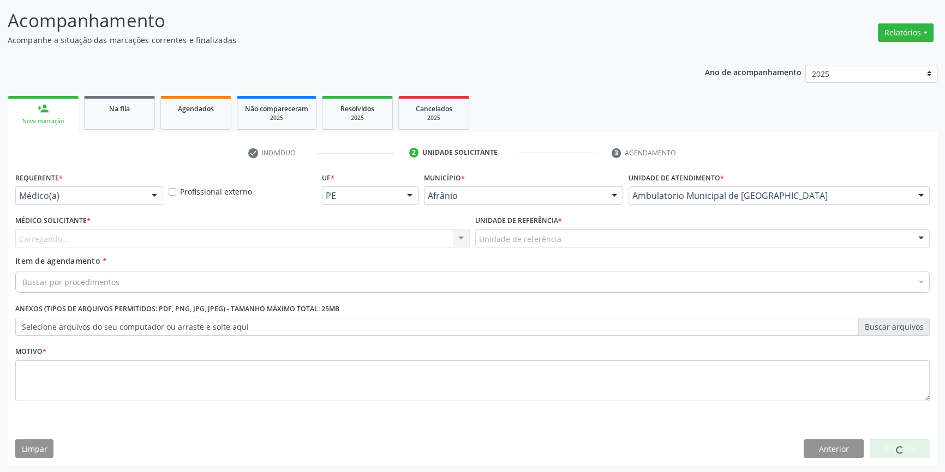
click at [562, 250] on div "Unidade de referência * Unidade de referência ESF de Extrema ESF de Barra das M…" at bounding box center [702, 234] width 460 height 43
click at [558, 243] on div "Unidade de referência" at bounding box center [702, 239] width 454 height 19
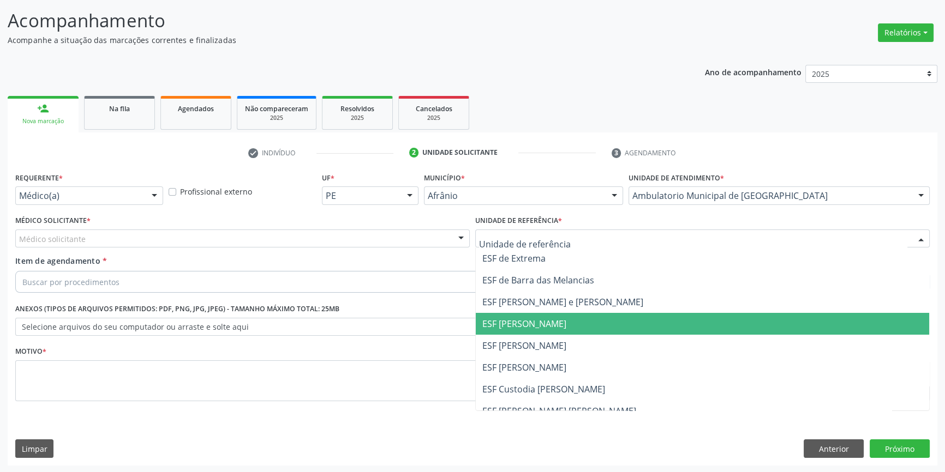
click at [550, 328] on span "ESF [PERSON_NAME]" at bounding box center [524, 324] width 84 height 12
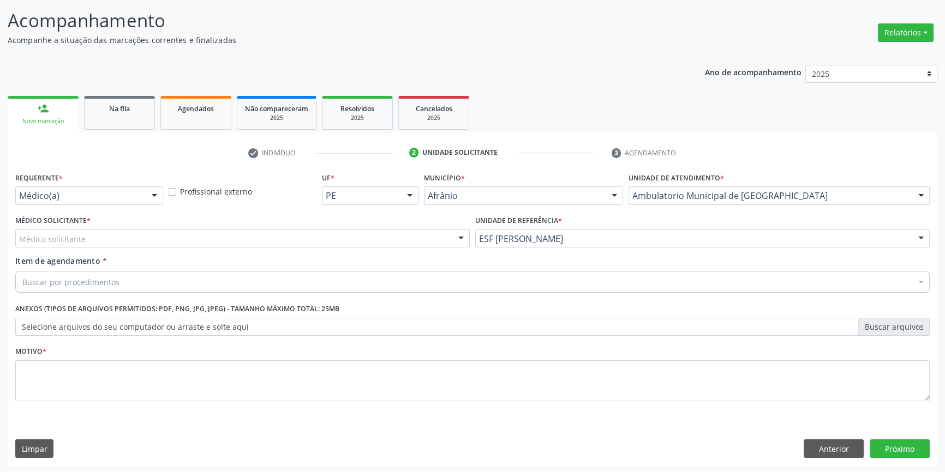
click at [360, 250] on div "Médico Solicitante * Médico solicitante Alysson Rodrigo Ferreira Cavalcanti Bru…" at bounding box center [243, 234] width 460 height 43
click at [187, 236] on div "Médico solicitante" at bounding box center [242, 239] width 454 height 19
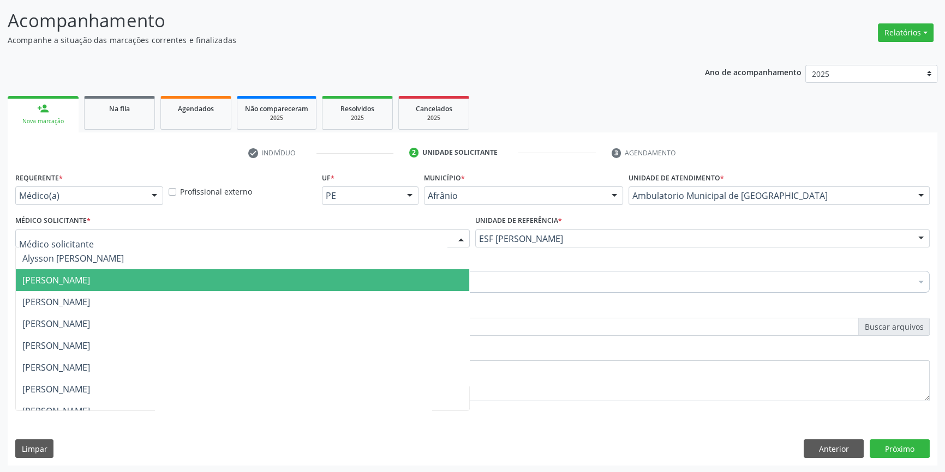
click at [101, 271] on span "[PERSON_NAME]" at bounding box center [242, 280] width 453 height 22
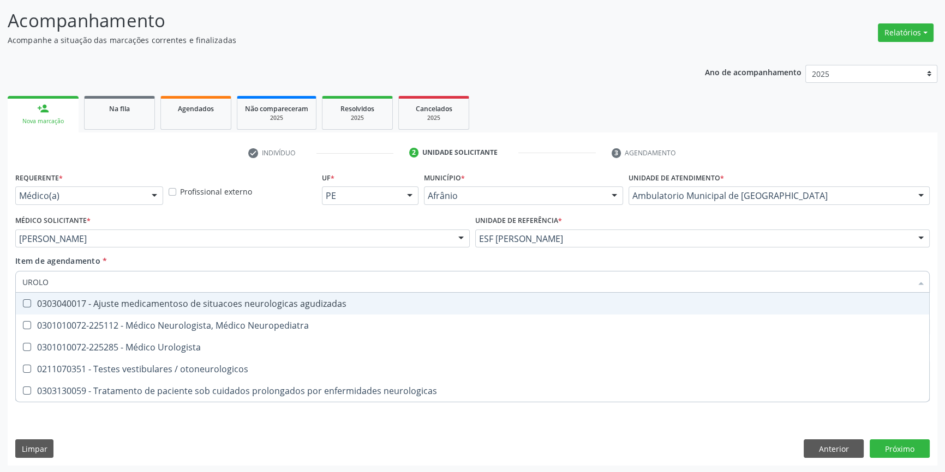
type input "UROLOG"
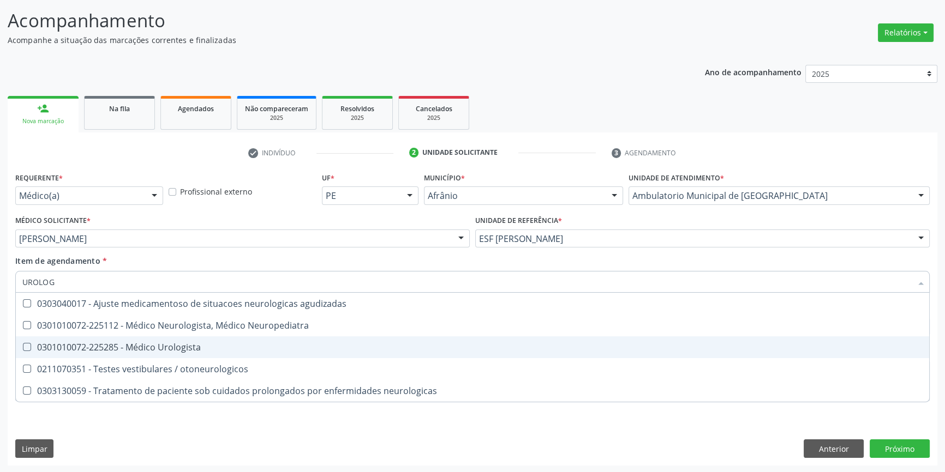
click at [164, 345] on div "0301010072-225285 - Médico Urologista" at bounding box center [472, 347] width 900 height 9
checkbox Urologista "true"
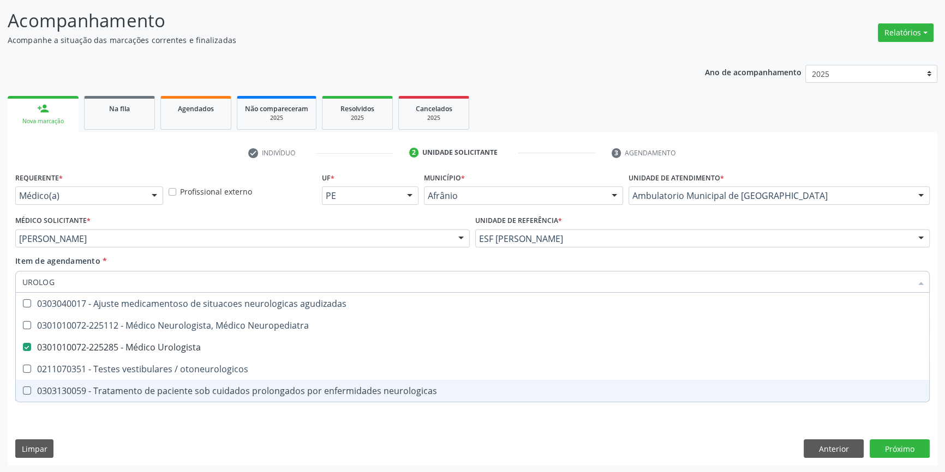
click at [144, 417] on div "Requerente * Médico(a) Médico(a) Enfermeiro(a) Paciente Nenhum resultado encont…" at bounding box center [472, 318] width 929 height 296
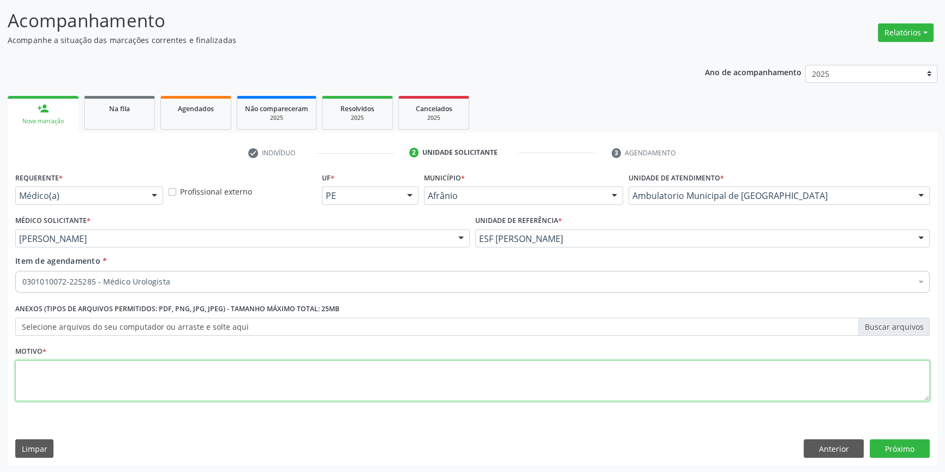
click at [143, 382] on textarea at bounding box center [472, 380] width 914 height 41
type textarea "DOR TESTICULO"
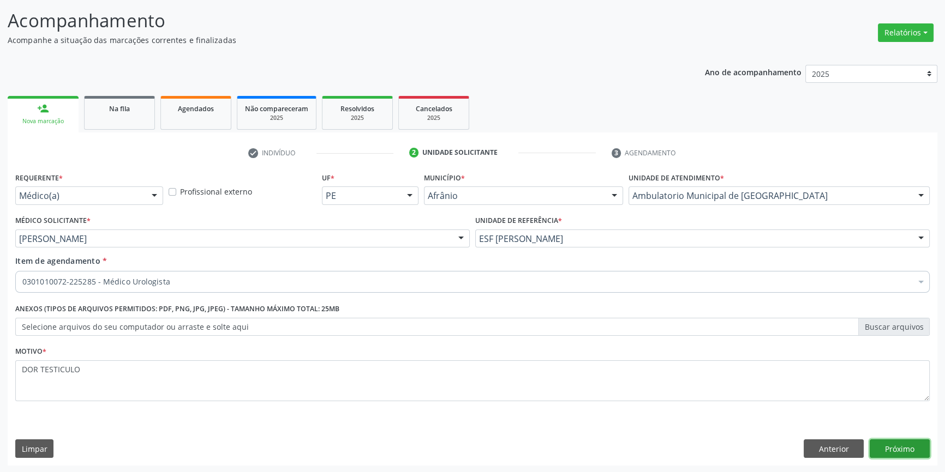
click at [894, 446] on button "Próximo" at bounding box center [899, 449] width 60 height 19
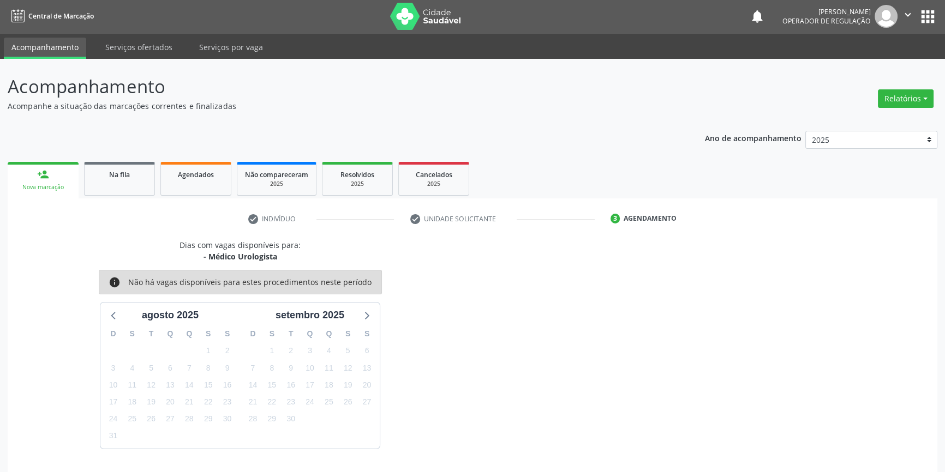
scroll to position [33, 0]
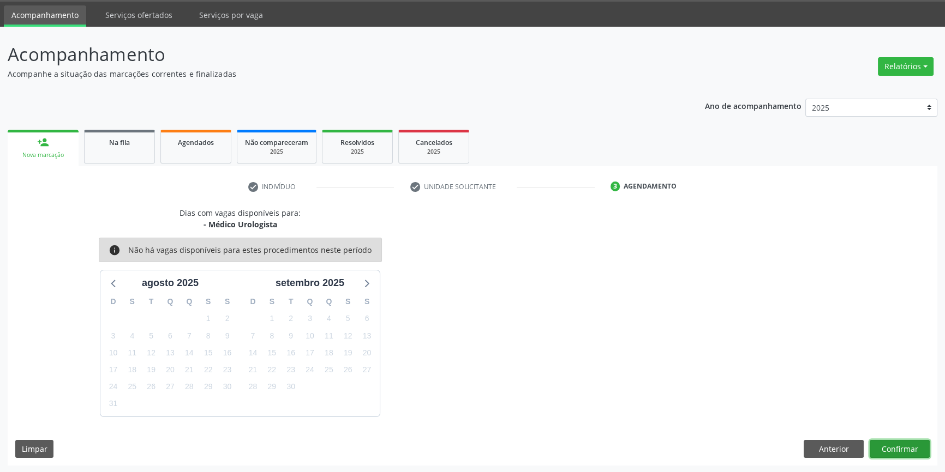
click at [893, 446] on button "Confirmar" at bounding box center [899, 449] width 60 height 19
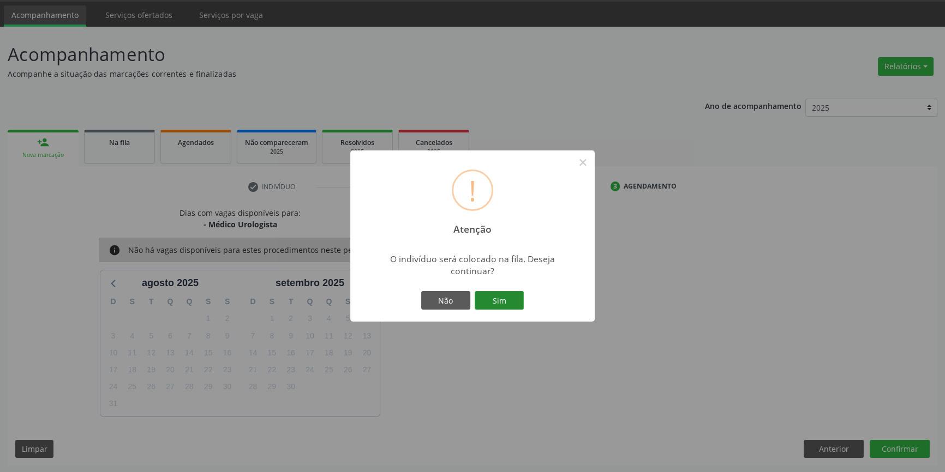
click at [508, 308] on button "Sim" at bounding box center [498, 300] width 49 height 19
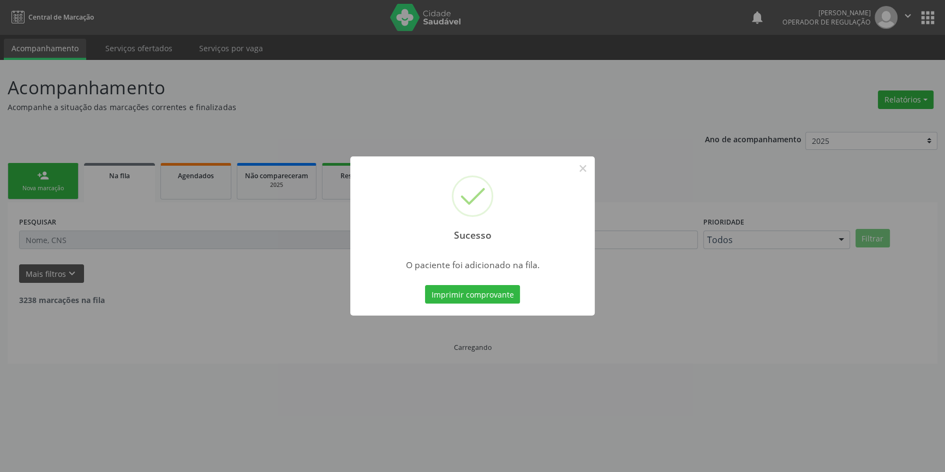
scroll to position [0, 0]
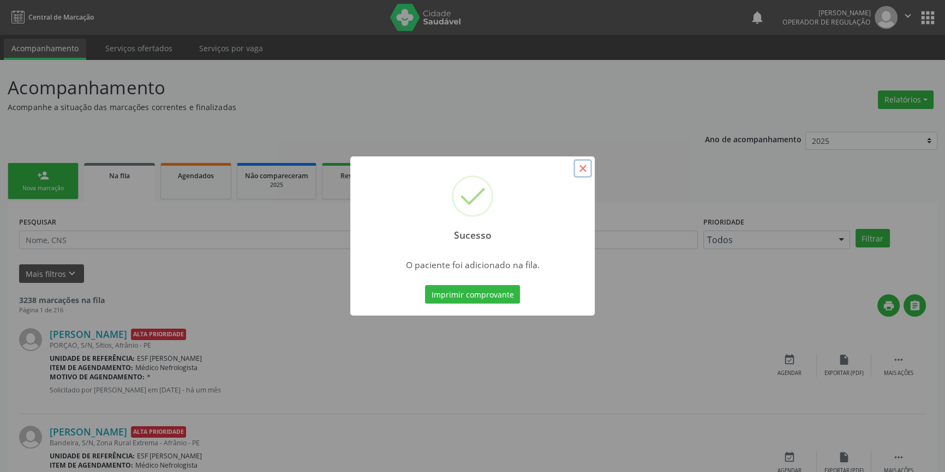
click at [584, 167] on button "×" at bounding box center [582, 168] width 19 height 19
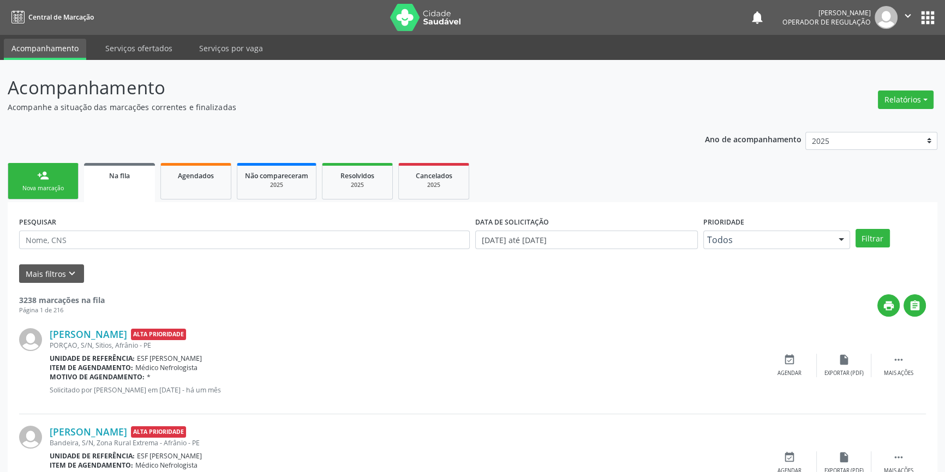
click at [34, 180] on link "person_add Nova marcação" at bounding box center [43, 181] width 71 height 37
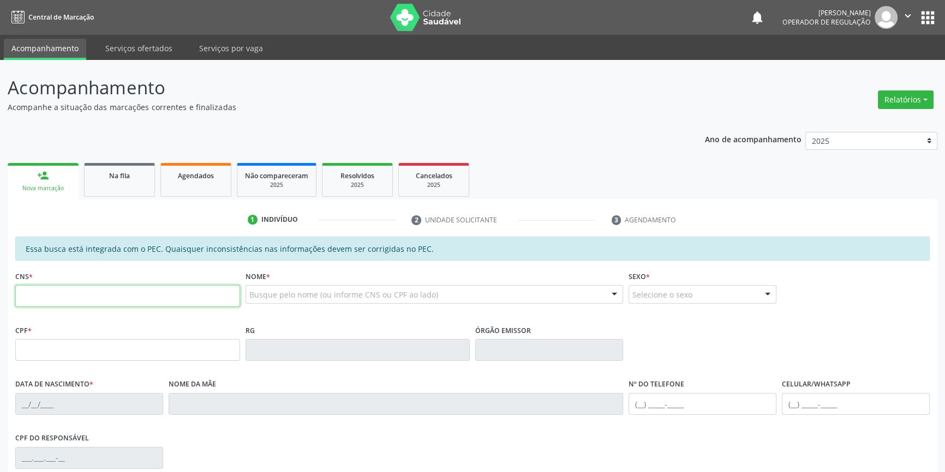
click at [128, 289] on input "text" at bounding box center [127, 296] width 225 height 22
type input "704 6096 5196 5527"
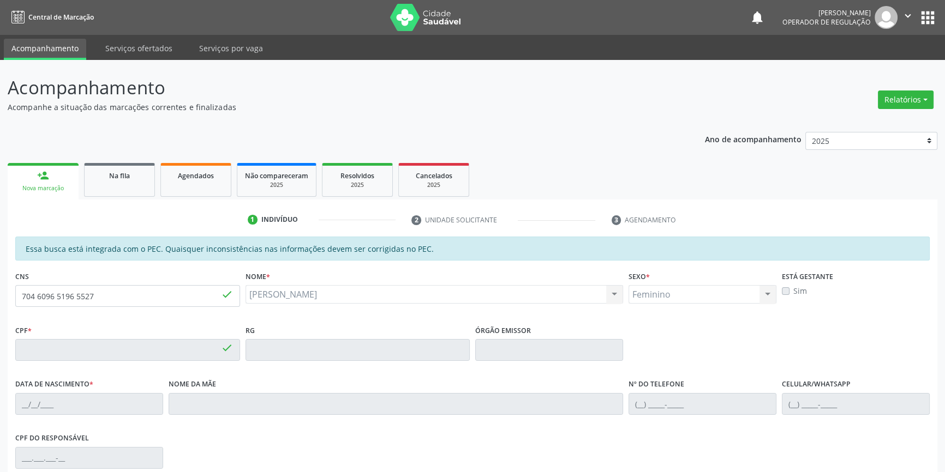
type input "067.277.374-01"
type input "21/06/2002"
type input "Marileia Rodrigues Macedo"
type input "(87) 98803-0106"
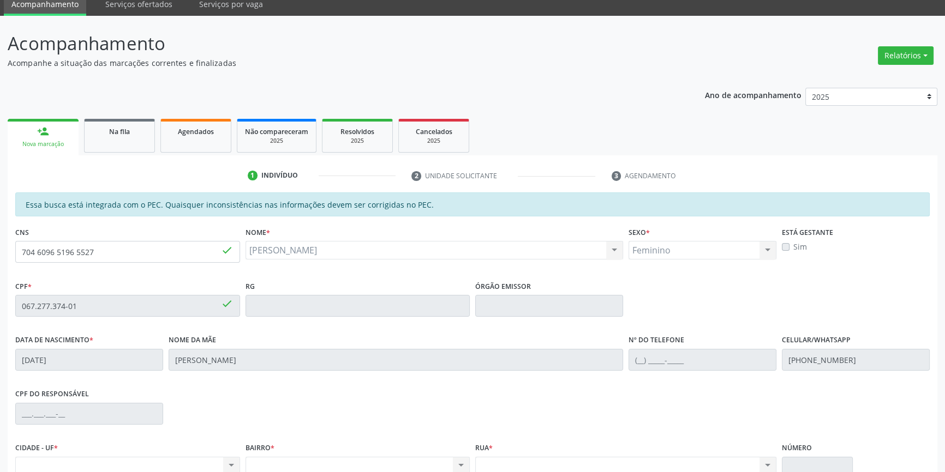
scroll to position [148, 0]
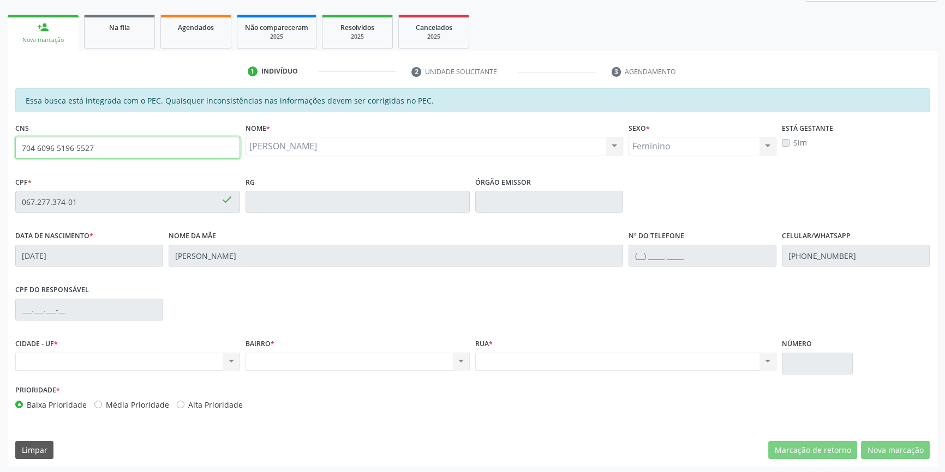
drag, startPoint x: 159, startPoint y: 143, endPoint x: 0, endPoint y: 155, distance: 159.2
click at [0, 155] on div "Acompanhamento Acompanhe a situação das marcações correntes e finalizadas Relat…" at bounding box center [472, 193] width 945 height 563
drag, startPoint x: 83, startPoint y: 141, endPoint x: 26, endPoint y: 123, distance: 60.5
click at [0, 150] on div "Acompanhamento Acompanhe a situação das marcações correntes e finalizadas Relat…" at bounding box center [472, 193] width 945 height 563
type input "700 0093 3345 0100"
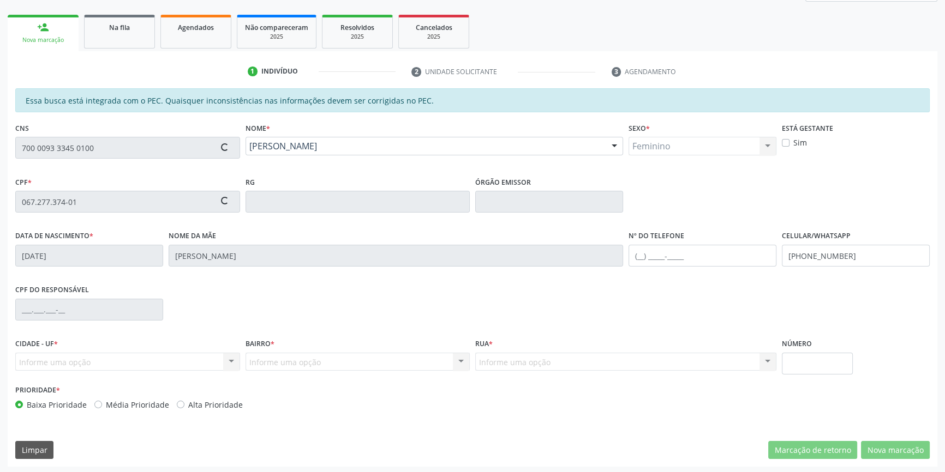
type input "034.857.704-42"
type input "10/11/1970"
type input "Juracy Pereira dos Santos"
type input "(87) 98875-8165"
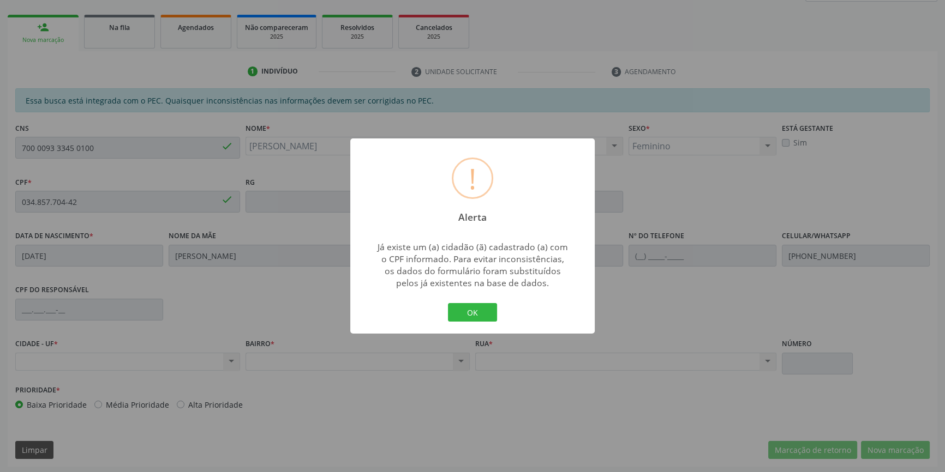
click at [448, 303] on button "OK" at bounding box center [472, 312] width 49 height 19
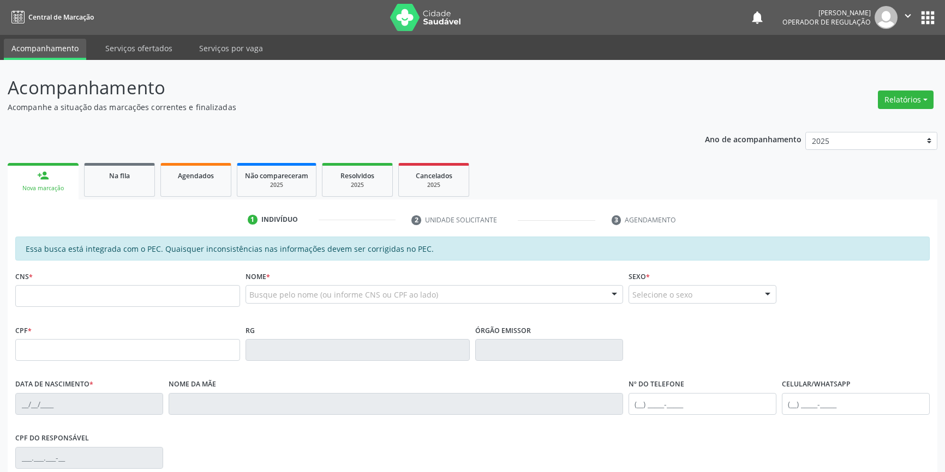
scroll to position [148, 0]
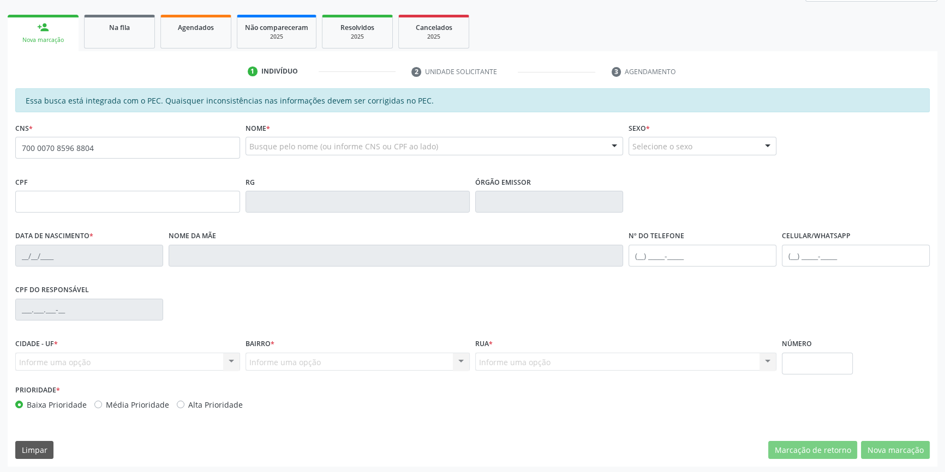
type input "700 0070 8596 8804"
type input "301.638.464-72"
type input "0[DATE]"
type input "[PERSON_NAME] das Dores Cruz"
type input "[PHONE_NUMBER]"
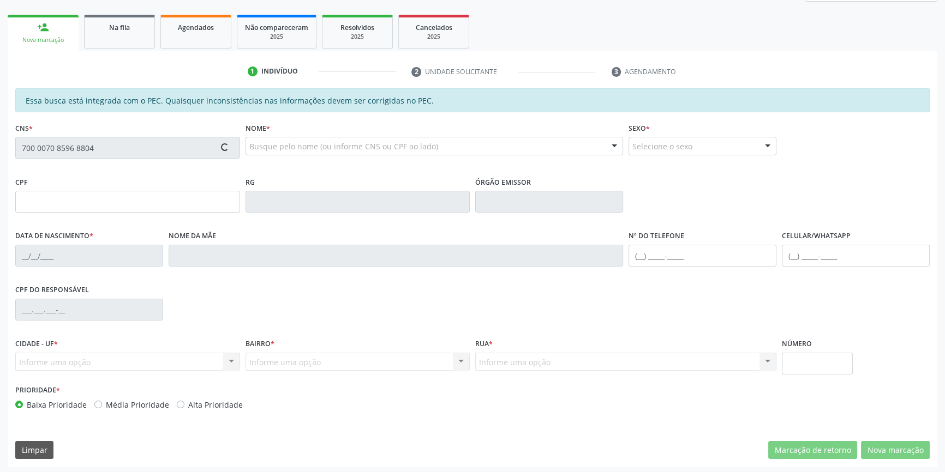
type input "S/N"
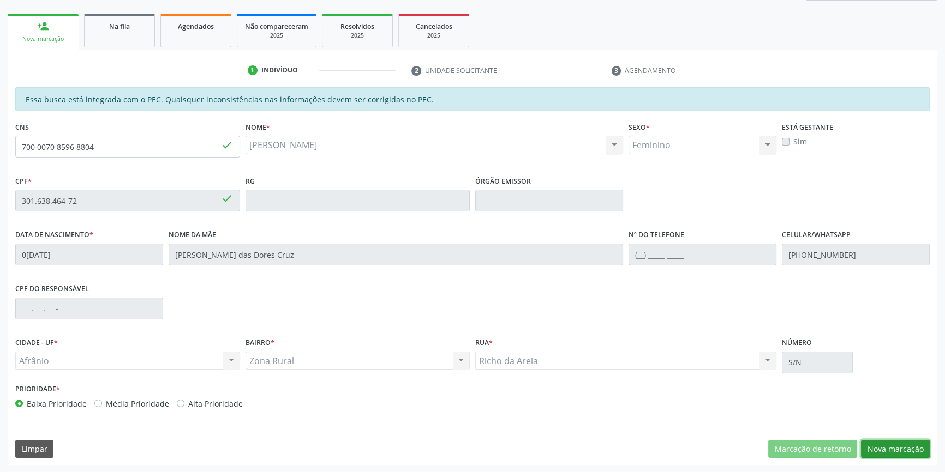
click at [870, 443] on button "Nova marcação" at bounding box center [895, 449] width 69 height 19
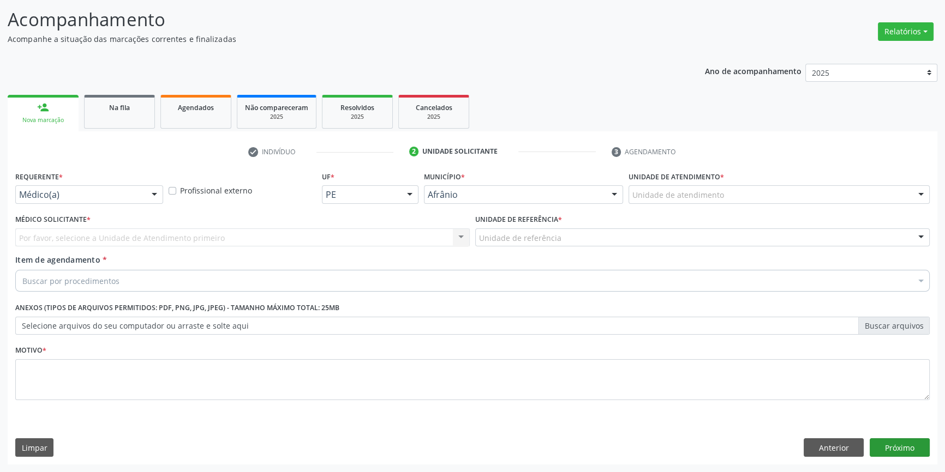
scroll to position [67, 0]
click at [704, 202] on div "Unidade de atendimento" at bounding box center [778, 196] width 301 height 19
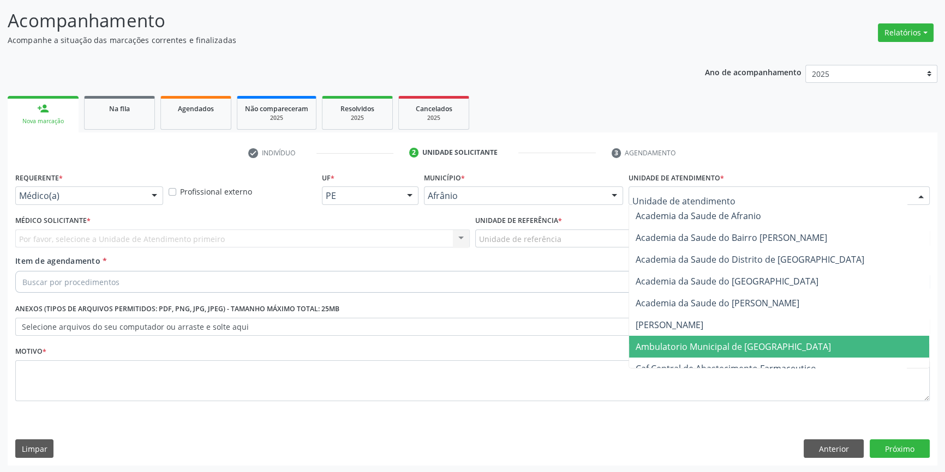
click at [690, 353] on span "Ambulatorio Municipal de [GEOGRAPHIC_DATA]" at bounding box center [779, 347] width 300 height 22
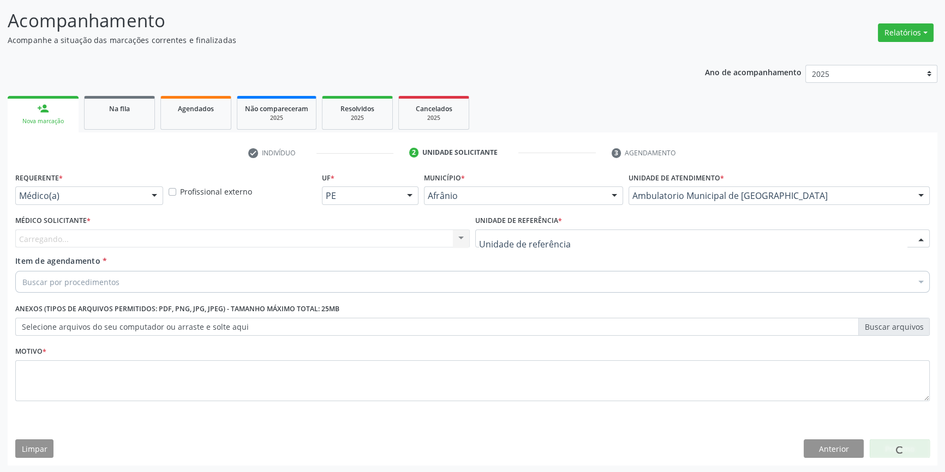
click at [543, 230] on div at bounding box center [702, 239] width 454 height 19
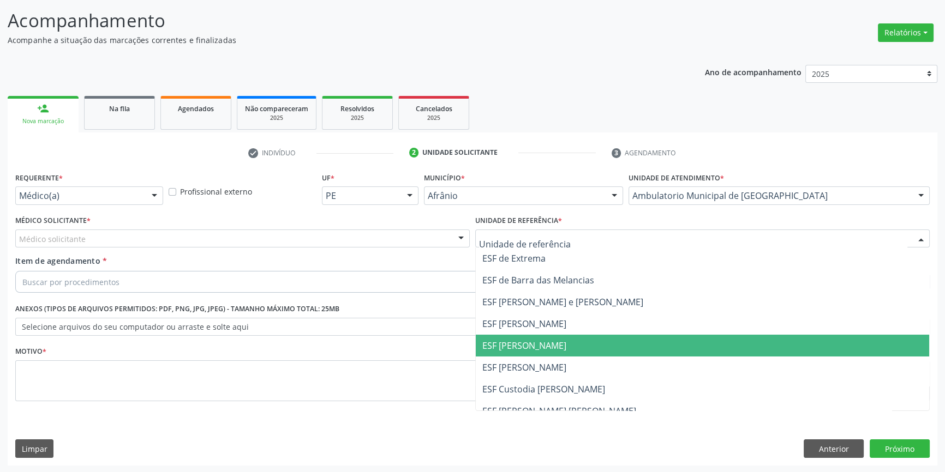
drag, startPoint x: 534, startPoint y: 347, endPoint x: 400, endPoint y: 284, distance: 147.6
click at [528, 343] on span "ESF [PERSON_NAME]" at bounding box center [524, 346] width 84 height 12
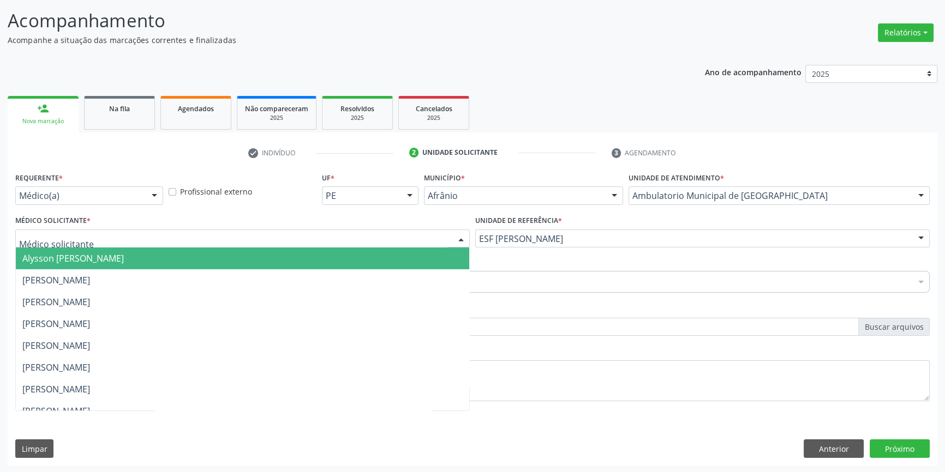
drag, startPoint x: 266, startPoint y: 238, endPoint x: 171, endPoint y: 278, distance: 103.2
click at [257, 239] on div at bounding box center [242, 239] width 454 height 19
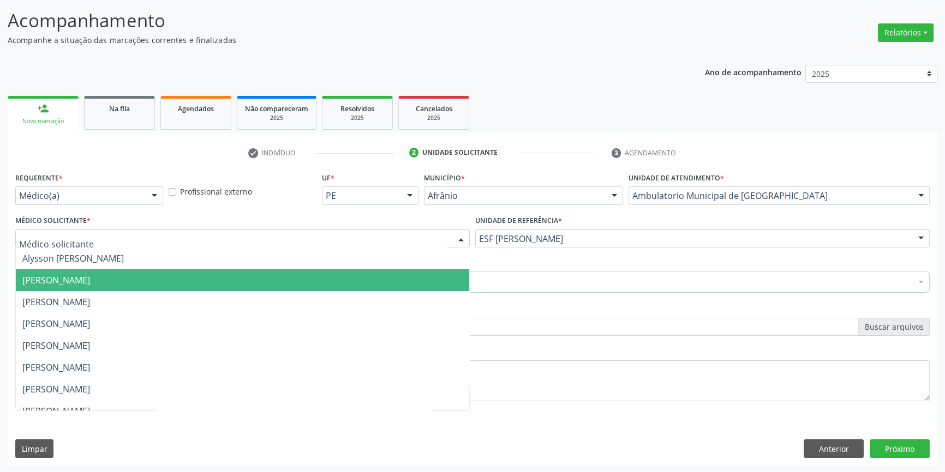
click at [90, 280] on span "Bruno Saraiva Bezerra Medrado" at bounding box center [56, 280] width 68 height 12
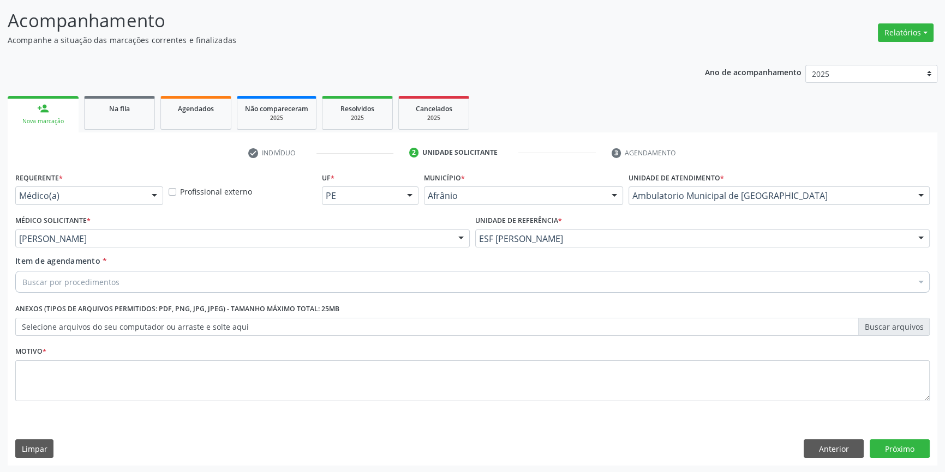
click at [135, 279] on div "Buscar por procedimentos" at bounding box center [472, 282] width 914 height 22
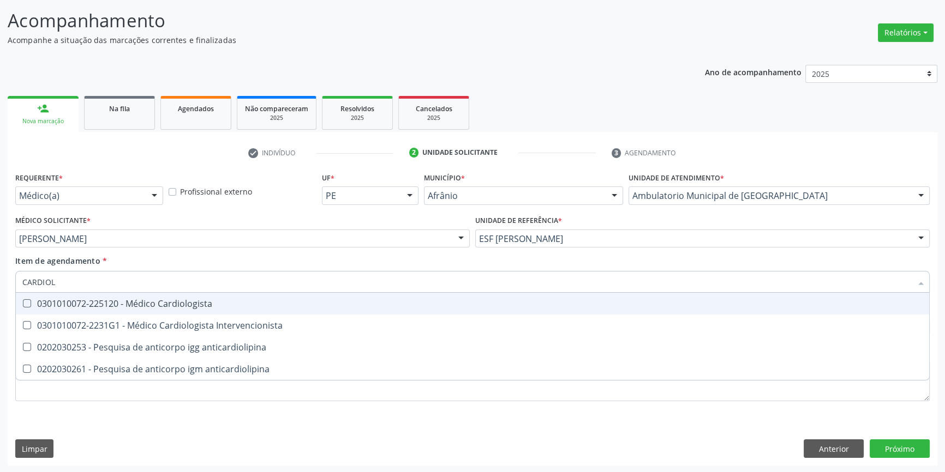
type input "CARDIOLO"
click at [134, 296] on span "0301010072-225120 - Médico Cardiologista" at bounding box center [472, 304] width 913 height 22
checkbox Cardiologista "true"
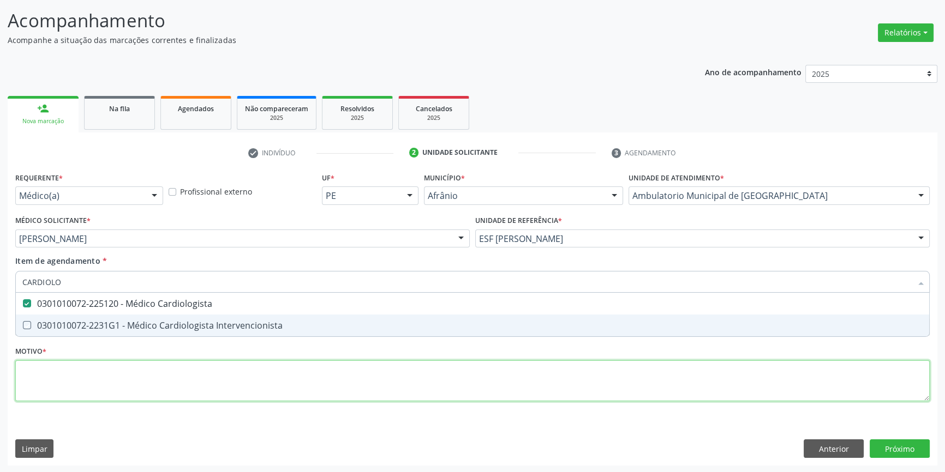
click at [122, 378] on div "Requerente * Médico(a) Médico(a) Enfermeiro(a) Paciente Nenhum resultado encont…" at bounding box center [472, 293] width 914 height 247
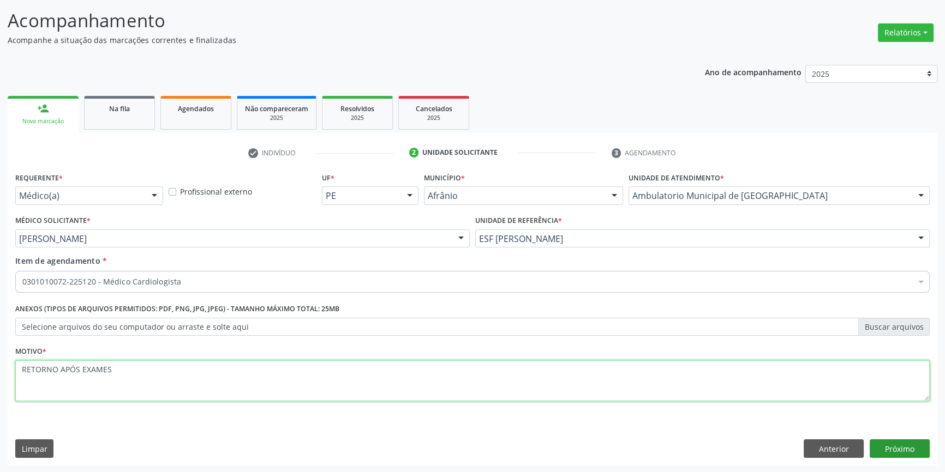
type textarea "RETORNO APÓS EXAMES"
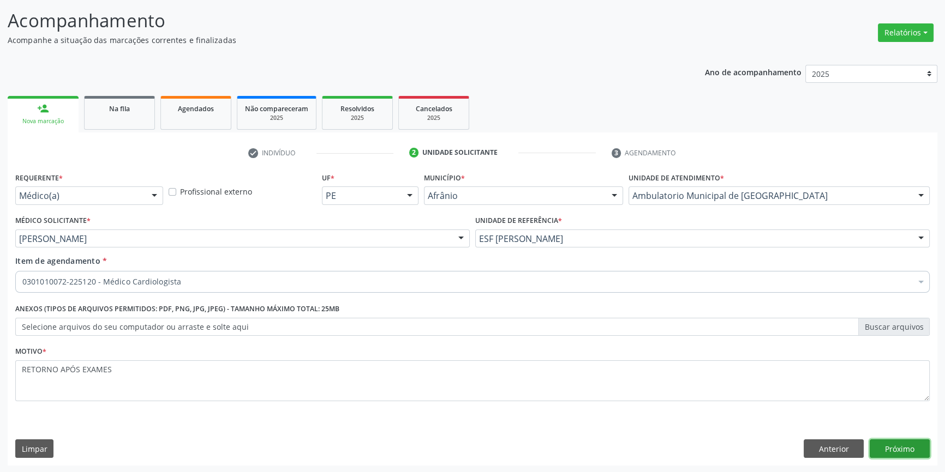
click at [889, 445] on button "Próximo" at bounding box center [899, 449] width 60 height 19
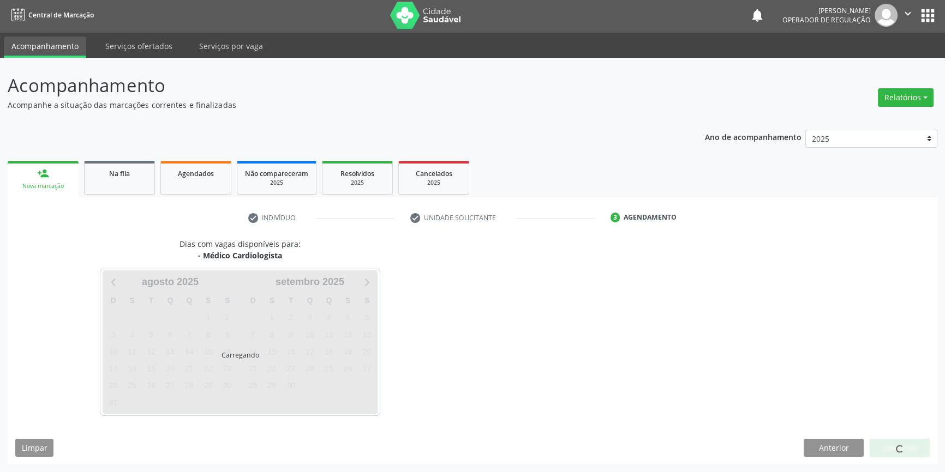
scroll to position [1, 0]
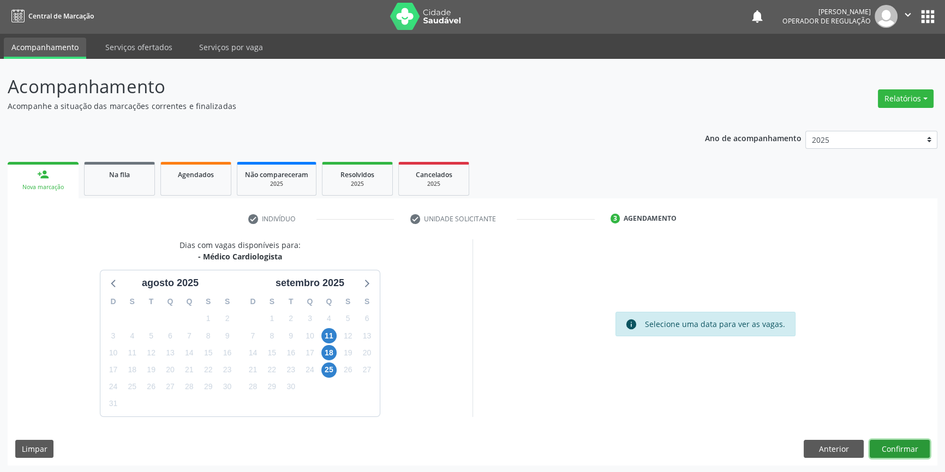
click at [894, 441] on button "Confirmar" at bounding box center [899, 449] width 60 height 19
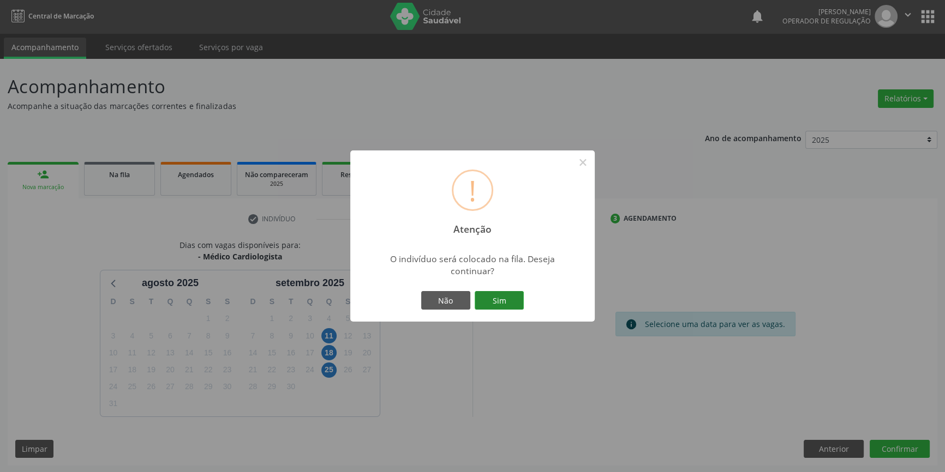
click at [495, 297] on button "Sim" at bounding box center [498, 300] width 49 height 19
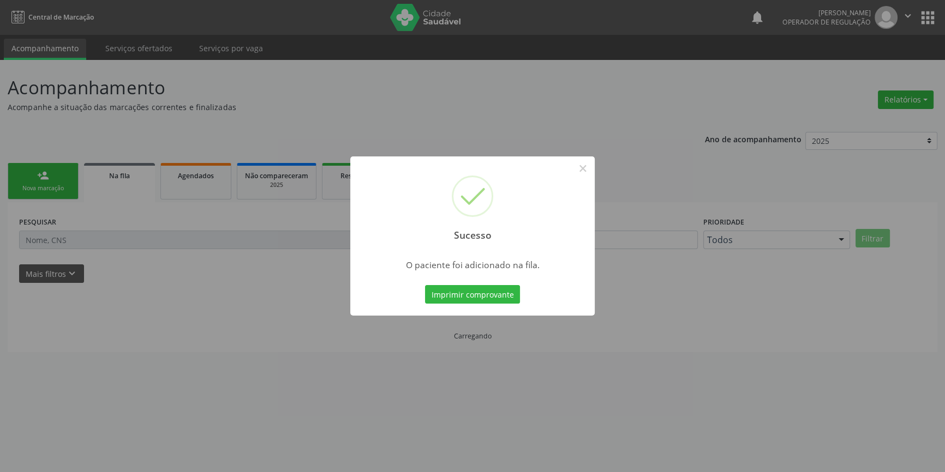
scroll to position [0, 0]
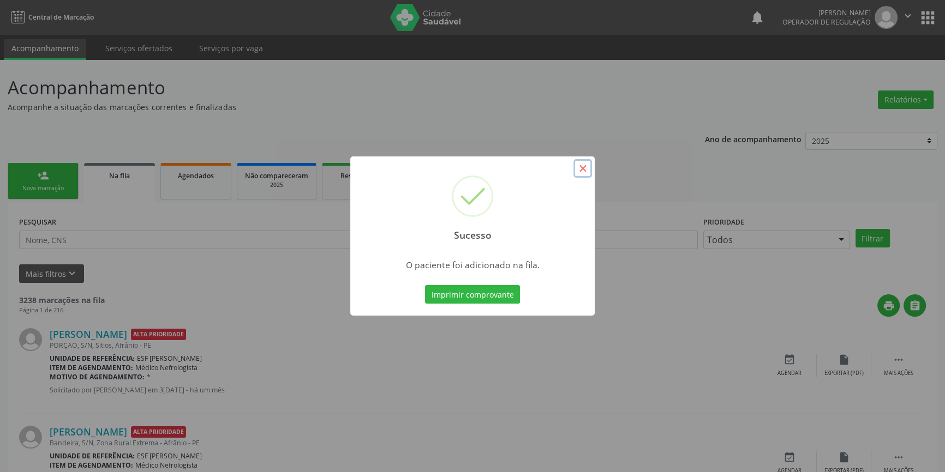
click at [580, 166] on button "×" at bounding box center [582, 168] width 19 height 19
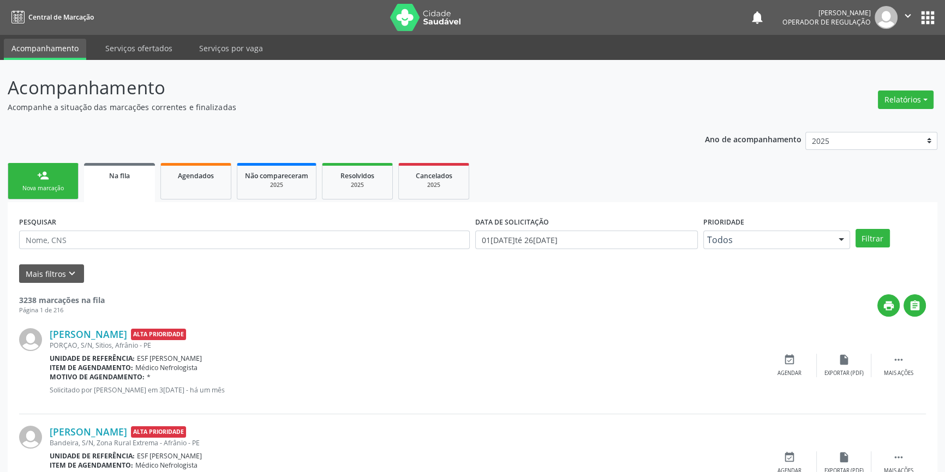
click at [39, 184] on div "Nova marcação" at bounding box center [43, 188] width 55 height 8
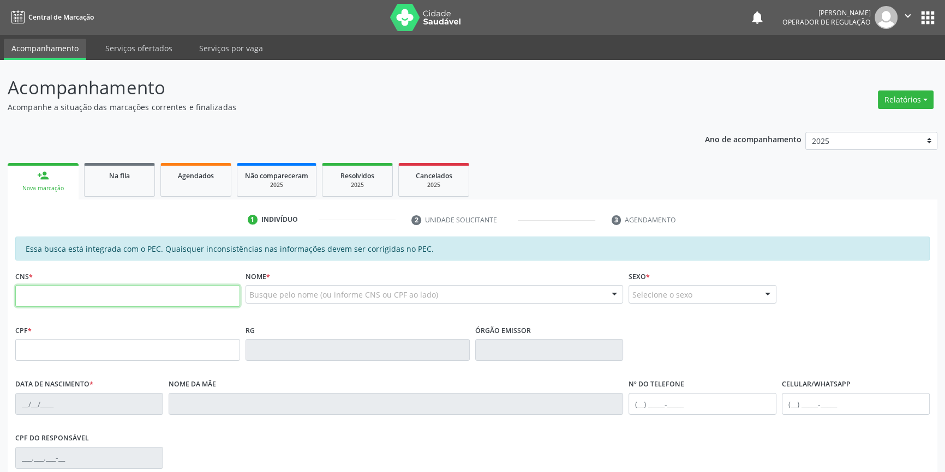
click at [106, 290] on input "text" at bounding box center [127, 296] width 225 height 22
type input "700 6059 7026 6670"
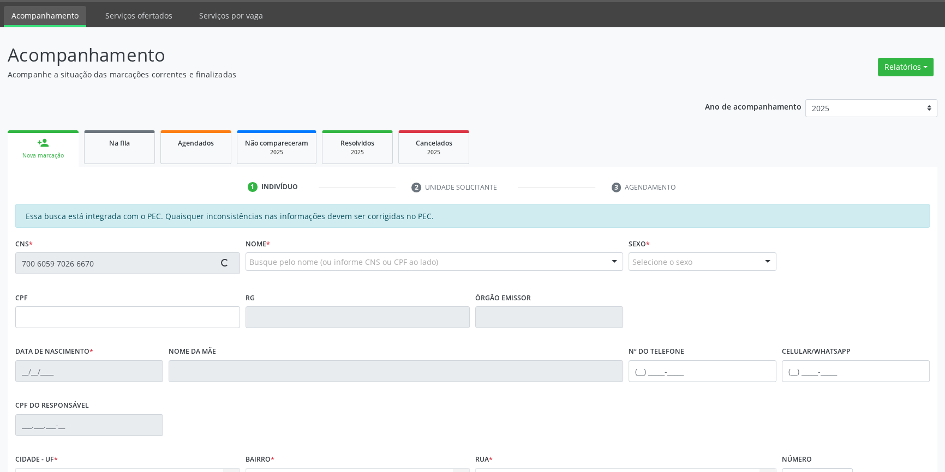
scroll to position [149, 0]
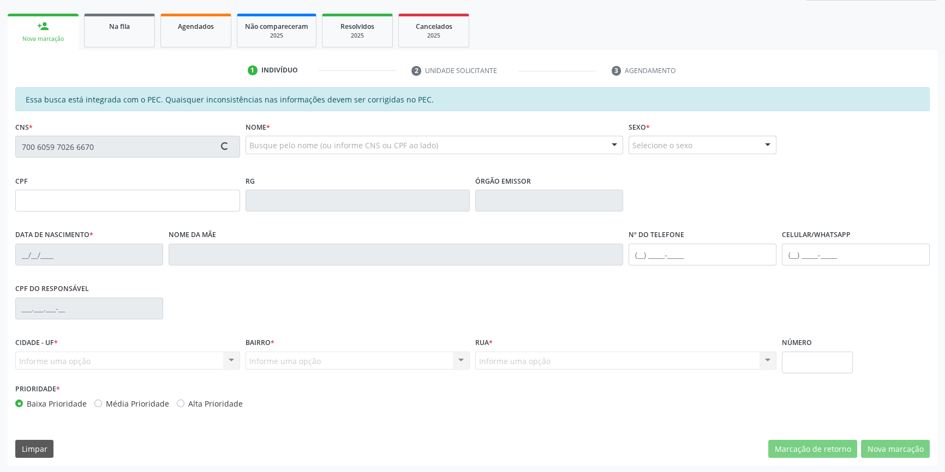
type input "985.267.664-49"
type input "20/12/1927"
type input "Gervina Barbara da Conceição"
type input "(87) 98827-1395"
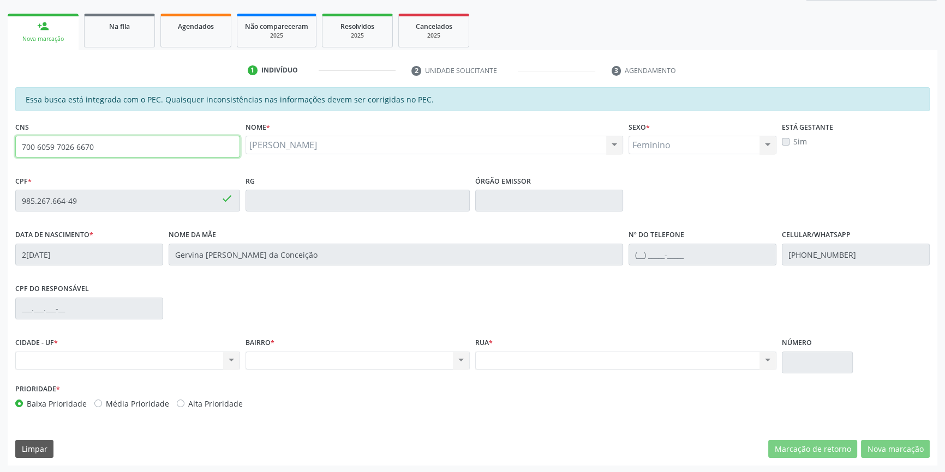
drag, startPoint x: 128, startPoint y: 148, endPoint x: 0, endPoint y: 147, distance: 127.6
click at [0, 147] on div "Acompanhamento Acompanhe a situação das marcações correntes e finalizadas Relat…" at bounding box center [472, 192] width 945 height 563
type input "708 0063 7339 6029"
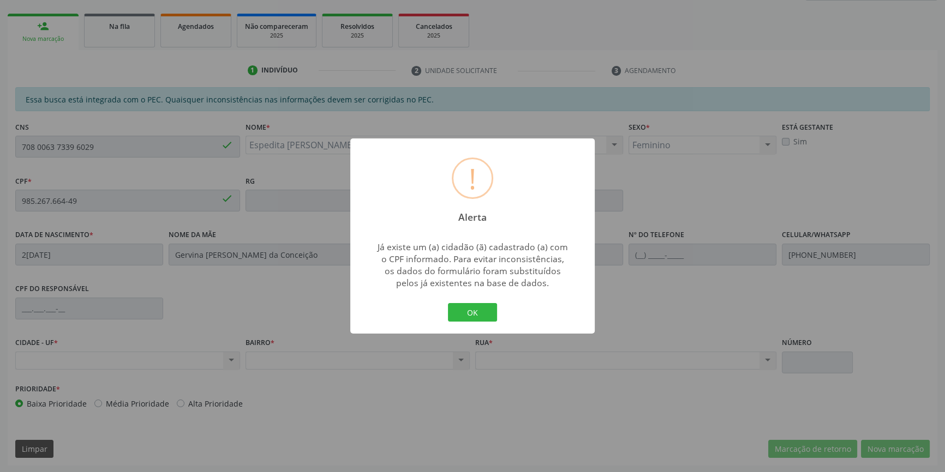
type input "749.075.064-49"
type input "24/06/1926"
type input "Emidia Bárbara de Jesus"
type input "(87) 98826-2314"
click at [474, 311] on button "OK" at bounding box center [472, 312] width 49 height 19
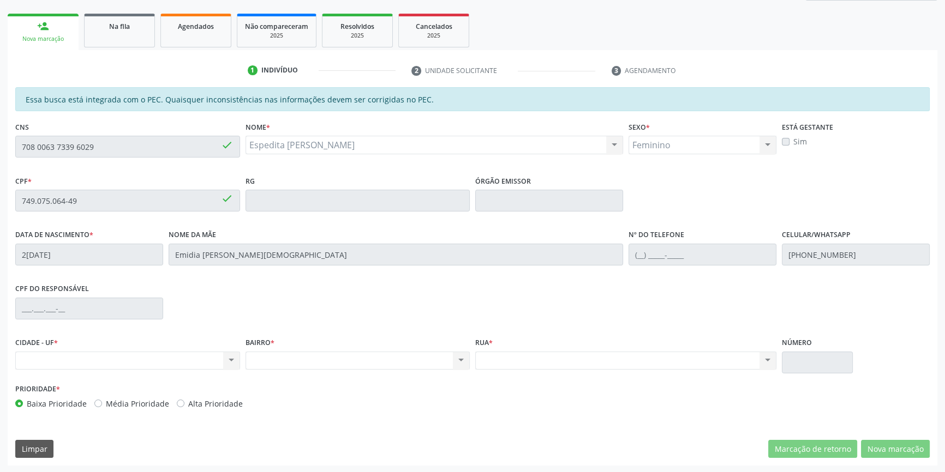
click at [0, 128] on div "Acompanhamento Acompanhe a situação das marcações correntes e finalizadas Relat…" at bounding box center [472, 192] width 945 height 563
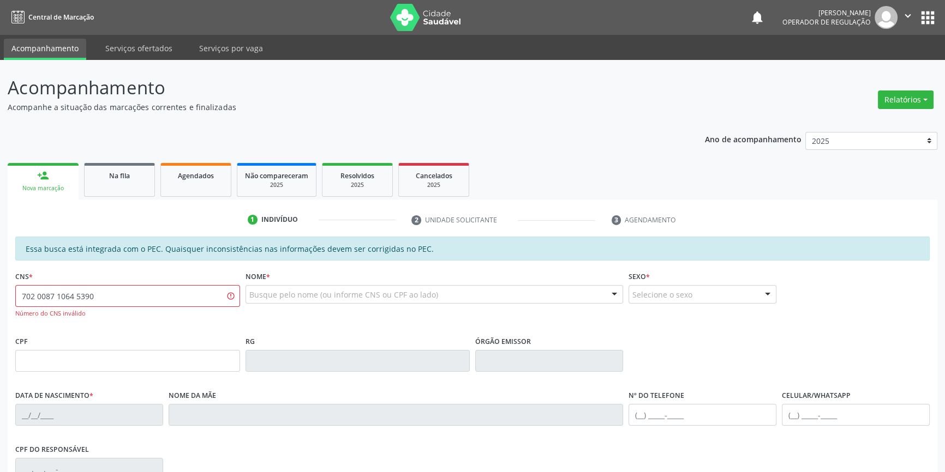
type input "702 0087 1064 5390"
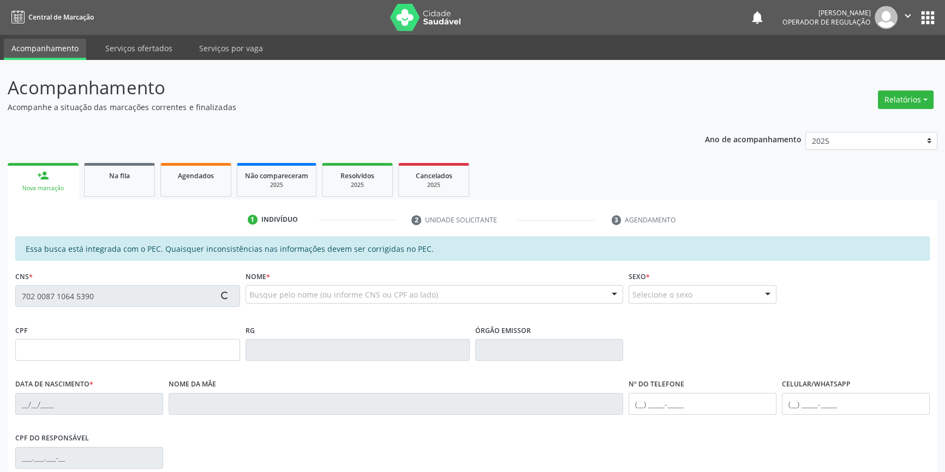
type input "711.991.504-52"
type input "[DATE]"
type input "[PERSON_NAME] e [PERSON_NAME]"
type input "[PHONE_NUMBER]"
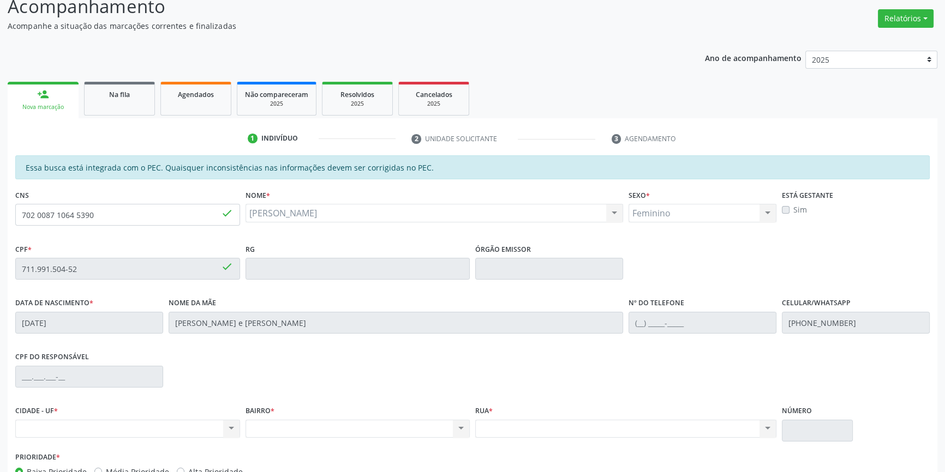
scroll to position [149, 0]
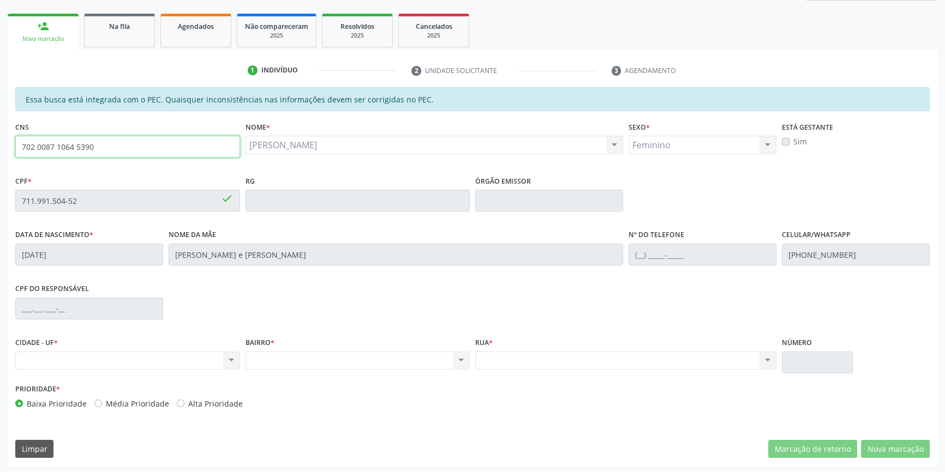
drag, startPoint x: 122, startPoint y: 148, endPoint x: 0, endPoint y: 133, distance: 123.1
click at [0, 133] on div "Acompanhamento Acompanhe a situação das marcações correntes e finalizadas Relat…" at bounding box center [472, 192] width 945 height 563
type input "700 2004 3757 4124"
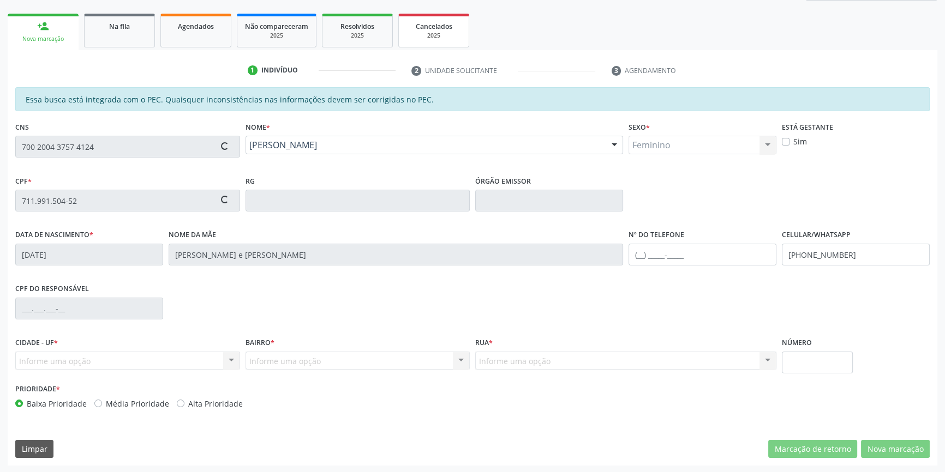
type input "112.045.154-09"
type input "[DATE]"
type input "Clauberjan [PERSON_NAME]"
type input "[PHONE_NUMBER]"
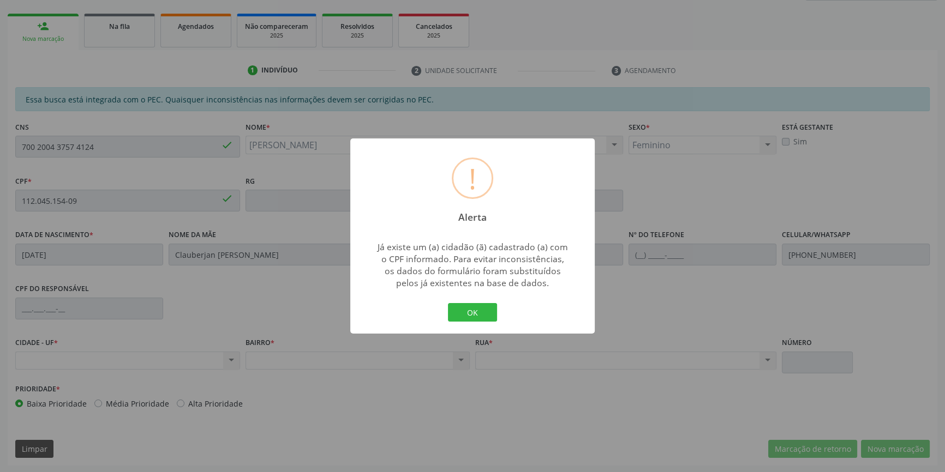
click at [448, 303] on button "OK" at bounding box center [472, 312] width 49 height 19
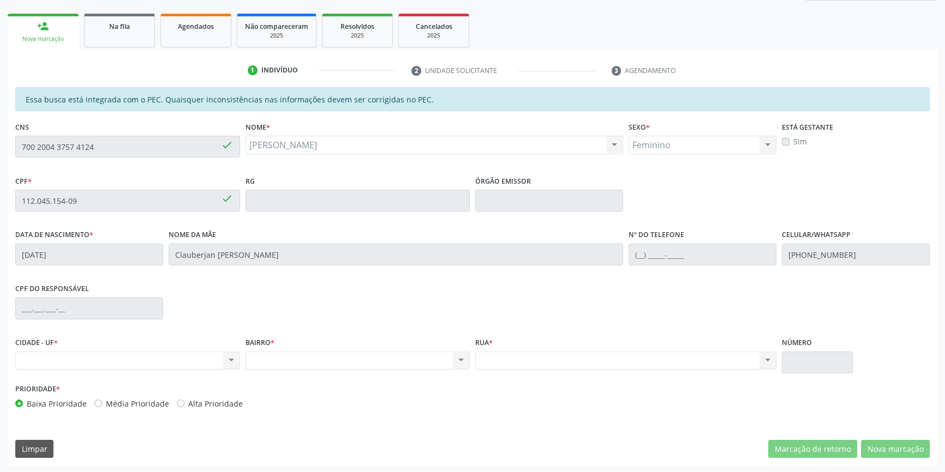
scroll to position [1, 0]
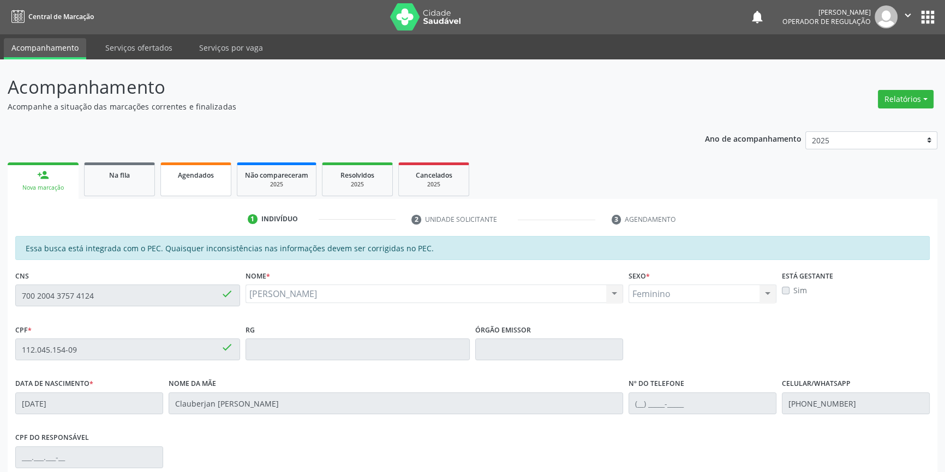
click at [196, 185] on link "Agendados" at bounding box center [195, 180] width 71 height 34
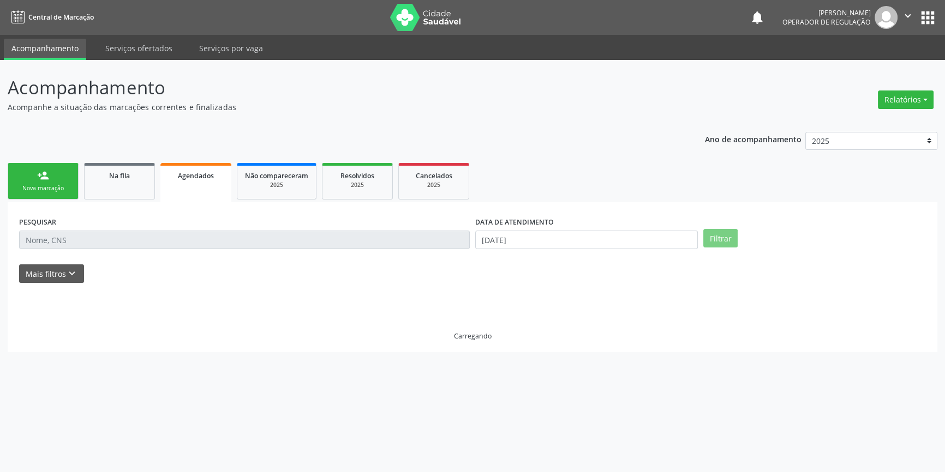
scroll to position [0, 0]
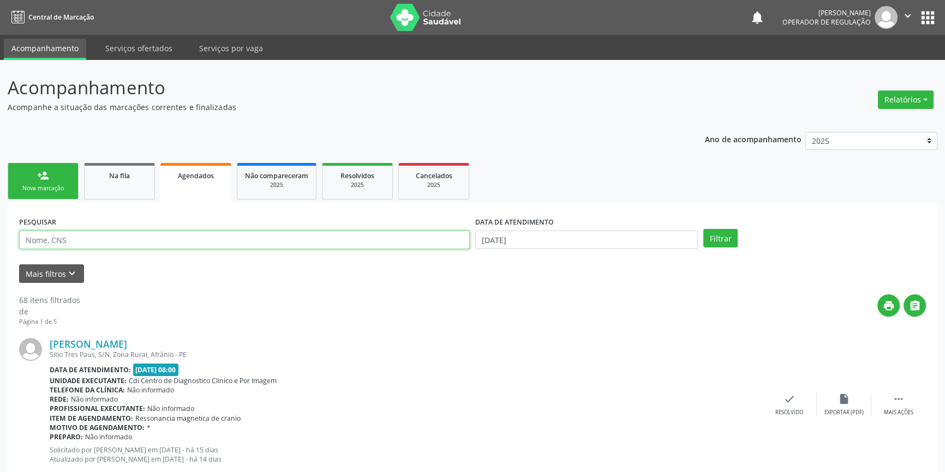
click at [134, 241] on input "text" at bounding box center [244, 240] width 450 height 19
type input "[PERSON_NAME]"
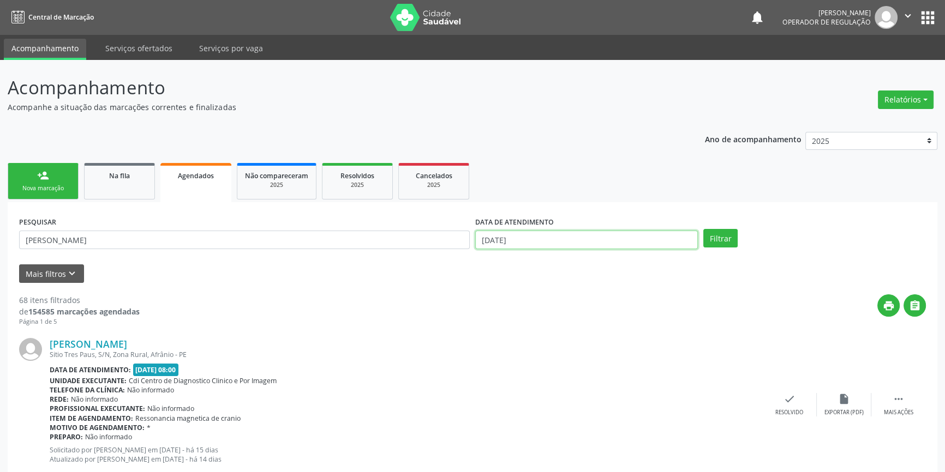
click at [533, 245] on input "[DATE]" at bounding box center [586, 240] width 223 height 19
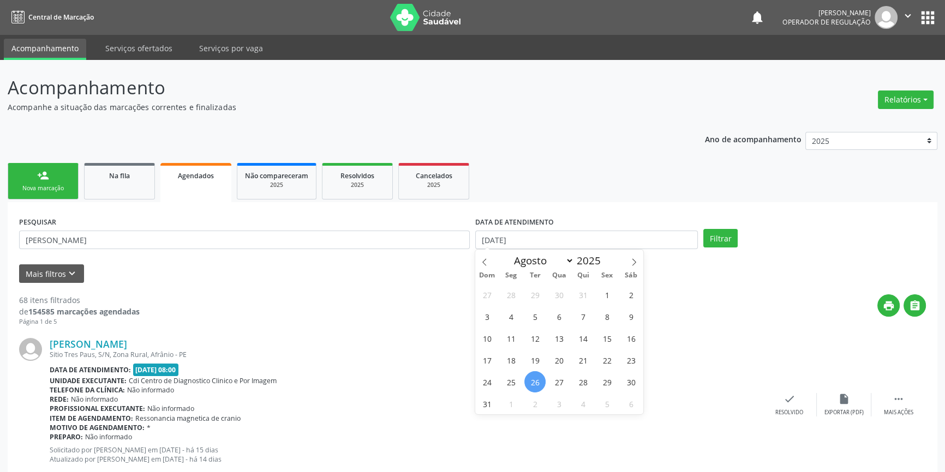
click at [536, 374] on span "26" at bounding box center [534, 381] width 21 height 21
type input "[DATE]"
click at [488, 400] on span "31" at bounding box center [486, 403] width 21 height 21
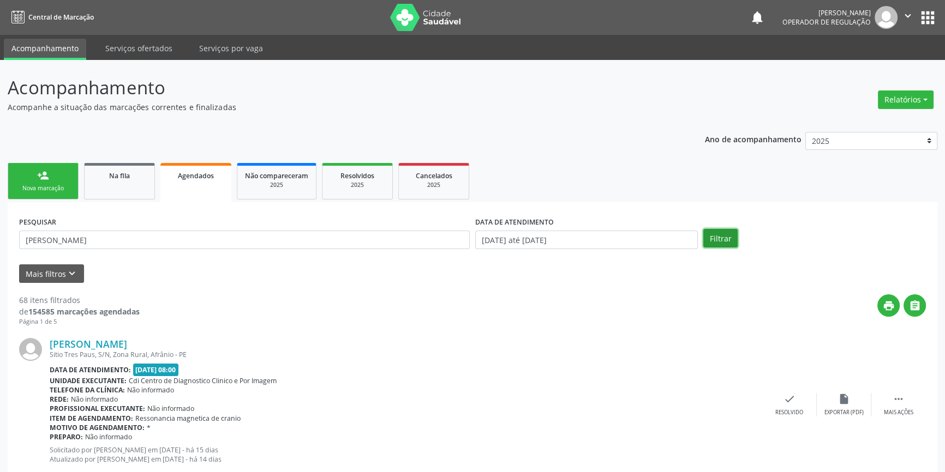
click at [711, 236] on button "Filtrar" at bounding box center [720, 238] width 34 height 19
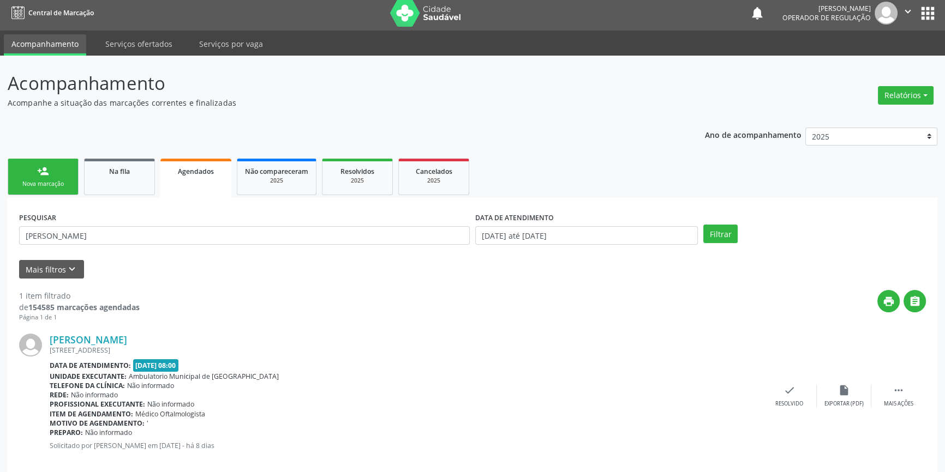
scroll to position [20, 0]
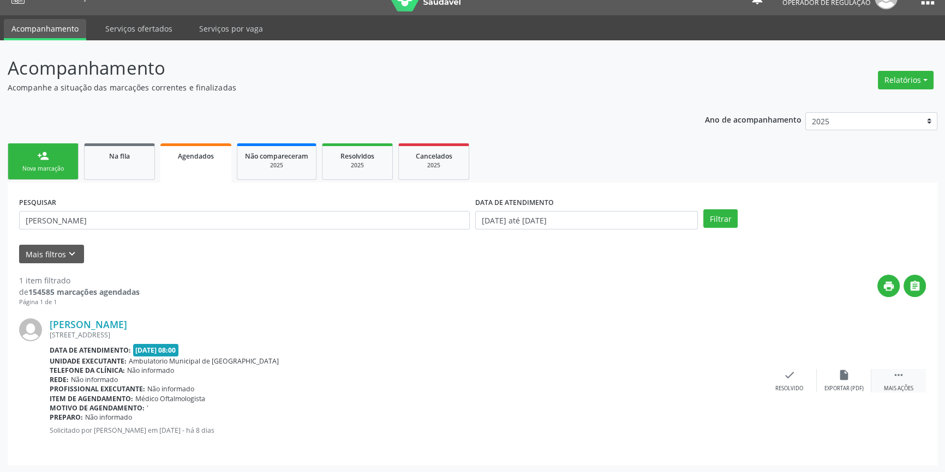
click at [897, 376] on icon "" at bounding box center [898, 375] width 12 height 12
click at [690, 377] on div "print Imprimir" at bounding box center [680, 380] width 55 height 23
click at [66, 170] on div "Nova marcação" at bounding box center [43, 169] width 55 height 8
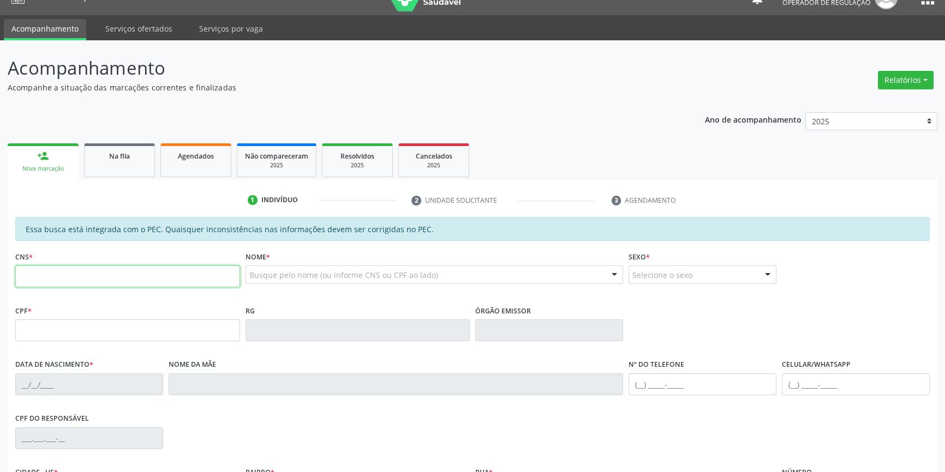
click at [82, 286] on input "text" at bounding box center [127, 277] width 225 height 22
type input "700 2004 3757 4124"
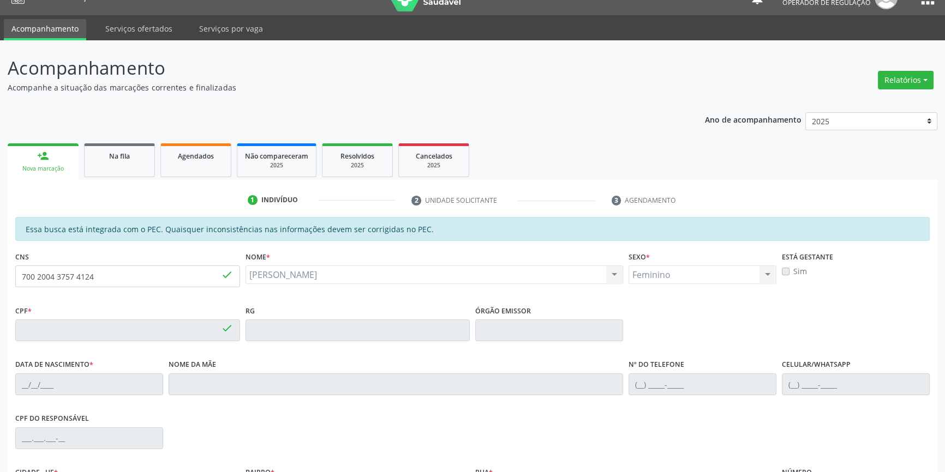
type input "112.045.154-09"
type input "[DATE]"
type input "Clauberjan [PERSON_NAME]"
type input "[PHONE_NUMBER]"
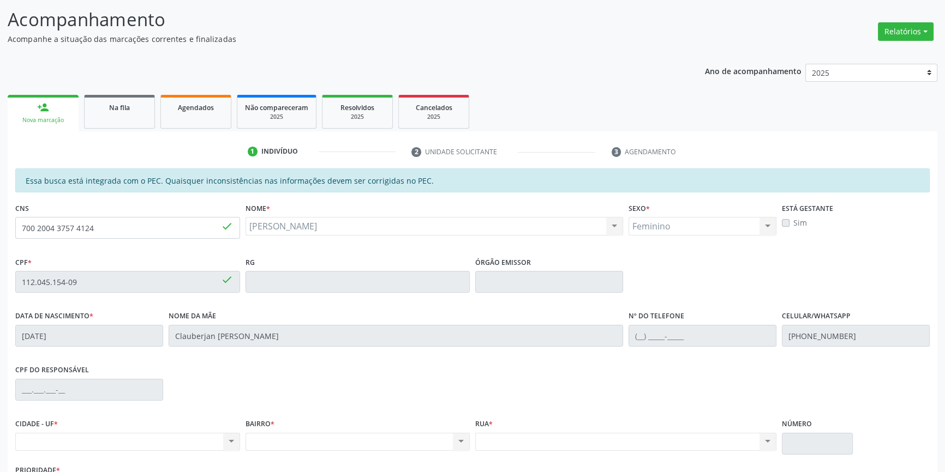
scroll to position [149, 0]
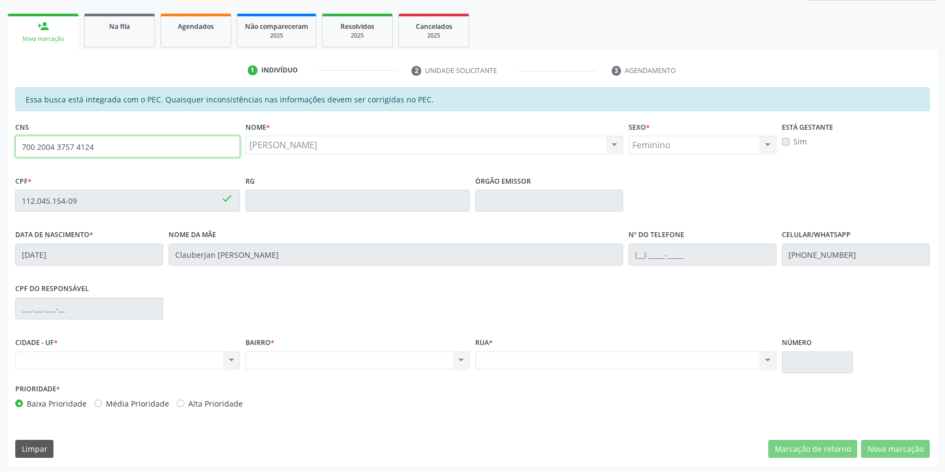
drag, startPoint x: 180, startPoint y: 149, endPoint x: 333, endPoint y: 103, distance: 159.7
click at [0, 158] on div "Acompanhamento Acompanhe a situação das marcações correntes e finalizadas Relat…" at bounding box center [472, 192] width 945 height 563
type input "708 4012 8879 5366"
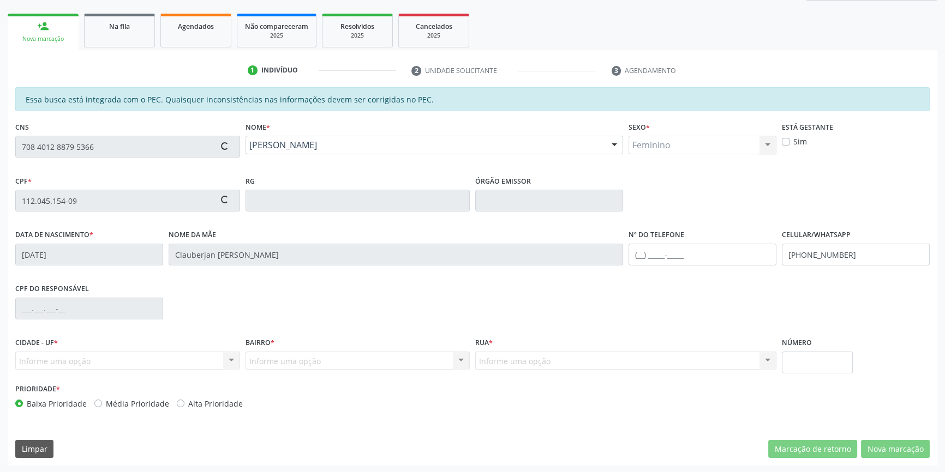
type input "105.385.694-68"
type input "[DATE]"
type input "[PERSON_NAME]"
type input "[PHONE_NUMBER]"
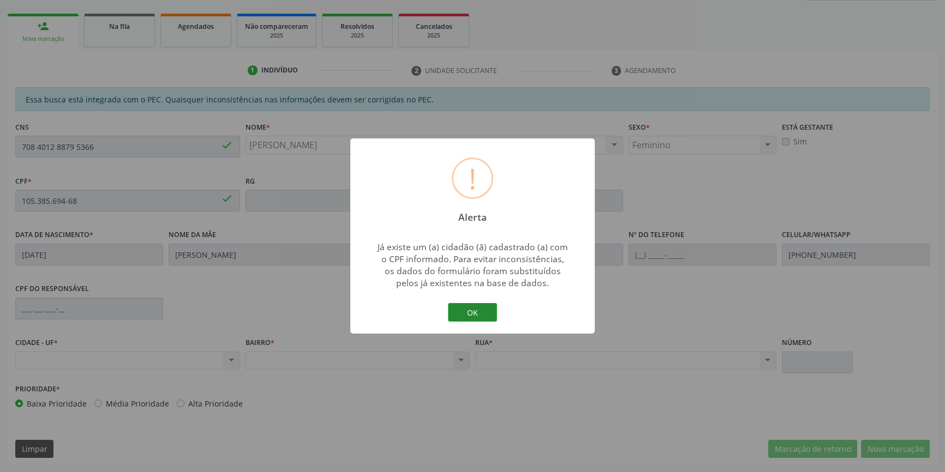
click at [471, 307] on button "OK" at bounding box center [472, 312] width 49 height 19
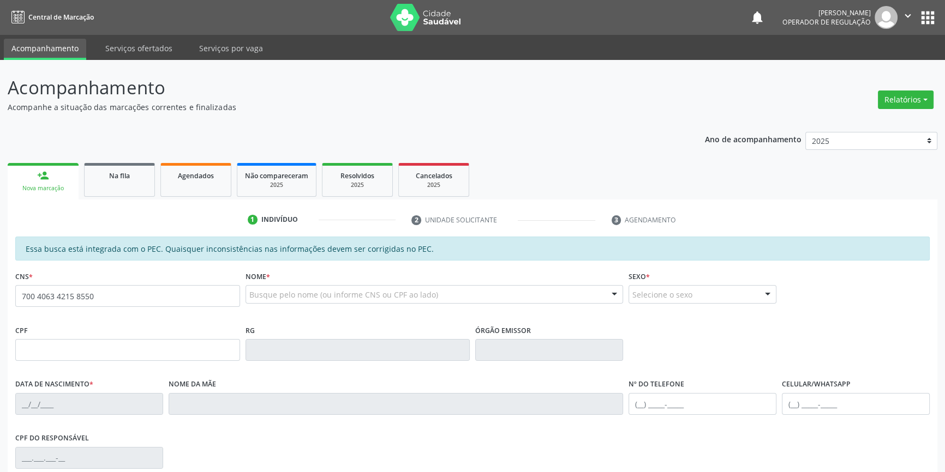
type input "700 4063 4215 8550"
type input "[DATE]"
type input "[PERSON_NAME]"
type input "[PHONE_NUMBER]"
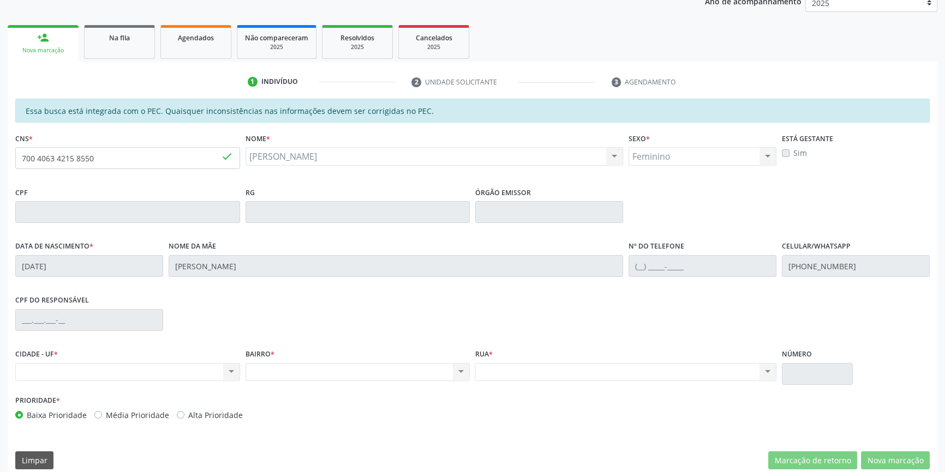
scroll to position [149, 0]
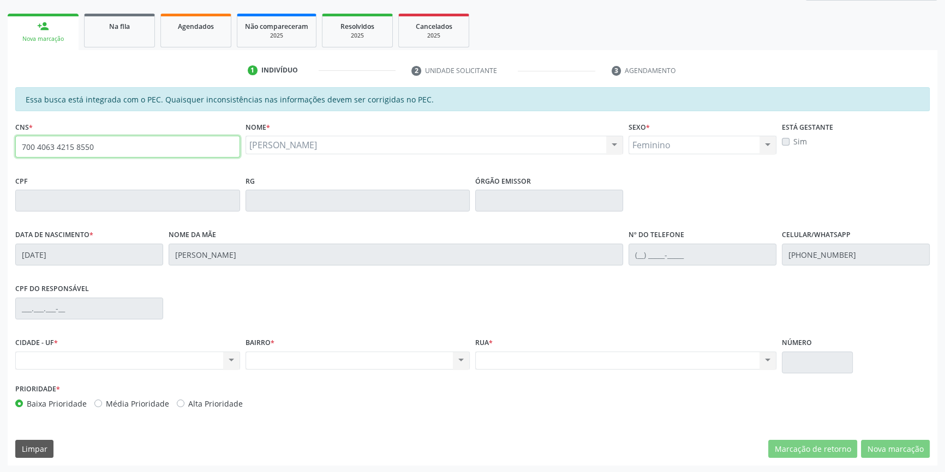
drag, startPoint x: 169, startPoint y: 148, endPoint x: 0, endPoint y: 115, distance: 171.8
click at [0, 115] on div "Acompanhamento Acompanhe a situação das marcações correntes e finalizadas Relat…" at bounding box center [472, 192] width 945 height 563
type input "704 7097 3446 4435"
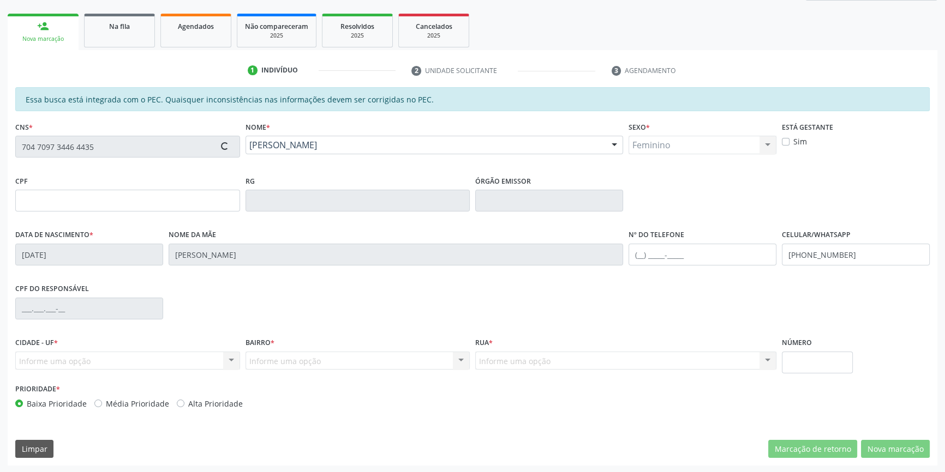
type input "037.318.174-46"
type input "2[DATE]"
type input "[PERSON_NAME]"
type input "[PHONE_NUMBER]"
type input "S/N"
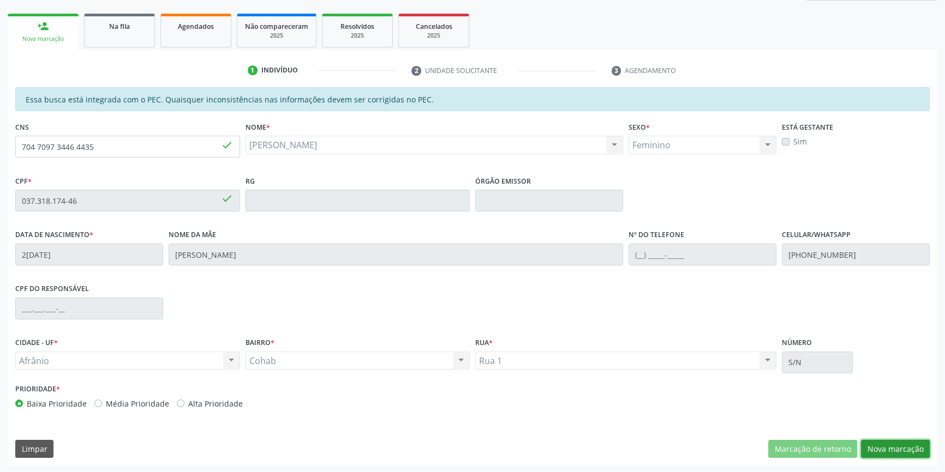
click at [918, 447] on button "Nova marcação" at bounding box center [895, 449] width 69 height 19
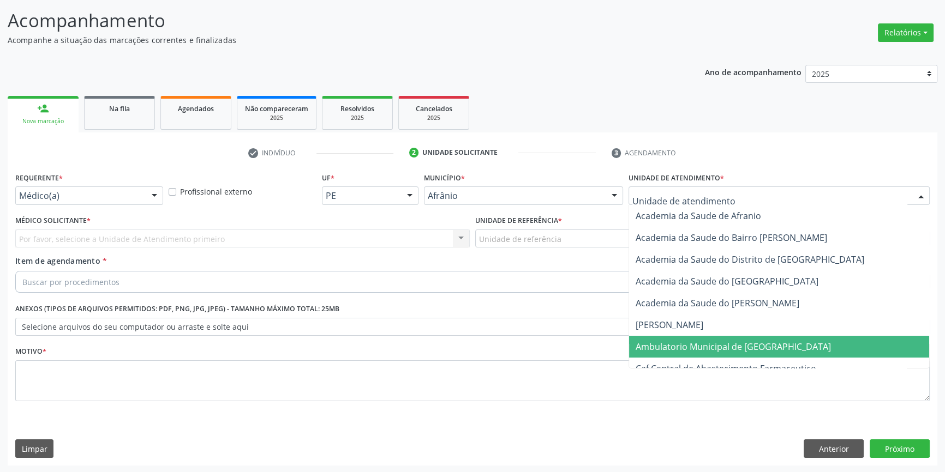
click at [731, 341] on span "Ambulatorio Municipal de [GEOGRAPHIC_DATA]" at bounding box center [732, 347] width 195 height 12
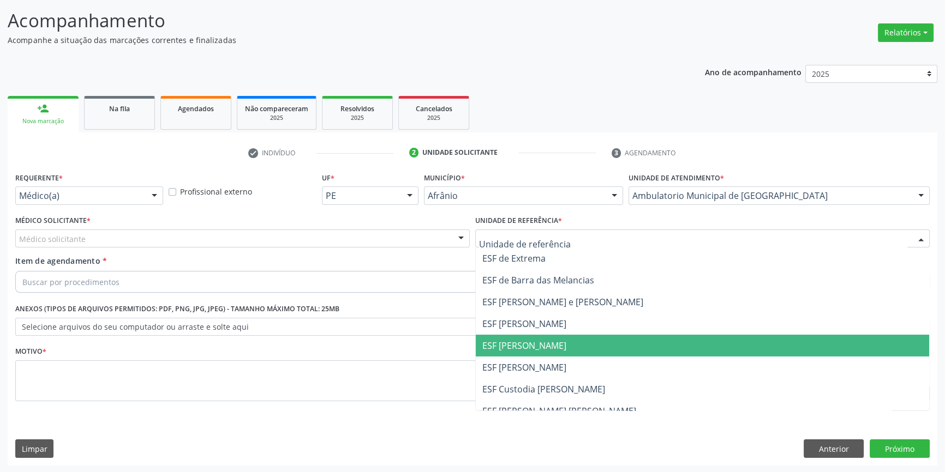
drag, startPoint x: 532, startPoint y: 334, endPoint x: 508, endPoint y: 332, distance: 24.6
click at [533, 335] on span "ESF [PERSON_NAME]" at bounding box center [702, 346] width 453 height 22
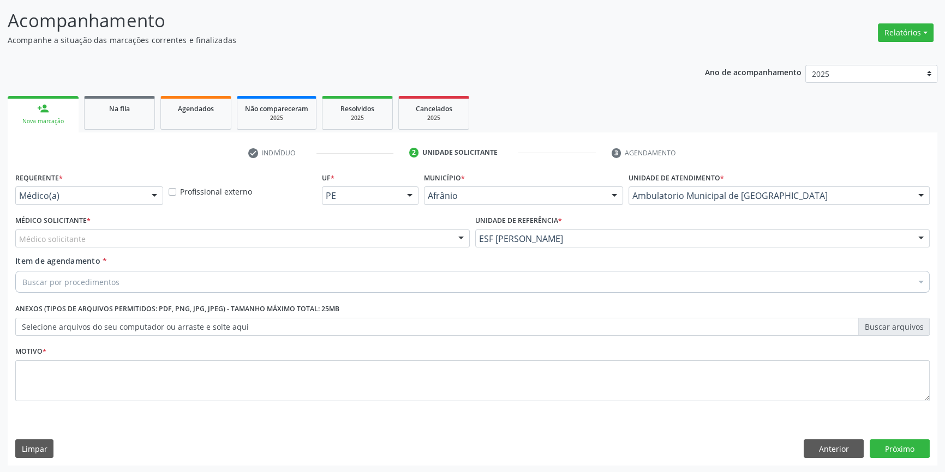
click at [328, 241] on div "Médico solicitante" at bounding box center [242, 239] width 454 height 19
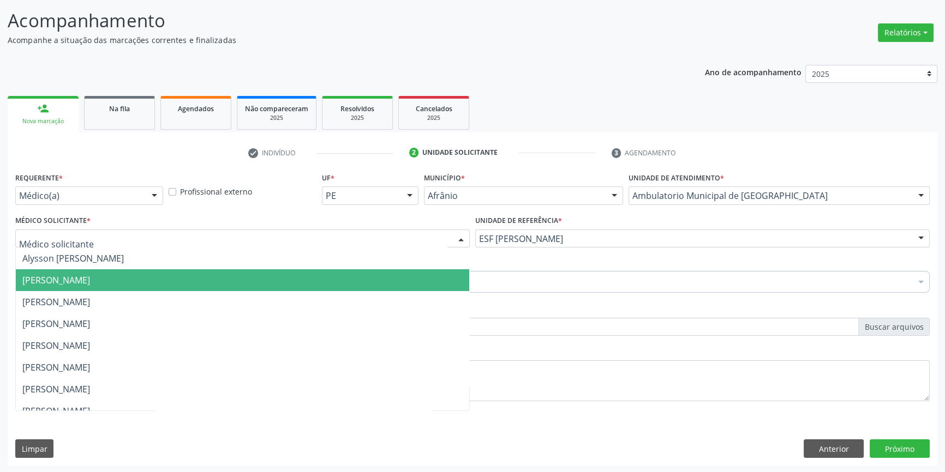
click at [234, 277] on span "[PERSON_NAME]" at bounding box center [242, 280] width 453 height 22
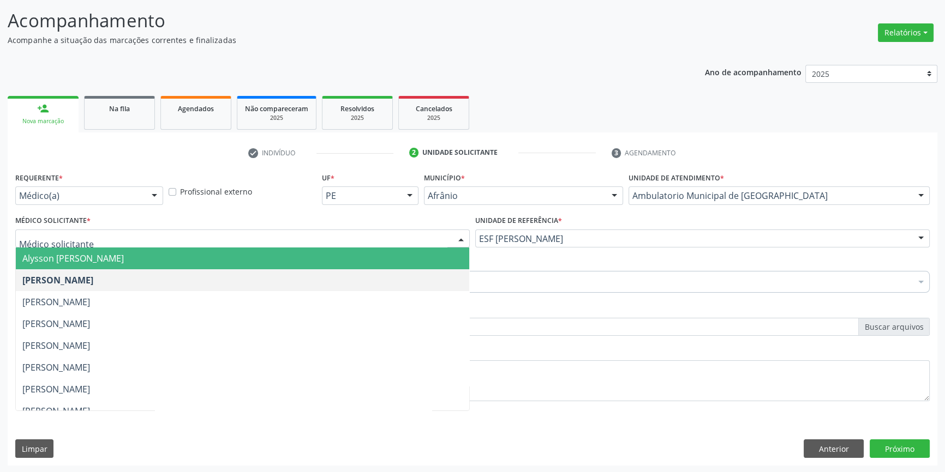
click at [142, 266] on span "Alysson [PERSON_NAME]" at bounding box center [242, 259] width 453 height 22
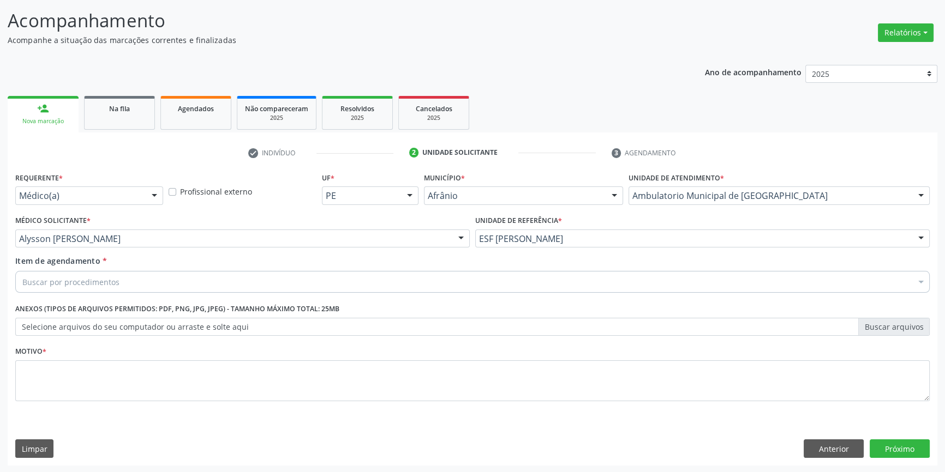
click at [165, 278] on div "Buscar por procedimentos" at bounding box center [472, 282] width 914 height 22
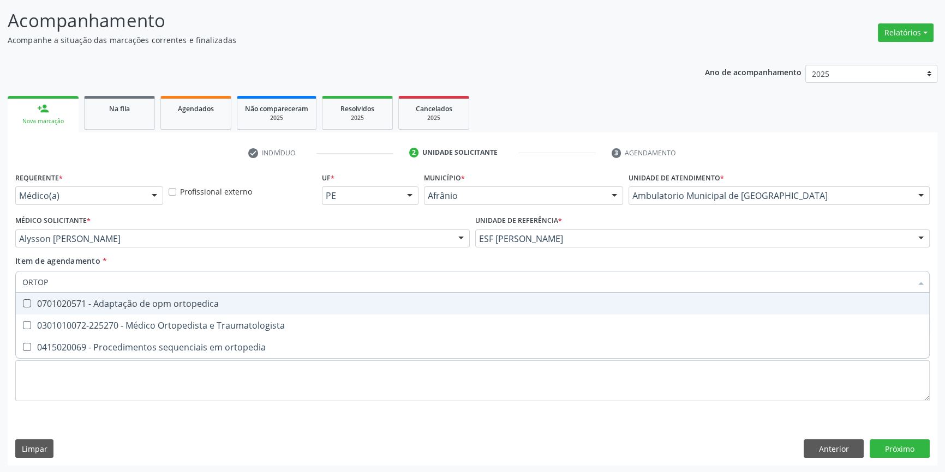
type input "ORTOPE"
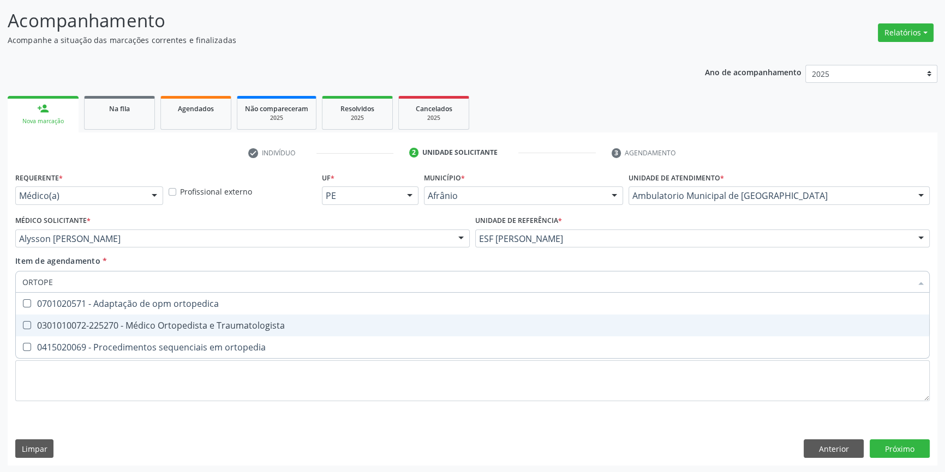
click at [197, 321] on div "0301010072-225270 - Médico Ortopedista e Traumatologista" at bounding box center [472, 325] width 900 height 9
checkbox Traumatologista "true"
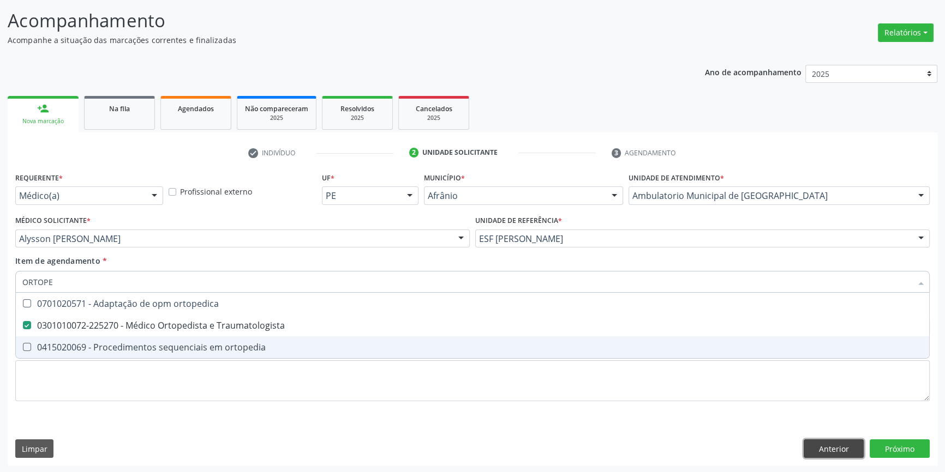
click at [826, 450] on div "Requerente * Médico(a) Médico(a) Enfermeiro(a) Paciente Nenhum resultado encont…" at bounding box center [472, 318] width 929 height 296
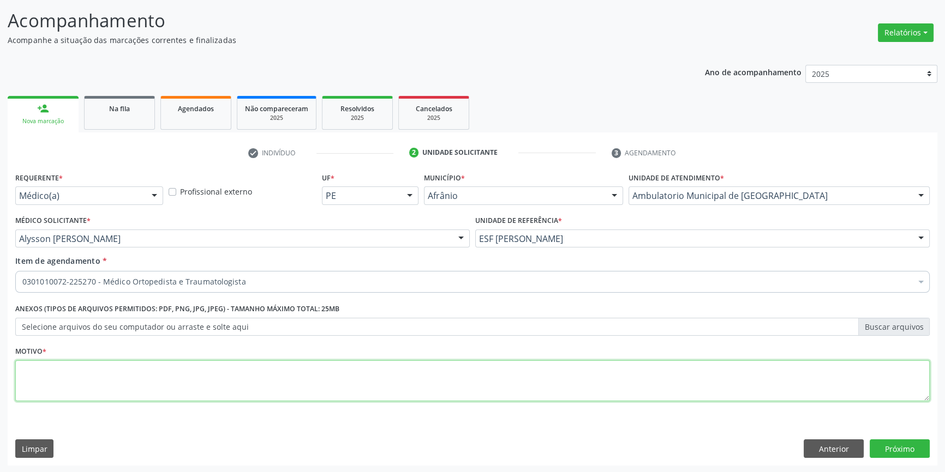
click at [461, 375] on textarea at bounding box center [472, 380] width 914 height 41
type textarea "RETORNO"
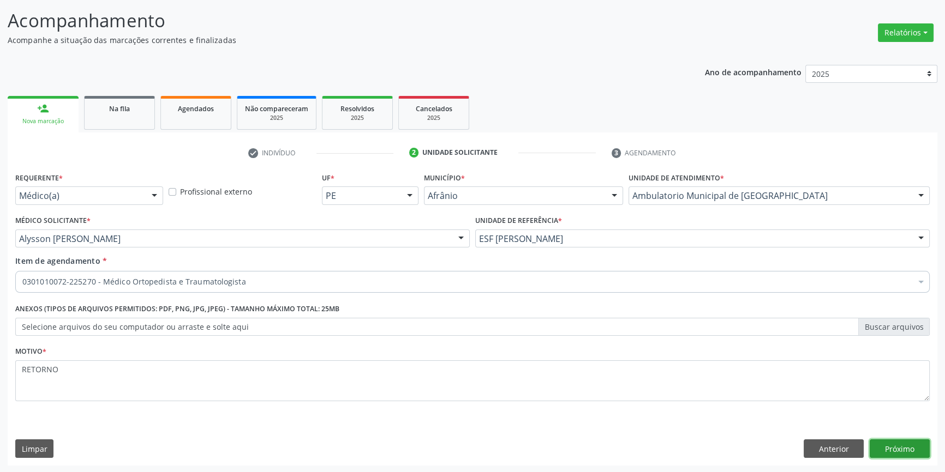
click at [873, 447] on button "Próximo" at bounding box center [899, 449] width 60 height 19
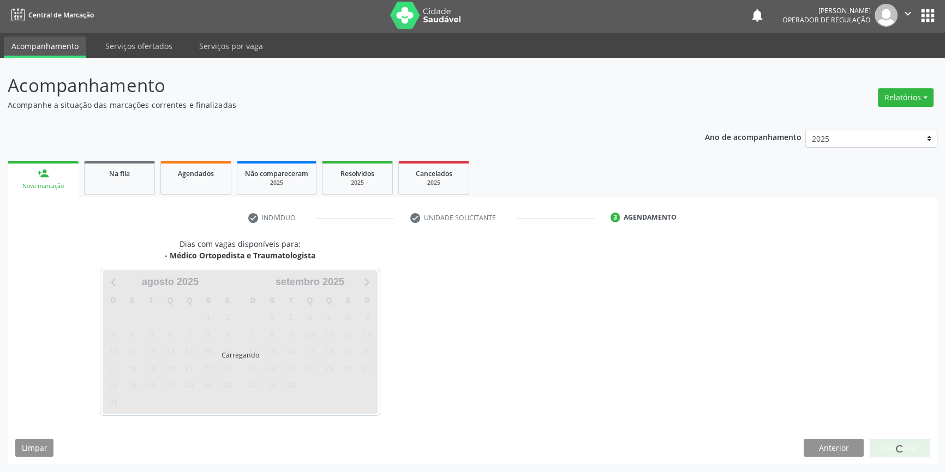
scroll to position [1, 0]
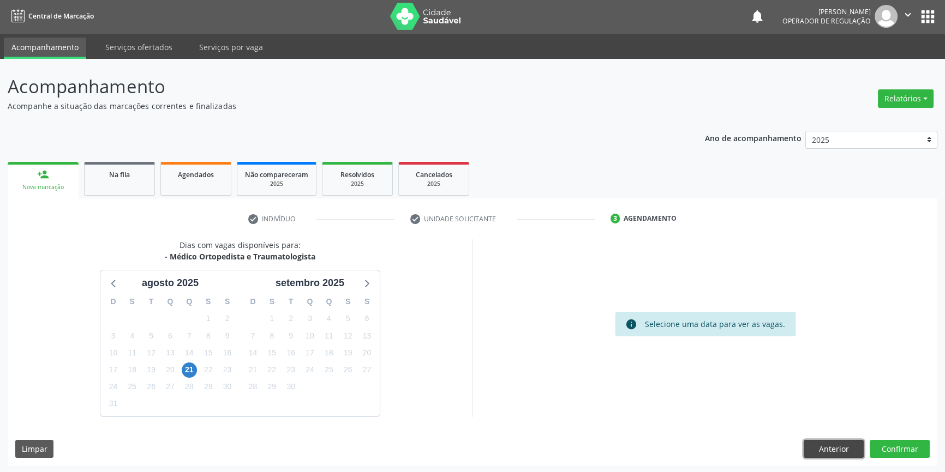
click at [822, 445] on button "Anterior" at bounding box center [833, 449] width 60 height 19
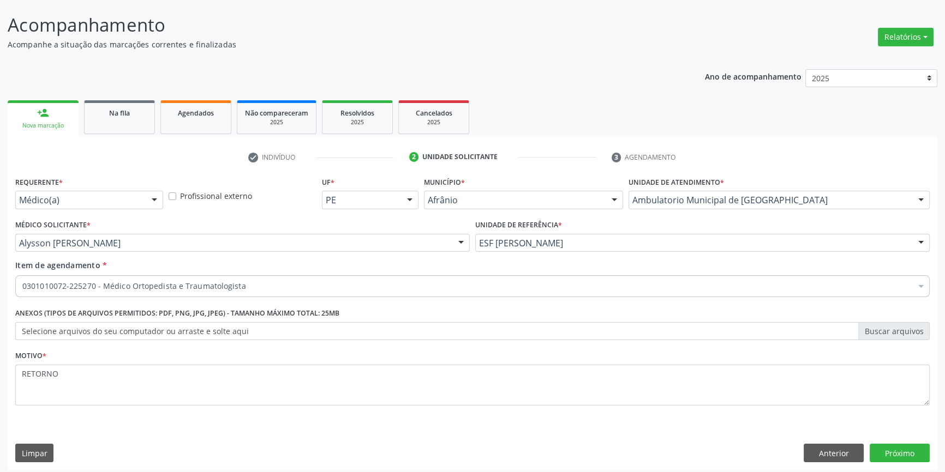
scroll to position [67, 0]
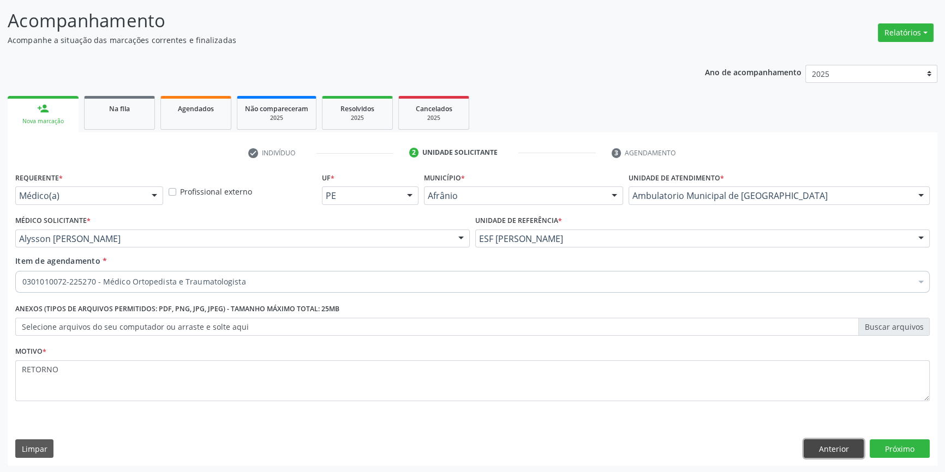
click at [839, 448] on button "Anterior" at bounding box center [833, 449] width 60 height 19
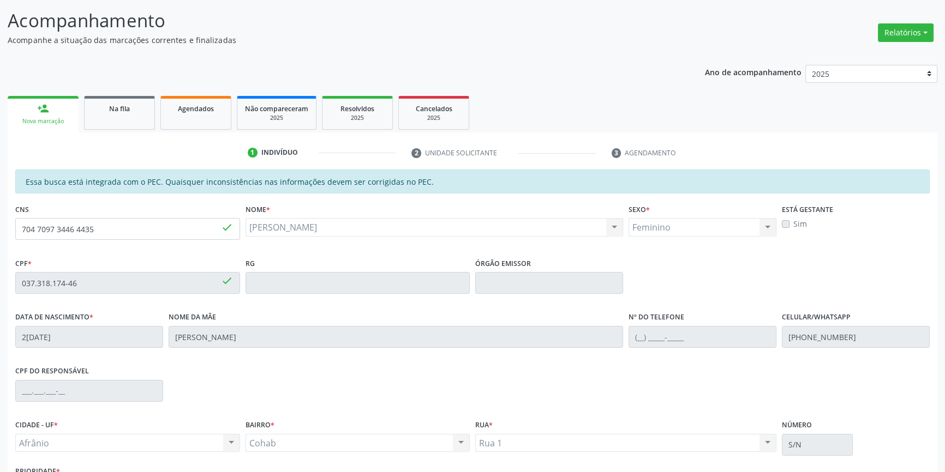
click at [884, 445] on div "CIDADE - UF * Afrânio Afrânio Nenhum resultado encontrado para: " " Não há nenh…" at bounding box center [472, 440] width 919 height 46
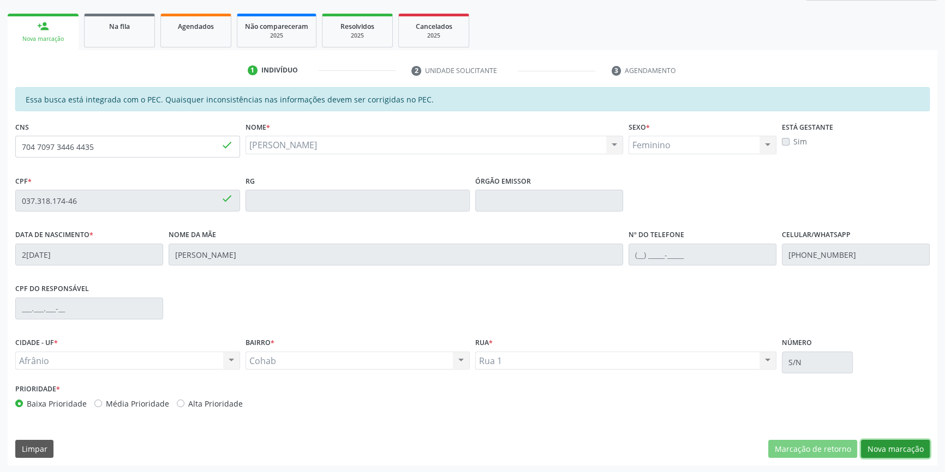
click at [893, 444] on button "Nova marcação" at bounding box center [895, 449] width 69 height 19
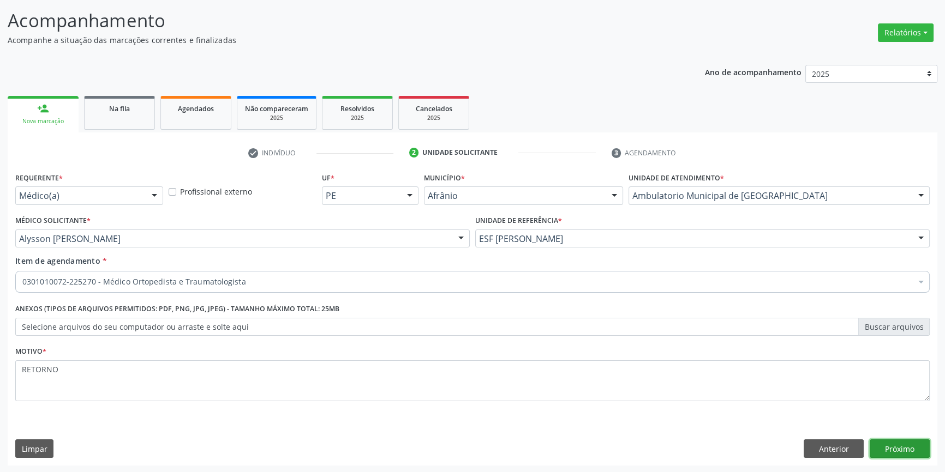
click at [893, 444] on button "Próximo" at bounding box center [899, 449] width 60 height 19
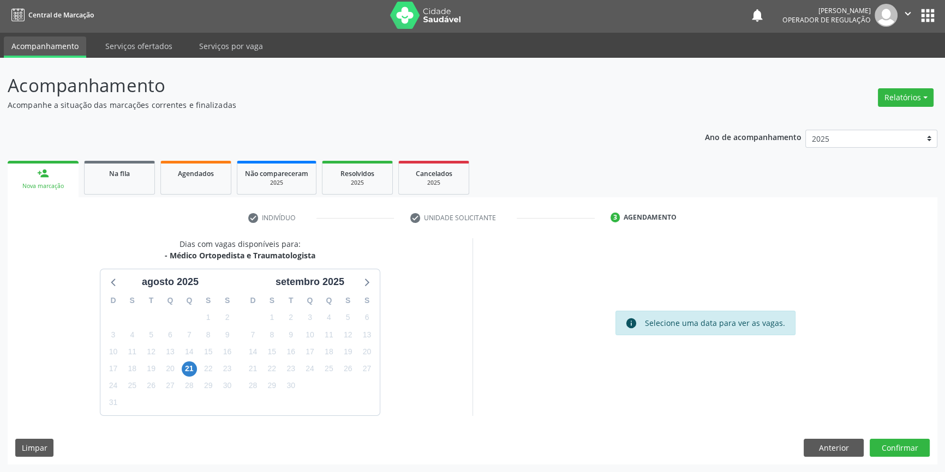
scroll to position [1, 0]
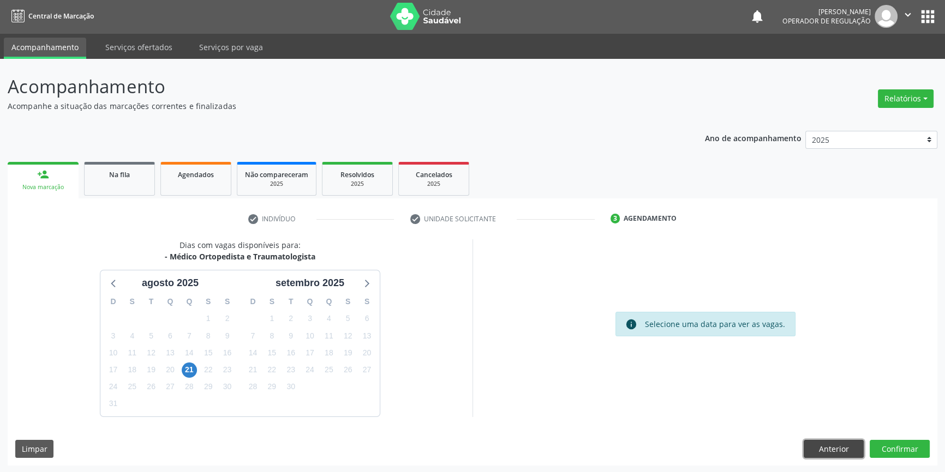
click at [851, 447] on button "Anterior" at bounding box center [833, 449] width 60 height 19
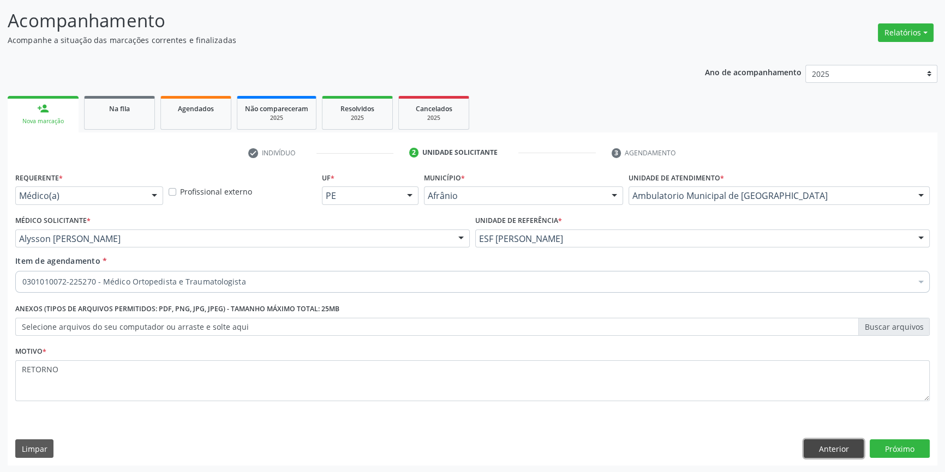
click at [844, 442] on button "Anterior" at bounding box center [833, 449] width 60 height 19
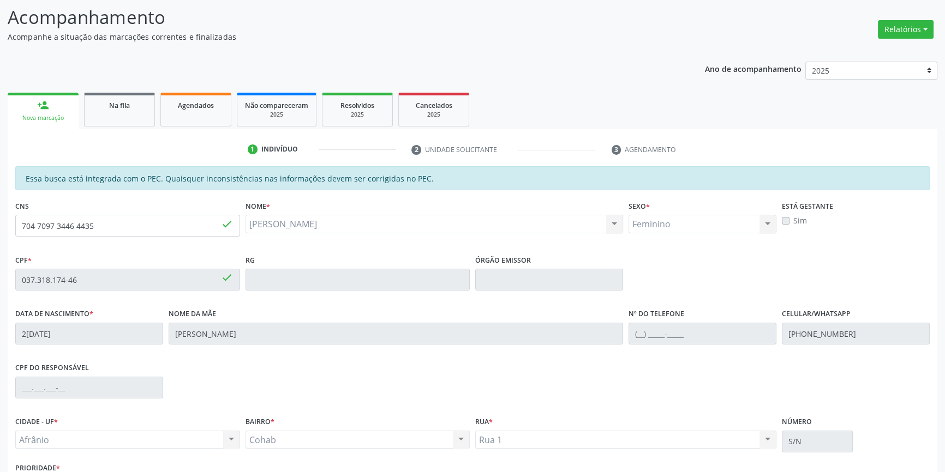
scroll to position [149, 0]
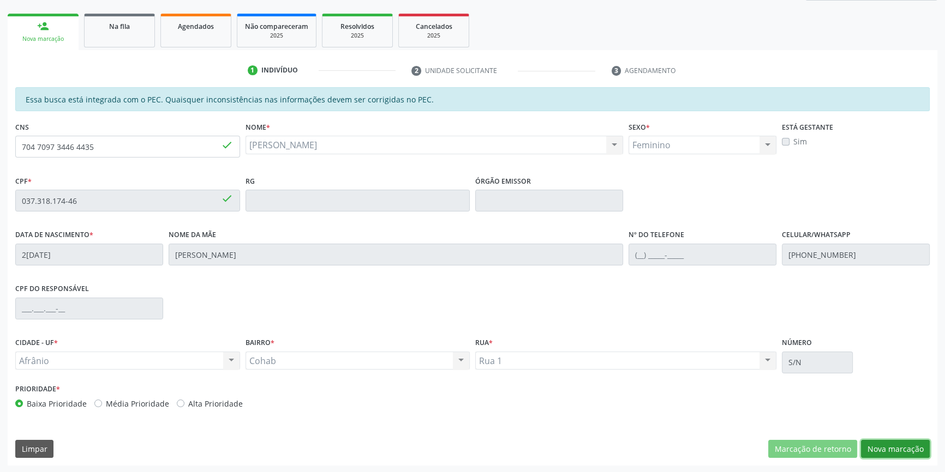
click at [906, 442] on button "Nova marcação" at bounding box center [895, 449] width 69 height 19
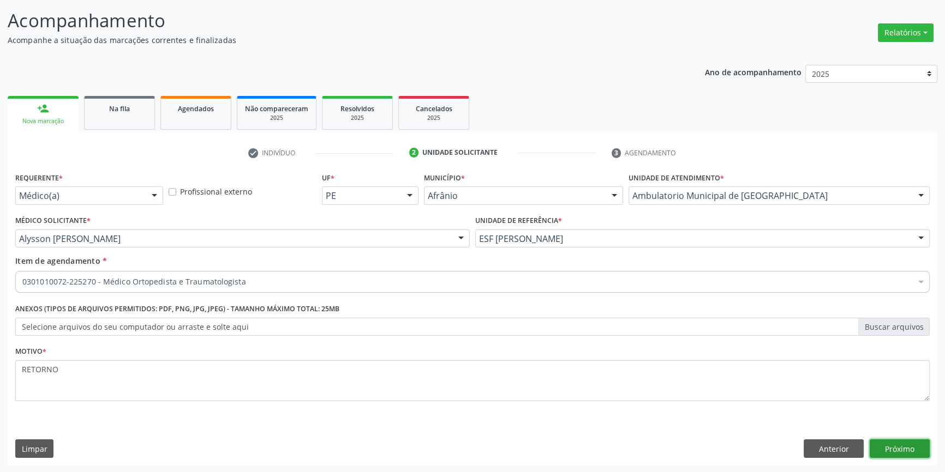
click at [906, 442] on button "Próximo" at bounding box center [899, 449] width 60 height 19
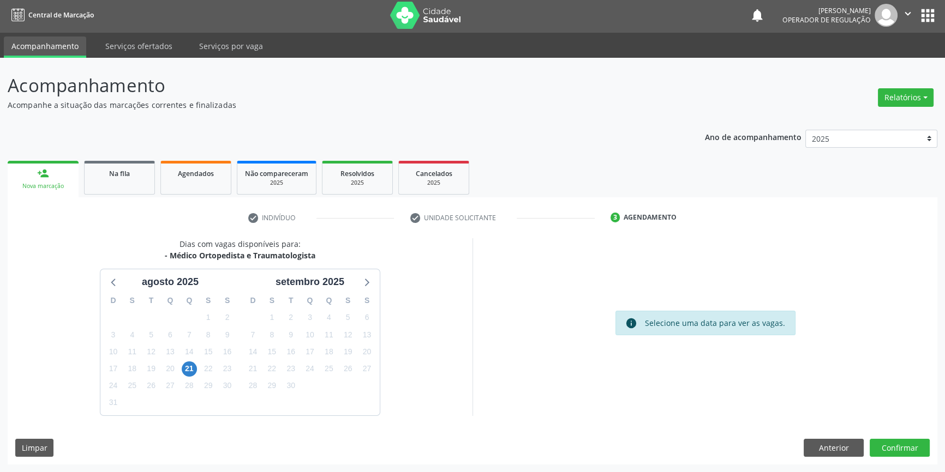
scroll to position [1, 0]
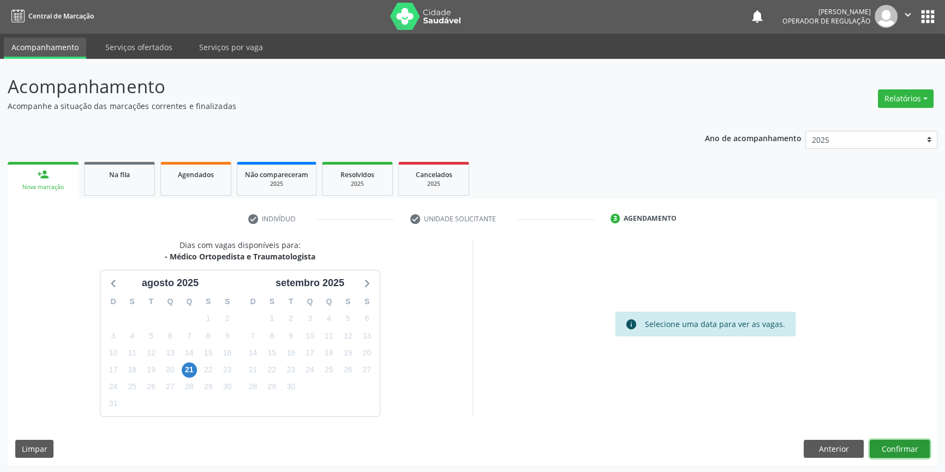
click at [908, 445] on button "Confirmar" at bounding box center [899, 449] width 60 height 19
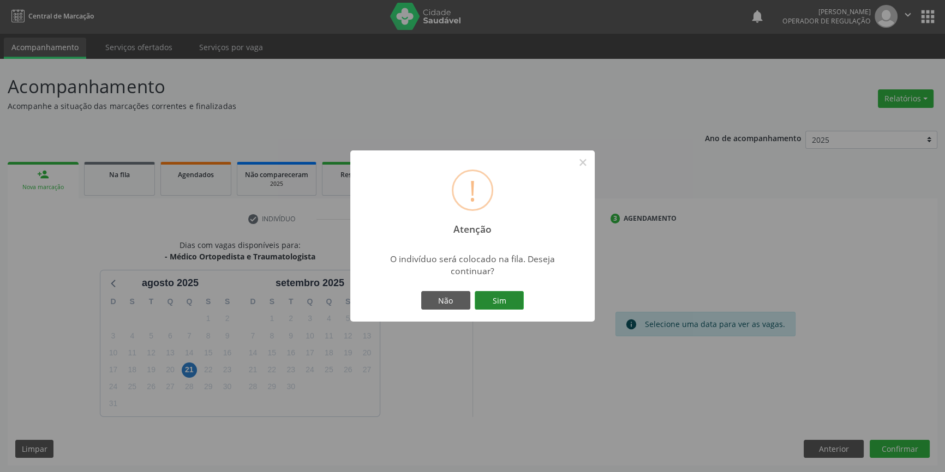
click at [512, 296] on button "Sim" at bounding box center [498, 300] width 49 height 19
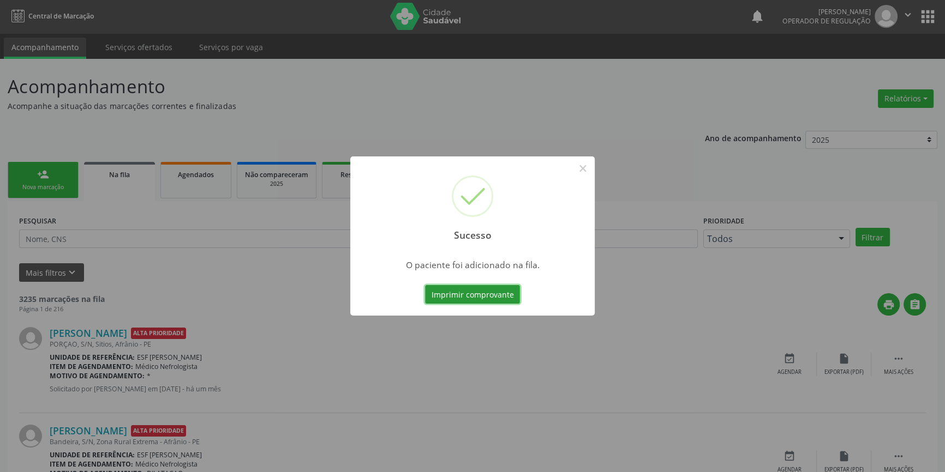
scroll to position [0, 0]
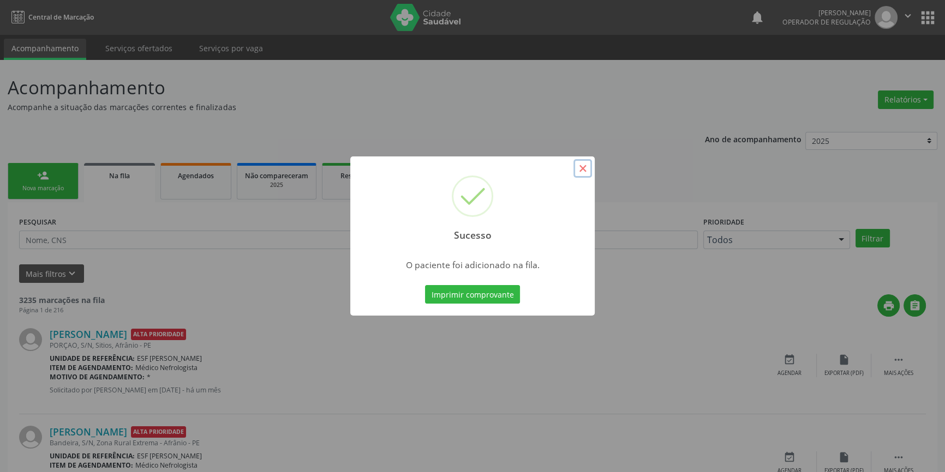
click at [580, 166] on button "×" at bounding box center [582, 168] width 19 height 19
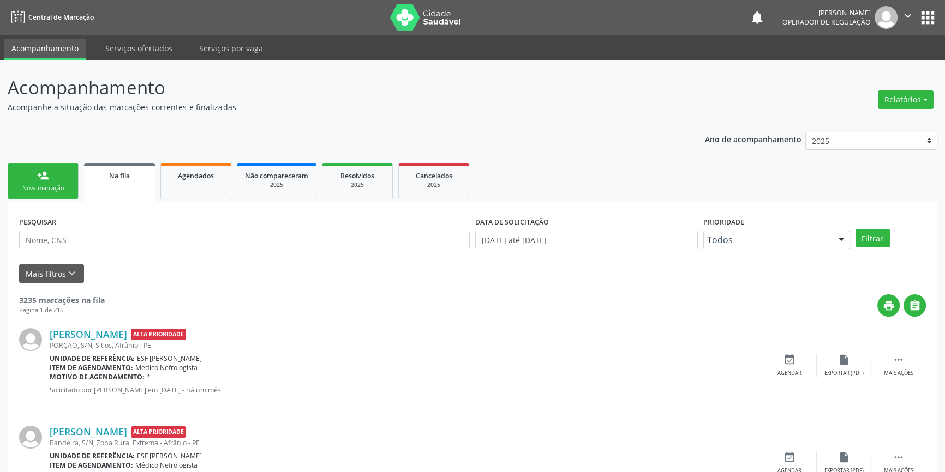
click at [29, 175] on link "person_add Nova marcação" at bounding box center [43, 181] width 71 height 37
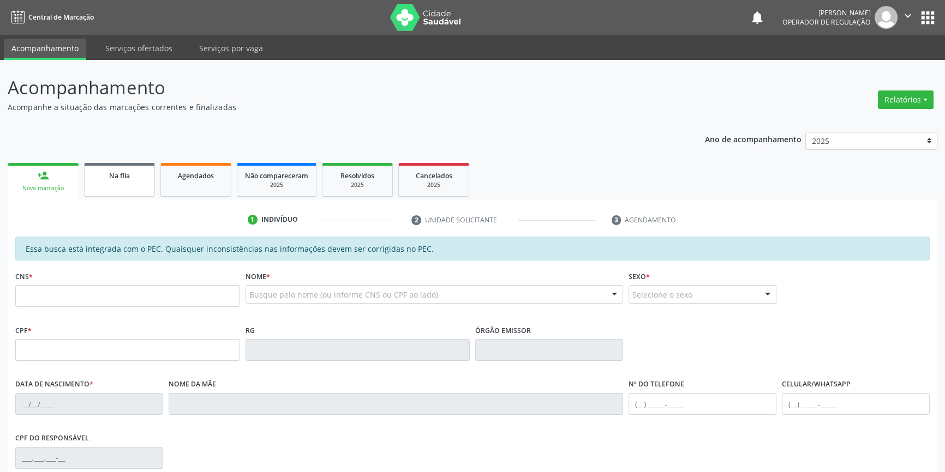
click at [128, 171] on span "Na fila" at bounding box center [119, 175] width 21 height 9
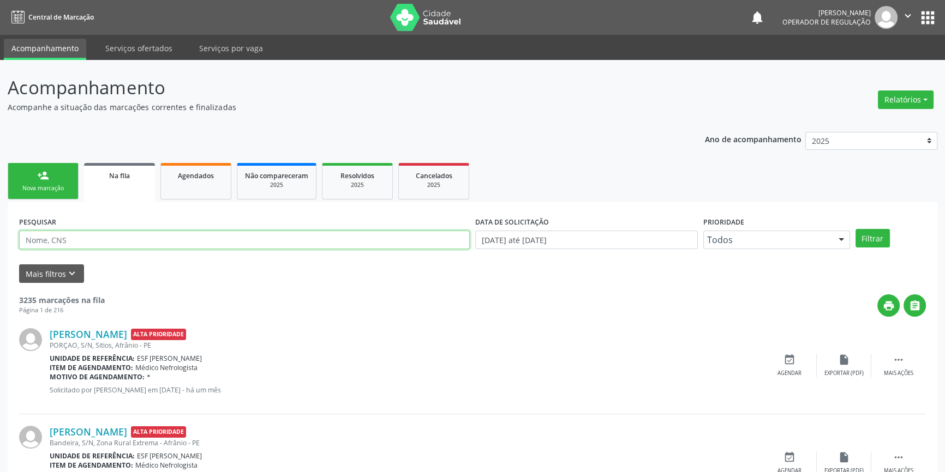
click at [95, 244] on input "text" at bounding box center [244, 240] width 450 height 19
type input "702102787094996"
click at [880, 235] on button "Filtrar" at bounding box center [872, 238] width 34 height 19
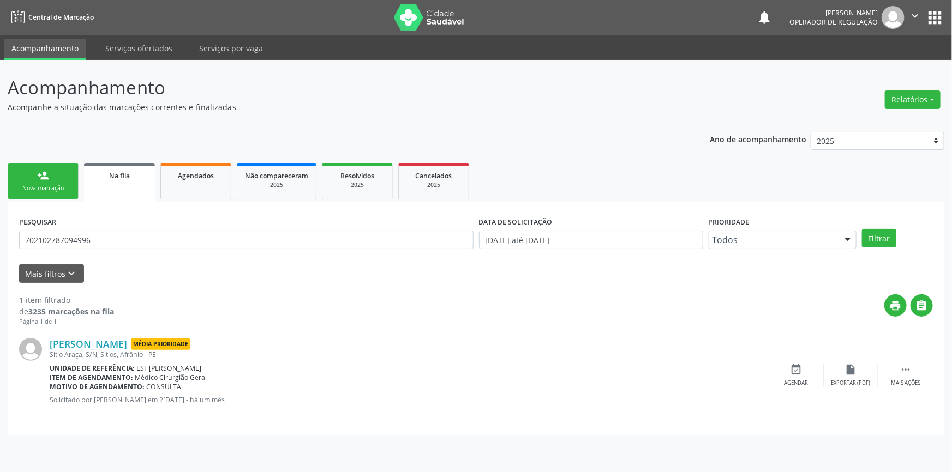
click at [27, 195] on link "person_add Nova marcação" at bounding box center [43, 181] width 71 height 37
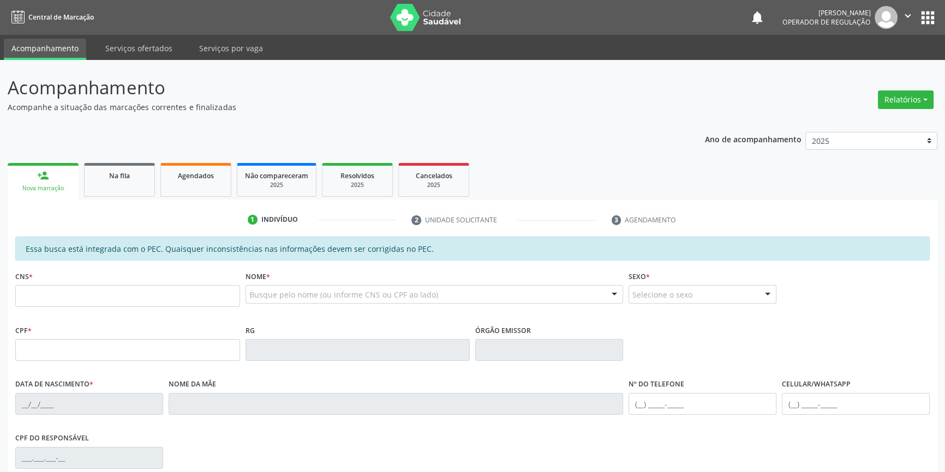
click at [138, 202] on div "1 Indivíduo 2 Unidade solicitante 3 Agendamento Essa busca está integrada com o…" at bounding box center [472, 408] width 929 height 416
click at [136, 186] on link "Na fila" at bounding box center [119, 180] width 71 height 34
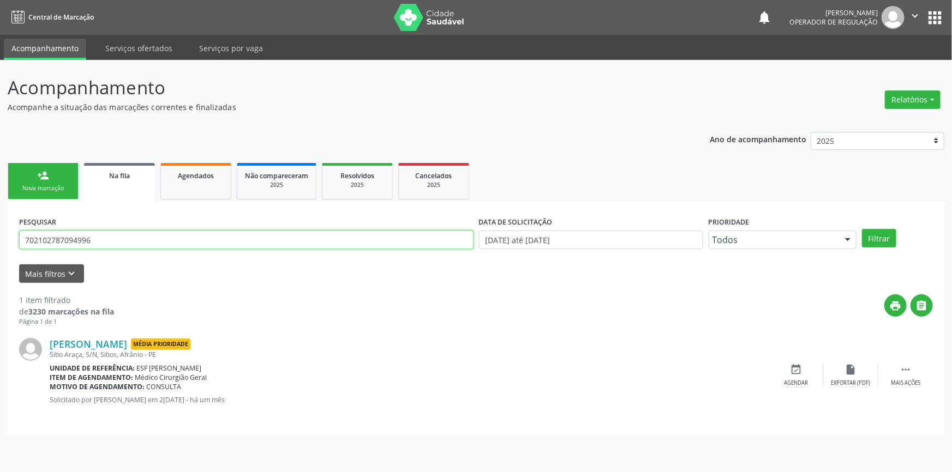
drag, startPoint x: 116, startPoint y: 243, endPoint x: 0, endPoint y: 232, distance: 116.1
click at [0, 232] on div "Acompanhamento Acompanhe a situação das marcações correntes e finalizadas Relat…" at bounding box center [476, 266] width 952 height 412
type input "706402184274887"
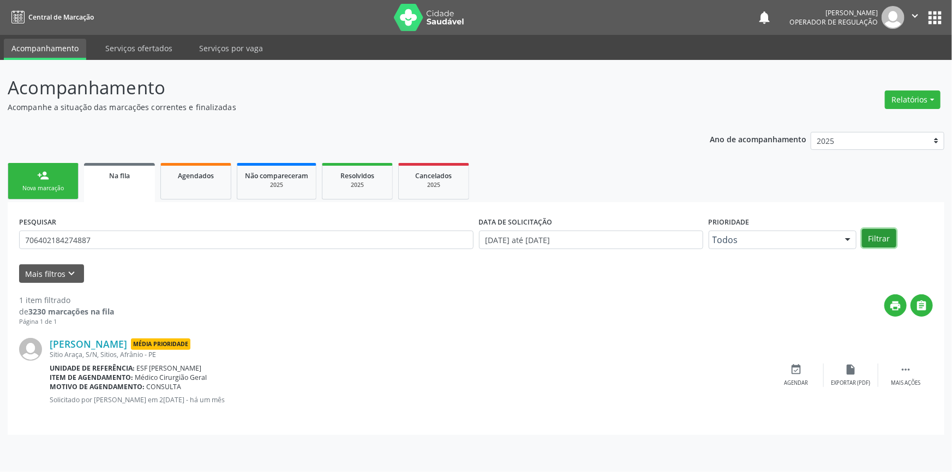
click at [888, 236] on button "Filtrar" at bounding box center [879, 238] width 34 height 19
click at [801, 371] on icon "event_available" at bounding box center [796, 370] width 12 height 12
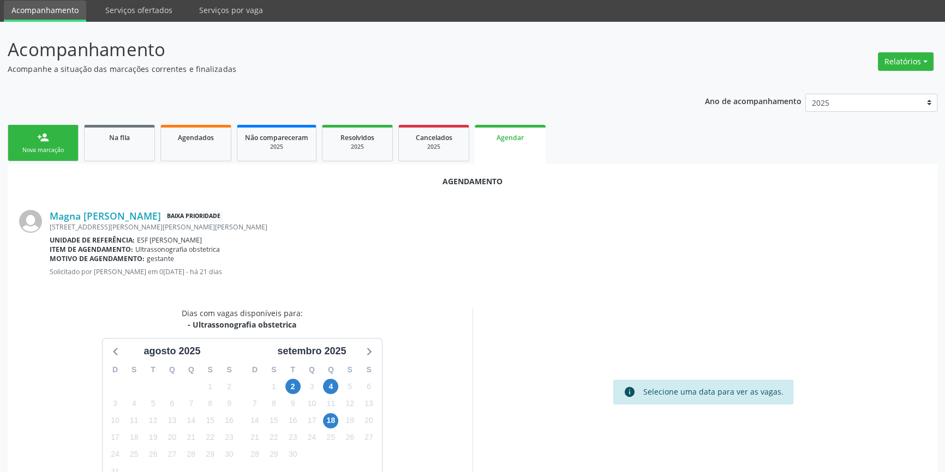
scroll to position [94, 0]
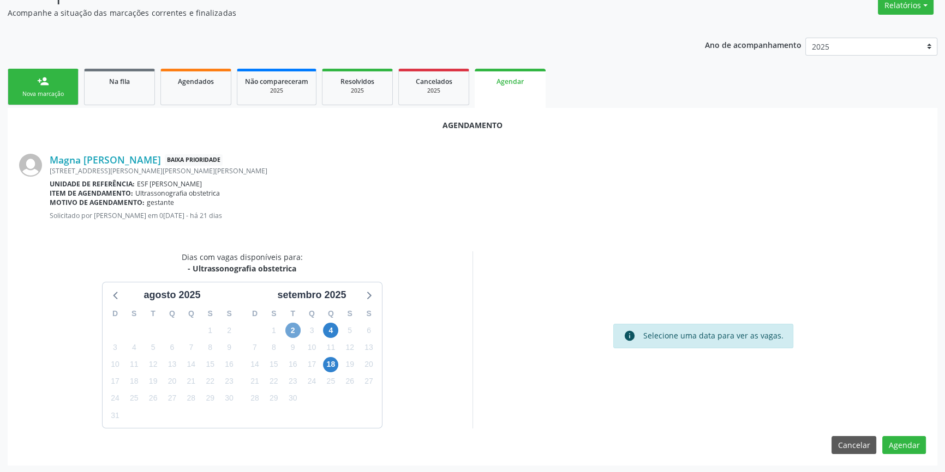
click at [293, 324] on span "2" at bounding box center [292, 330] width 15 height 15
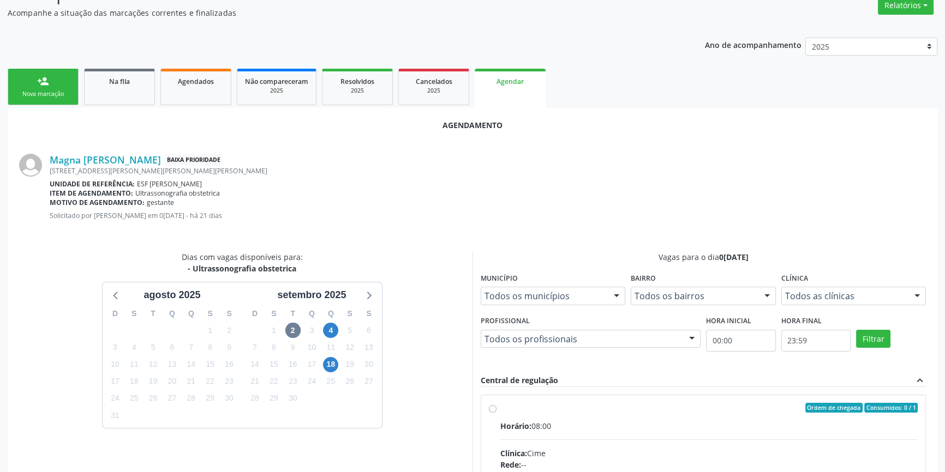
click at [502, 403] on div "Ordem de chegada Consumidos: 0 / 1" at bounding box center [708, 408] width 417 height 10
click at [496, 403] on input "Ordem de chegada Consumidos: 0 / 1 Horário: 08:00 Clínica: Cime Rede: -- Endere…" at bounding box center [493, 408] width 8 height 10
radio input "true"
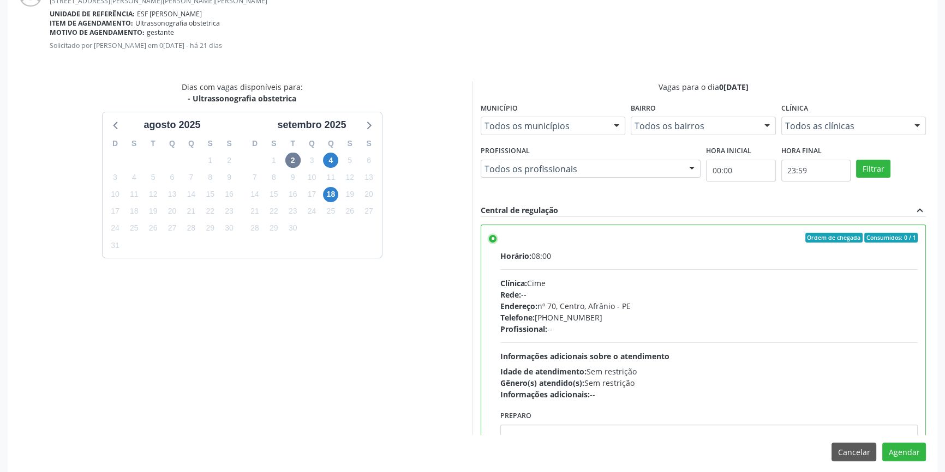
scroll to position [272, 0]
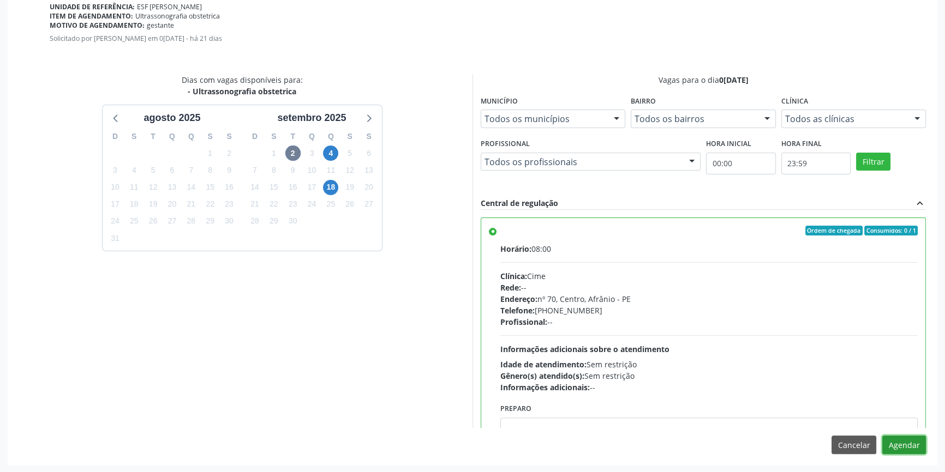
click at [908, 443] on button "Agendar" at bounding box center [904, 445] width 44 height 19
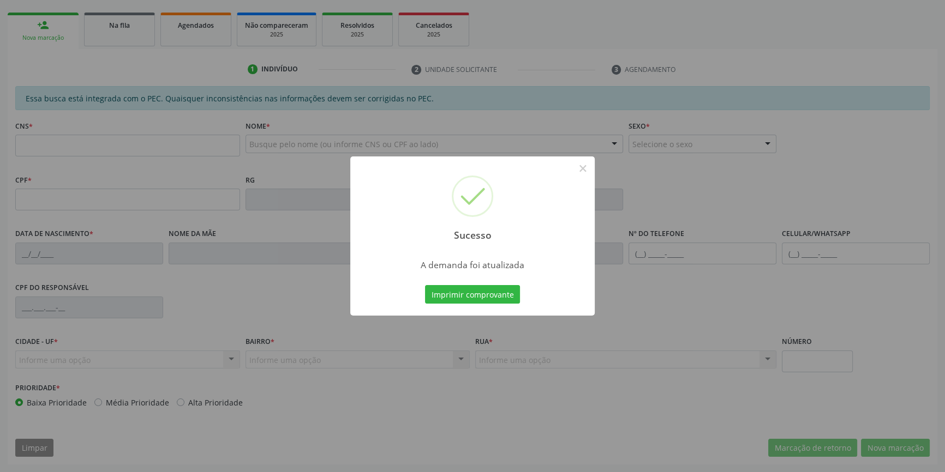
scroll to position [149, 0]
click at [484, 287] on button "Imprimir comprovante" at bounding box center [472, 294] width 95 height 19
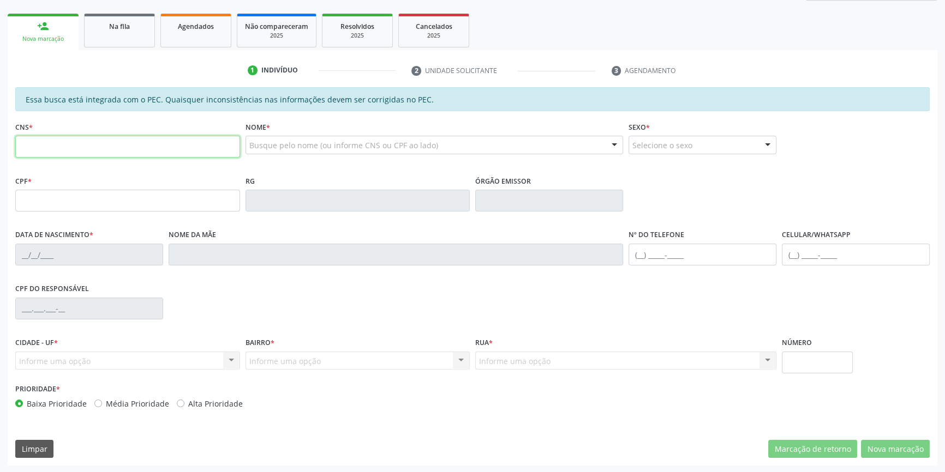
click at [129, 153] on input "text" at bounding box center [127, 147] width 225 height 22
type input "705 0052 0377 3551"
type input "146.595.464-38"
type input "25/02/2016"
type input "Amaralina Rodrigues"
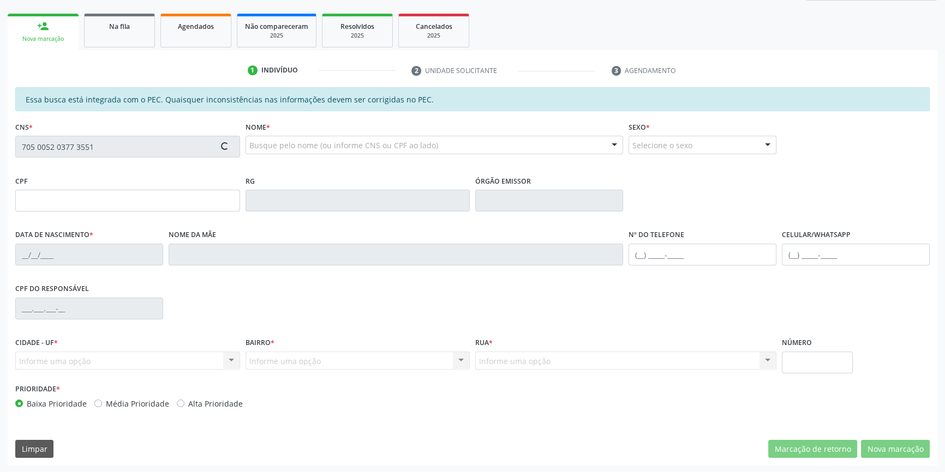
type input "(87) 98144-3217"
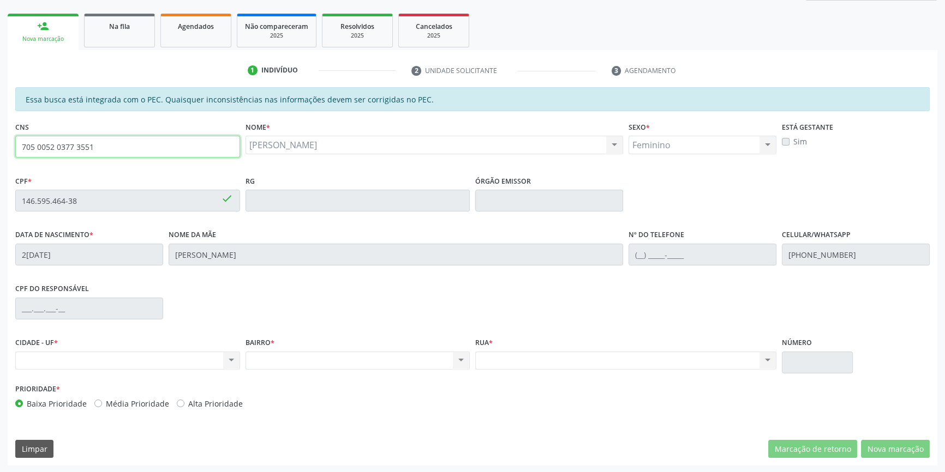
drag, startPoint x: 86, startPoint y: 134, endPoint x: 0, endPoint y: 134, distance: 85.6
click at [0, 134] on div "Acompanhamento Acompanhe a situação das marcações correntes e finalizadas Relat…" at bounding box center [472, 192] width 945 height 563
type input "705 4034 3653 5690"
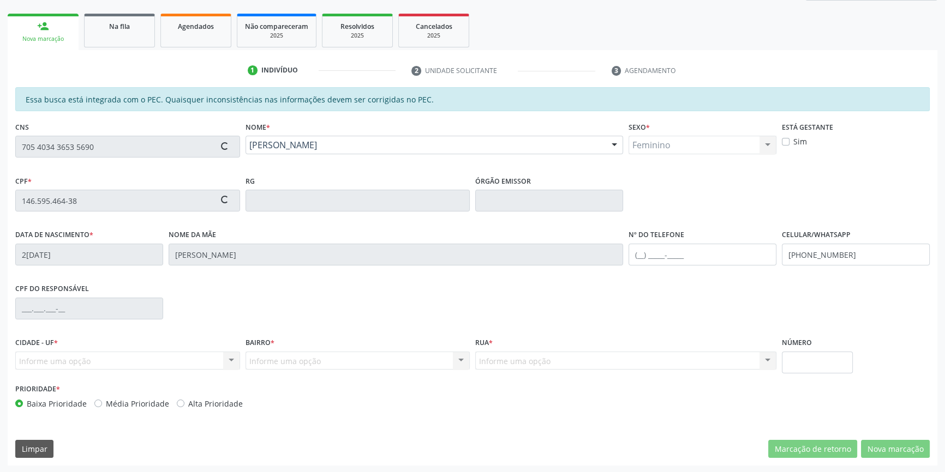
type input "117.424.644-83"
type input "14/08/2007"
type input "Carlusa de Carvalho Lima"
type input "(87) 98839-8114"
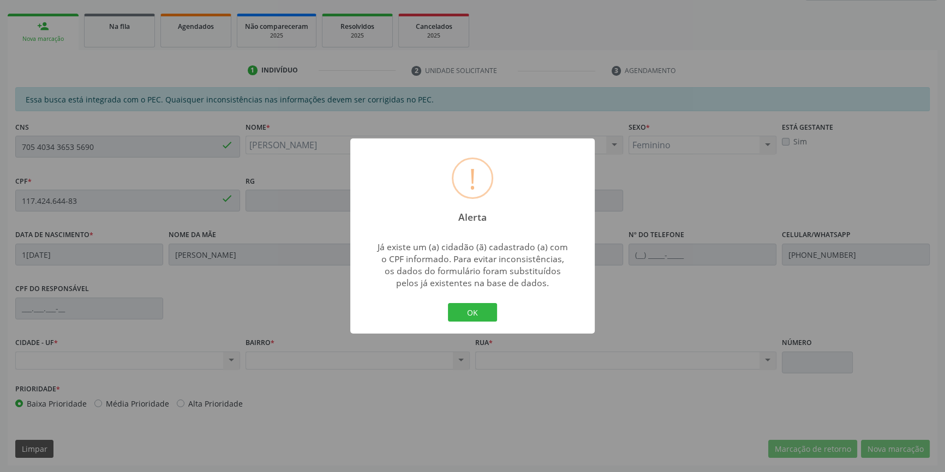
drag, startPoint x: 473, startPoint y: 304, endPoint x: 468, endPoint y: 307, distance: 5.9
click at [471, 306] on button "OK" at bounding box center [472, 312] width 49 height 19
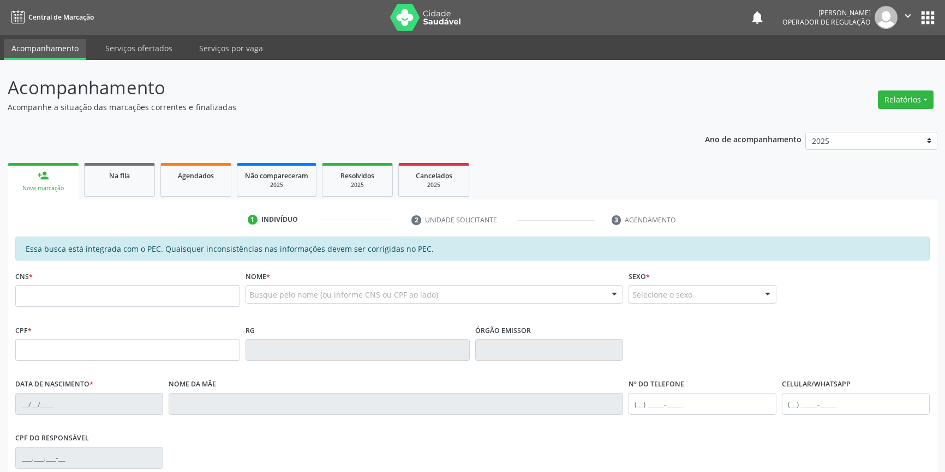
scroll to position [149, 0]
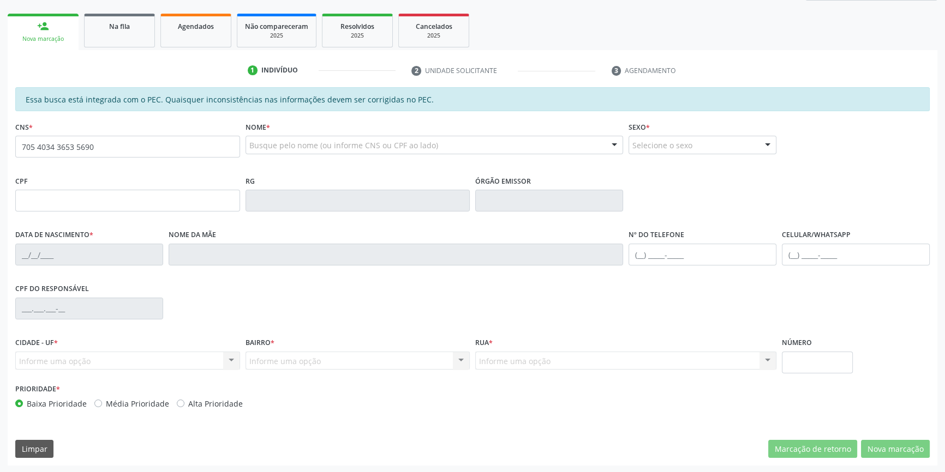
type input "705 4034 3653 5690"
type input "117.424.644-83"
type input "1[DATE]"
type input "[PERSON_NAME]"
type input "[PHONE_NUMBER]"
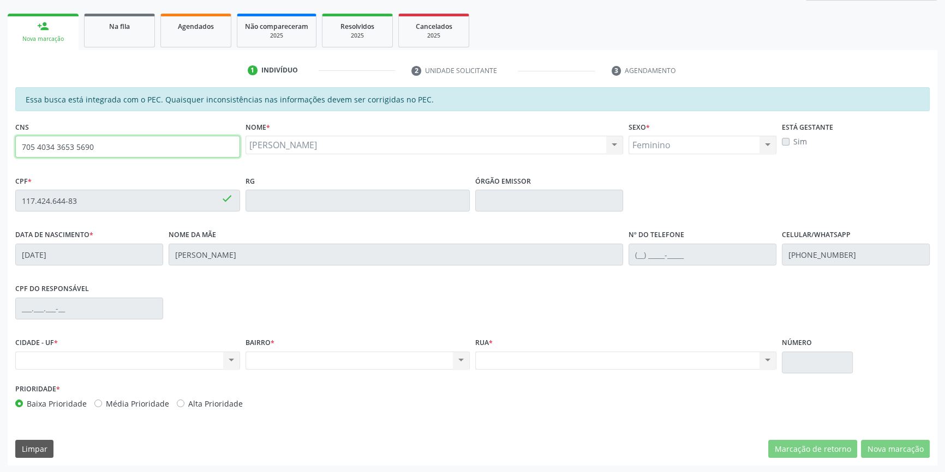
drag, startPoint x: 164, startPoint y: 153, endPoint x: 0, endPoint y: 148, distance: 163.7
click at [0, 148] on div "Acompanhamento Acompanhe a situação das marcações correntes e finalizadas Relat…" at bounding box center [472, 192] width 945 height 563
type input "700 0015 3265 4000"
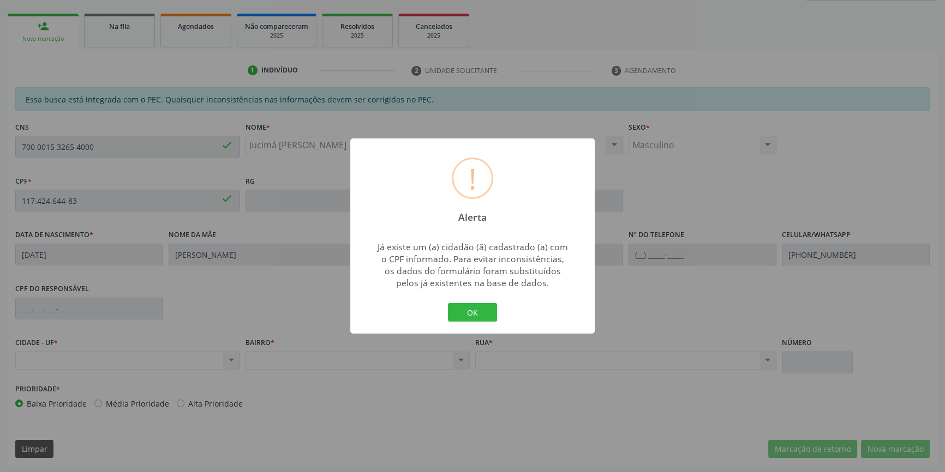
type input "776.008.273-87"
type input "07/08/1977"
type input "Maria Ana Pereira"
type input "(87) 98174-6640"
click at [471, 308] on button "OK" at bounding box center [472, 312] width 49 height 19
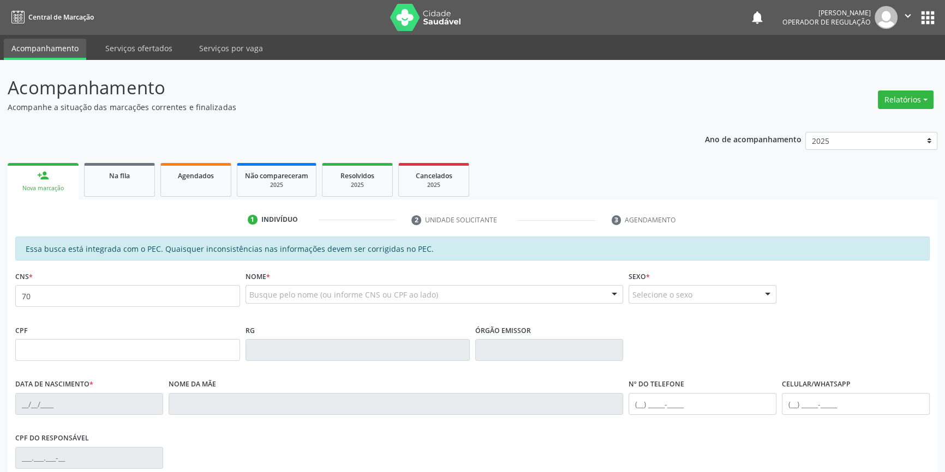
type input "7"
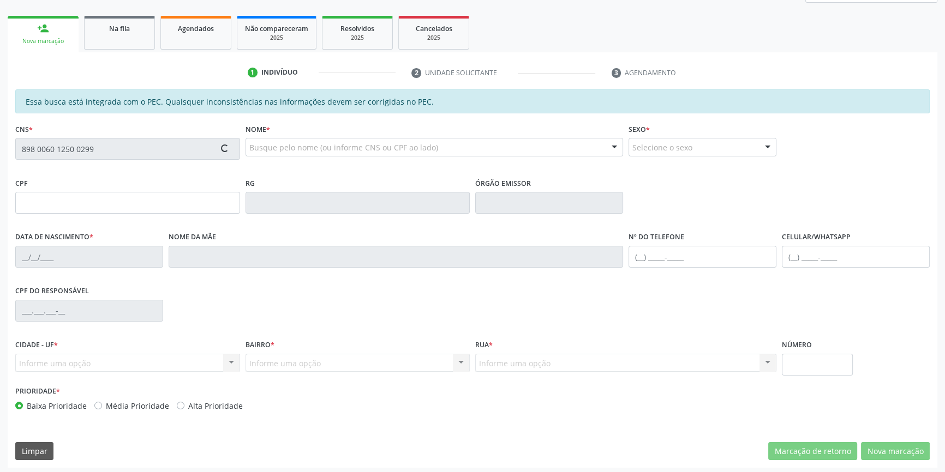
scroll to position [149, 0]
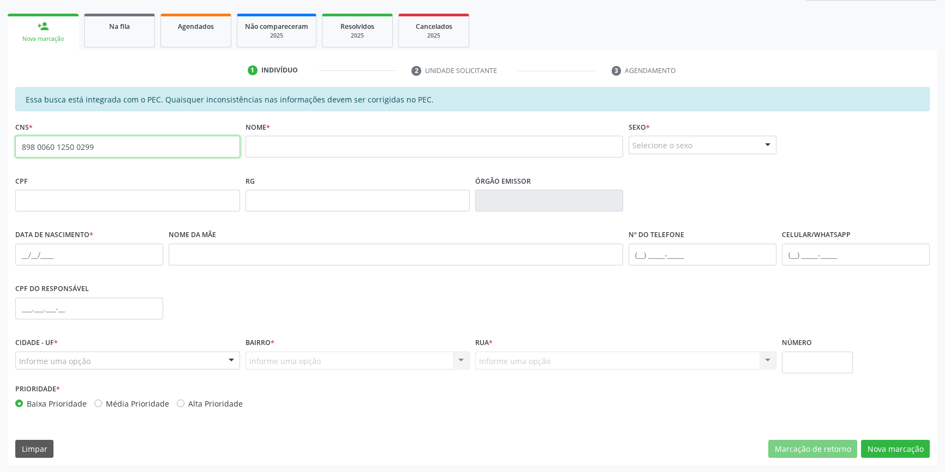
drag, startPoint x: 171, startPoint y: 147, endPoint x: 0, endPoint y: 136, distance: 171.6
click at [0, 136] on div "Acompanhamento Acompanhe a situação das marcações correntes e finalizadas Relat…" at bounding box center [472, 192] width 945 height 563
type input "706 5053 2937 3491"
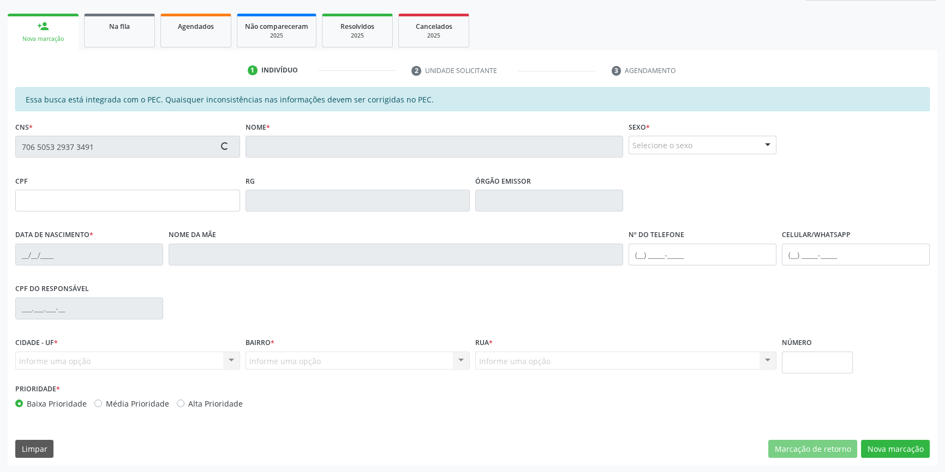
type input "046.901.944-16"
type input "[DATE]"
type input "[PERSON_NAME]"
type input "[PHONE_NUMBER]"
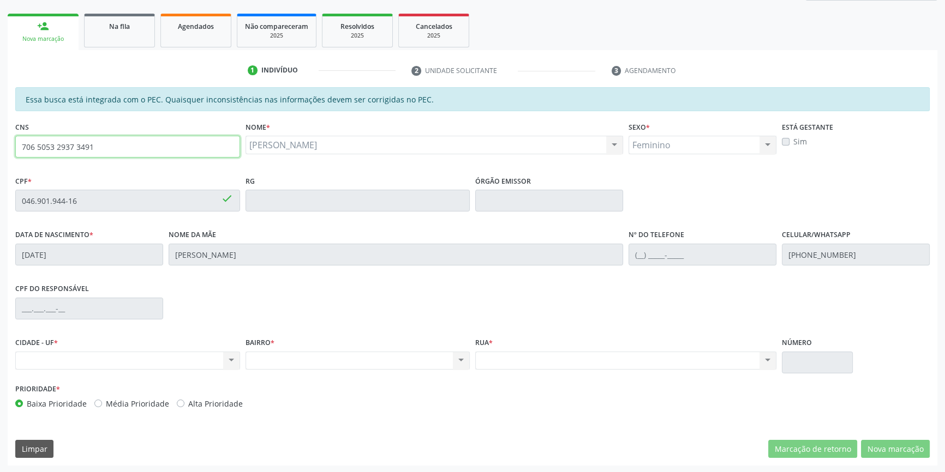
drag, startPoint x: 150, startPoint y: 153, endPoint x: 0, endPoint y: 137, distance: 150.8
click at [0, 137] on div "Acompanhamento Acompanhe a situação das marcações correntes e finalizadas Relat…" at bounding box center [472, 192] width 945 height 563
drag, startPoint x: 126, startPoint y: 143, endPoint x: 0, endPoint y: 114, distance: 129.4
click at [0, 115] on div "Acompanhamento Acompanhe a situação das marcações correntes e finalizadas Relat…" at bounding box center [472, 192] width 945 height 563
type input "706 4041 0850 9597"
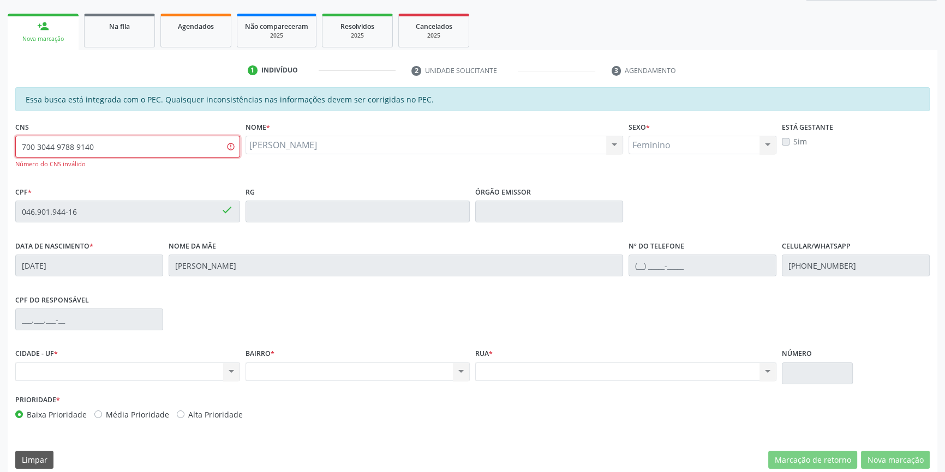
type input "700 3044 9788 9140"
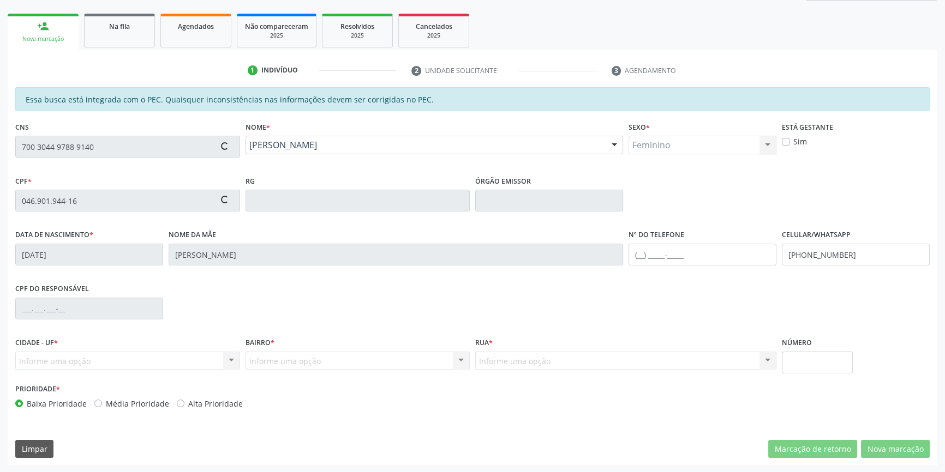
type input "657.202.704-00"
type input "13/05/1953"
type input "Maria Santiago Cruz"
type input "(87) 98817-6853"
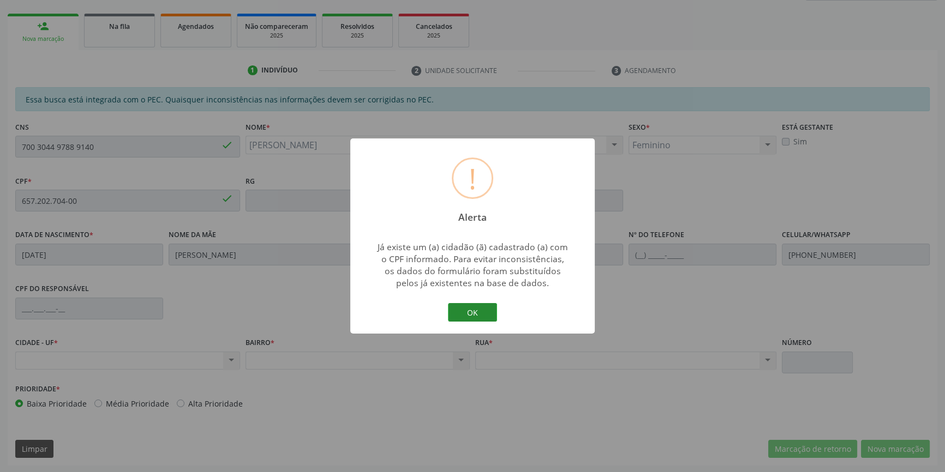
click at [472, 321] on button "OK" at bounding box center [472, 312] width 49 height 19
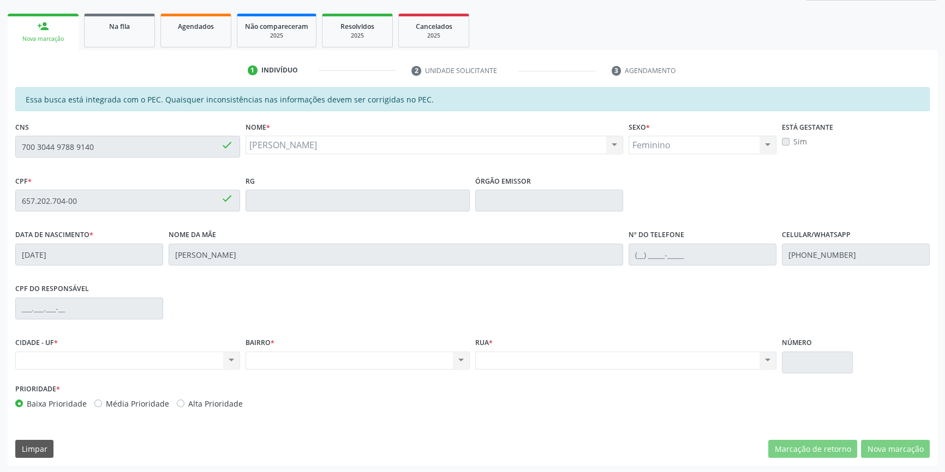
click at [0, 141] on div "Acompanhamento Acompanhe a situação das marcações correntes e finalizadas Relat…" at bounding box center [472, 192] width 945 height 563
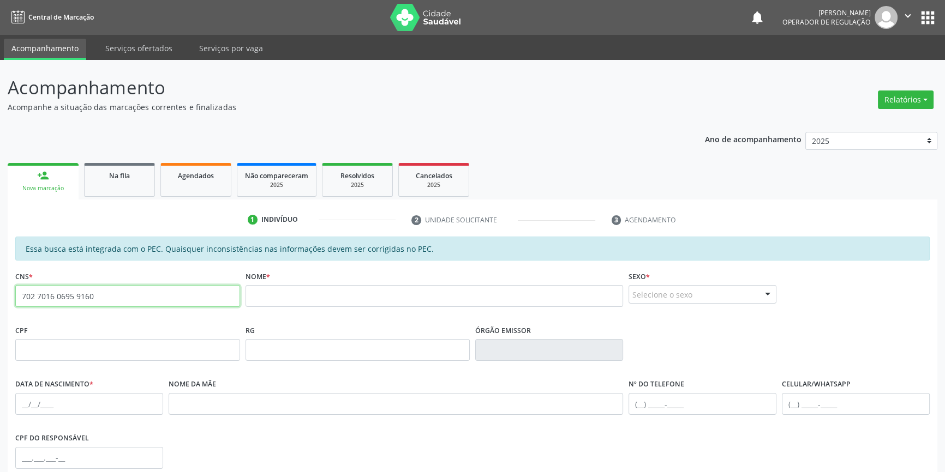
drag, startPoint x: 99, startPoint y: 284, endPoint x: 0, endPoint y: 274, distance: 99.1
click at [0, 274] on div "Acompanhamento Acompanhe a situação das marcações correntes e finalizadas Relat…" at bounding box center [472, 341] width 945 height 563
type input "702 5003 3944 1034"
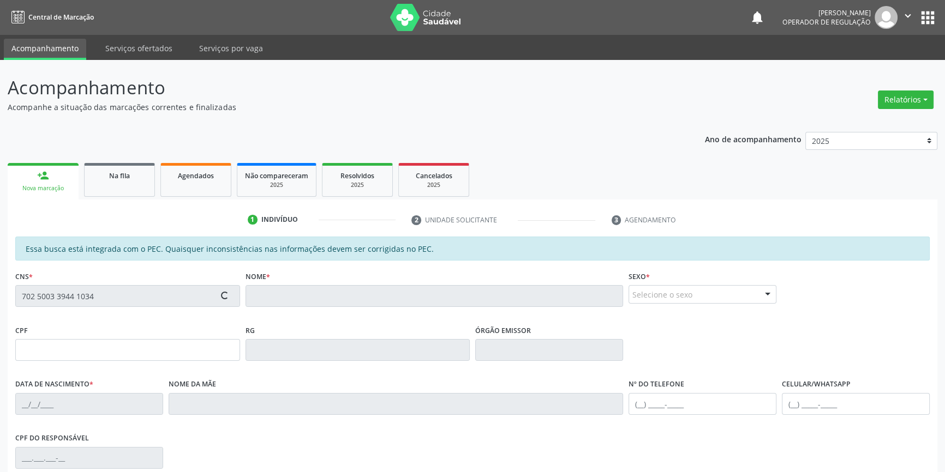
type input "016.418.284-55"
type input "[DATE]"
type input "[PERSON_NAME]"
type input "[PHONE_NUMBER]"
type input "S/N"
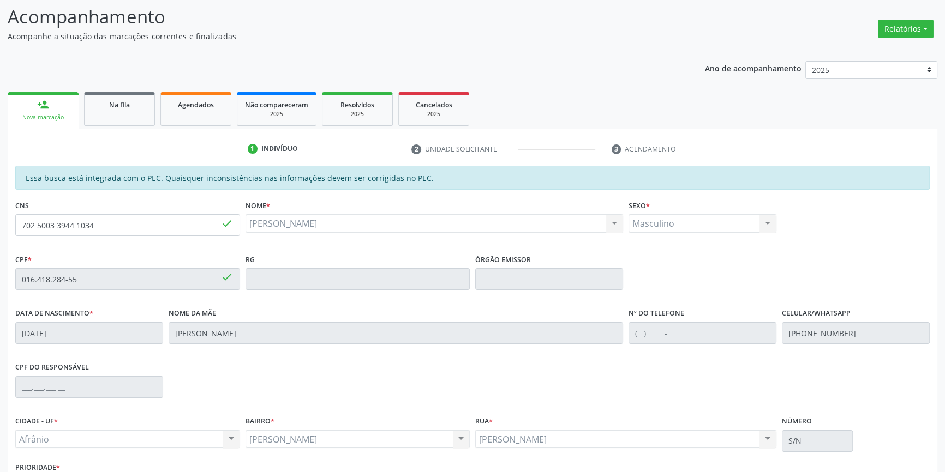
scroll to position [149, 0]
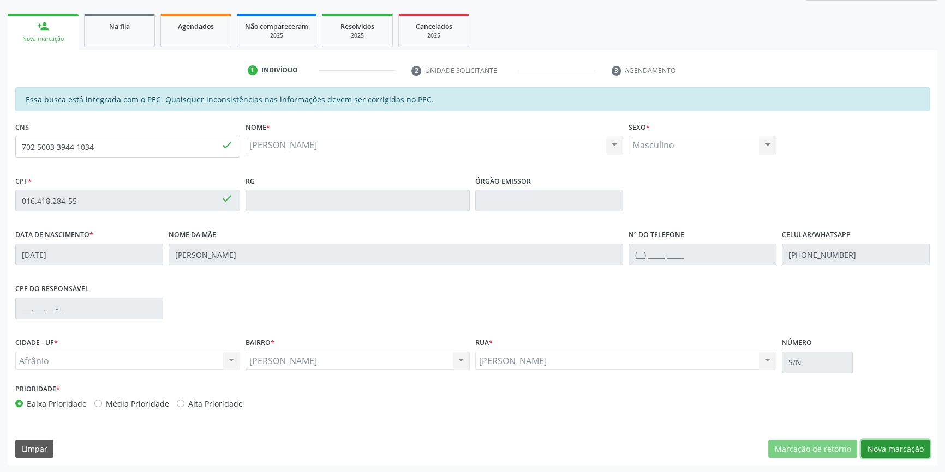
click at [879, 445] on button "Nova marcação" at bounding box center [895, 449] width 69 height 19
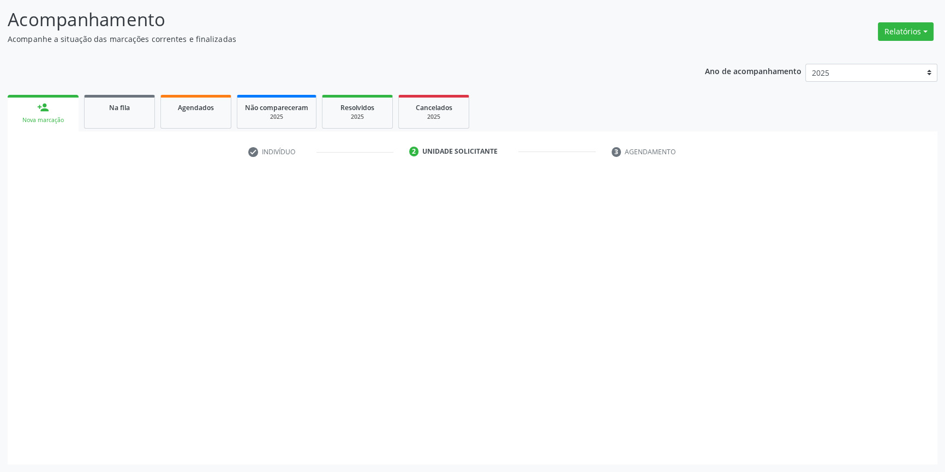
scroll to position [67, 0]
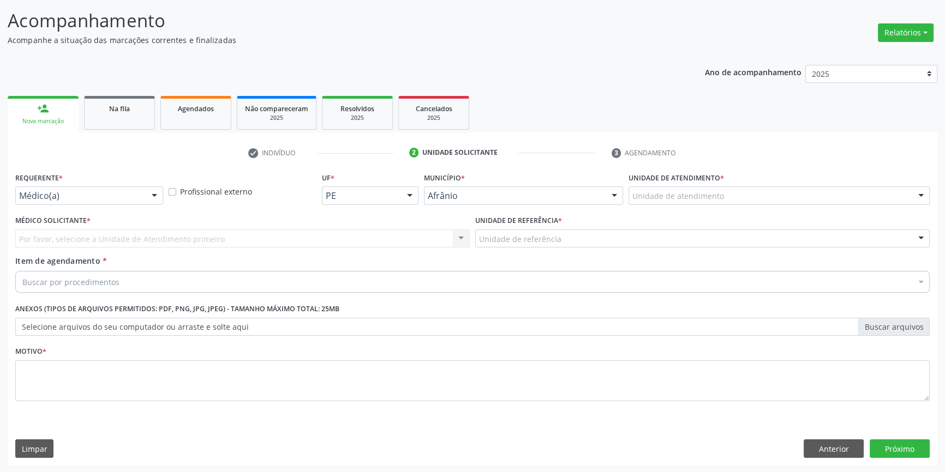
click at [730, 195] on div "Unidade de atendimento" at bounding box center [778, 196] width 301 height 19
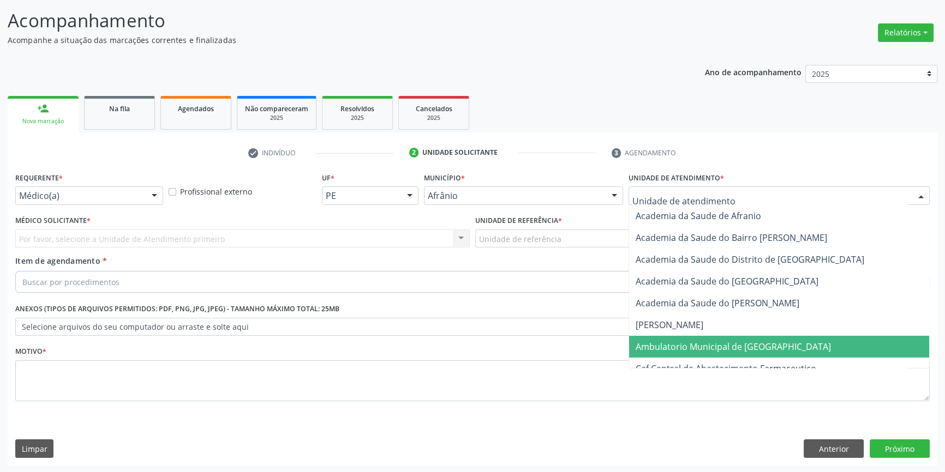
click at [699, 348] on span "Ambulatorio Municipal de [GEOGRAPHIC_DATA]" at bounding box center [732, 347] width 195 height 12
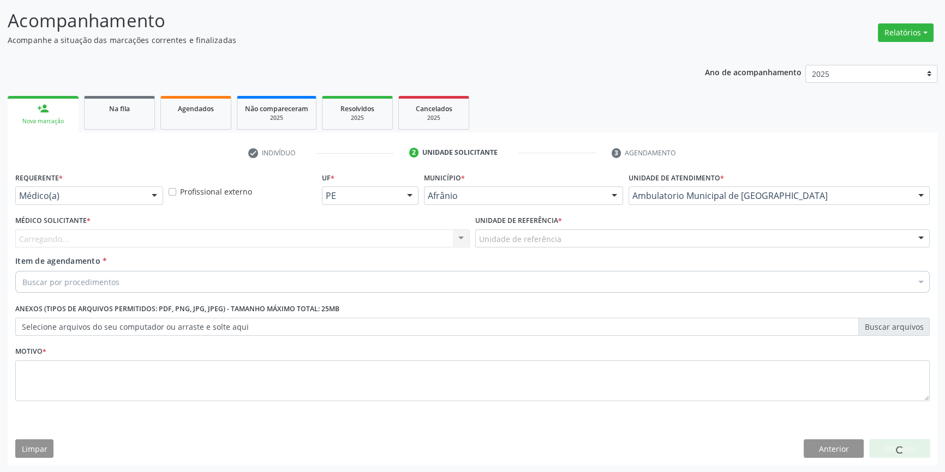
drag, startPoint x: 539, startPoint y: 230, endPoint x: 539, endPoint y: 249, distance: 19.1
click at [539, 239] on div "Unidade de referência * Unidade de referência ESF de Extrema ESF de Barra das M…" at bounding box center [702, 230] width 454 height 35
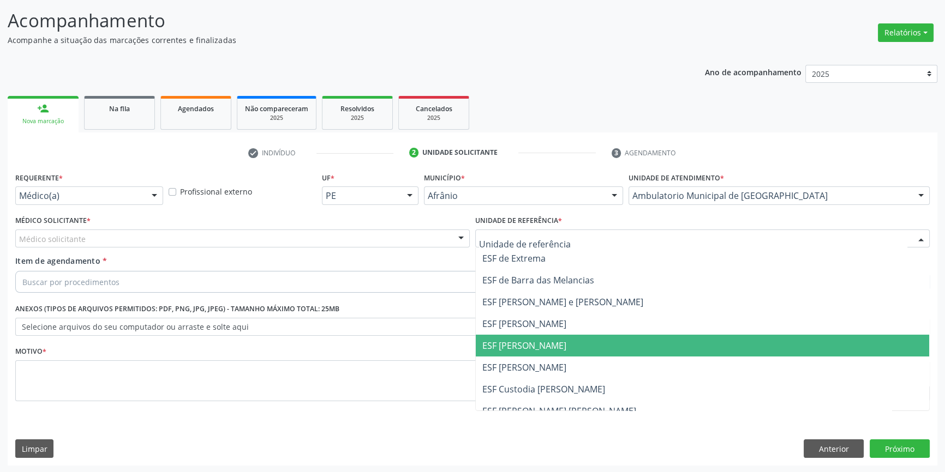
click at [522, 342] on span "ESF [PERSON_NAME]" at bounding box center [524, 346] width 84 height 12
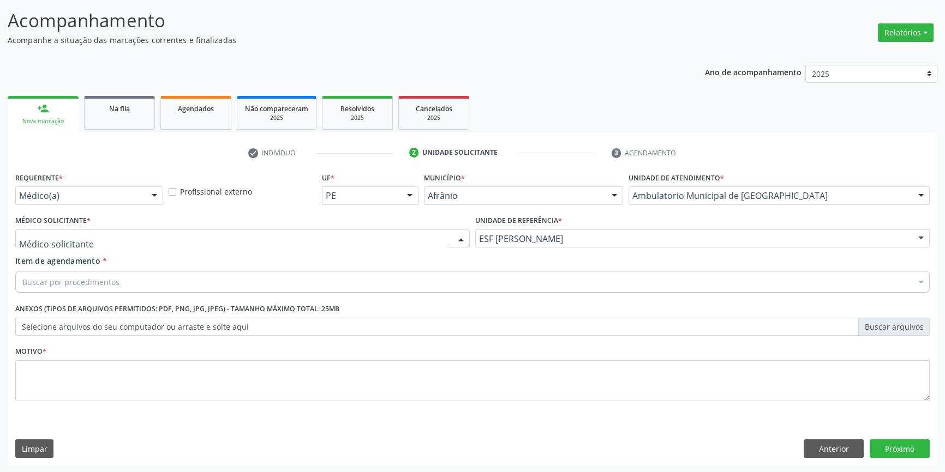
click at [339, 242] on div at bounding box center [242, 239] width 454 height 19
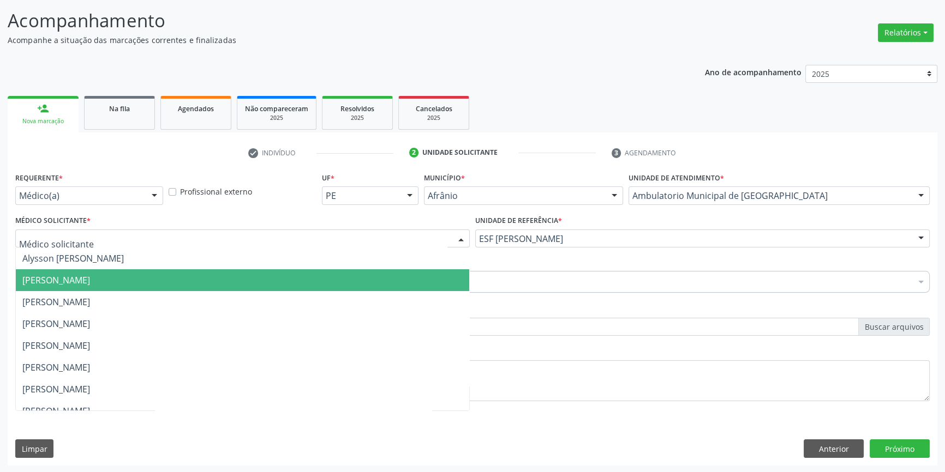
drag, startPoint x: 202, startPoint y: 274, endPoint x: 196, endPoint y: 279, distance: 7.7
click at [196, 279] on span "[PERSON_NAME]" at bounding box center [242, 280] width 453 height 22
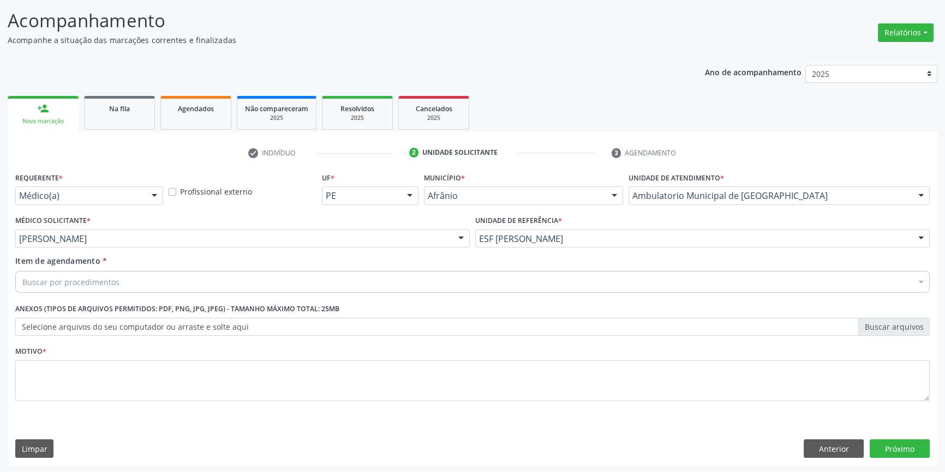
click at [188, 283] on div "Buscar por procedimentos" at bounding box center [472, 282] width 914 height 22
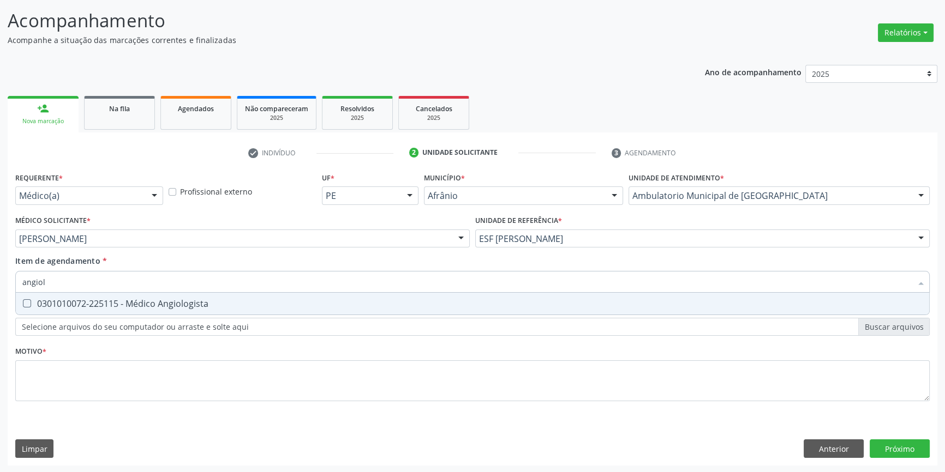
type input "angiolo"
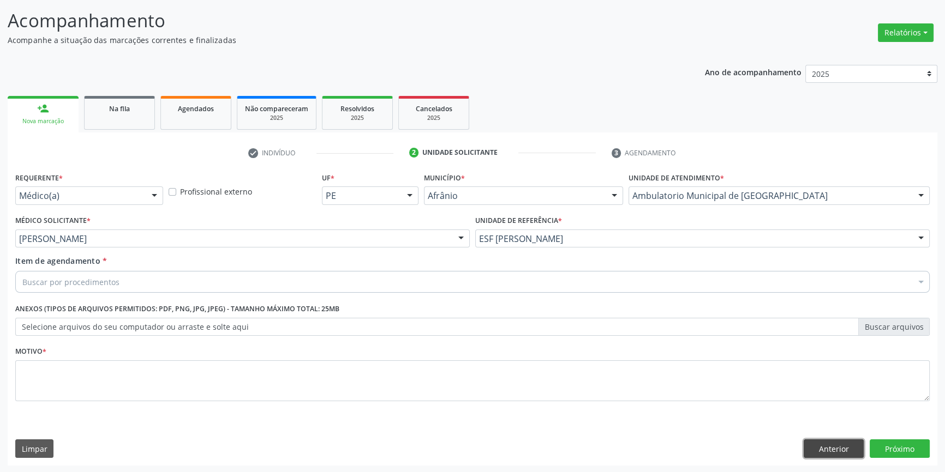
click at [836, 450] on button "Anterior" at bounding box center [833, 449] width 60 height 19
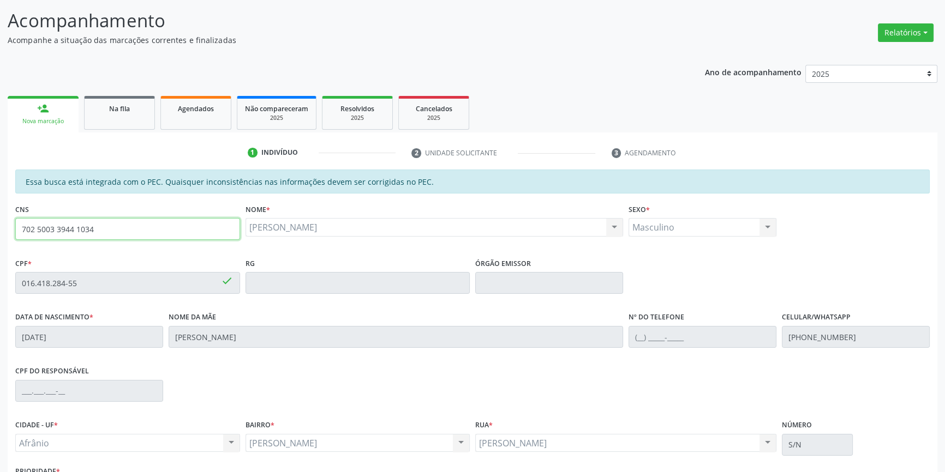
drag, startPoint x: 135, startPoint y: 235, endPoint x: 0, endPoint y: 239, distance: 134.8
click at [0, 239] on div "Acompanhamento Acompanhe a situação das marcações correntes e finalizadas Relat…" at bounding box center [472, 274] width 945 height 563
